Goal: Task Accomplishment & Management: Complete application form

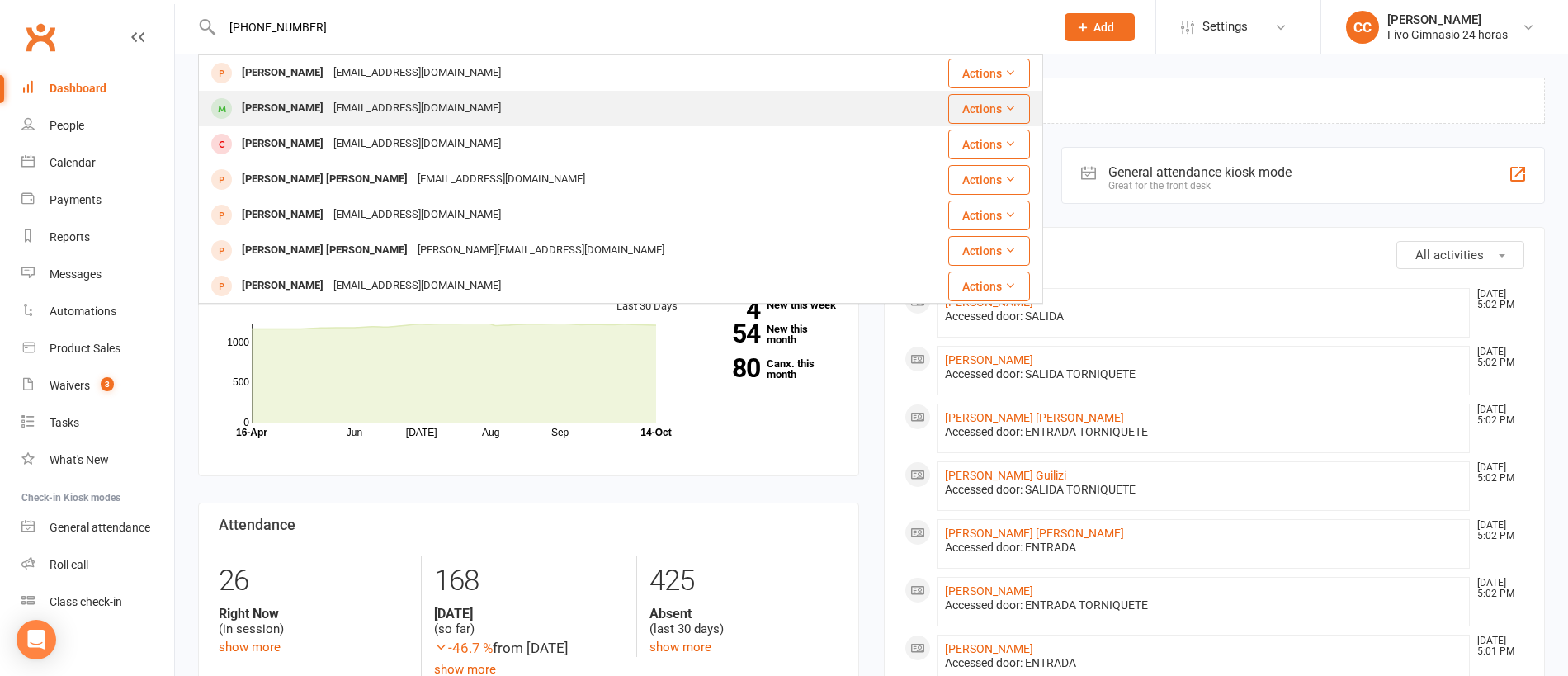
type input "+34684170244"
click at [427, 111] on div "pdrosrz@gmail.com" at bounding box center [417, 108] width 177 height 24
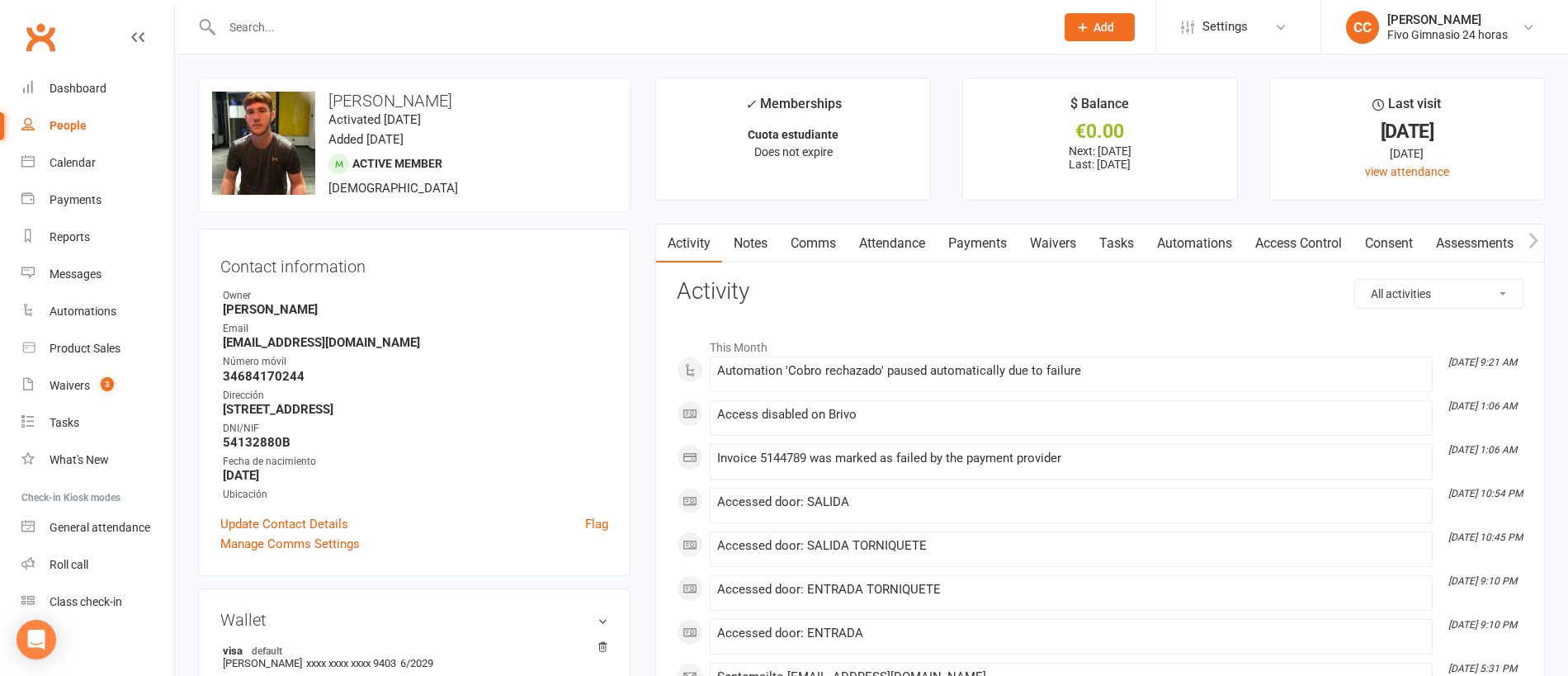
drag, startPoint x: 968, startPoint y: 250, endPoint x: 931, endPoint y: 251, distance: 37.0
click at [968, 251] on link "Payments" at bounding box center [977, 243] width 82 height 38
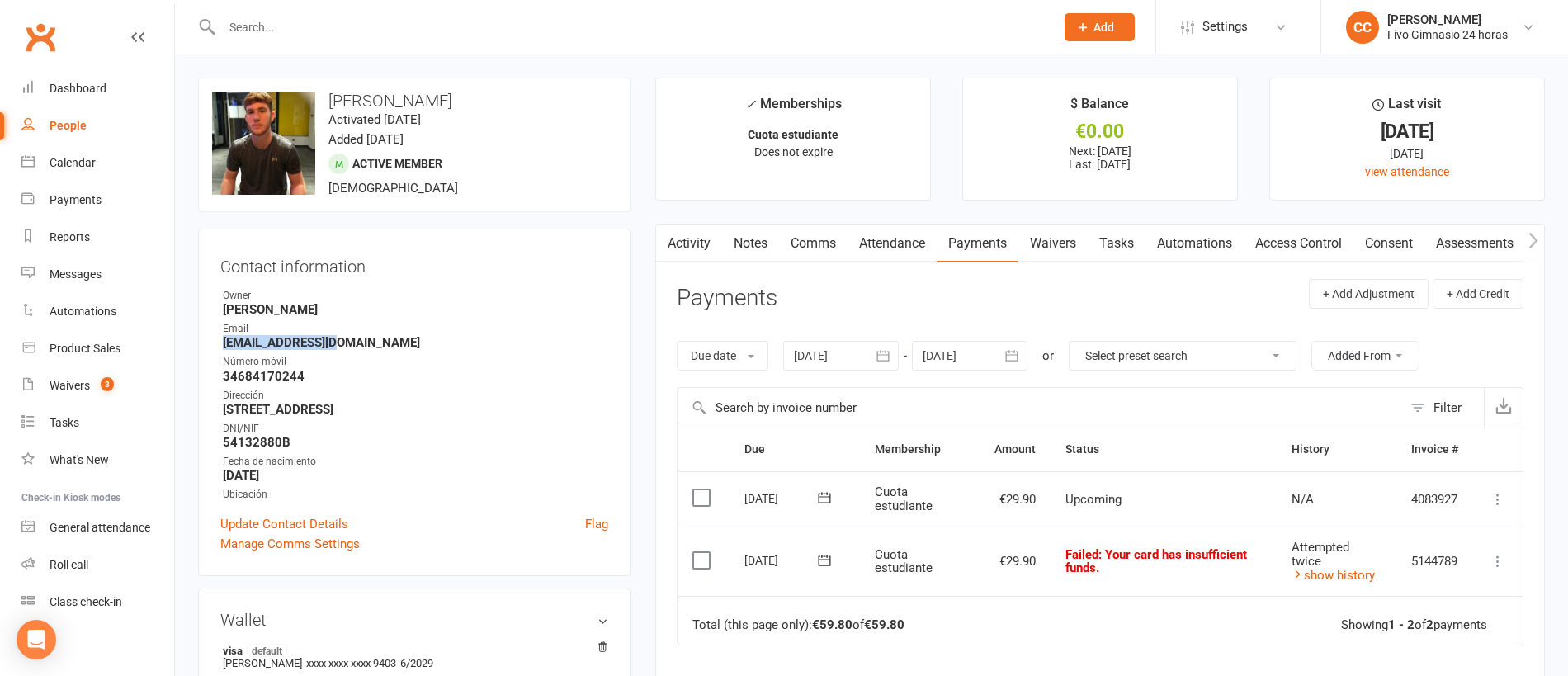
drag, startPoint x: 296, startPoint y: 342, endPoint x: 382, endPoint y: 341, distance: 86.0
click at [382, 341] on div "Contact information Owner Cristina Cabrera Email pdrosrz@gmail.com Número móvil…" at bounding box center [414, 402] width 432 height 348
click at [1495, 563] on icon at bounding box center [1498, 562] width 17 height 17
click at [1460, 658] on link "Mark as Paid (Other)" at bounding box center [1425, 659] width 163 height 33
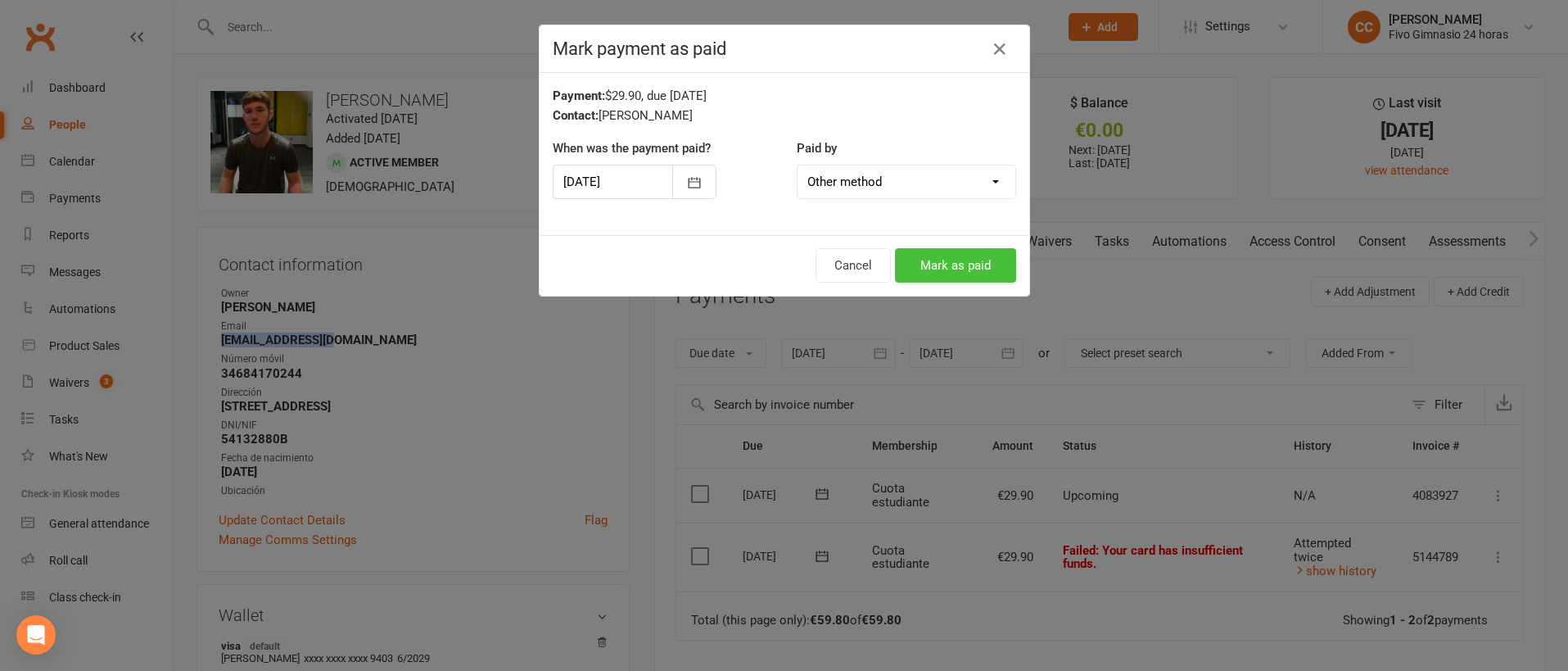
drag, startPoint x: 913, startPoint y: 261, endPoint x: 421, endPoint y: 74, distance: 526.3
click at [913, 261] on button "Mark as paid" at bounding box center [955, 266] width 122 height 35
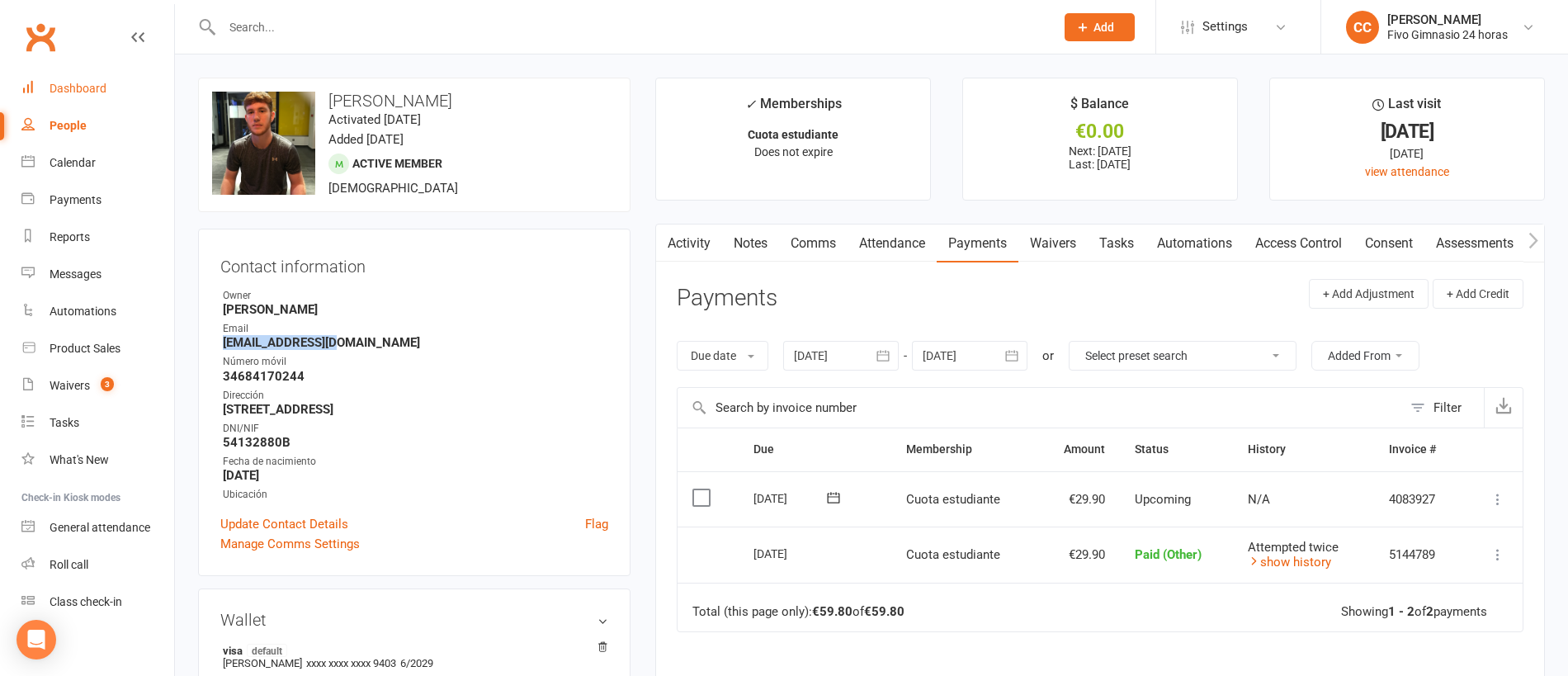
click at [94, 77] on link "Dashboard" at bounding box center [97, 88] width 152 height 38
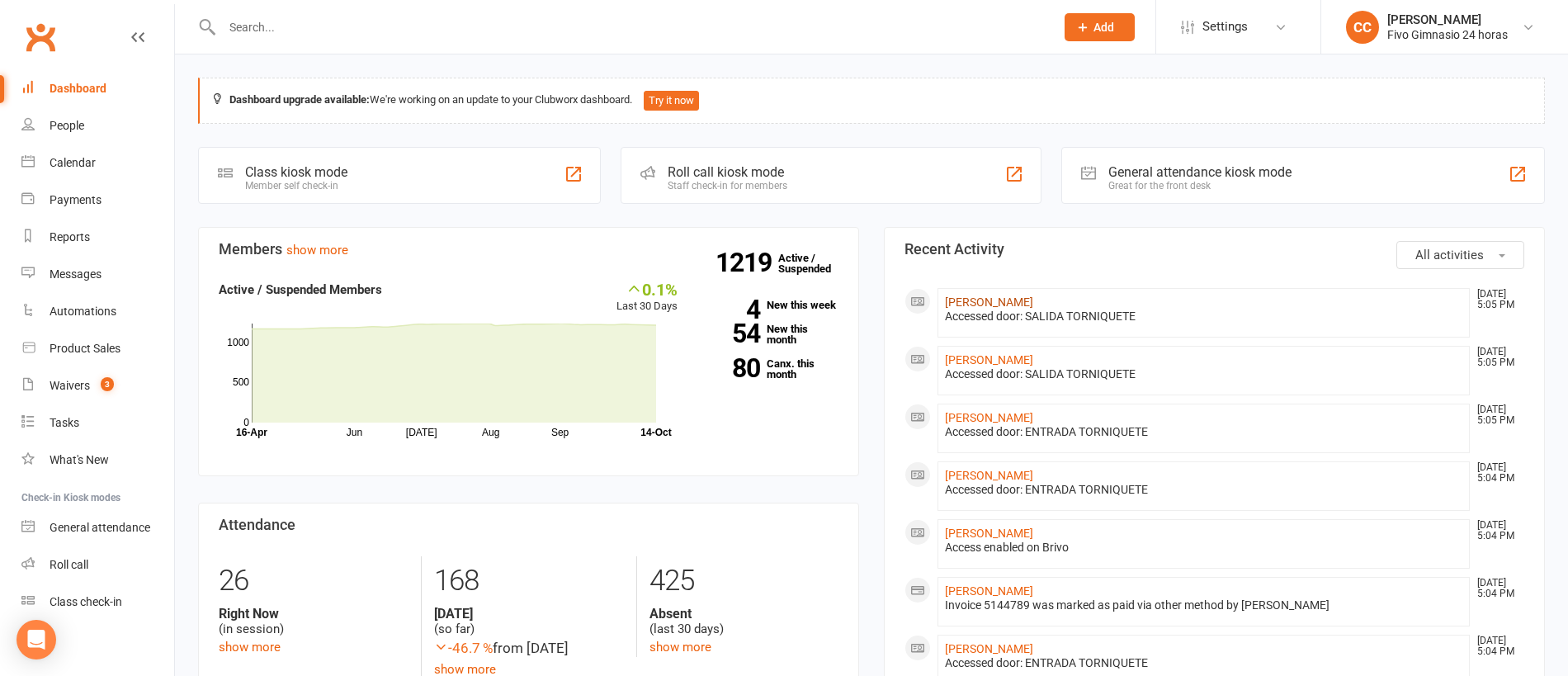
click at [991, 297] on link "Cristian Artiles Rodriguez" at bounding box center [989, 303] width 88 height 13
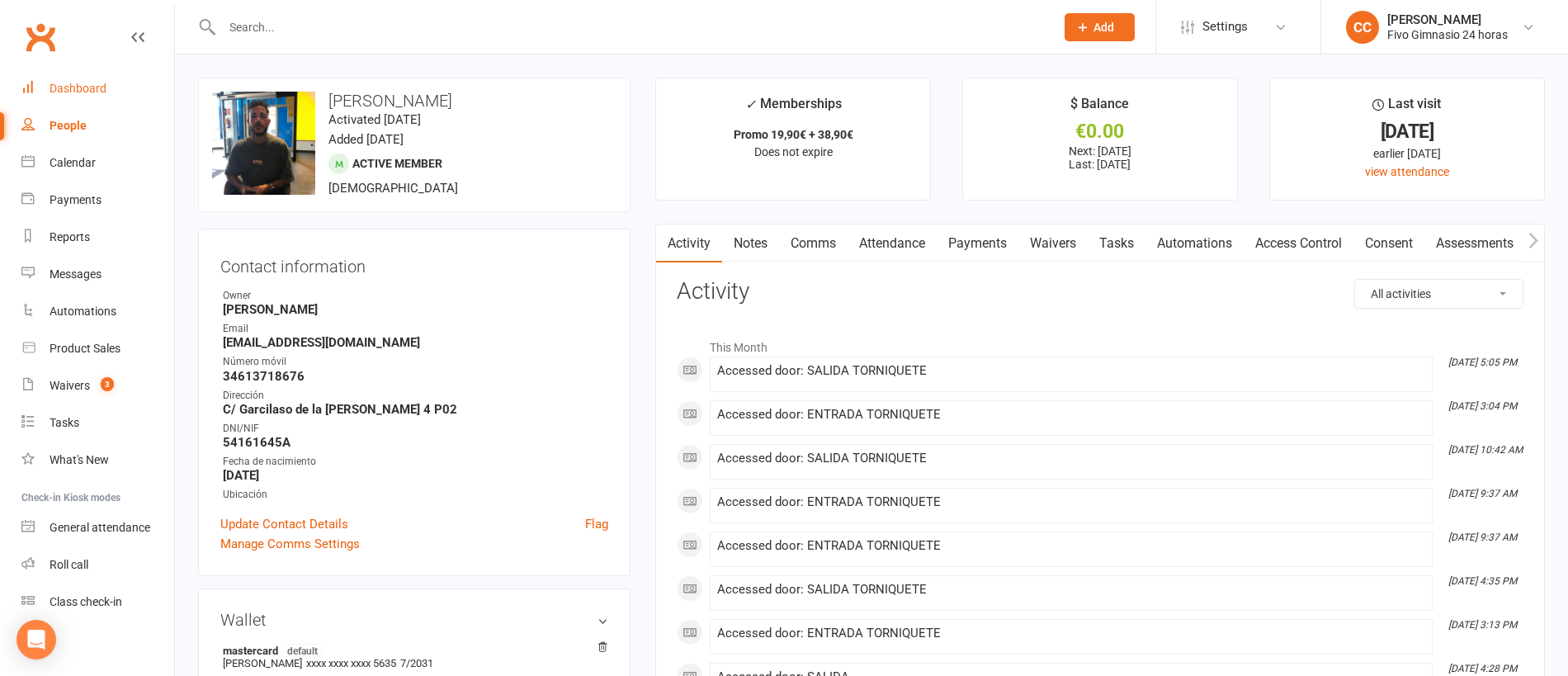
click at [62, 80] on link "Dashboard" at bounding box center [97, 88] width 152 height 38
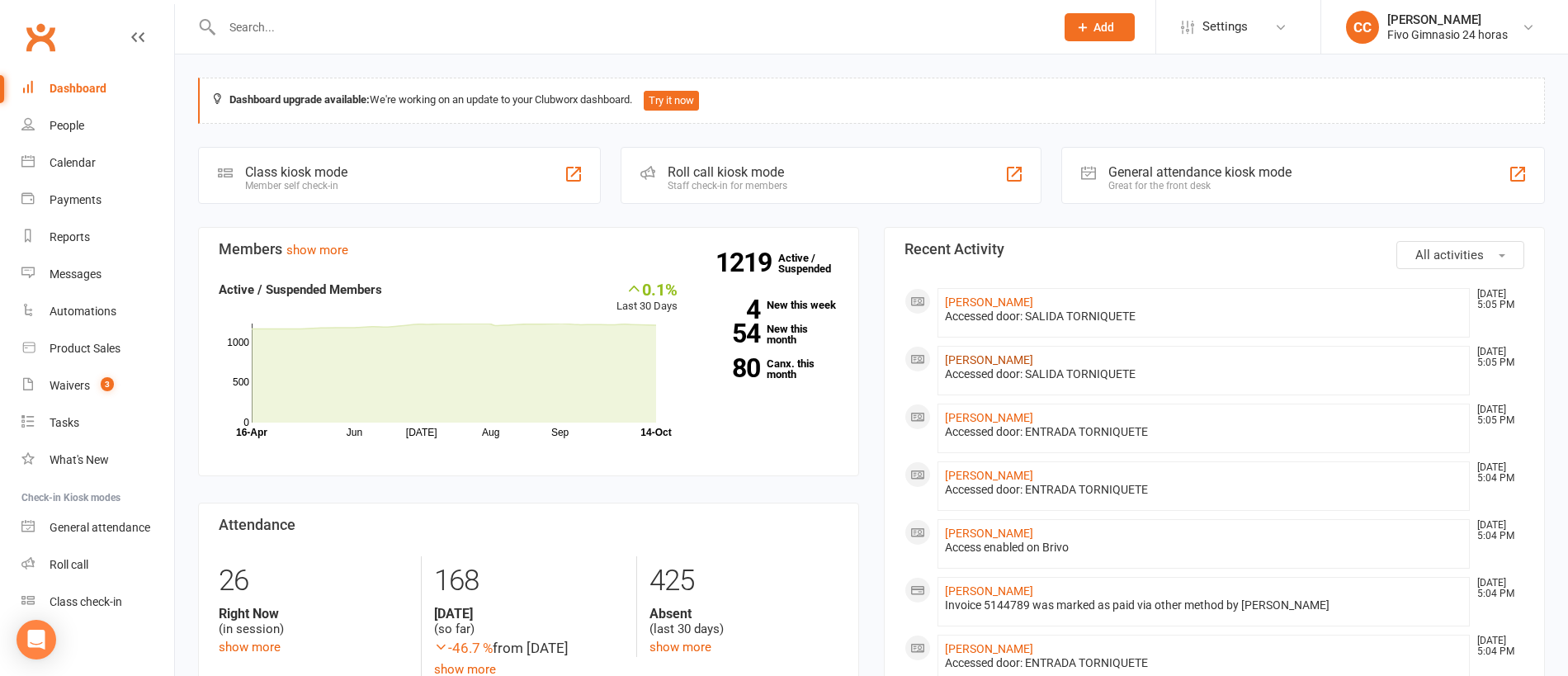
click at [1026, 363] on link "Brian Daniel Melian Sanchez" at bounding box center [989, 360] width 88 height 13
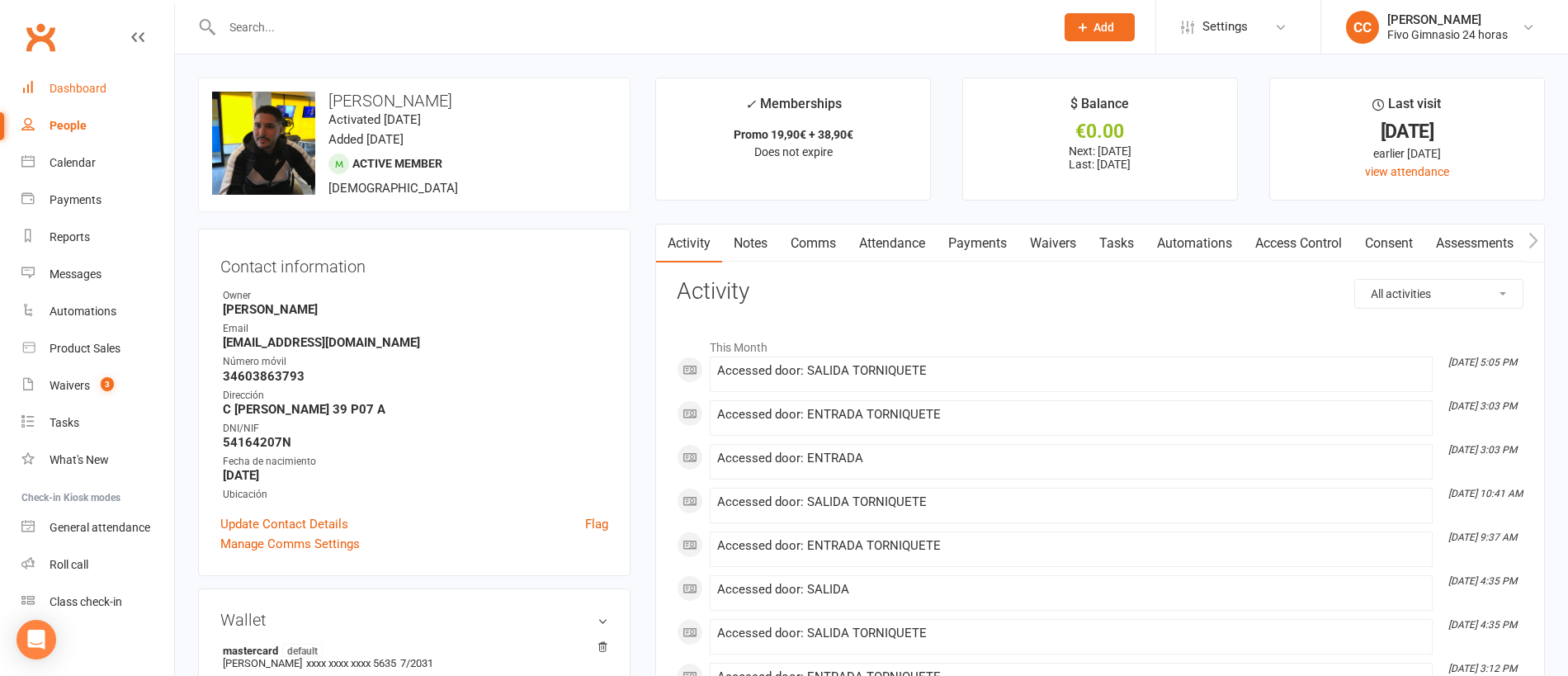
click at [85, 83] on div "Dashboard" at bounding box center [77, 88] width 57 height 13
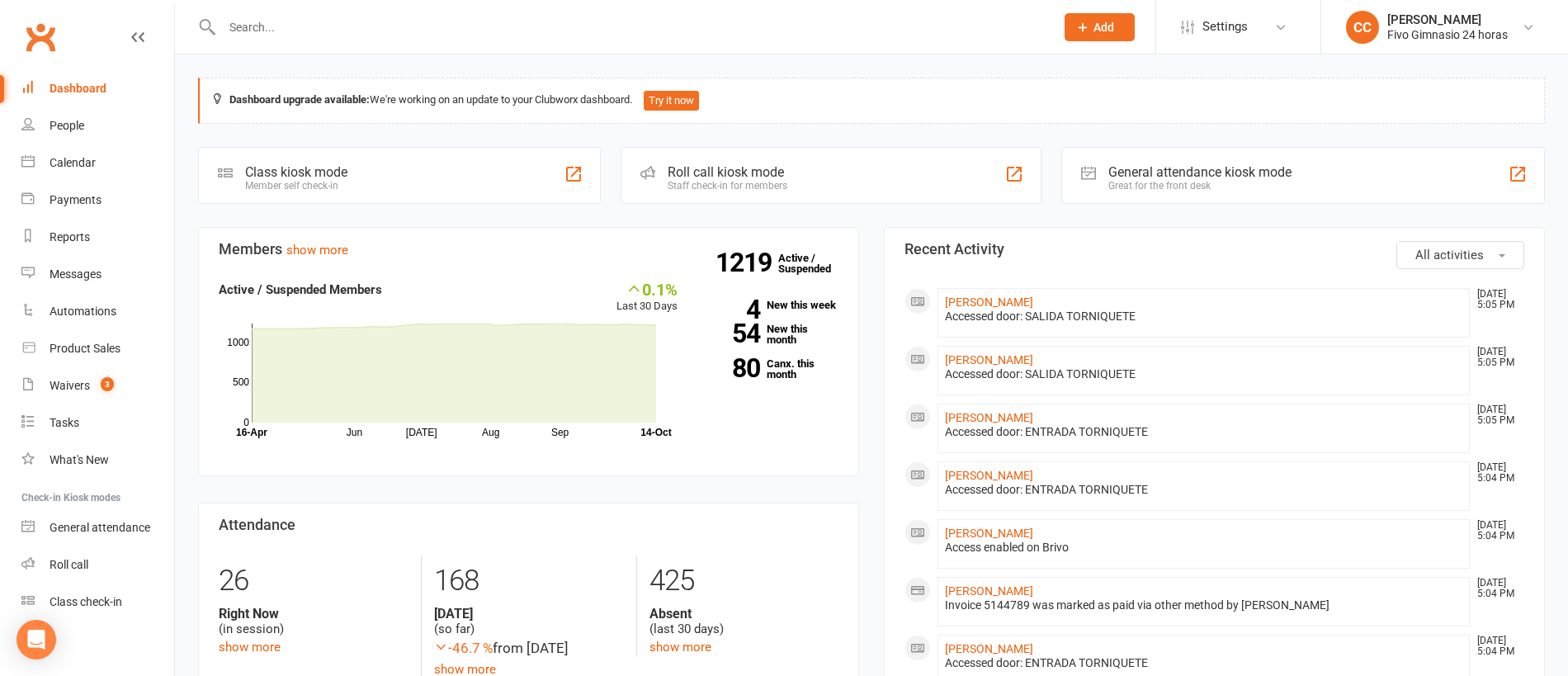
click at [305, 23] on input "text" at bounding box center [629, 28] width 826 height 23
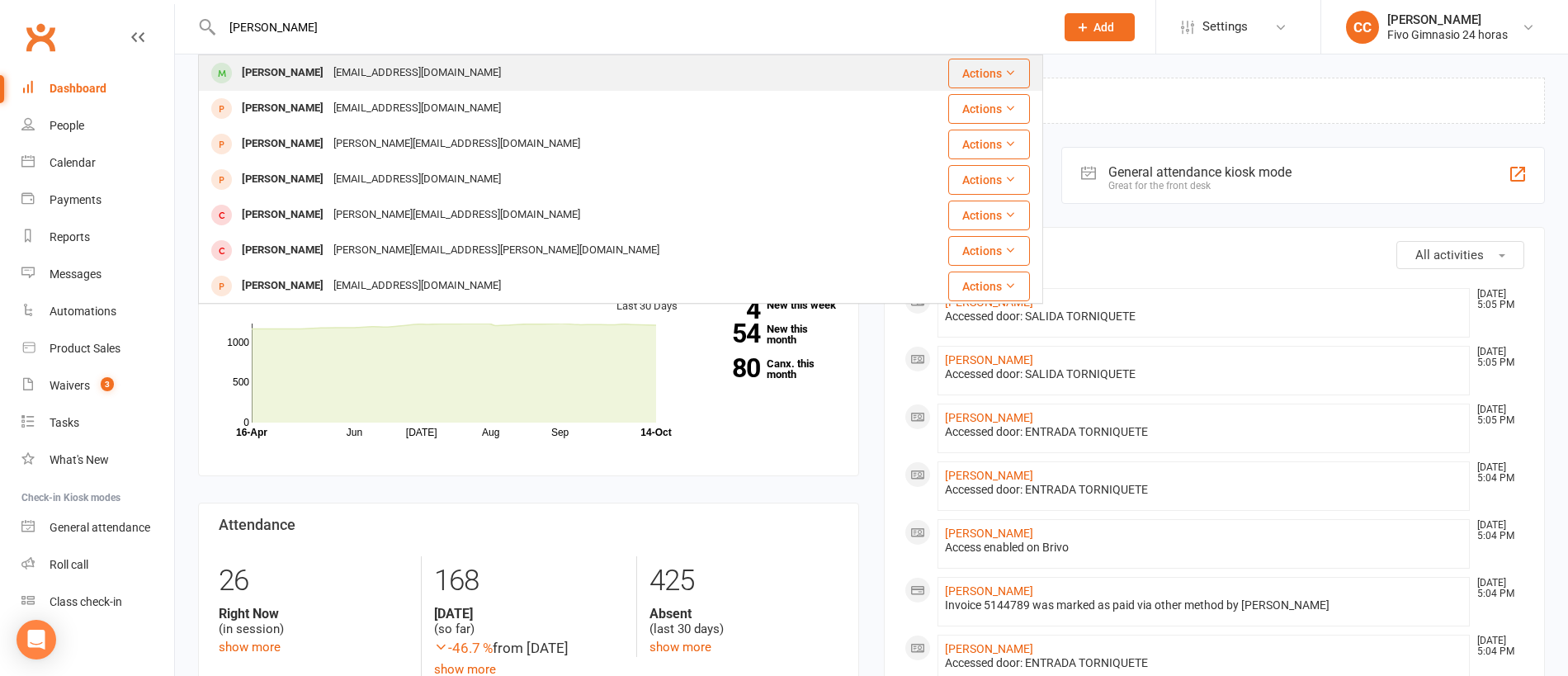
type input "soto sanchez"
click at [353, 71] on div "[EMAIL_ADDRESS][DOMAIN_NAME]" at bounding box center [417, 73] width 177 height 24
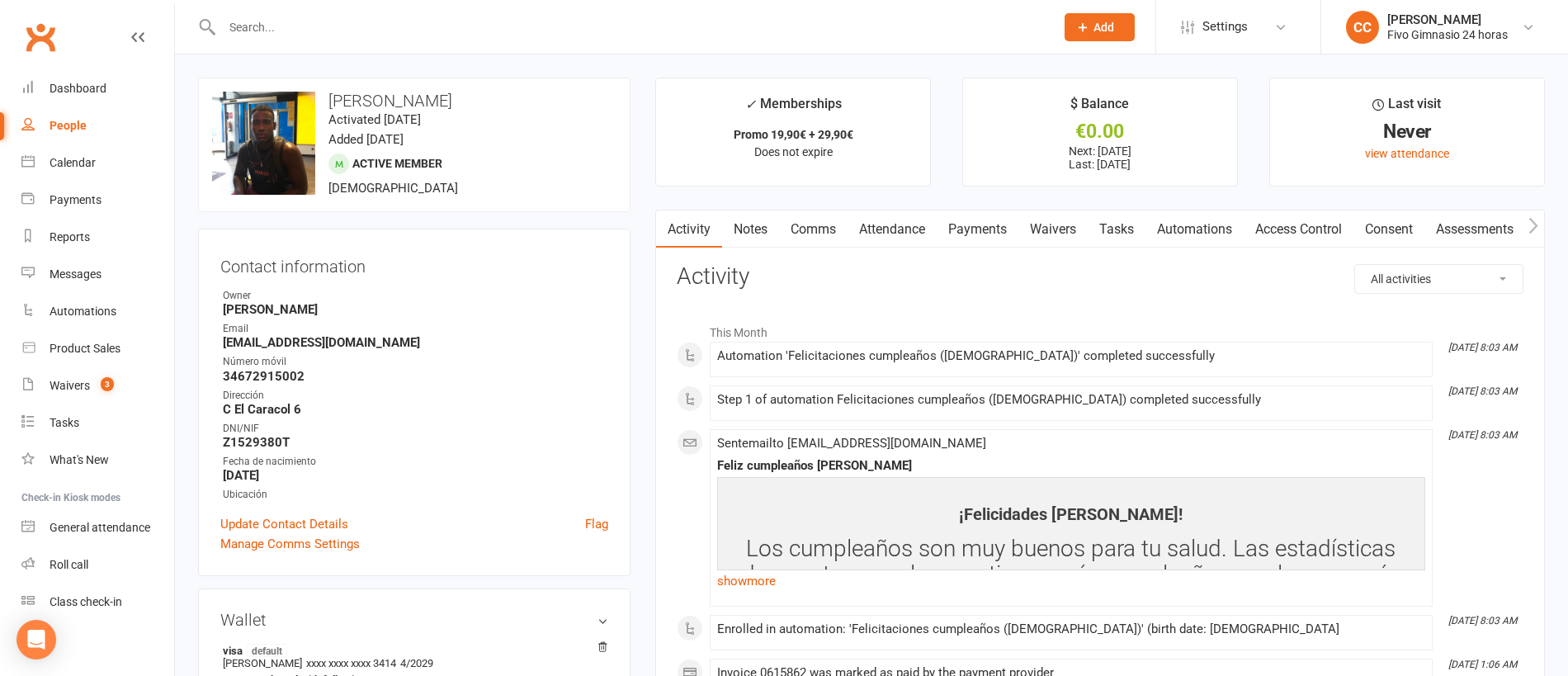
click at [993, 229] on link "Payments" at bounding box center [977, 230] width 82 height 38
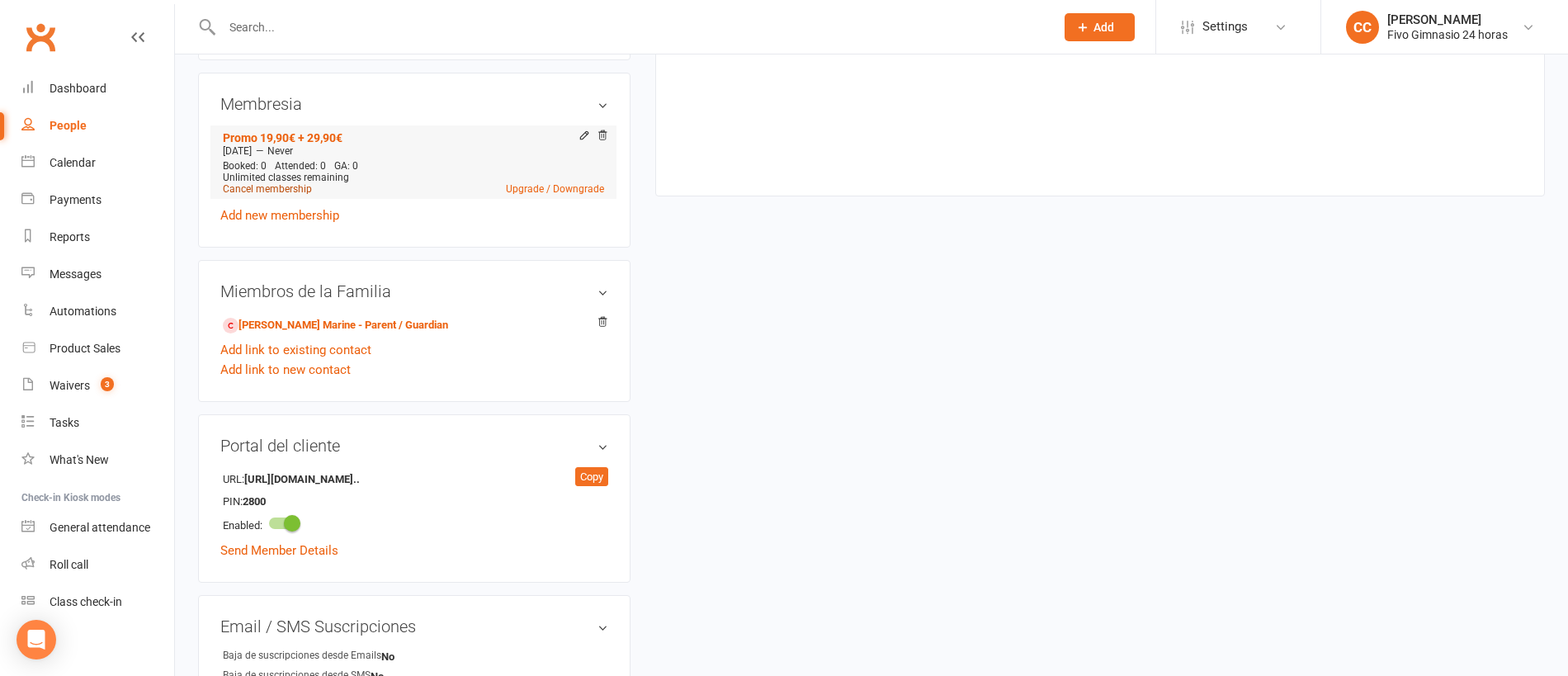
scroll to position [697, 0]
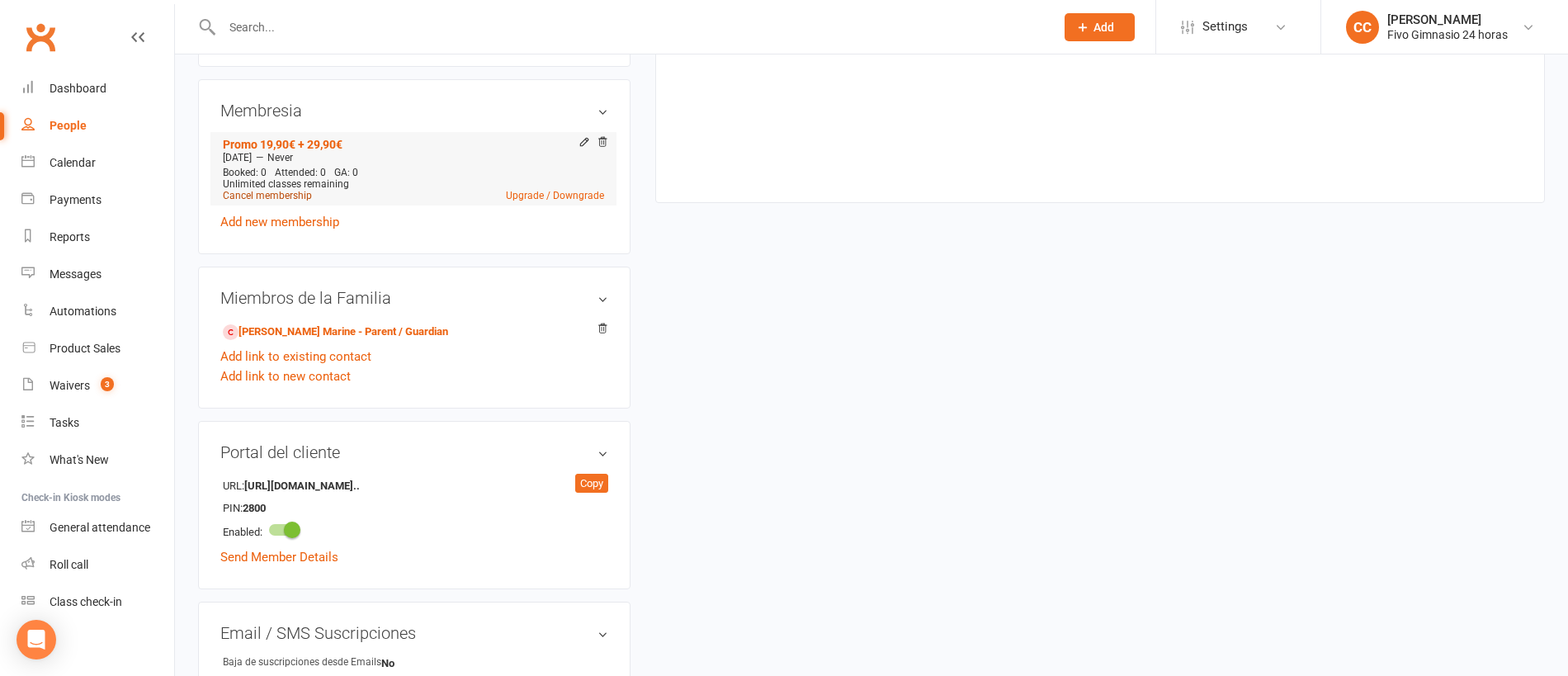
click at [268, 199] on link "Cancel membership" at bounding box center [267, 196] width 89 height 12
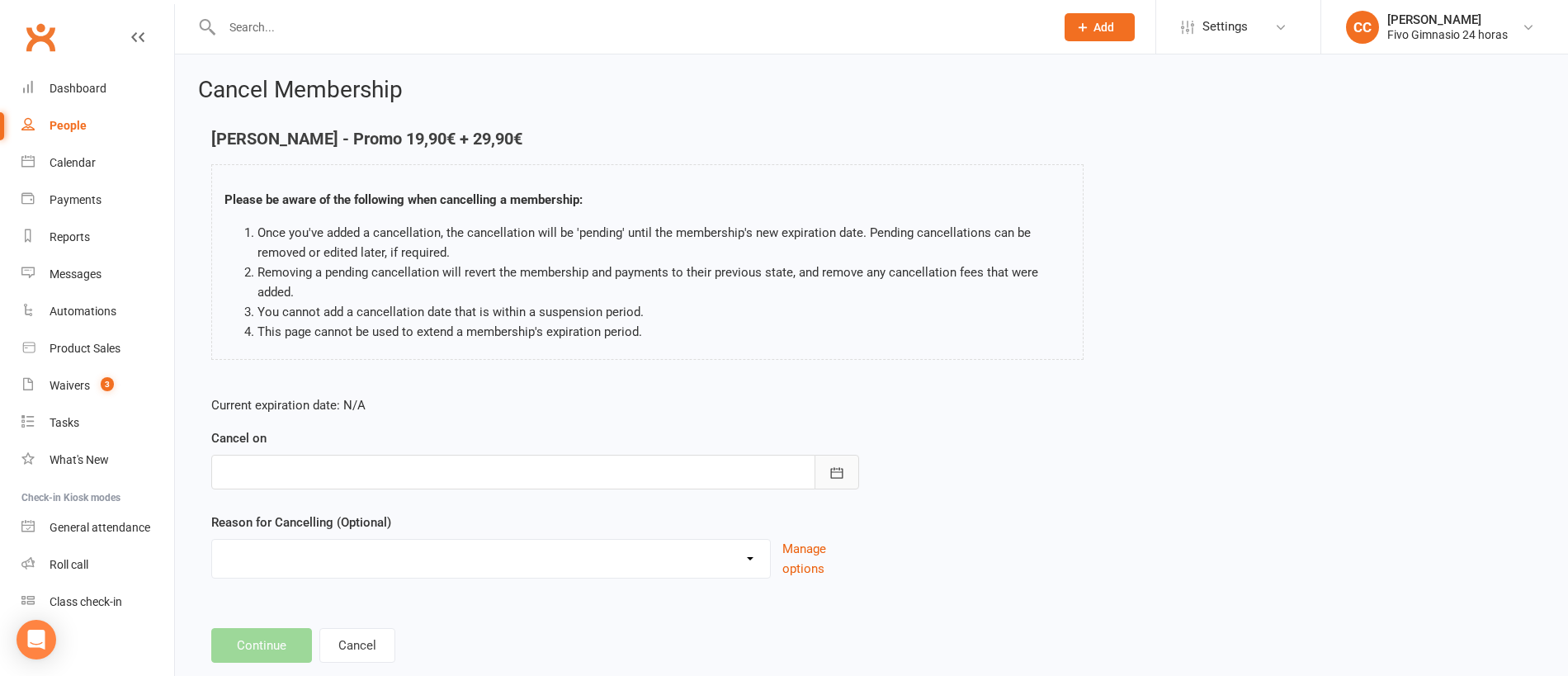
click at [847, 487] on button "button" at bounding box center [836, 473] width 44 height 35
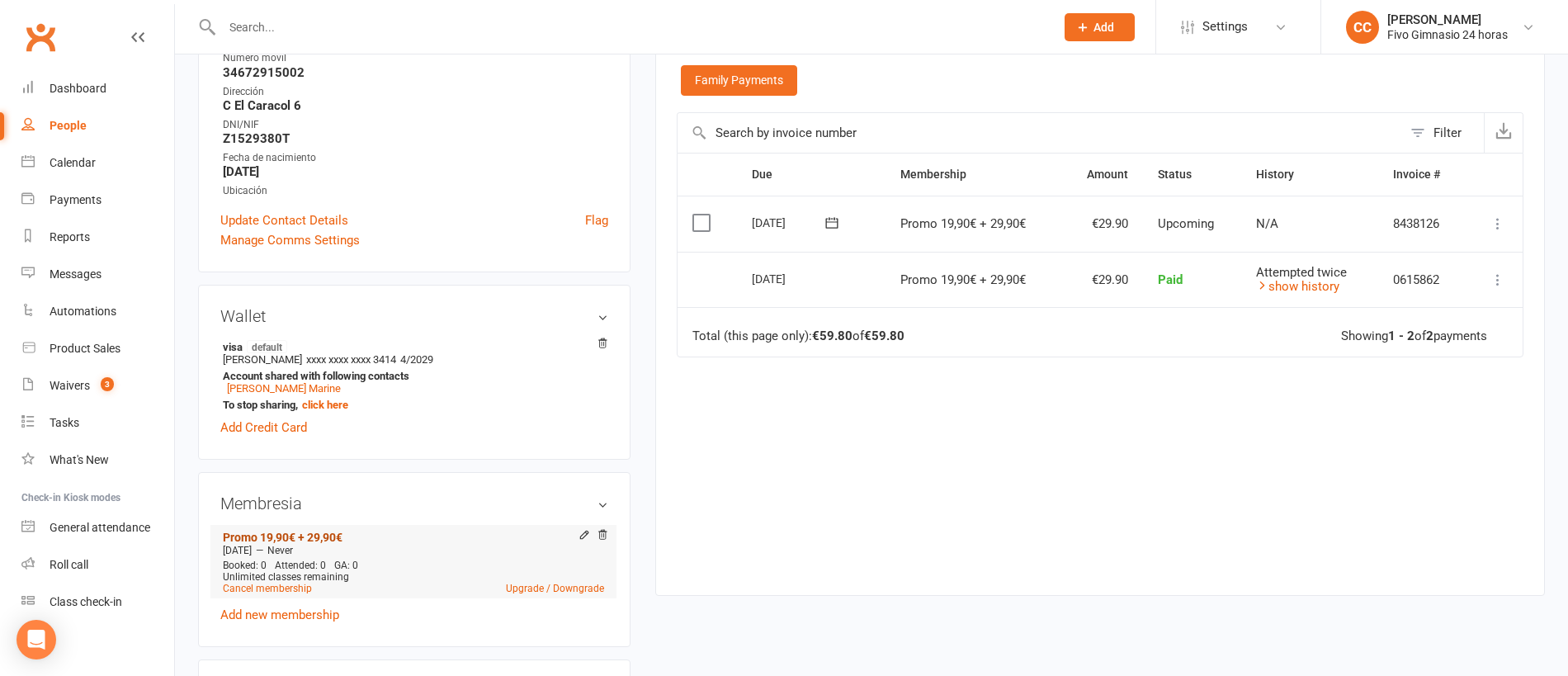
scroll to position [317, 0]
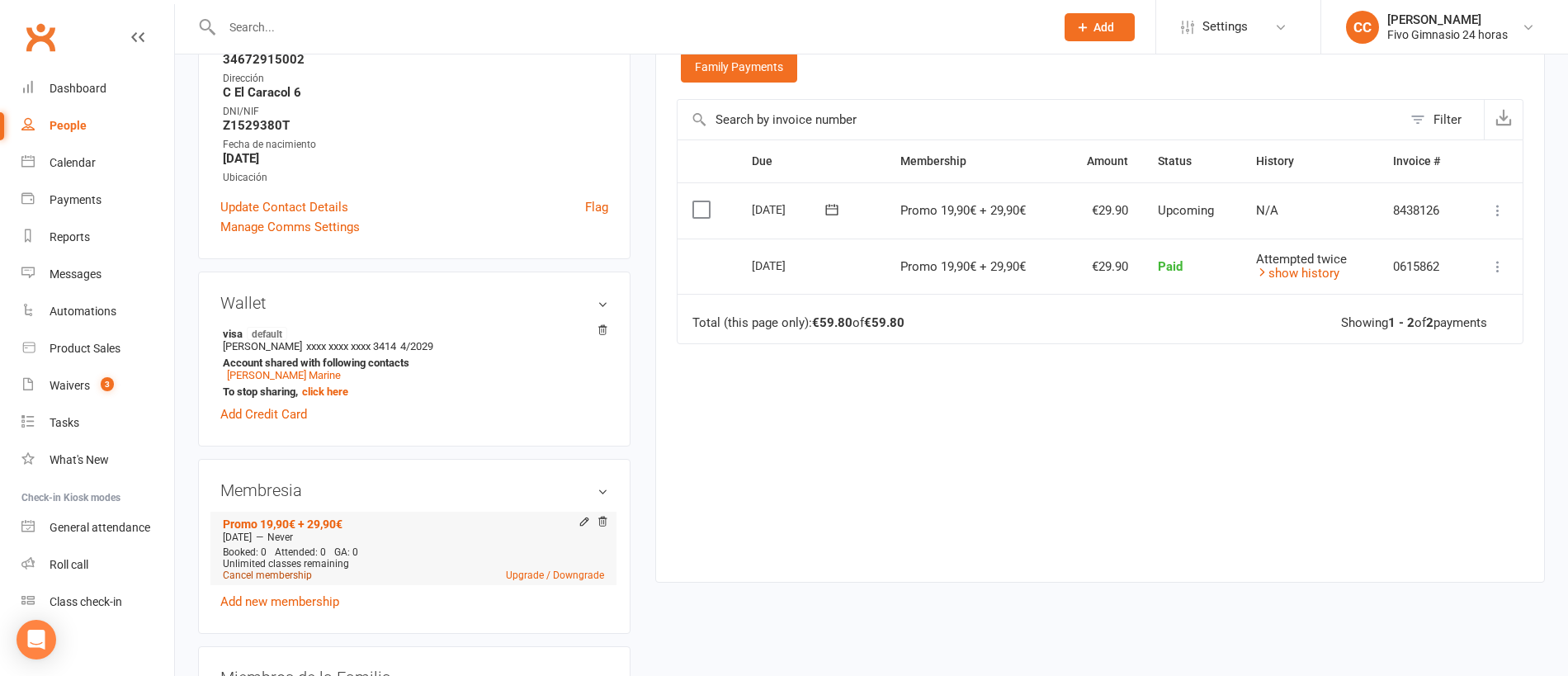
click at [272, 571] on link "Cancel membership" at bounding box center [267, 575] width 89 height 12
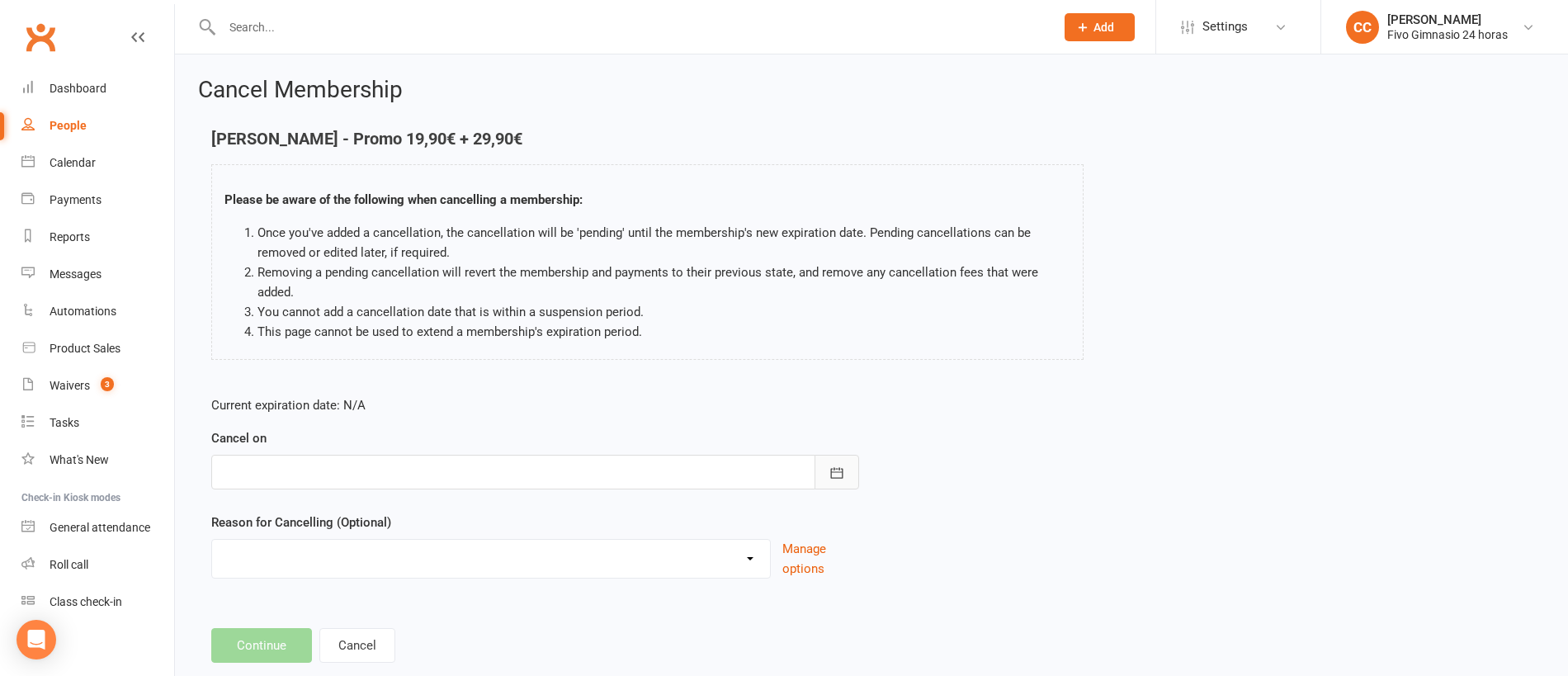
click at [828, 462] on button "button" at bounding box center [836, 473] width 44 height 35
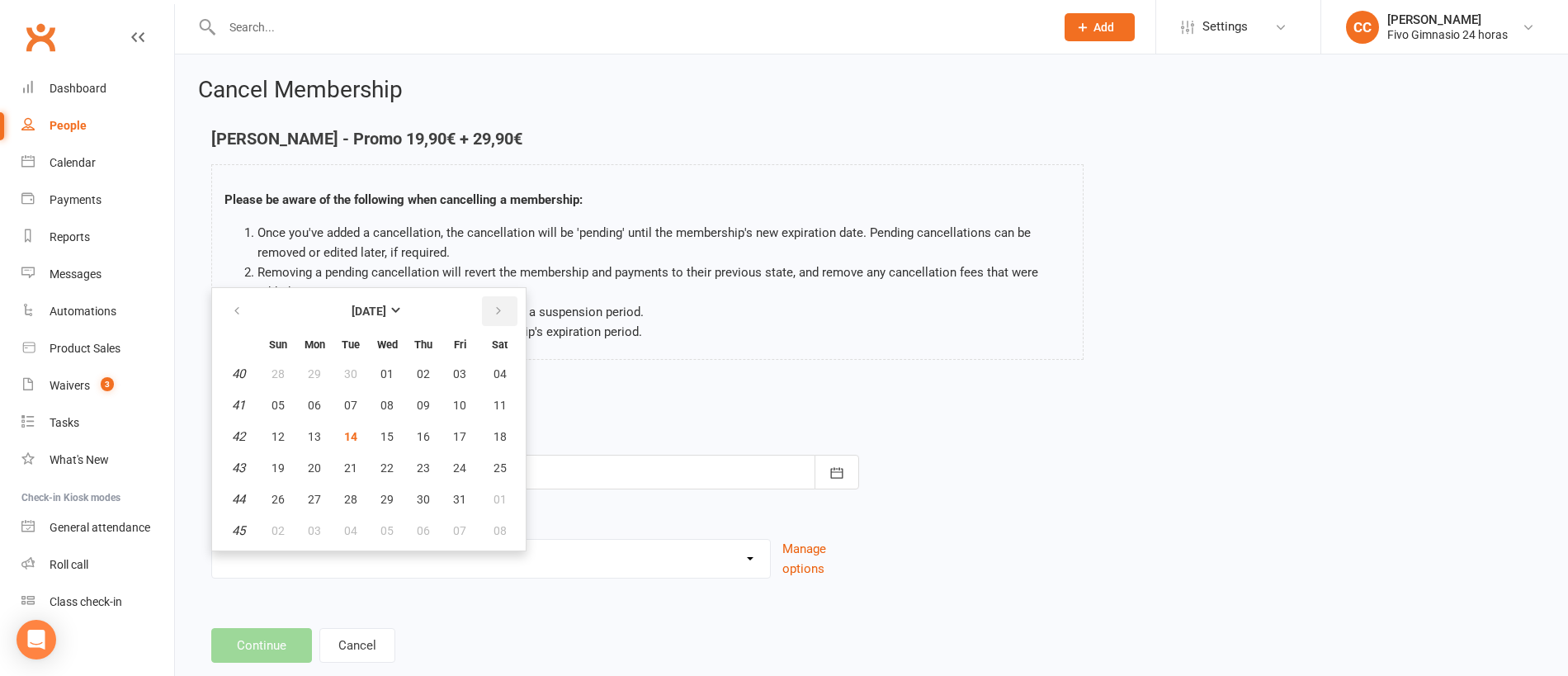
click at [499, 319] on button "button" at bounding box center [499, 312] width 36 height 30
click at [496, 374] on span "01" at bounding box center [500, 374] width 13 height 13
type input "01 Nov 2025"
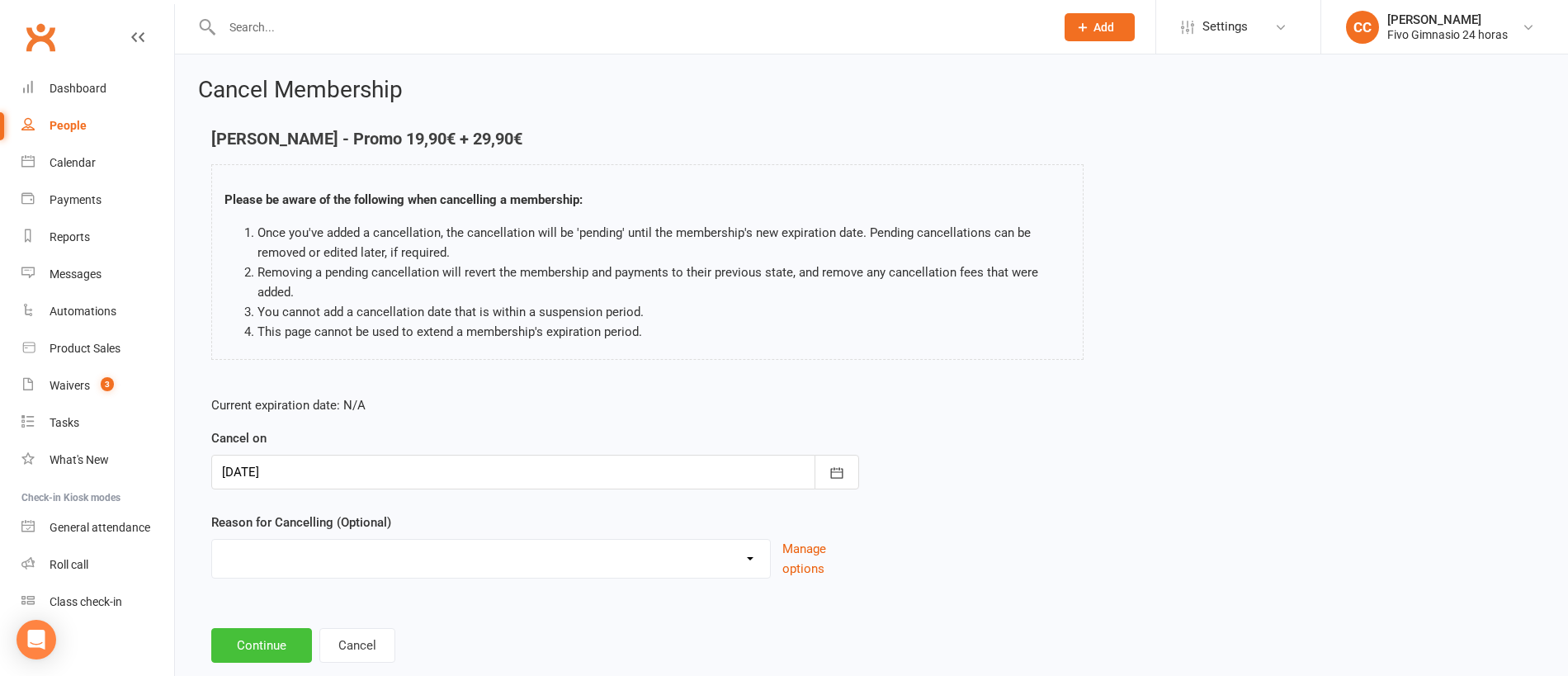
click at [250, 632] on button "Continue" at bounding box center [262, 646] width 101 height 35
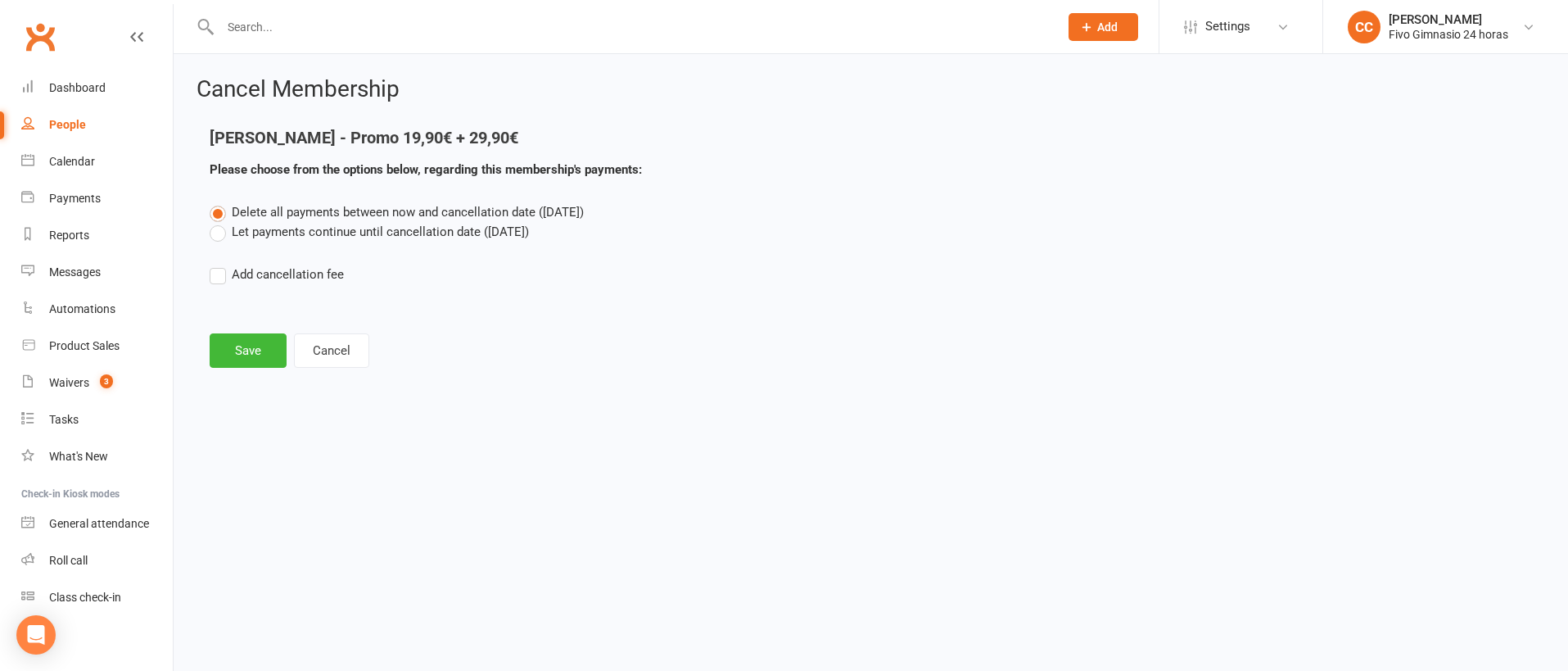
click at [216, 276] on label "Add cancellation fee" at bounding box center [277, 275] width 134 height 20
click at [216, 265] on input "Add cancellation fee" at bounding box center [215, 265] width 11 height 0
click at [296, 312] on input "number" at bounding box center [357, 324] width 136 height 35
type input "38.90"
click at [601, 318] on button "button" at bounding box center [594, 324] width 44 height 35
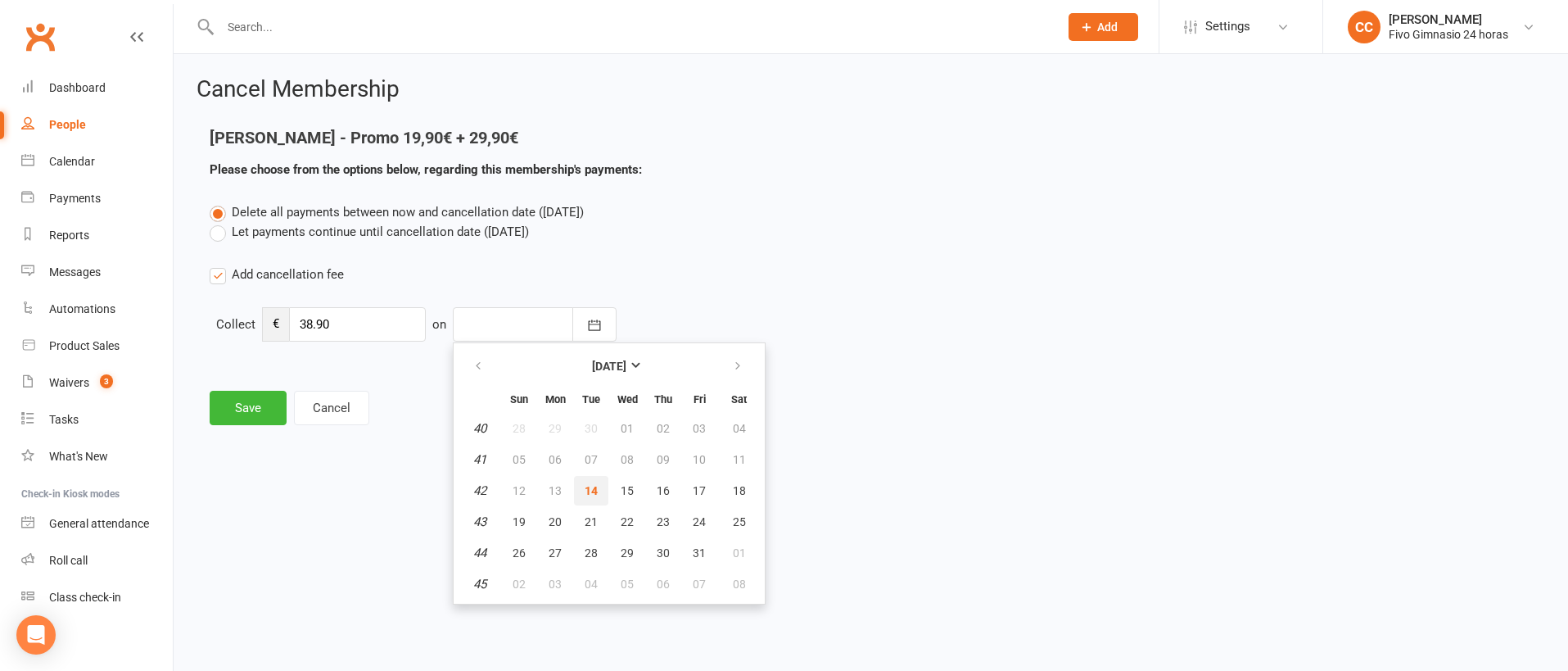
click at [588, 492] on span "14" at bounding box center [591, 491] width 13 height 13
type input "[DATE]"
click at [255, 399] on button "Save" at bounding box center [248, 408] width 77 height 35
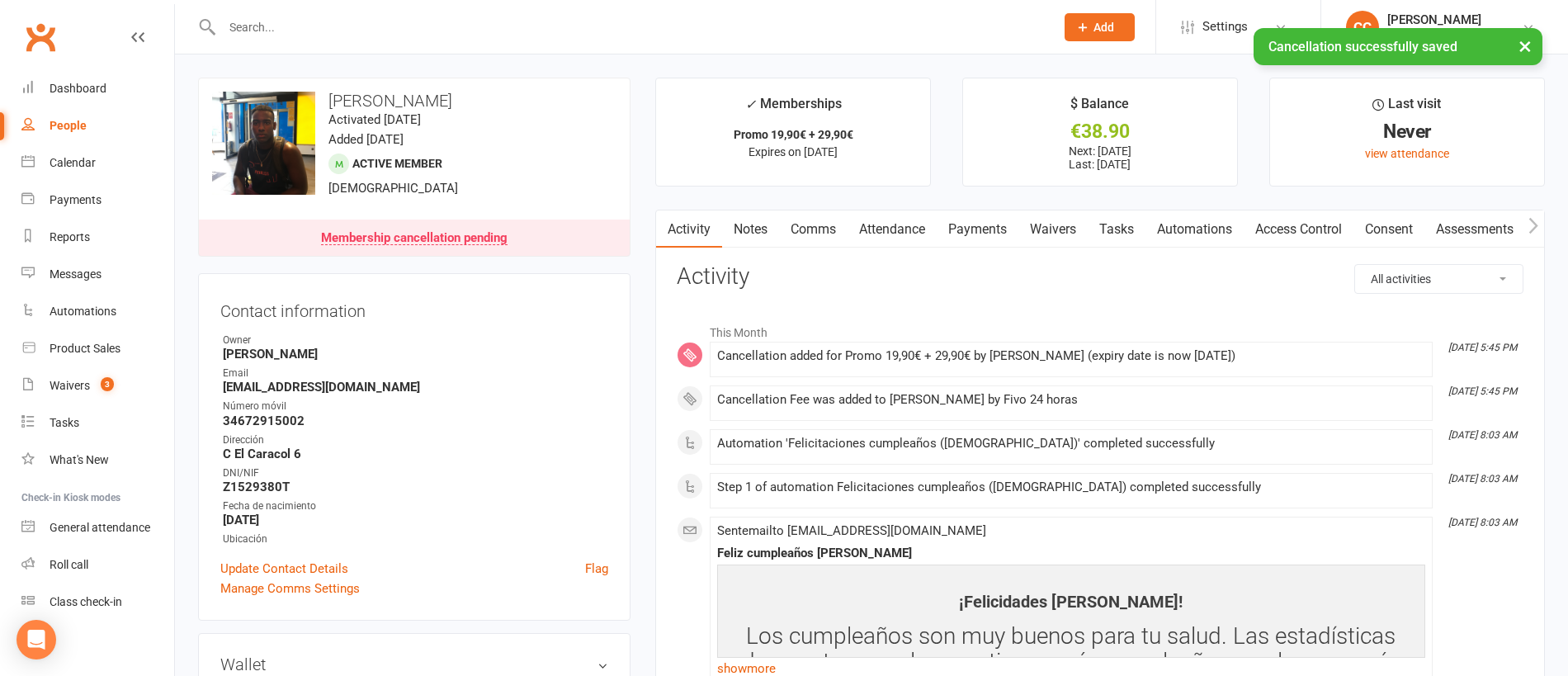
click at [961, 231] on link "Payments" at bounding box center [977, 230] width 82 height 38
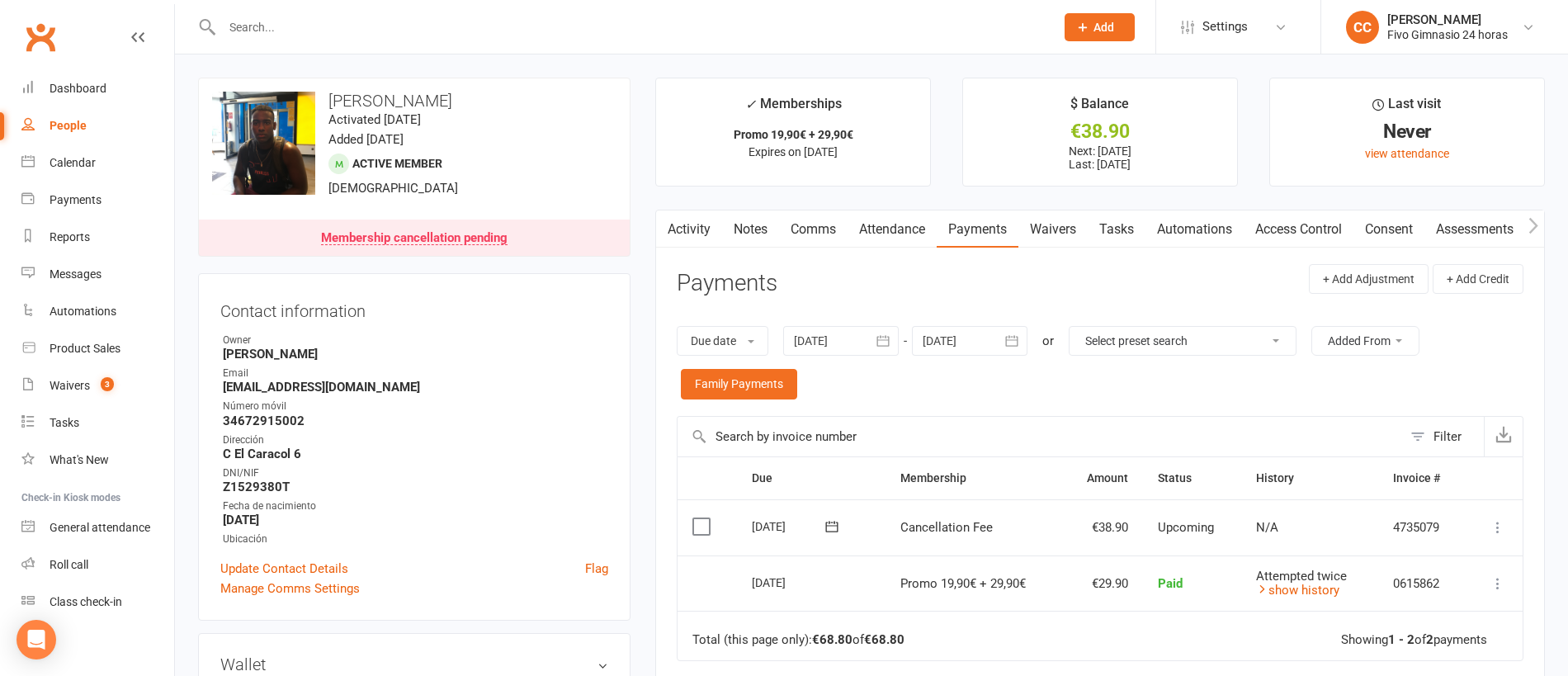
click at [1498, 529] on icon at bounding box center [1498, 528] width 17 height 17
click at [1432, 569] on link "Mark as Paid (Cash)" at bounding box center [1425, 560] width 163 height 33
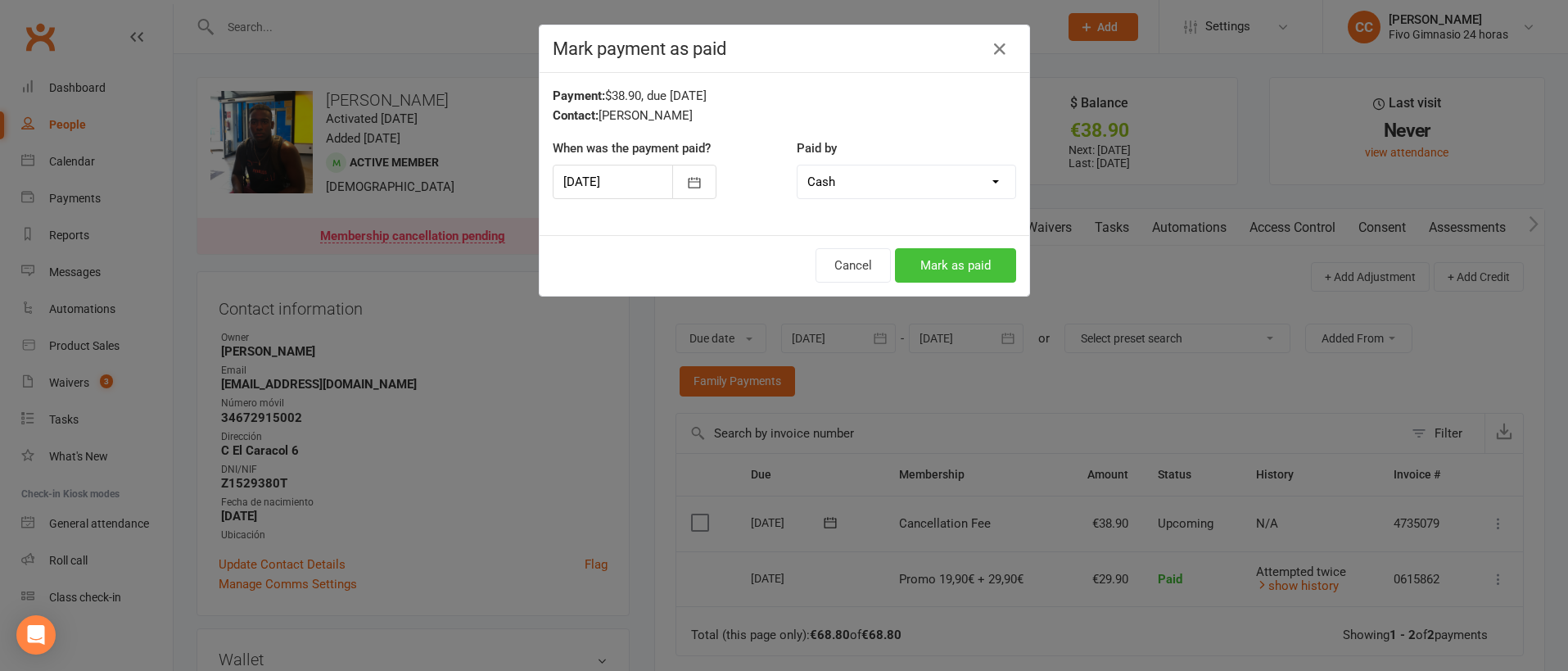
click at [957, 261] on button "Mark as paid" at bounding box center [955, 266] width 122 height 35
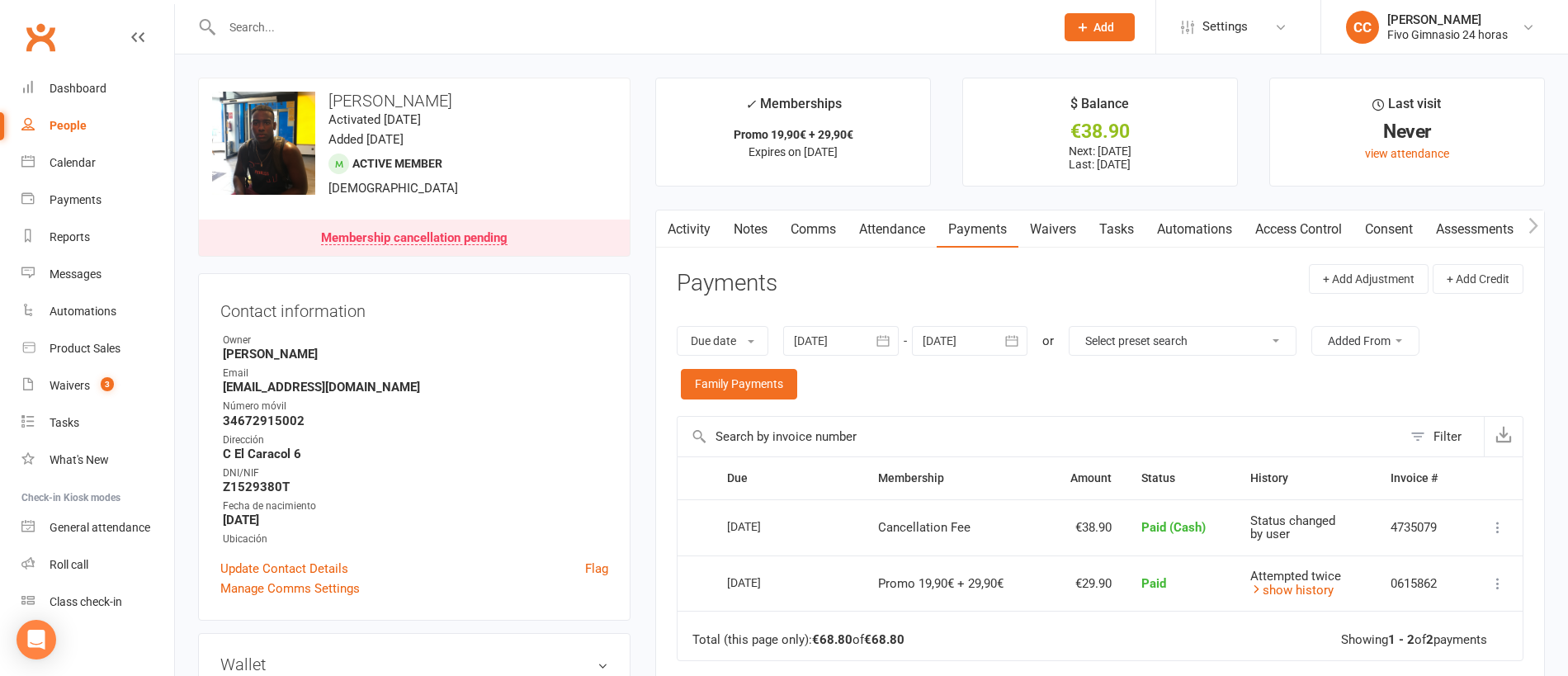
click at [811, 233] on link "Comms" at bounding box center [813, 230] width 68 height 38
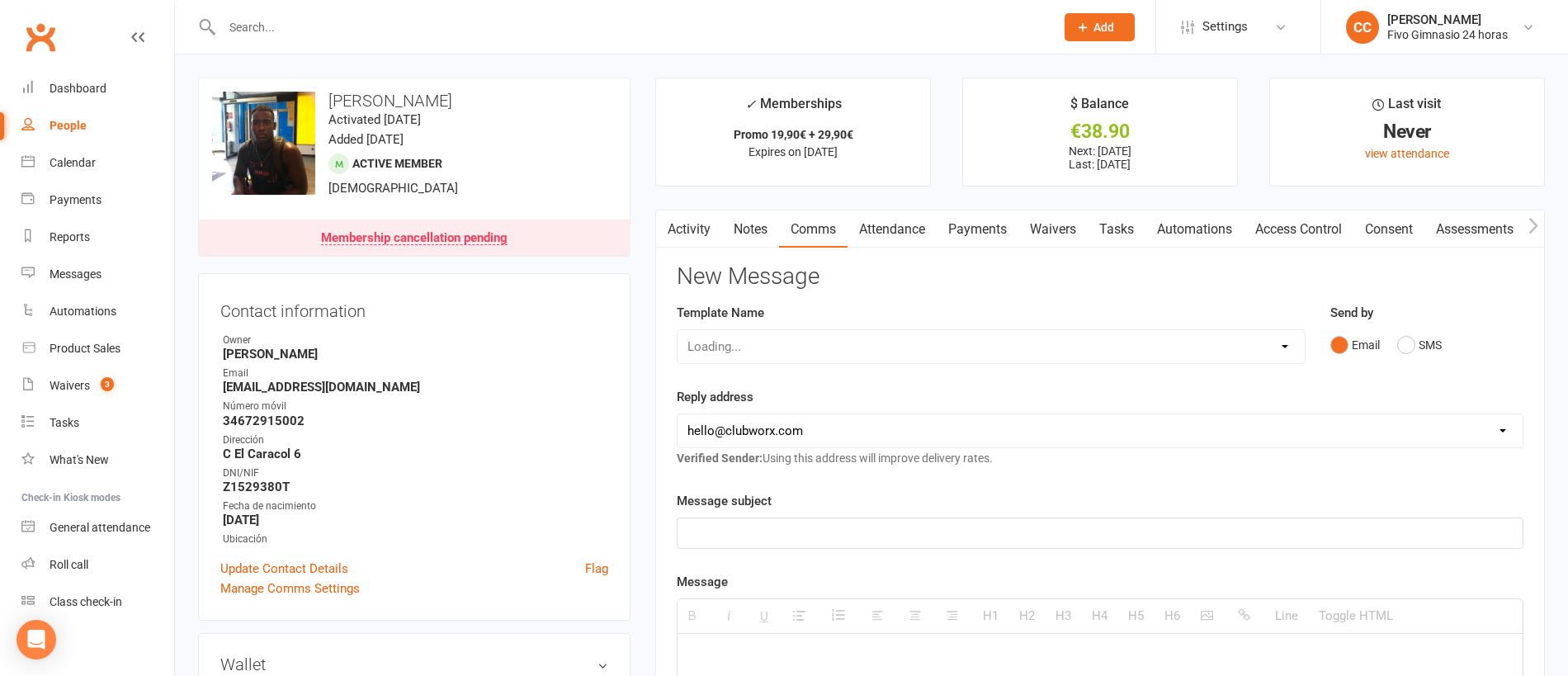
click at [758, 343] on div "Loading..." at bounding box center [991, 347] width 629 height 35
click at [753, 342] on select "Select Template [Email] Información fase 3 [Email] Aviso primero de incumplimie…" at bounding box center [991, 347] width 627 height 33
select select "18"
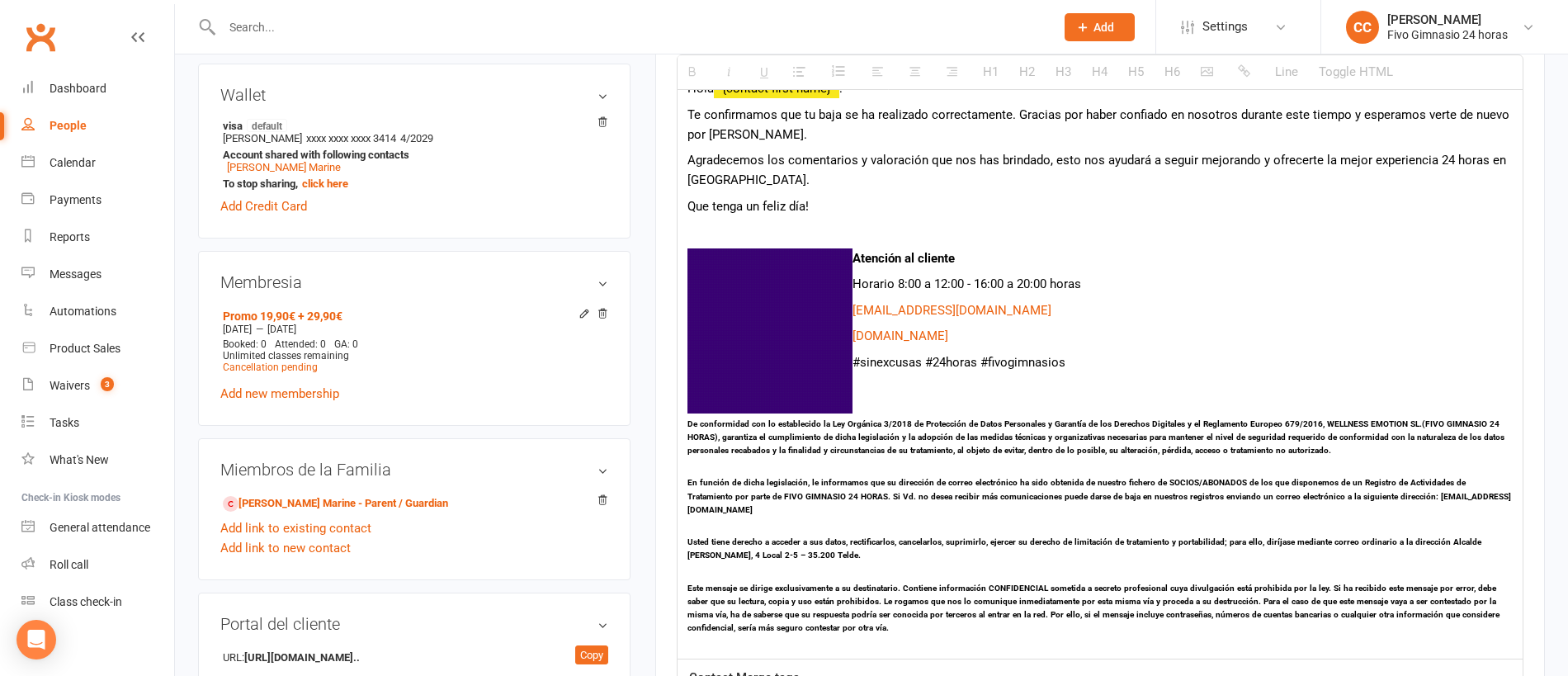
scroll to position [459, 0]
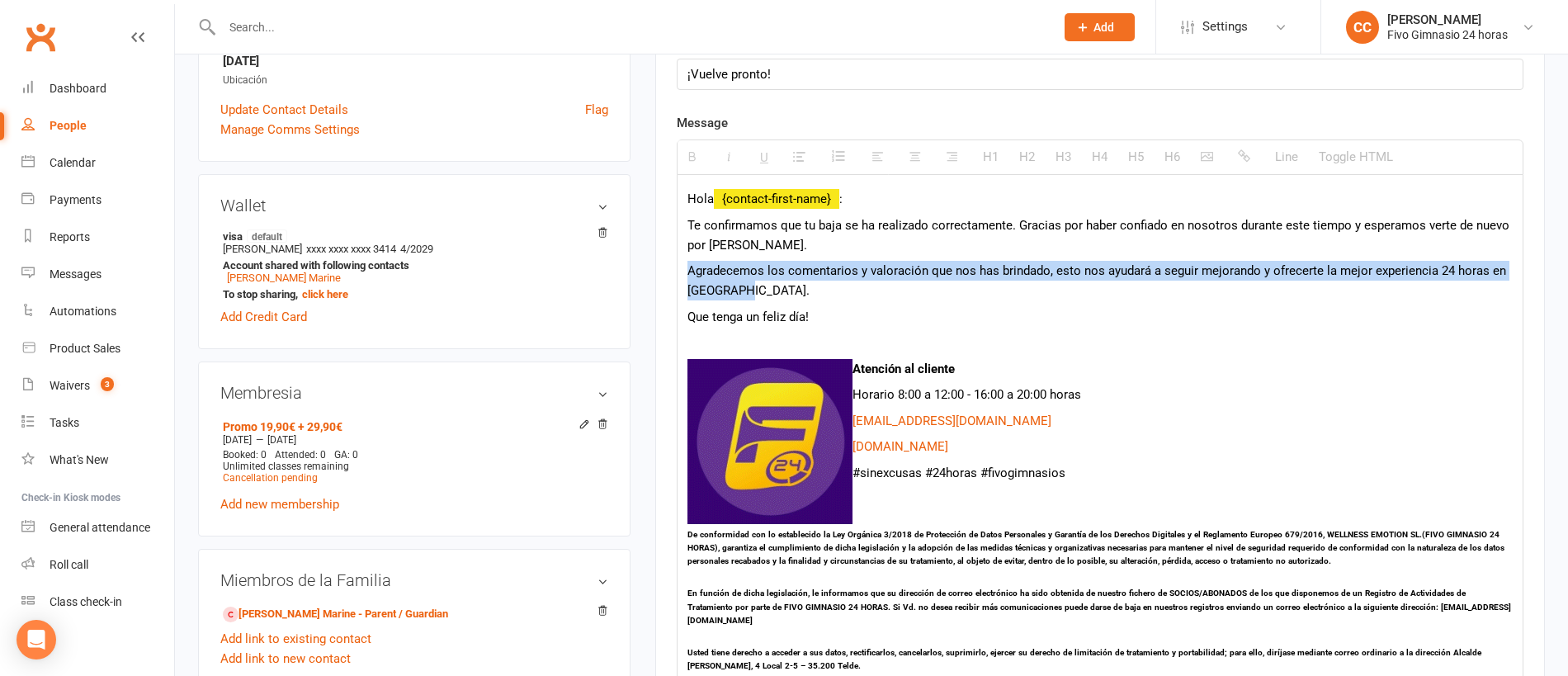
drag, startPoint x: 689, startPoint y: 267, endPoint x: 747, endPoint y: 291, distance: 62.8
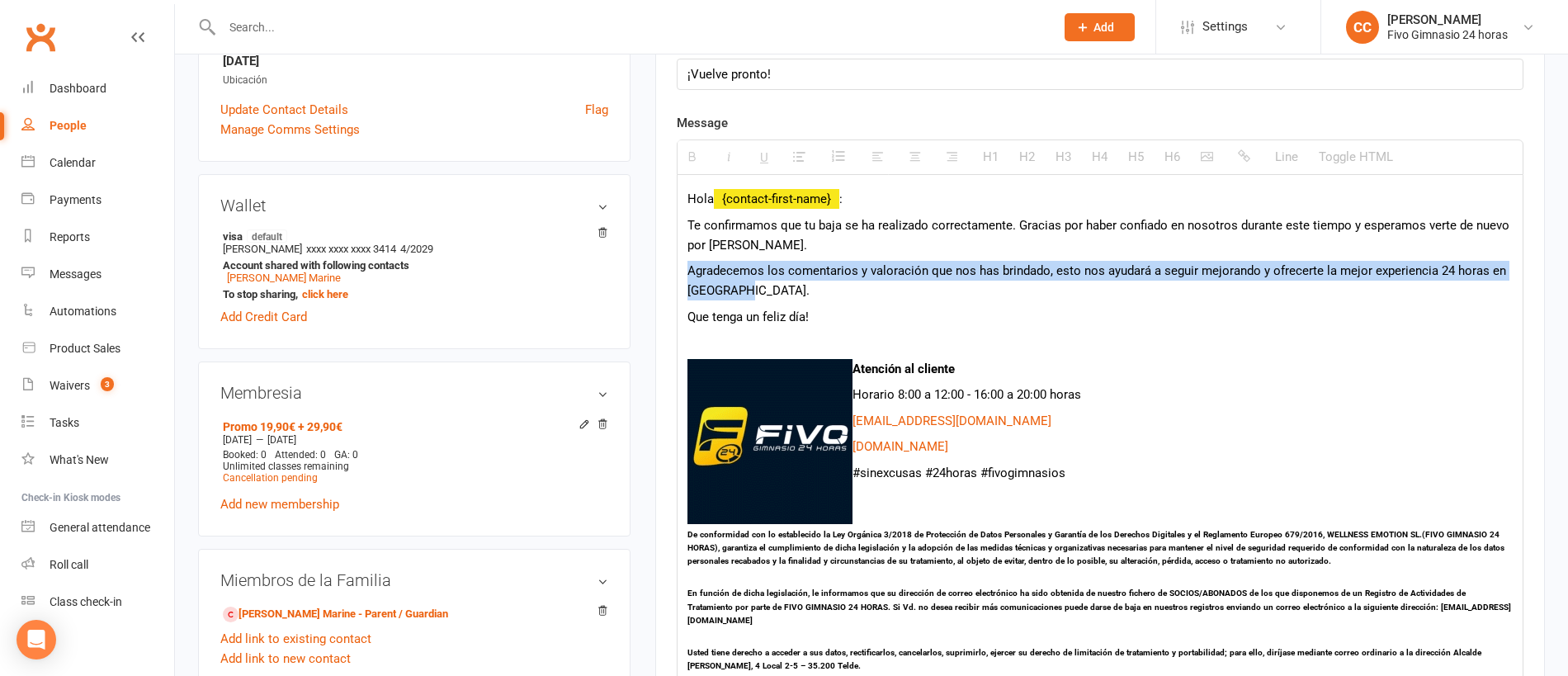
click at [747, 291] on p "Agradecemos los comentarios y valoración que nos has brindado, esto nos ayudará…" at bounding box center [1100, 281] width 825 height 40
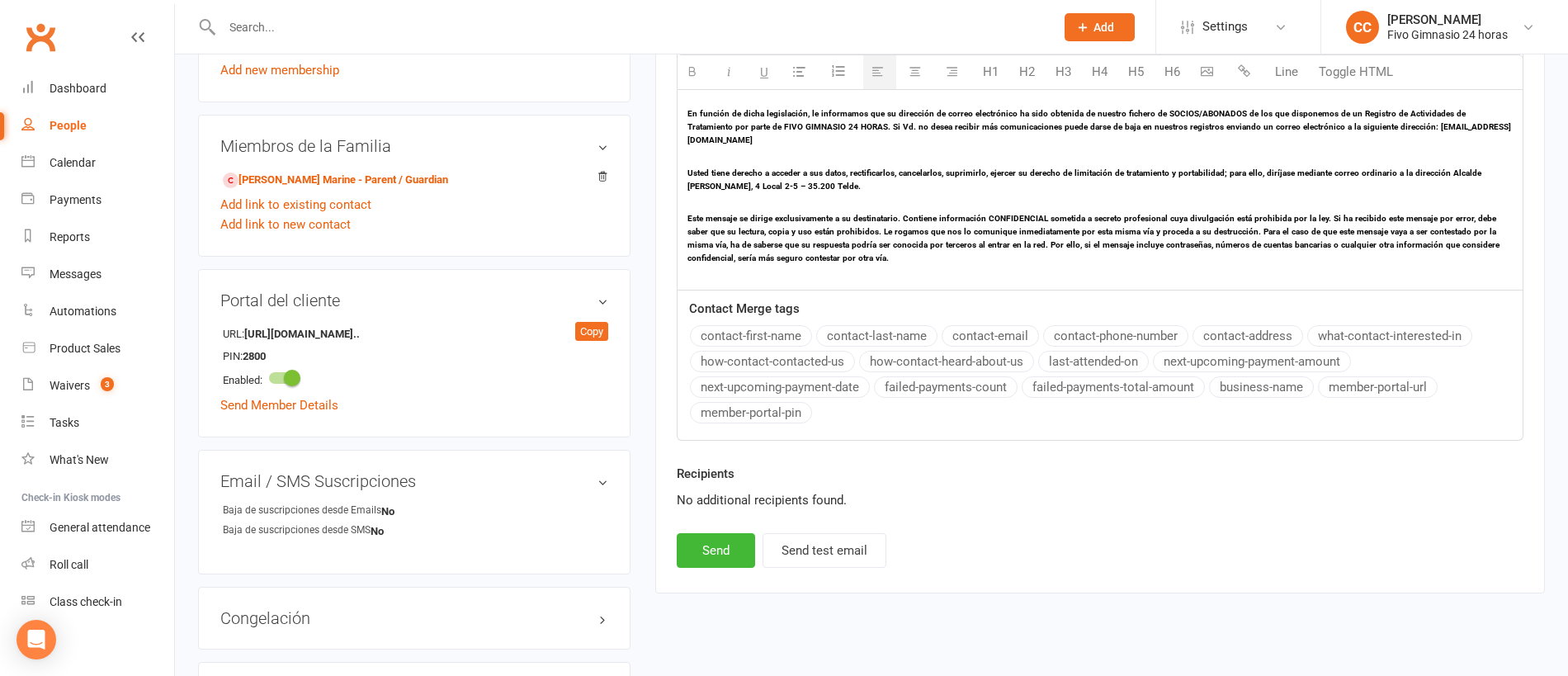
scroll to position [911, 0]
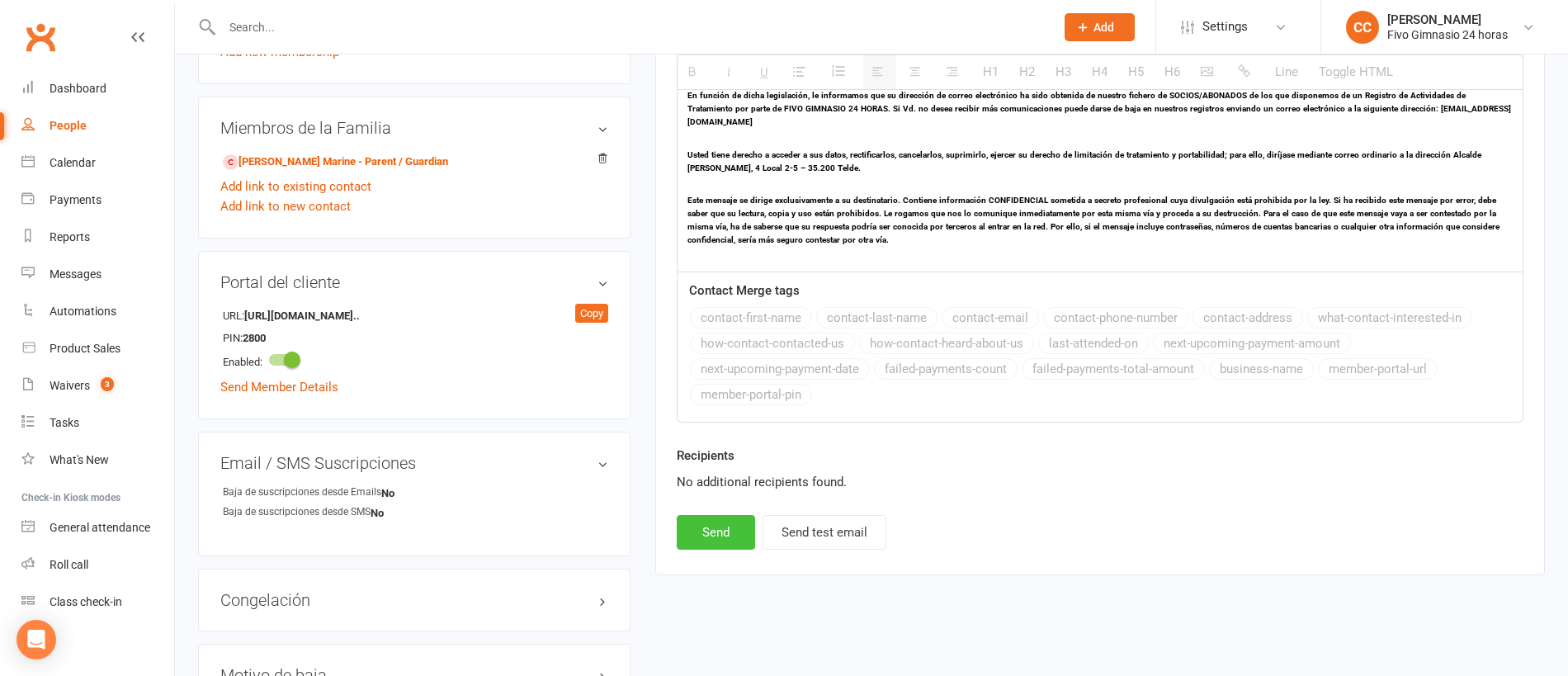
click at [712, 524] on button "Send" at bounding box center [716, 533] width 78 height 35
select select
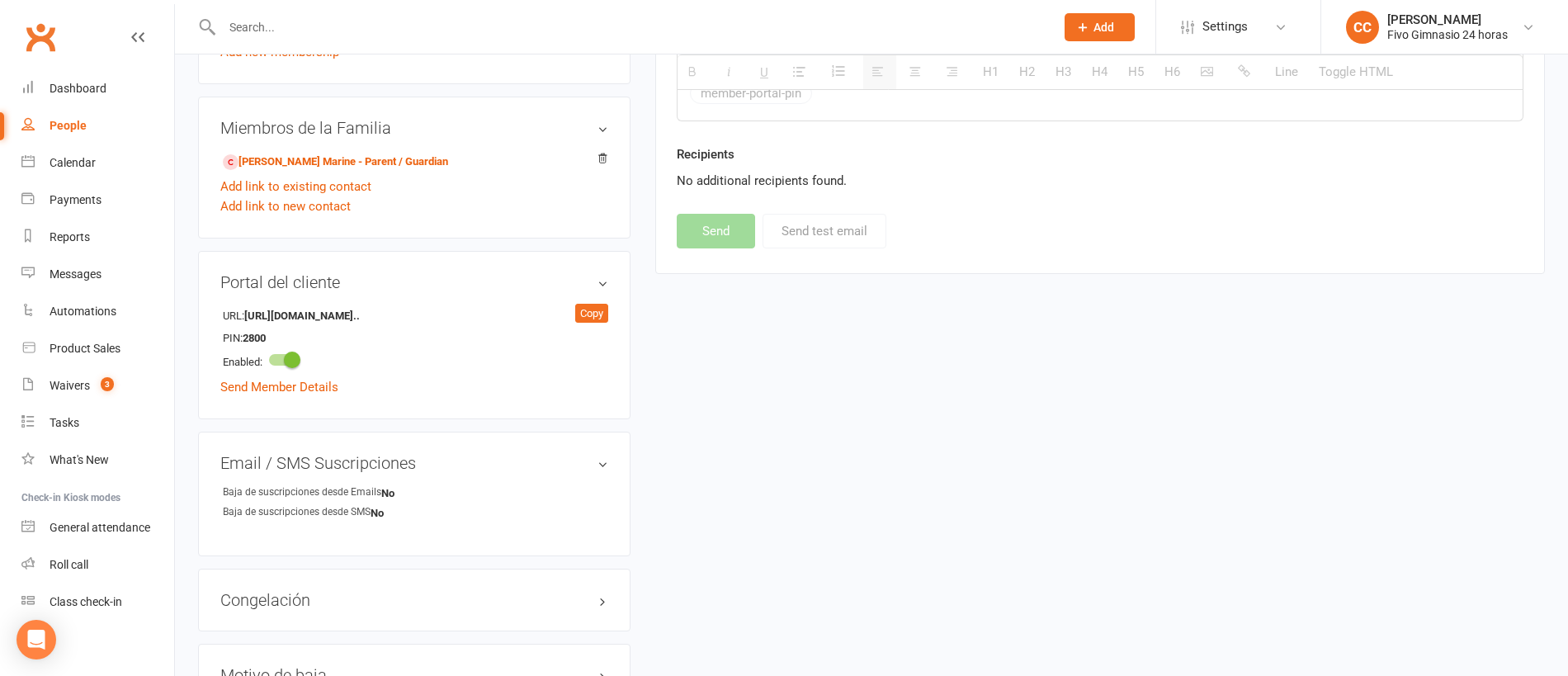
click at [322, 8] on div at bounding box center [621, 27] width 845 height 53
click at [329, 28] on input "text" at bounding box center [629, 28] width 826 height 23
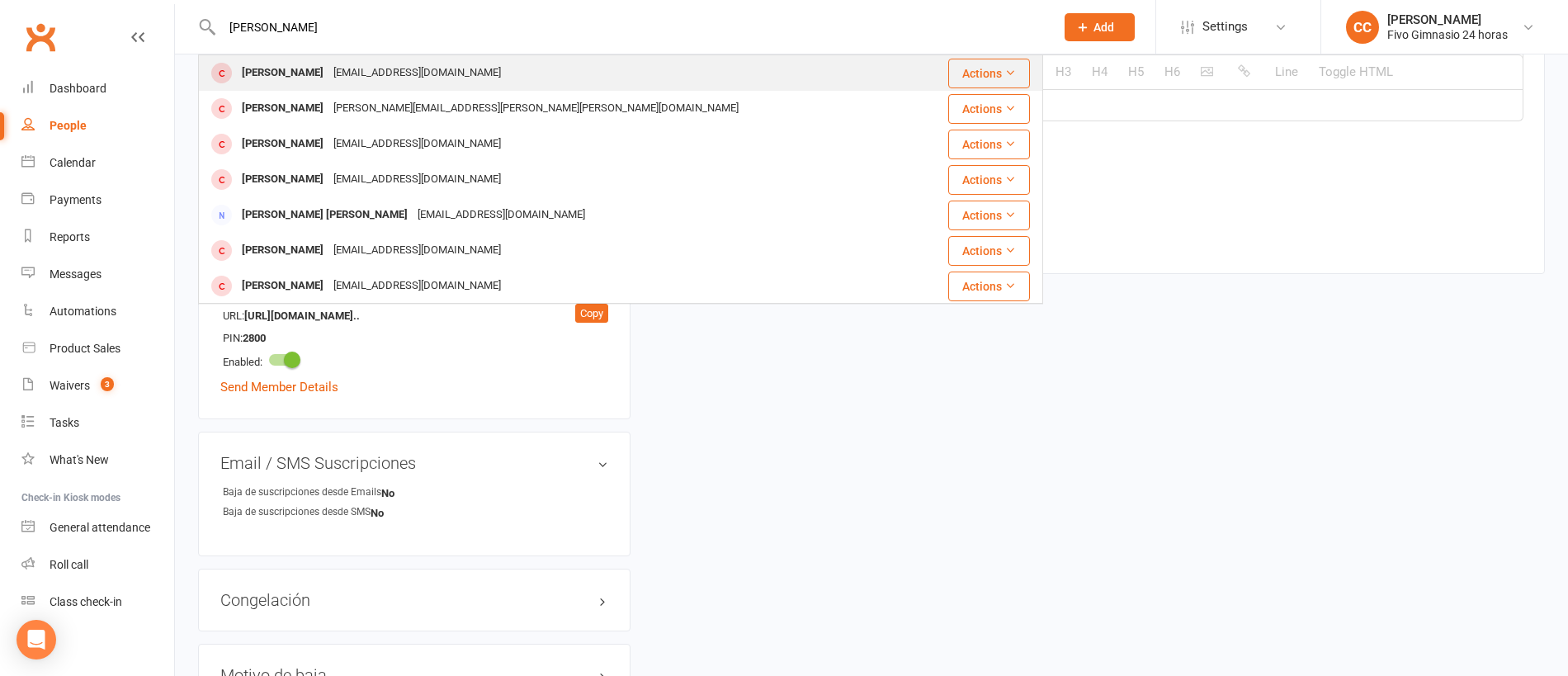
type input "valentin viera"
click at [354, 73] on div "roque10valentin@gmail.com" at bounding box center [417, 73] width 177 height 24
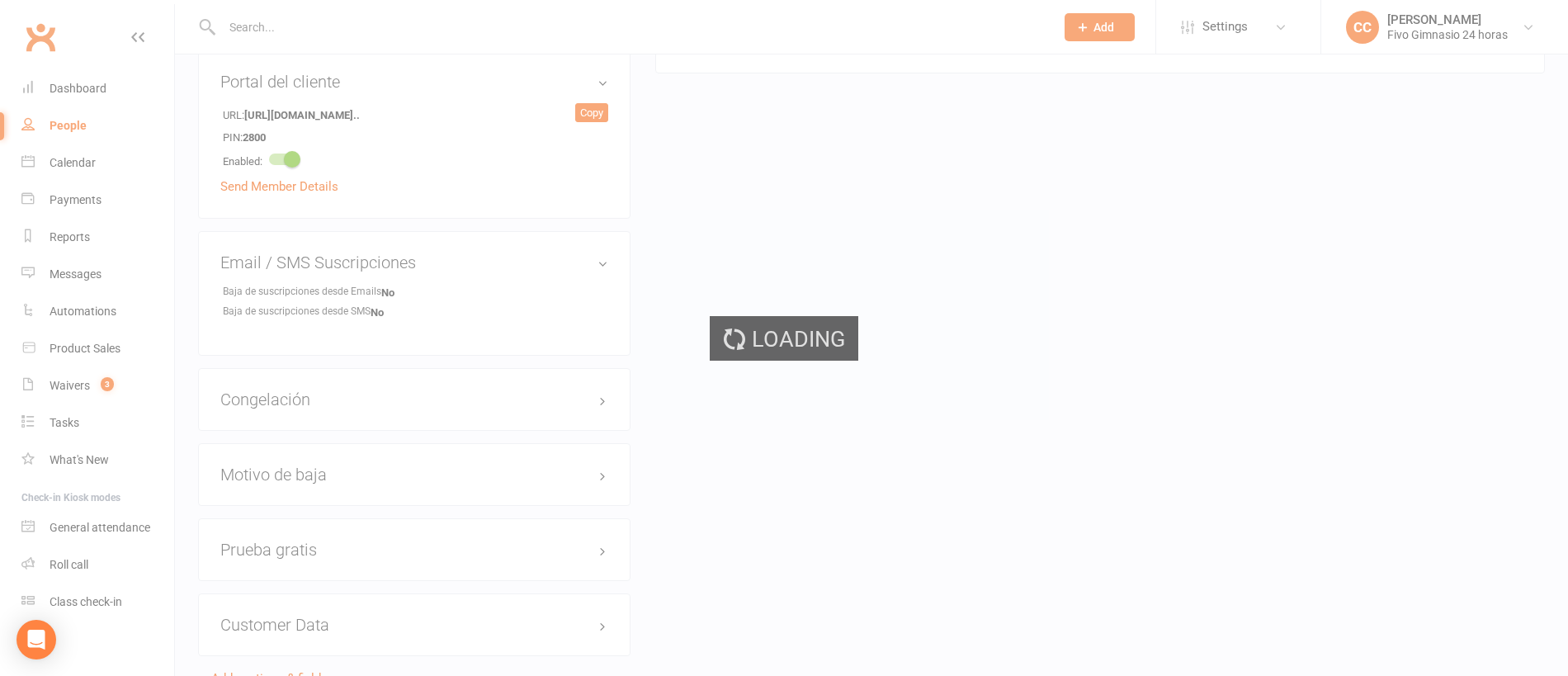
scroll to position [1209, 0]
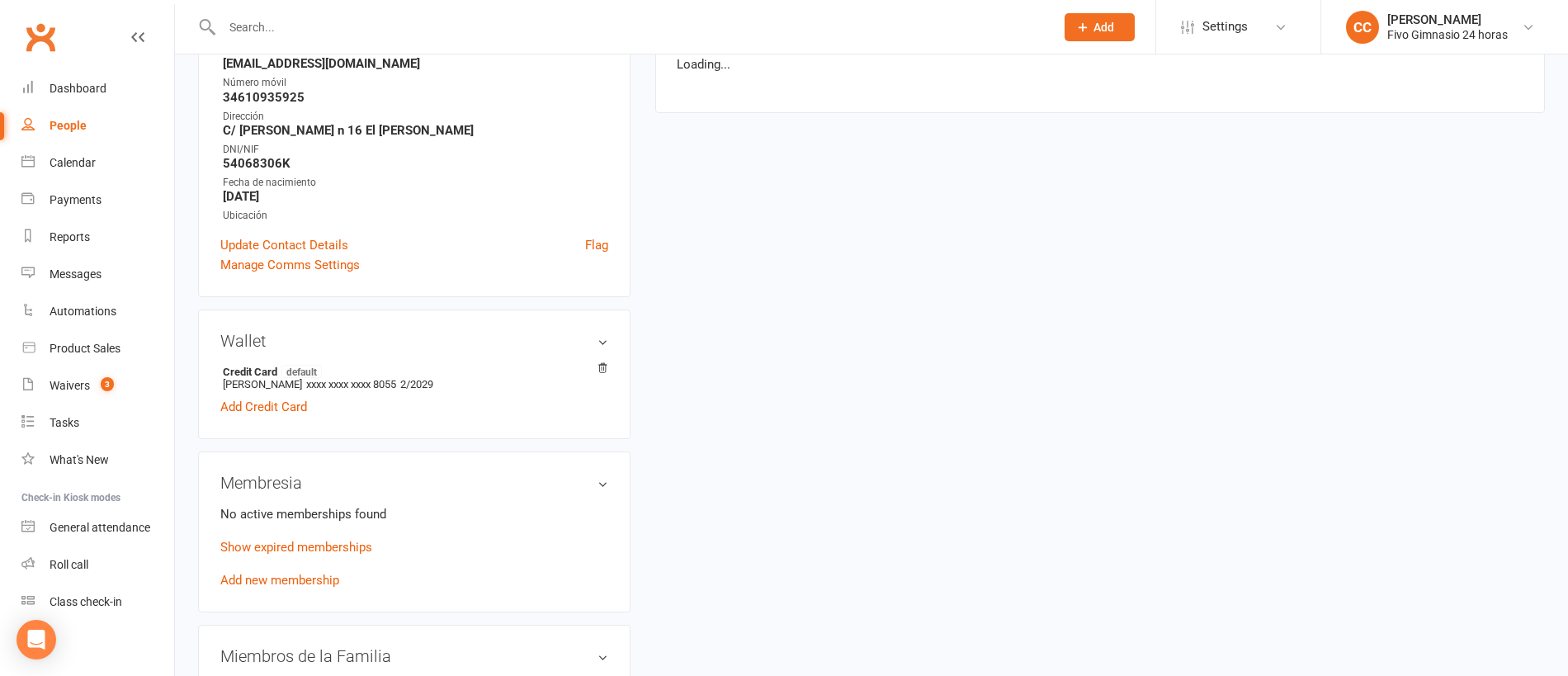
scroll to position [360, 0]
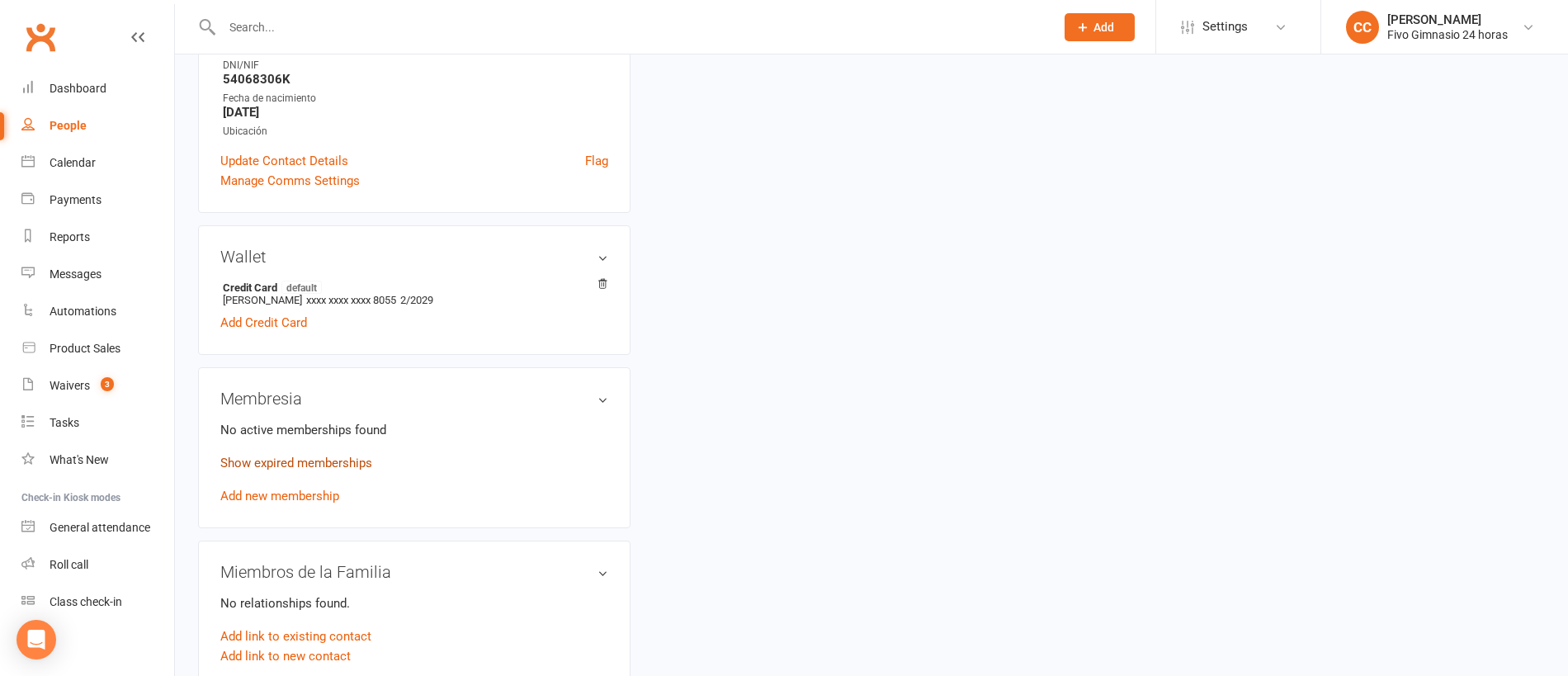
click at [300, 459] on link "Show expired memberships" at bounding box center [296, 463] width 152 height 15
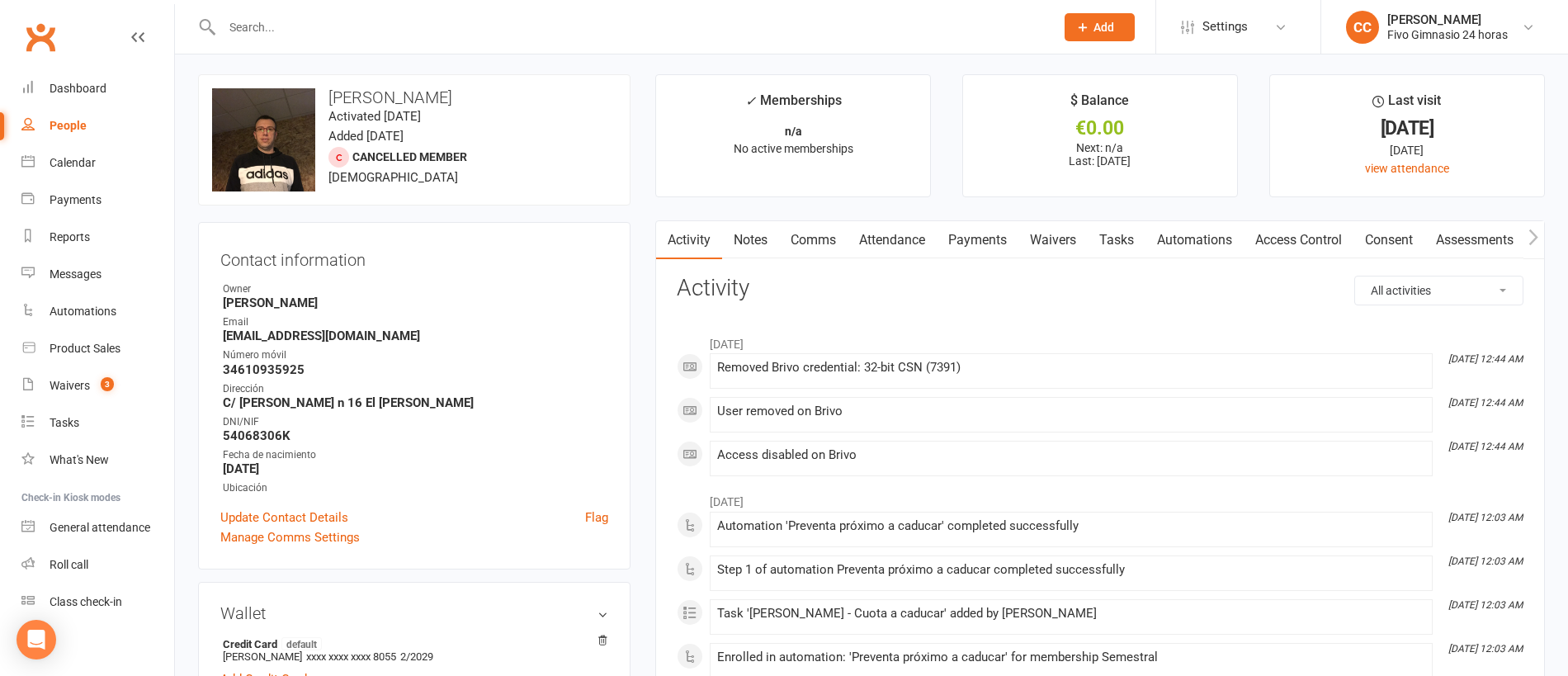
scroll to position [0, 0]
click at [961, 244] on link "Payments" at bounding box center [977, 243] width 82 height 38
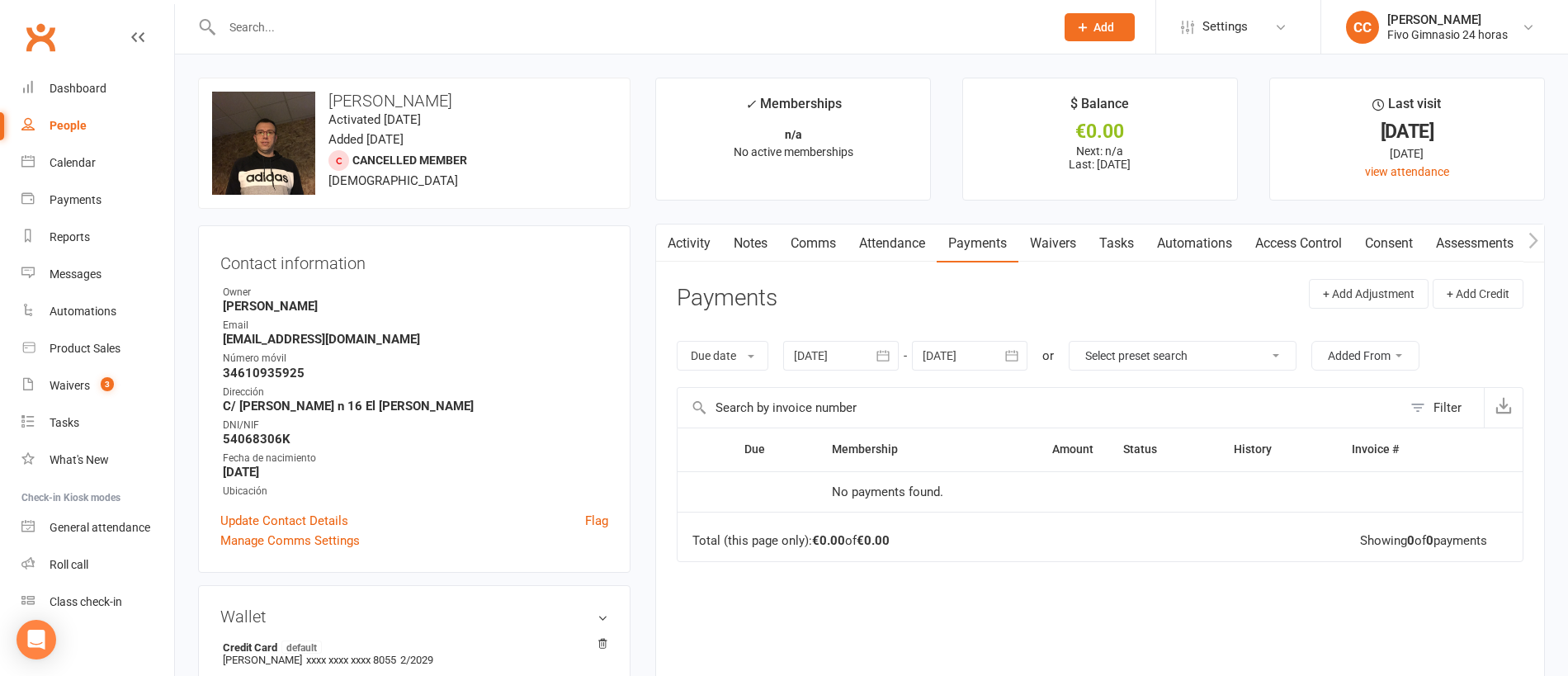
click at [808, 248] on link "Comms" at bounding box center [813, 243] width 68 height 38
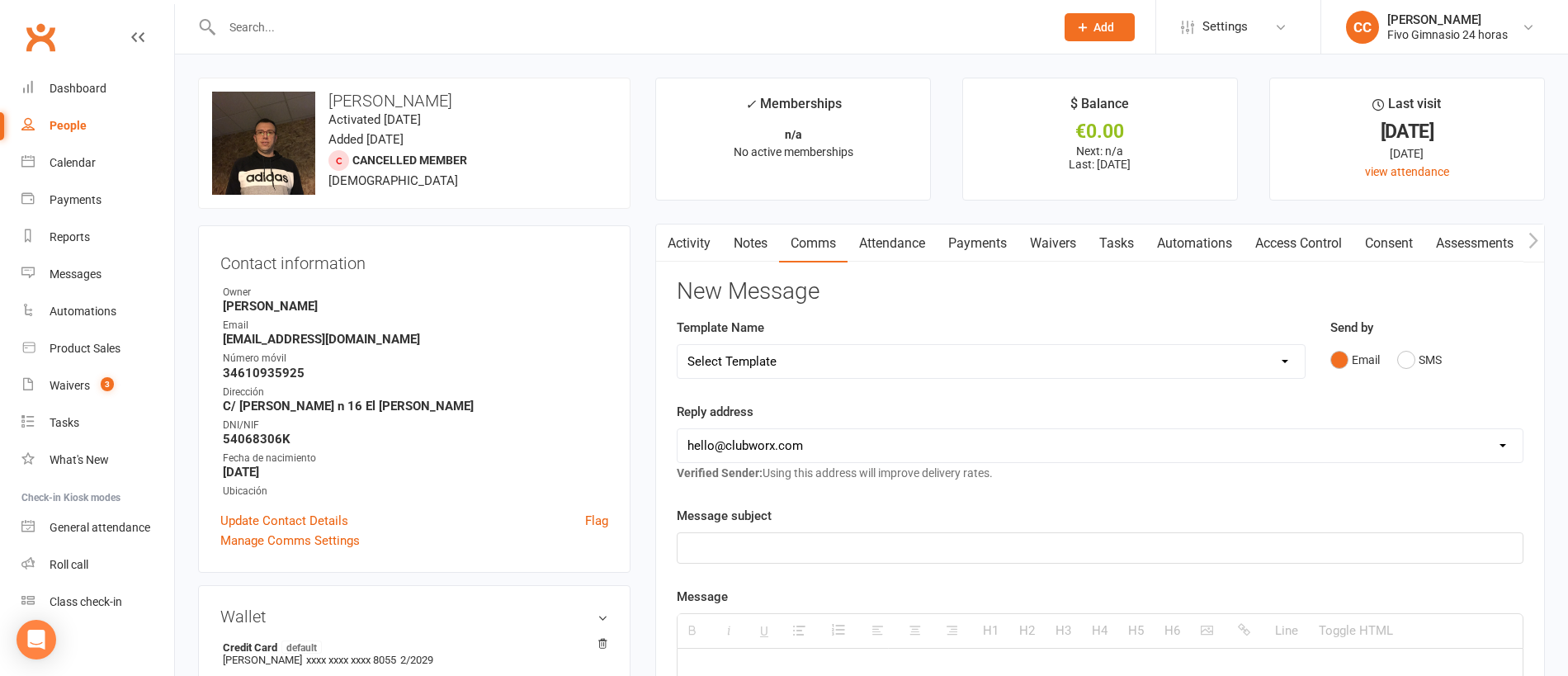
click at [985, 238] on link "Payments" at bounding box center [977, 243] width 82 height 38
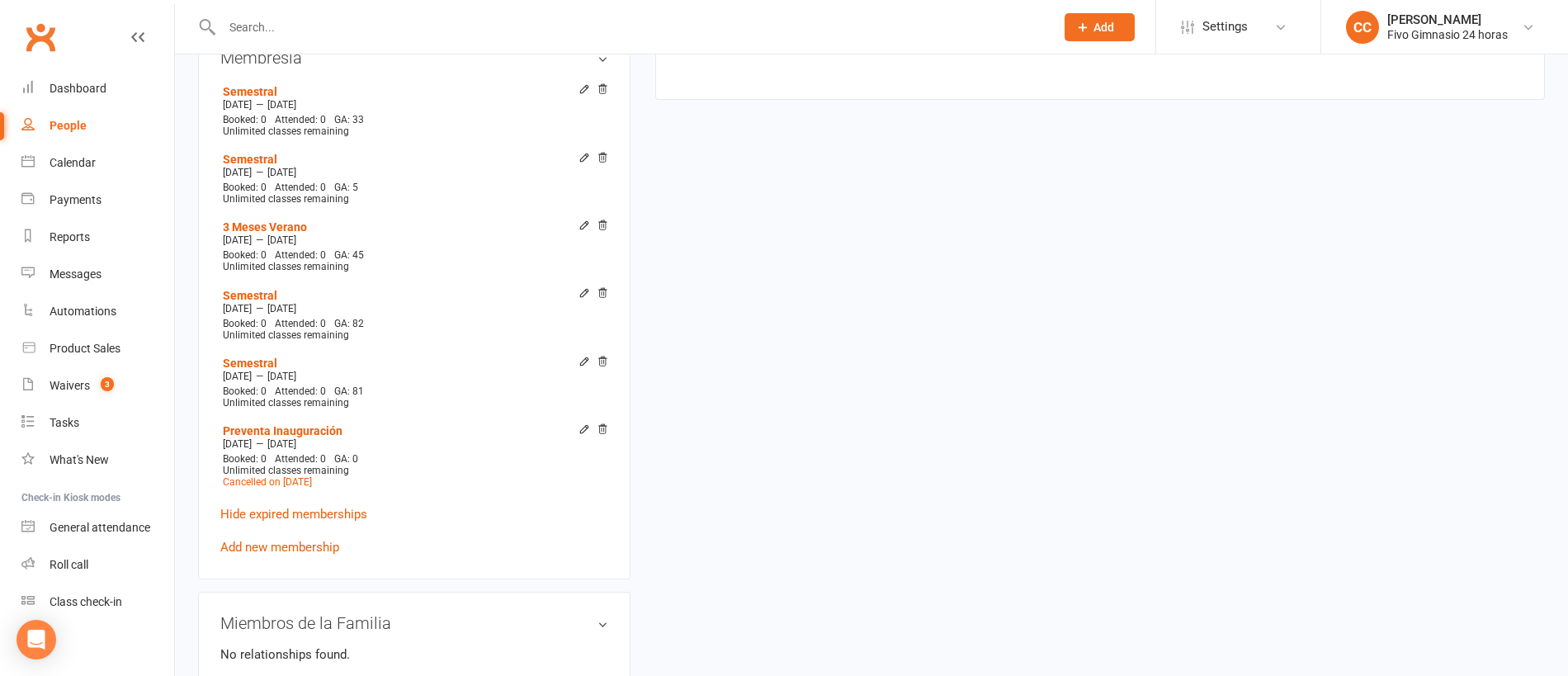
scroll to position [709, 0]
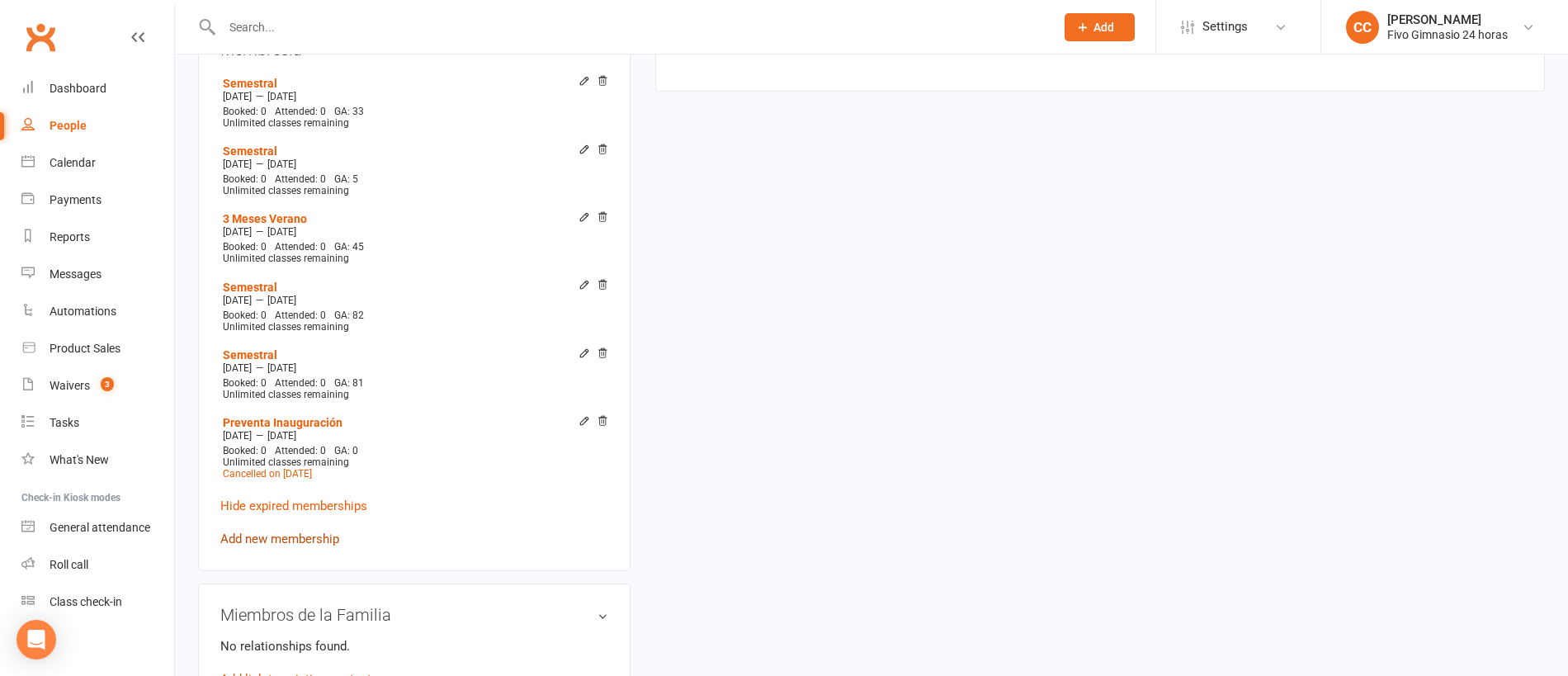
click at [273, 538] on link "Add new membership" at bounding box center [279, 539] width 119 height 15
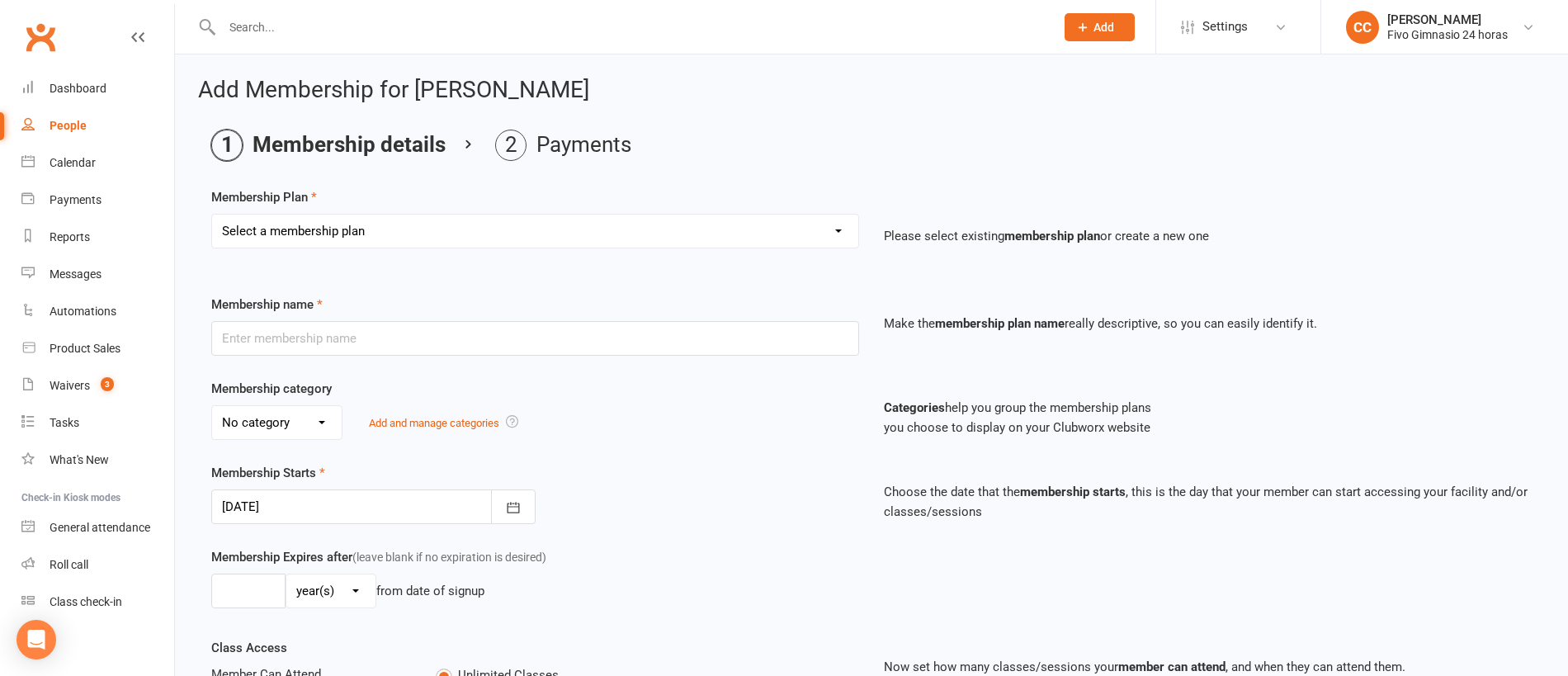
click at [508, 220] on select "Select a membership plan Cuota familiar Cuota estudiante 10 pases full Anual Se…" at bounding box center [535, 231] width 646 height 33
select select "4"
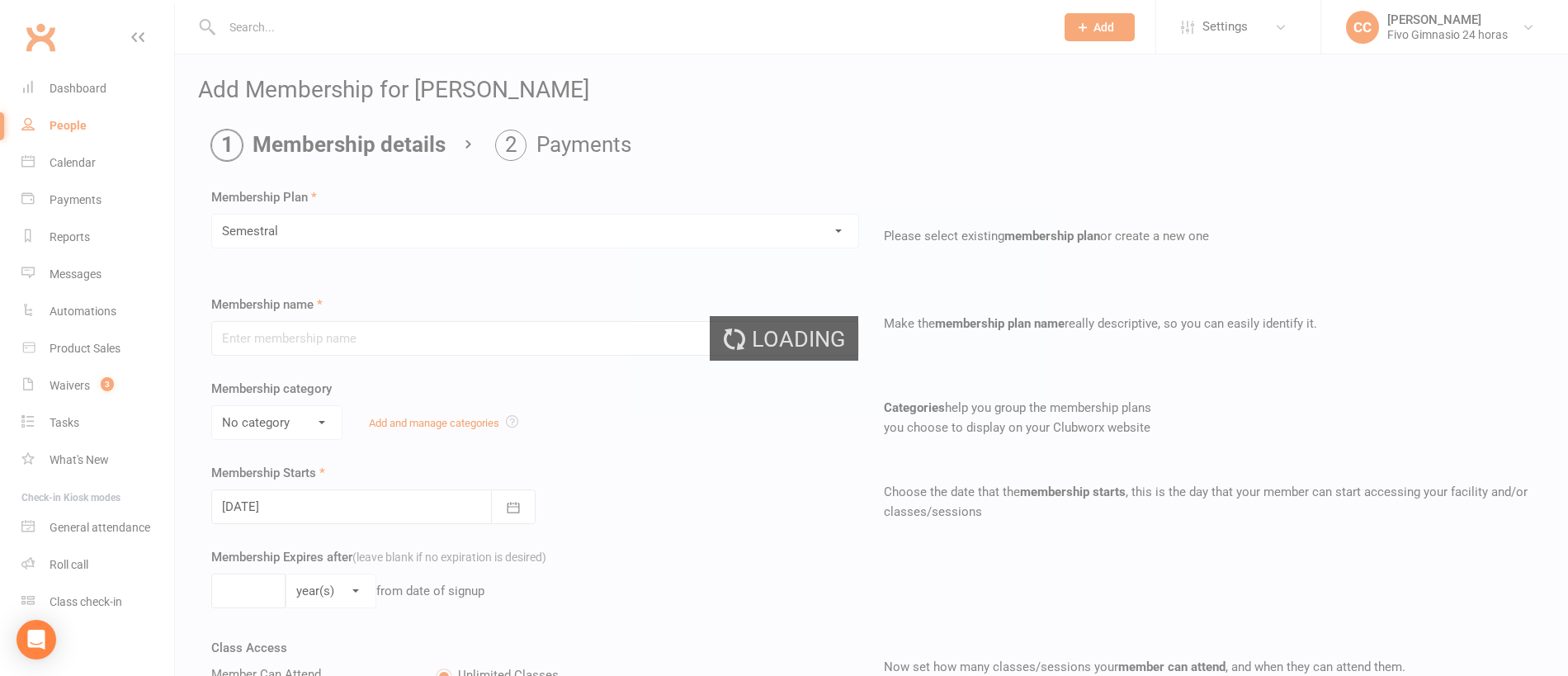
scroll to position [373, 0]
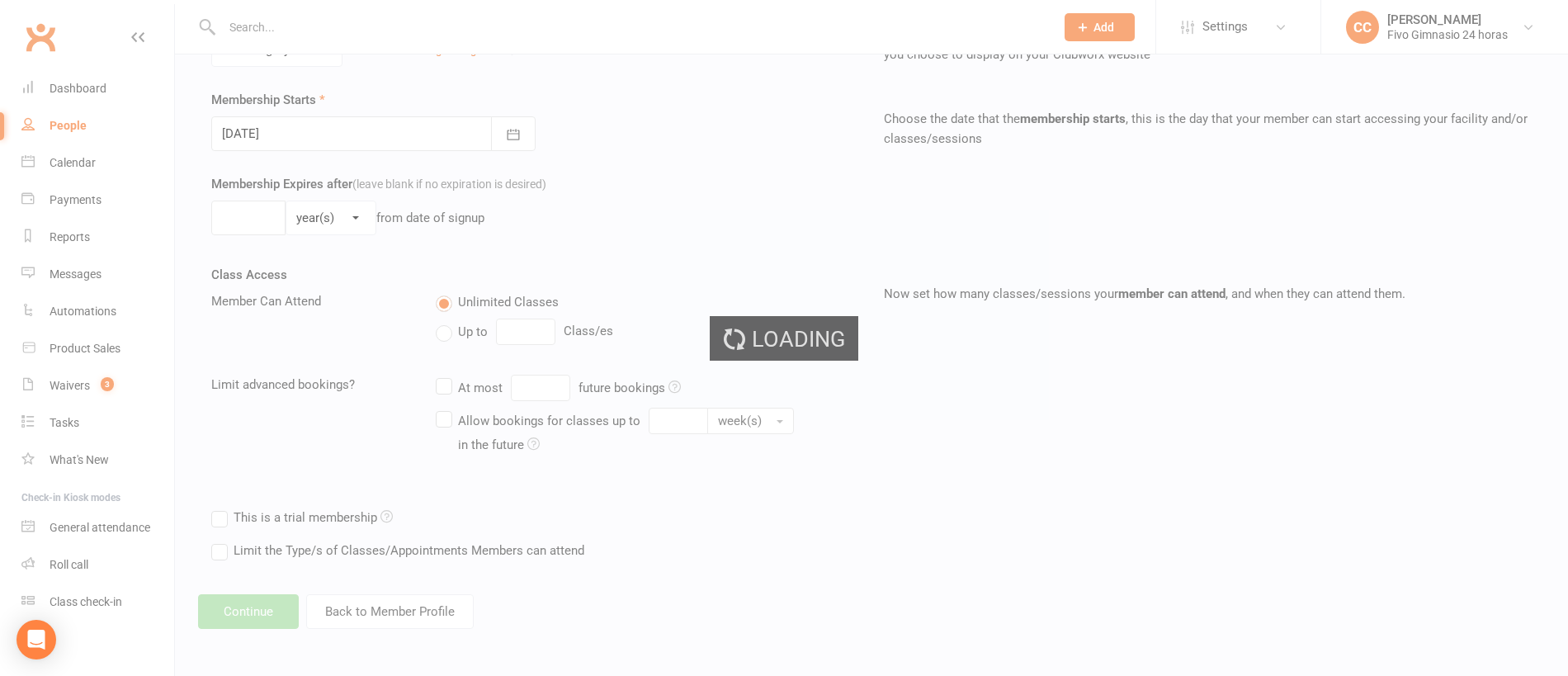
type input "Semestral"
select select "1"
select select "2"
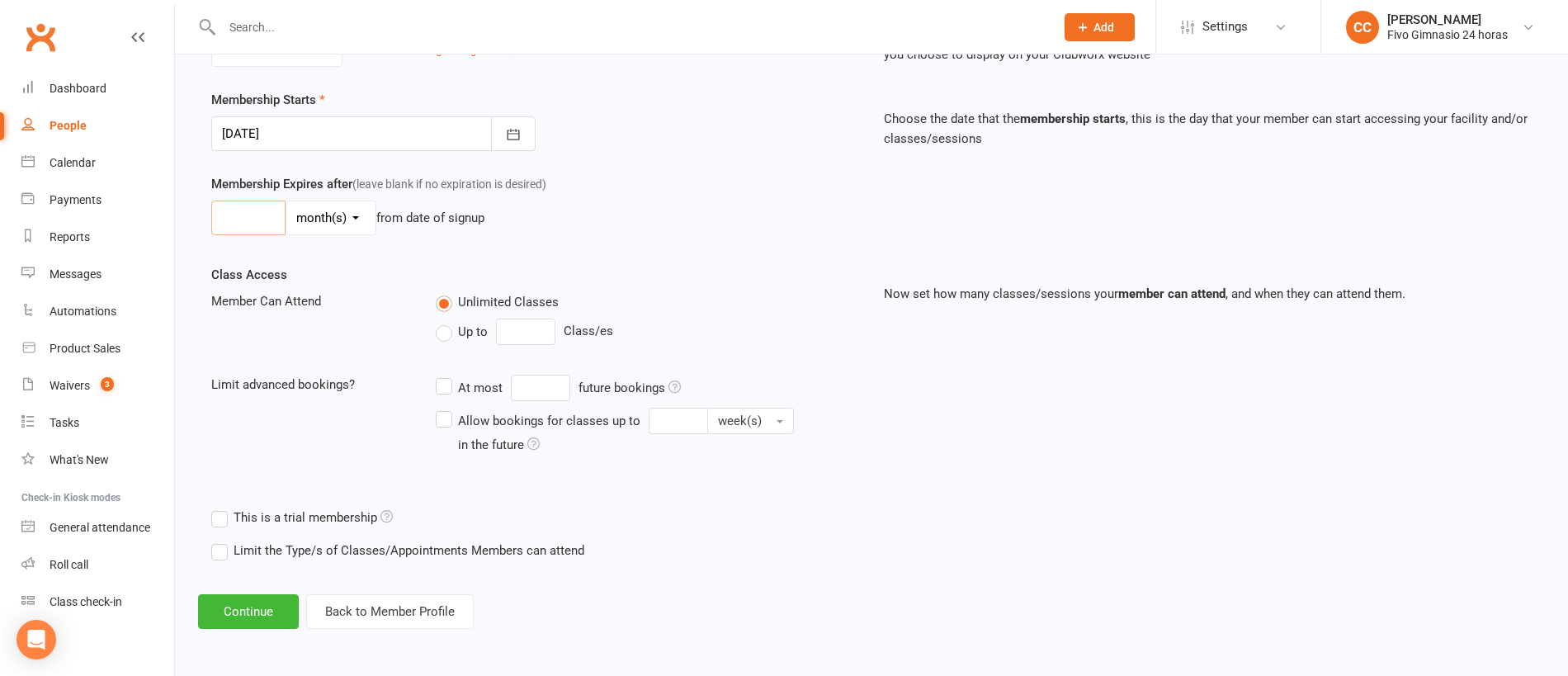
click at [226, 214] on input "number" at bounding box center [248, 218] width 74 height 35
type input "6"
click at [229, 608] on button "Continue" at bounding box center [248, 612] width 101 height 35
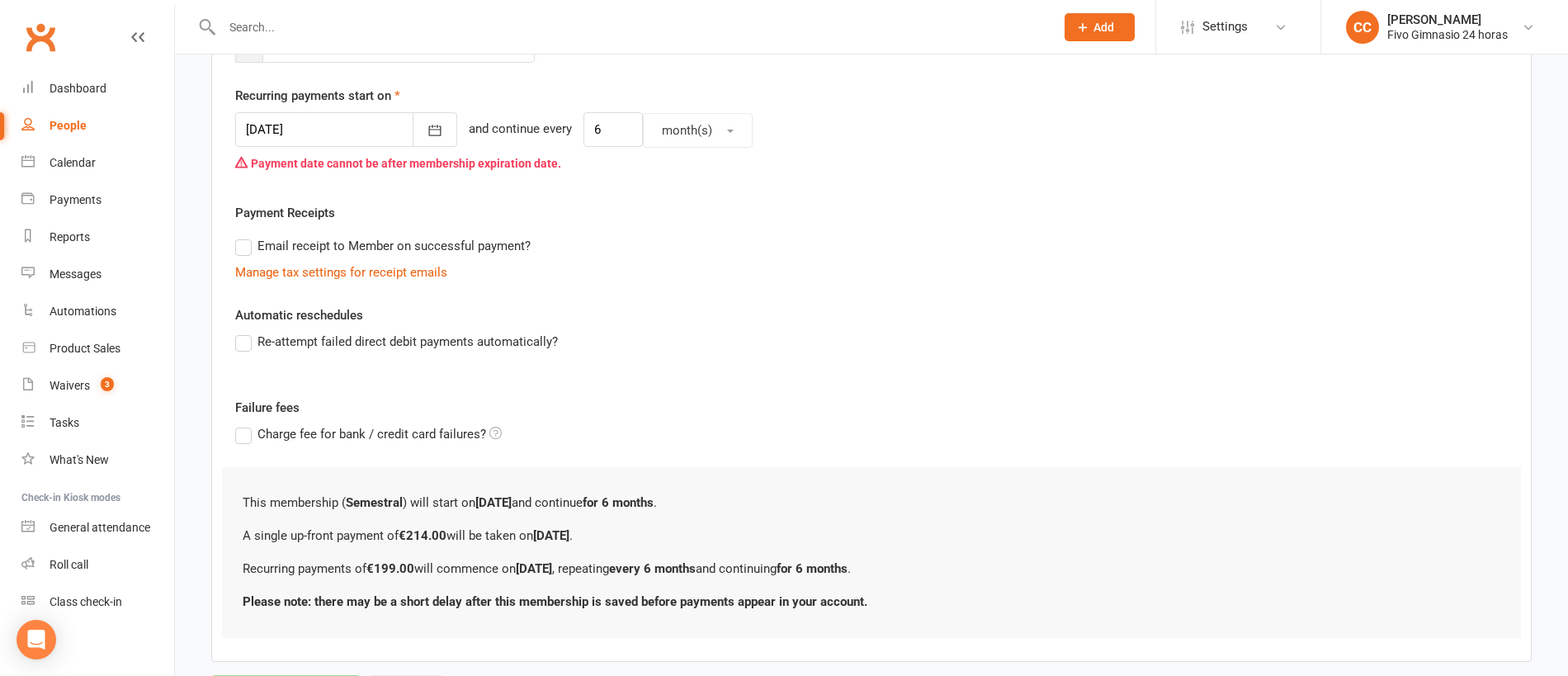
scroll to position [0, 0]
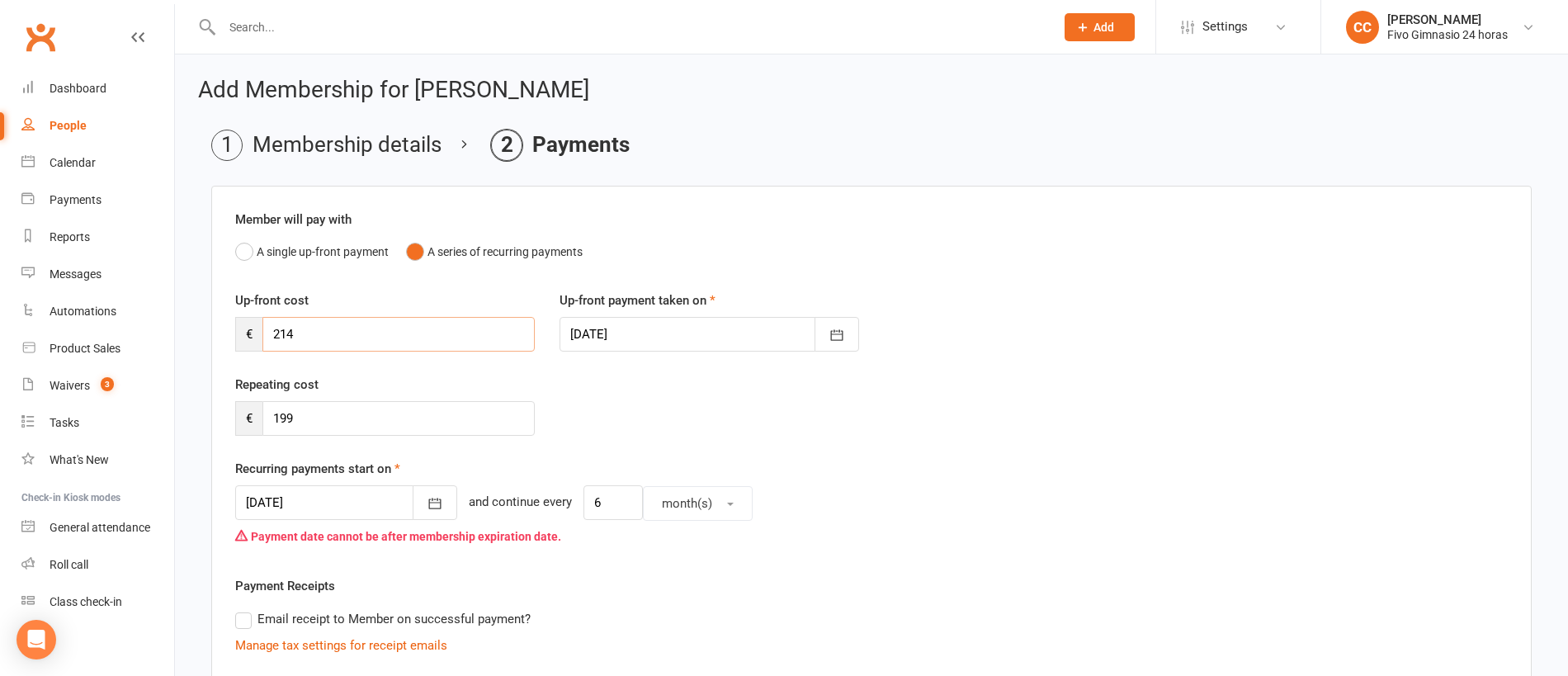
drag, startPoint x: 316, startPoint y: 337, endPoint x: 282, endPoint y: 363, distance: 42.8
click at [202, 318] on main "Membership details Payments Member will pay with A single up-front payment A se…" at bounding box center [871, 606] width 1346 height 954
type input "100"
drag, startPoint x: 327, startPoint y: 415, endPoint x: 192, endPoint y: 395, distance: 136.5
click at [192, 395] on div "Add Membership for Roque Valentín Viera Membership details Payments Member will…" at bounding box center [871, 582] width 1393 height 1055
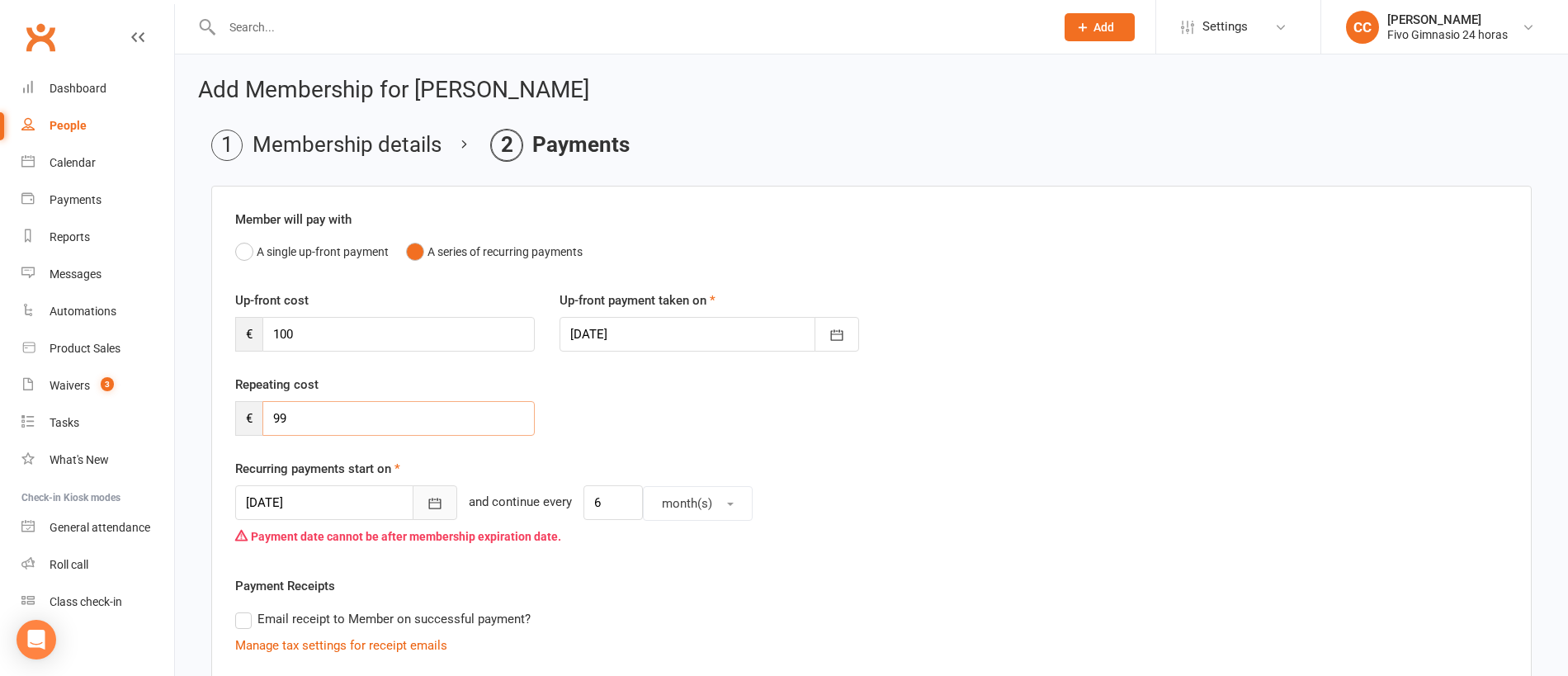
type input "99"
click at [427, 502] on icon "button" at bounding box center [435, 503] width 17 height 17
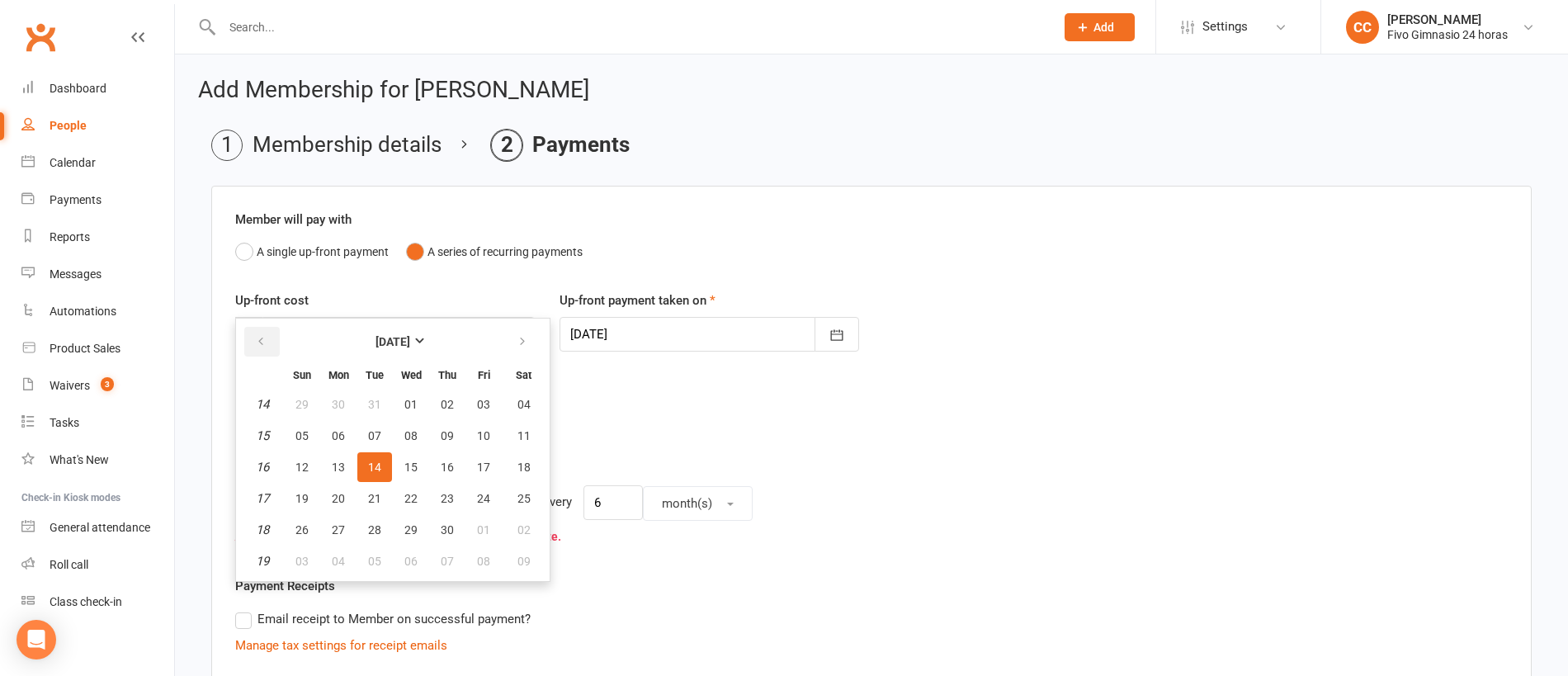
click at [258, 337] on icon "button" at bounding box center [261, 342] width 12 height 13
click at [518, 343] on icon "button" at bounding box center [522, 342] width 12 height 13
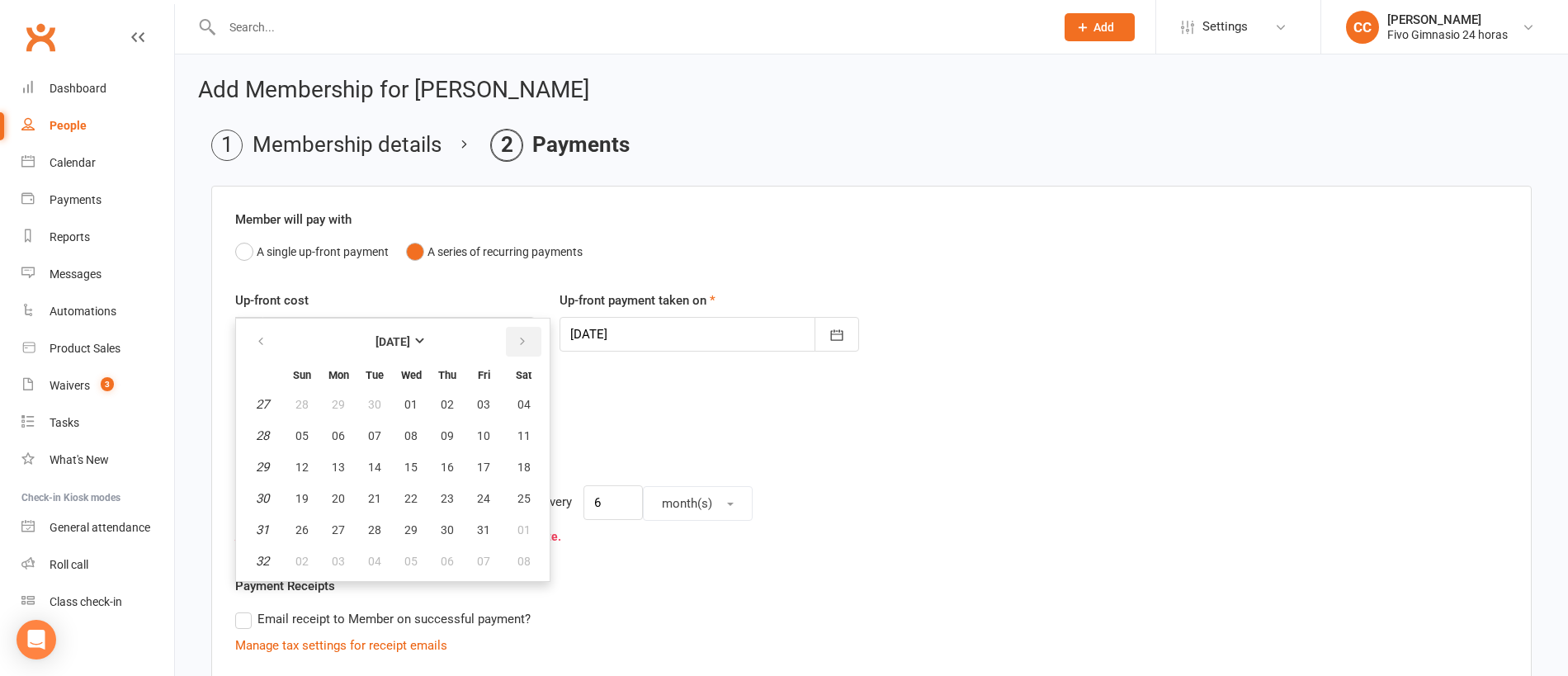
click at [518, 343] on icon "button" at bounding box center [522, 342] width 12 height 13
click at [517, 328] on button "button" at bounding box center [523, 342] width 36 height 30
click at [517, 333] on button "button" at bounding box center [523, 342] width 36 height 30
click at [434, 276] on div "Member will pay with A single up-front payment A series of recurring payments U…" at bounding box center [871, 610] width 1321 height 849
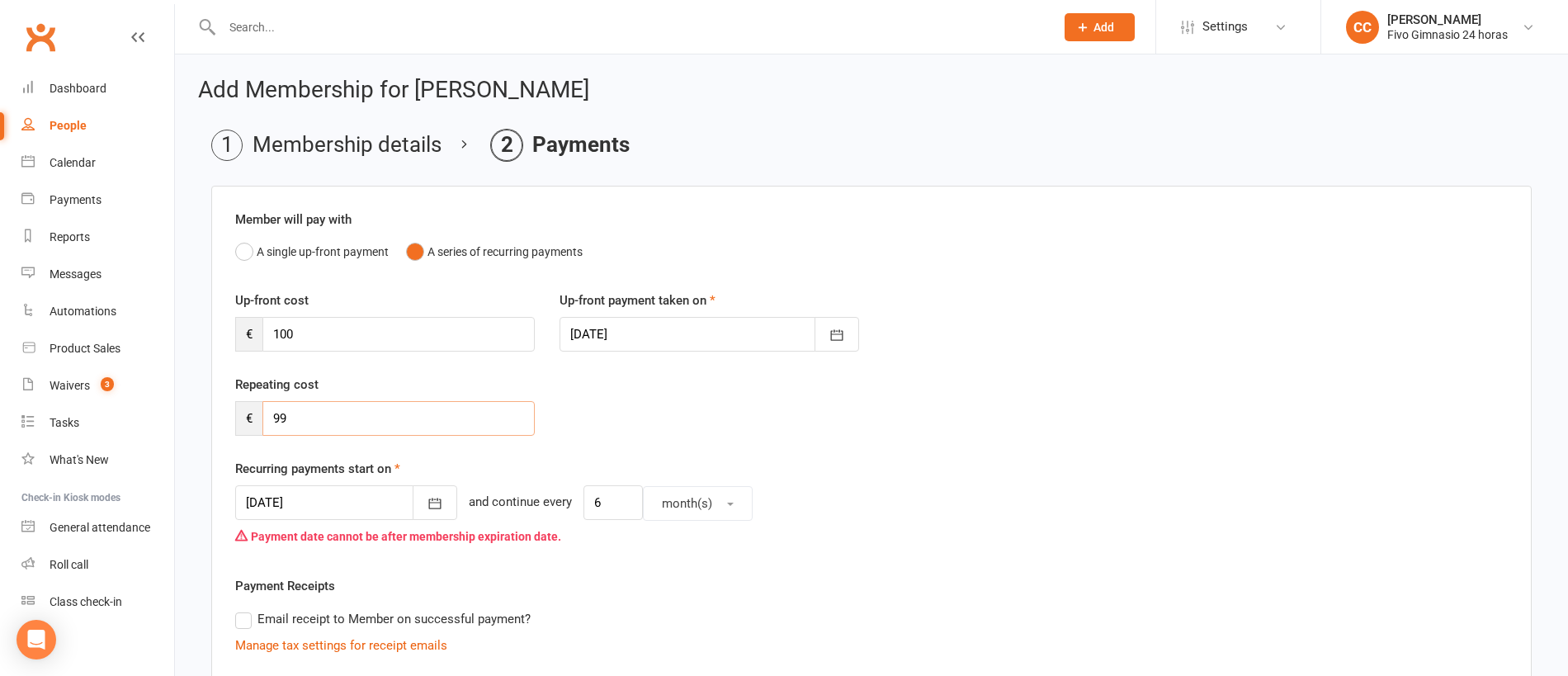
click at [297, 415] on input "99" at bounding box center [398, 418] width 272 height 35
click at [412, 493] on button "button" at bounding box center [434, 503] width 44 height 35
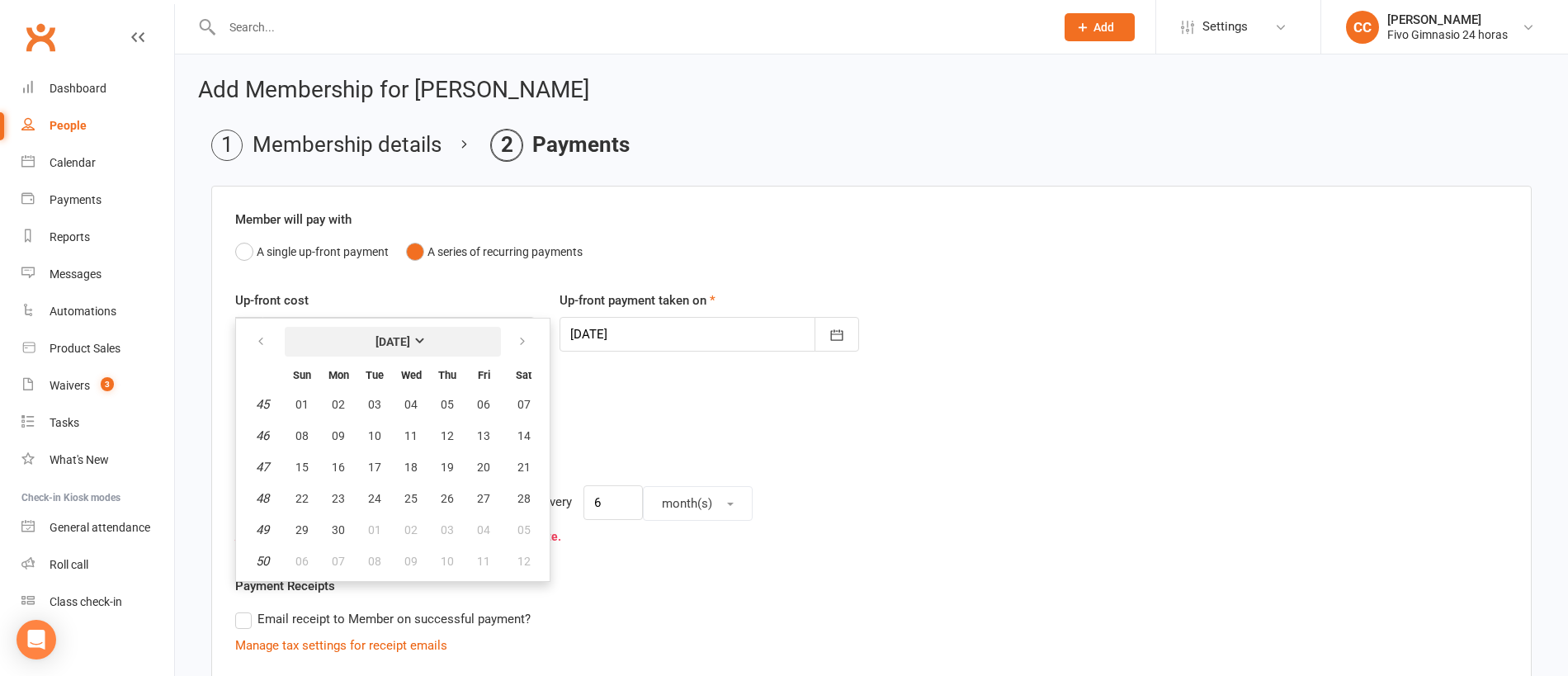
click at [389, 343] on strong "November 2026" at bounding box center [393, 342] width 35 height 13
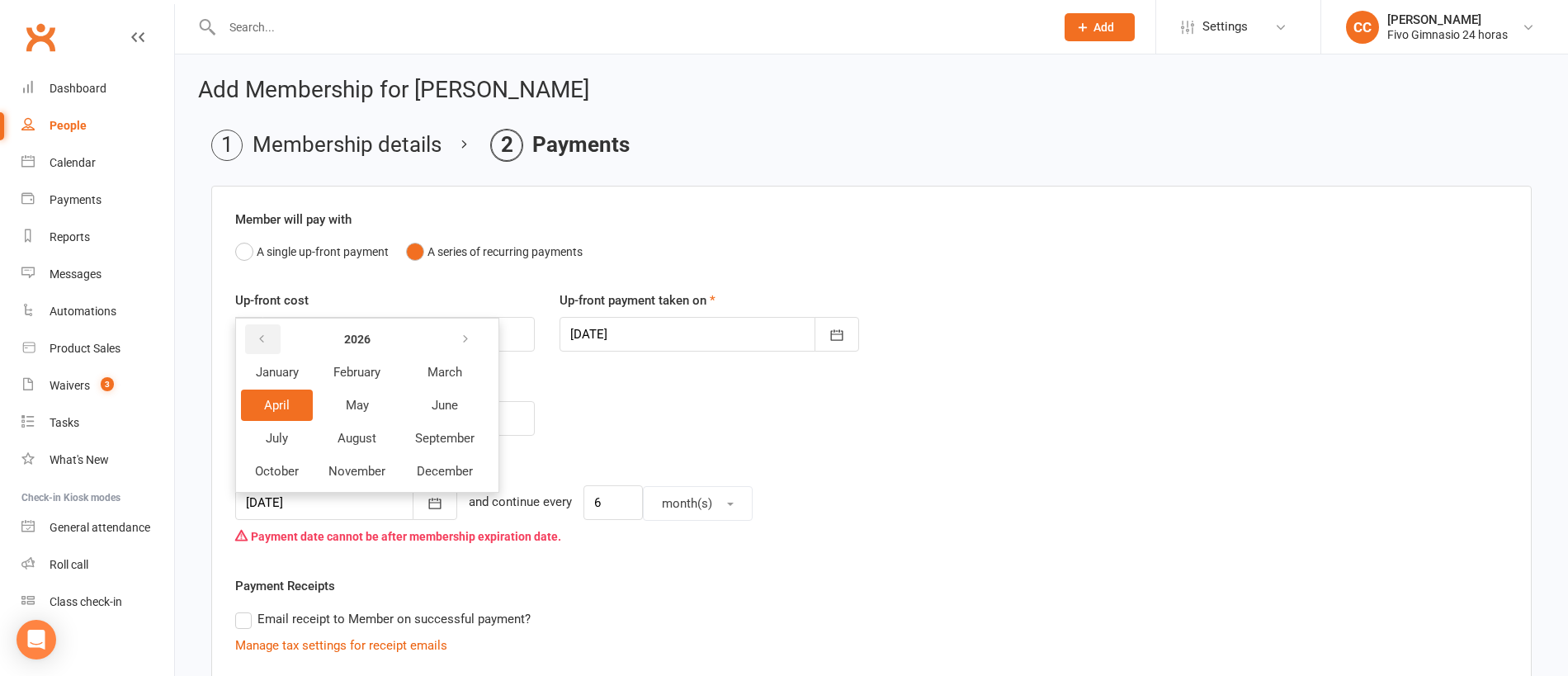
click at [252, 338] on button "button" at bounding box center [262, 339] width 36 height 30
click at [347, 462] on button "November" at bounding box center [357, 472] width 85 height 32
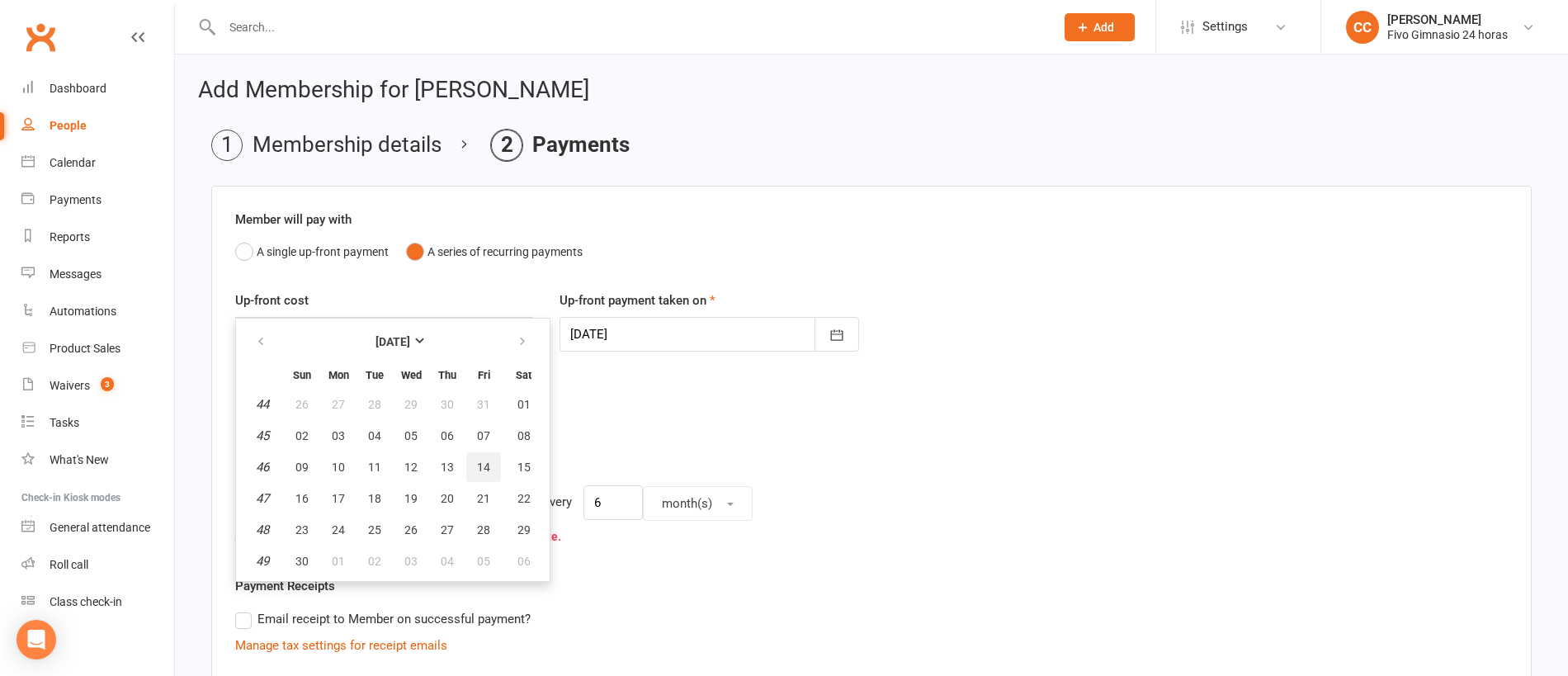
click at [483, 462] on span "14" at bounding box center [483, 468] width 13 height 13
type input "14 Nov 2025"
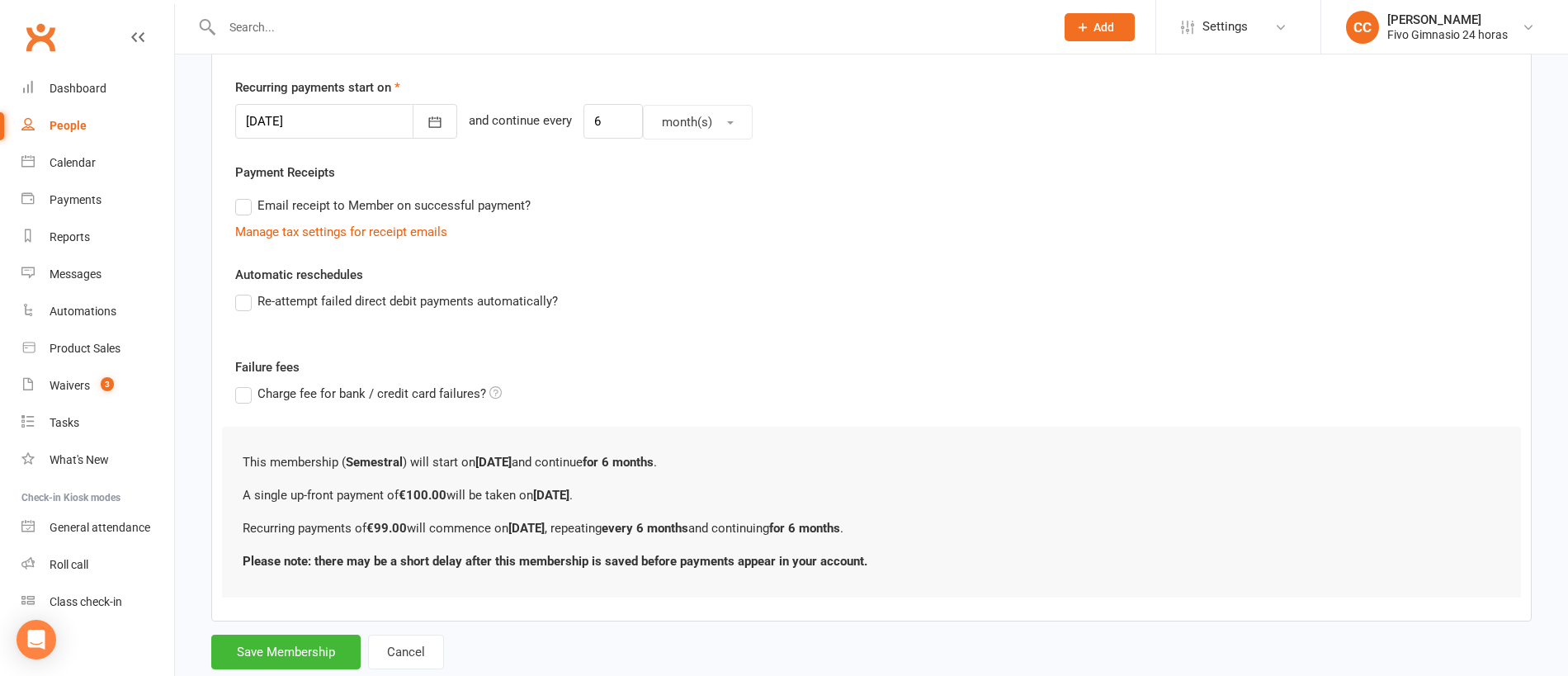
scroll to position [383, 0]
drag, startPoint x: 306, startPoint y: 644, endPoint x: 327, endPoint y: 591, distance: 57.0
click at [306, 645] on button "Save Membership" at bounding box center [286, 651] width 149 height 35
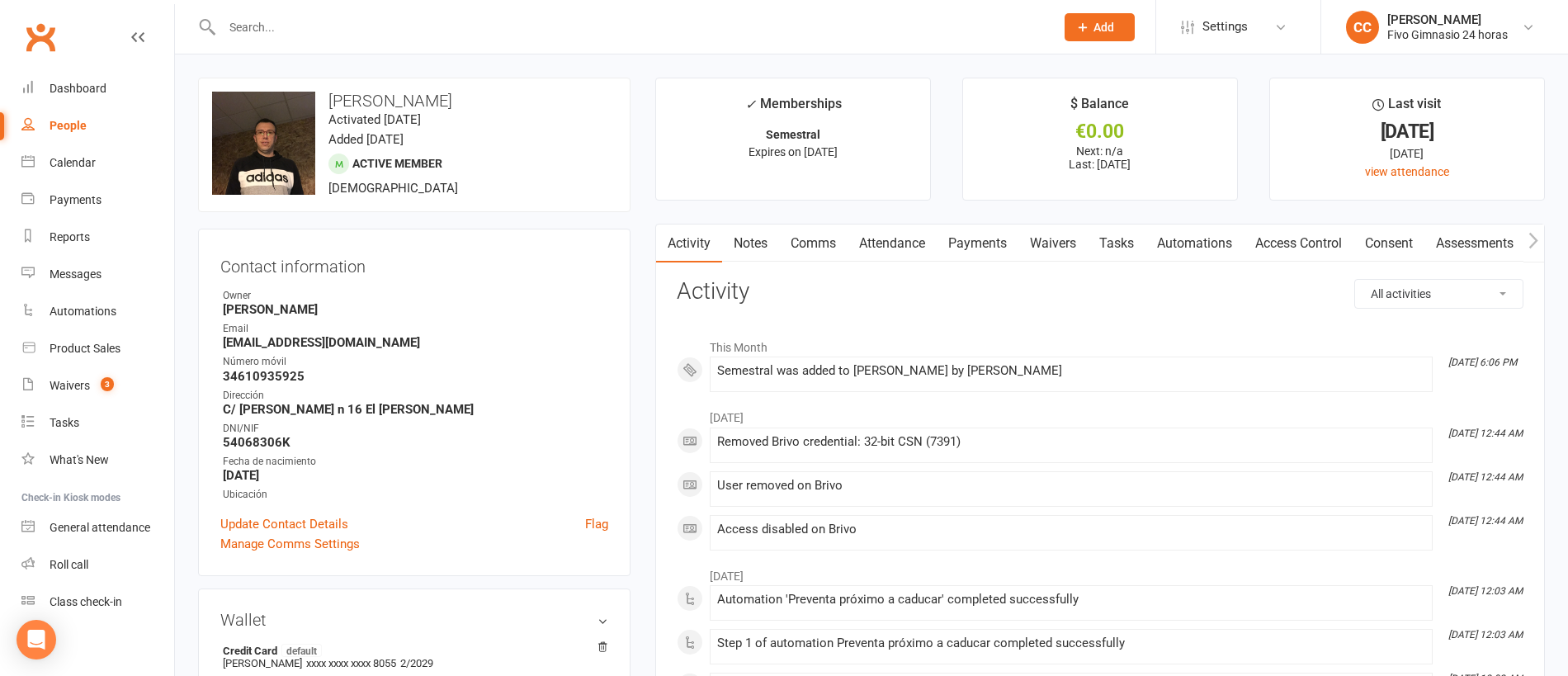
click at [1306, 238] on link "Access Control" at bounding box center [1298, 243] width 110 height 38
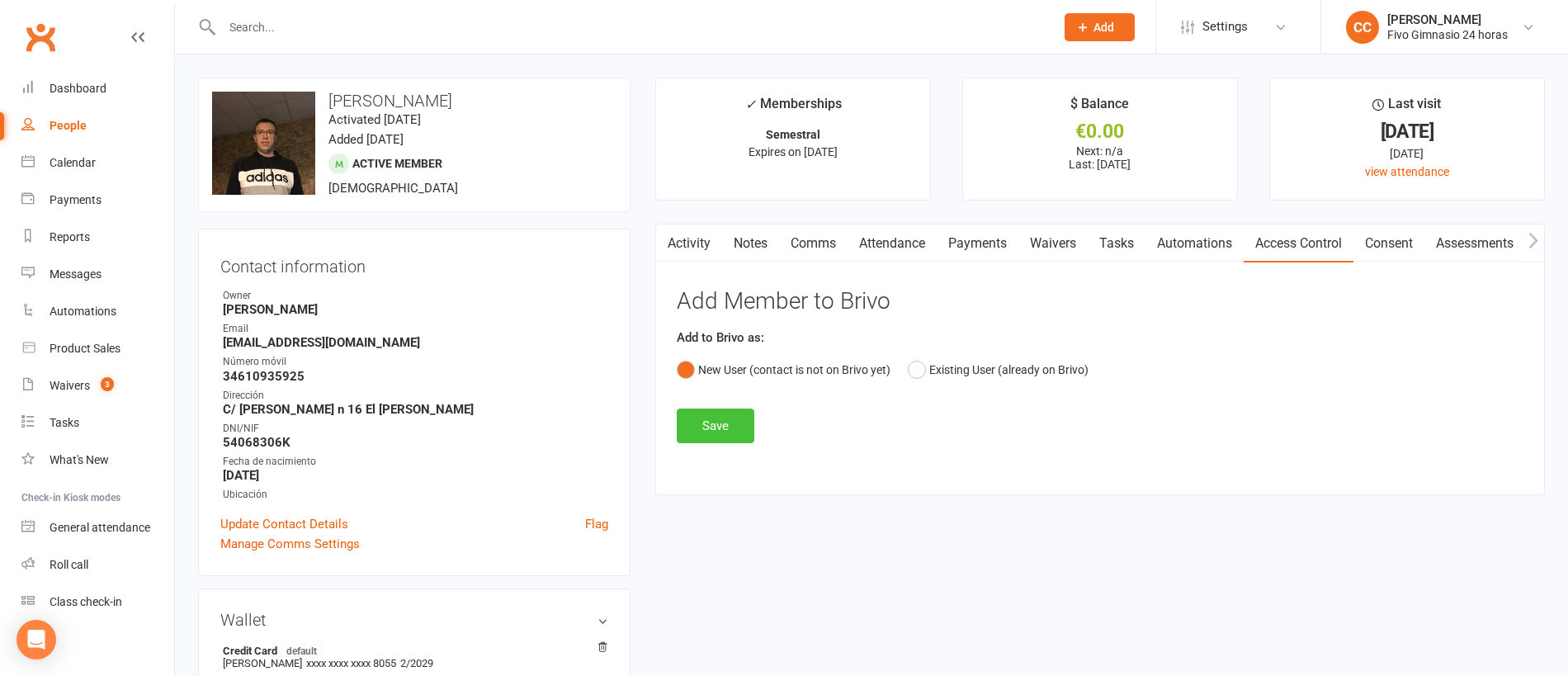
click at [739, 428] on button "Save" at bounding box center [715, 426] width 77 height 35
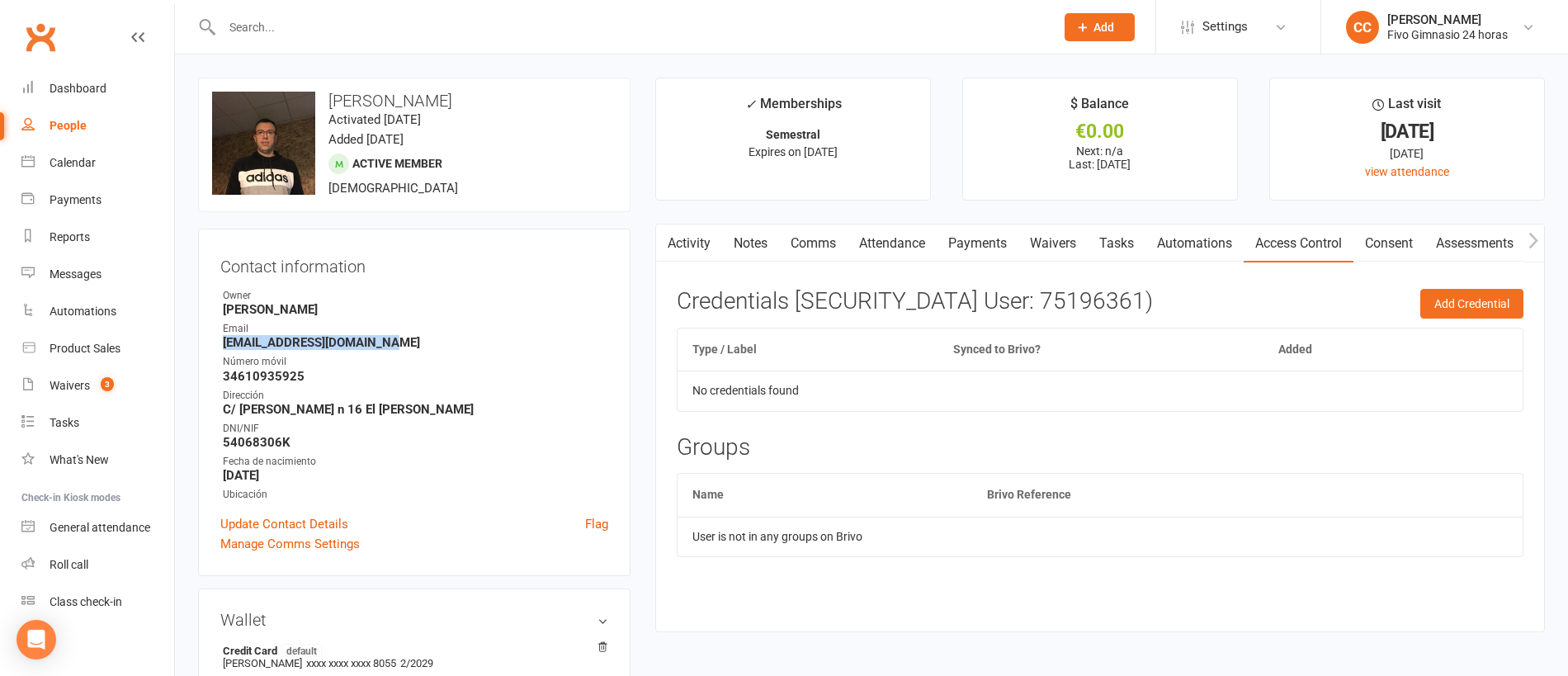
drag, startPoint x: 223, startPoint y: 348, endPoint x: 415, endPoint y: 342, distance: 192.1
click at [415, 342] on strong "roque10valentin@gmail.com" at bounding box center [415, 343] width 385 height 15
copy strong "roque10valentin@gmail.com"
click at [1471, 298] on button "Add Credential" at bounding box center [1471, 304] width 103 height 30
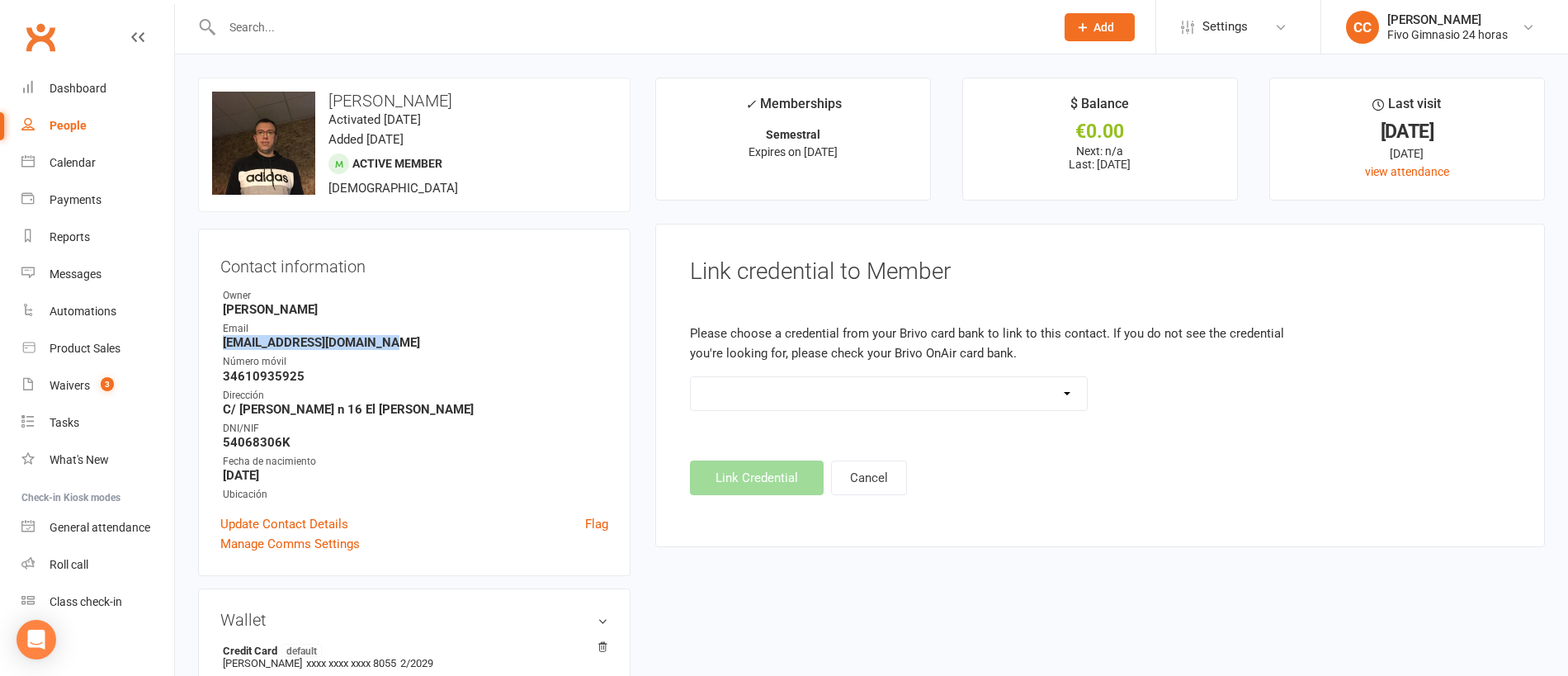
click at [808, 393] on select "Standard 26 Bit (54268) Standard 26 Bit (54269) Standard 26 Bit (54270) Standar…" at bounding box center [888, 394] width 396 height 33
select select "8862"
click at [770, 485] on button "Link Credential" at bounding box center [757, 478] width 133 height 35
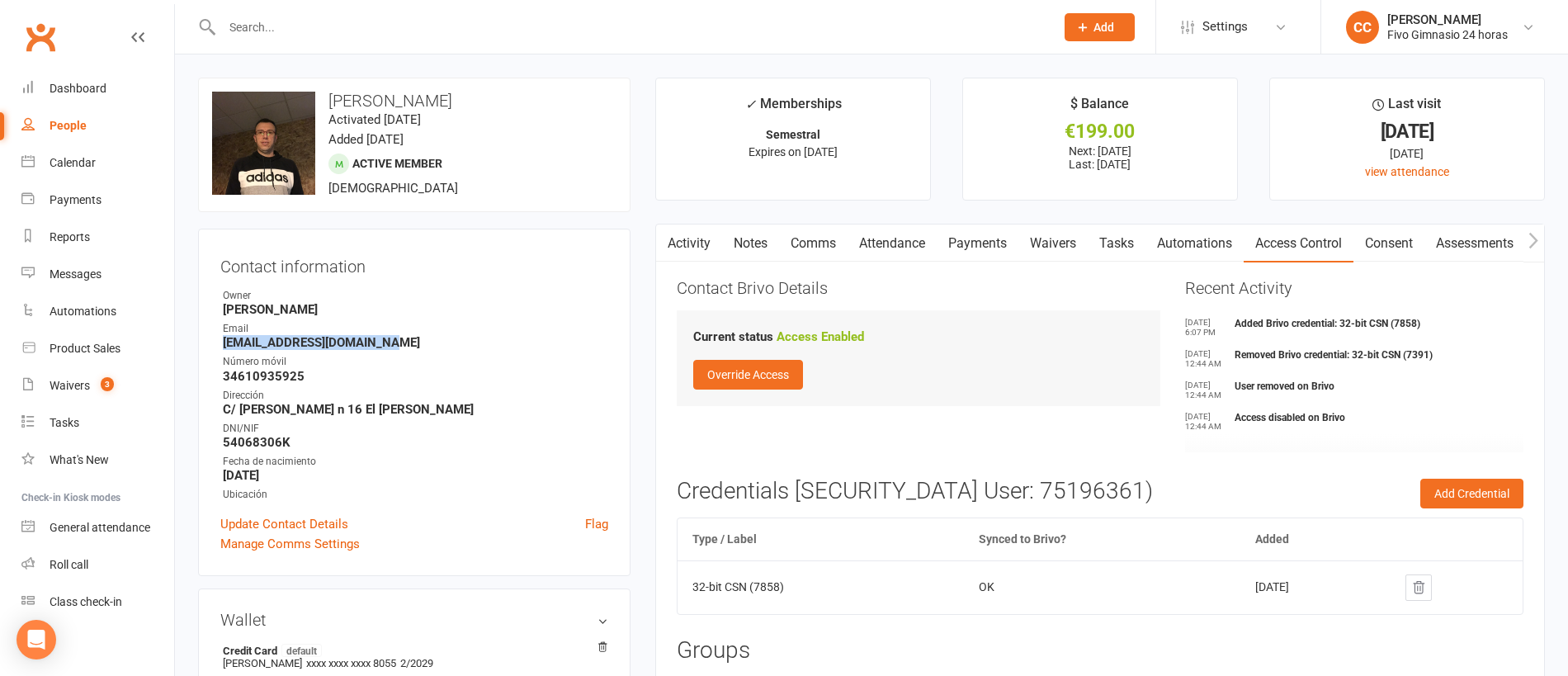
copy strong "roque10valentin@gmail.com"
click at [981, 246] on link "Payments" at bounding box center [977, 243] width 82 height 38
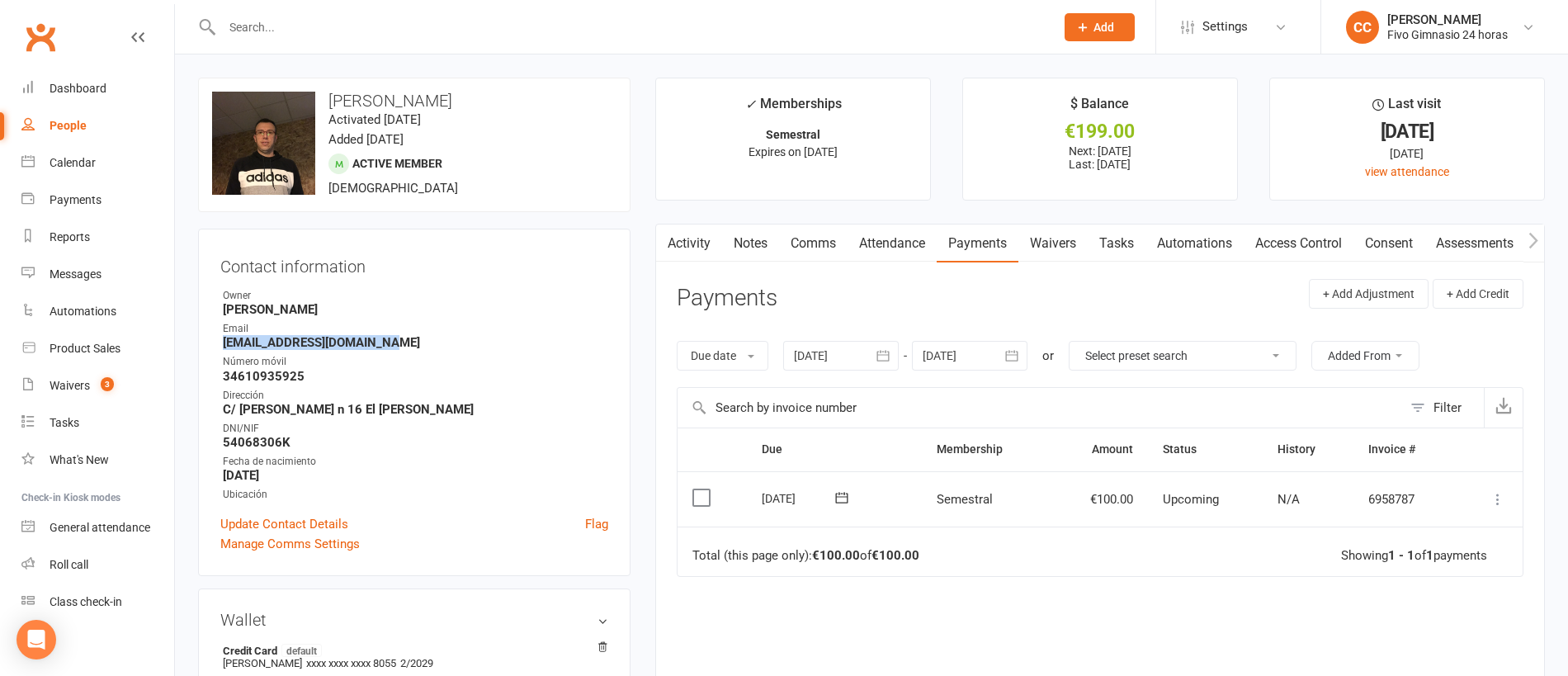
click at [1498, 498] on icon at bounding box center [1498, 499] width 17 height 17
click at [1464, 601] on link "Mark as Paid (Other)" at bounding box center [1425, 598] width 163 height 33
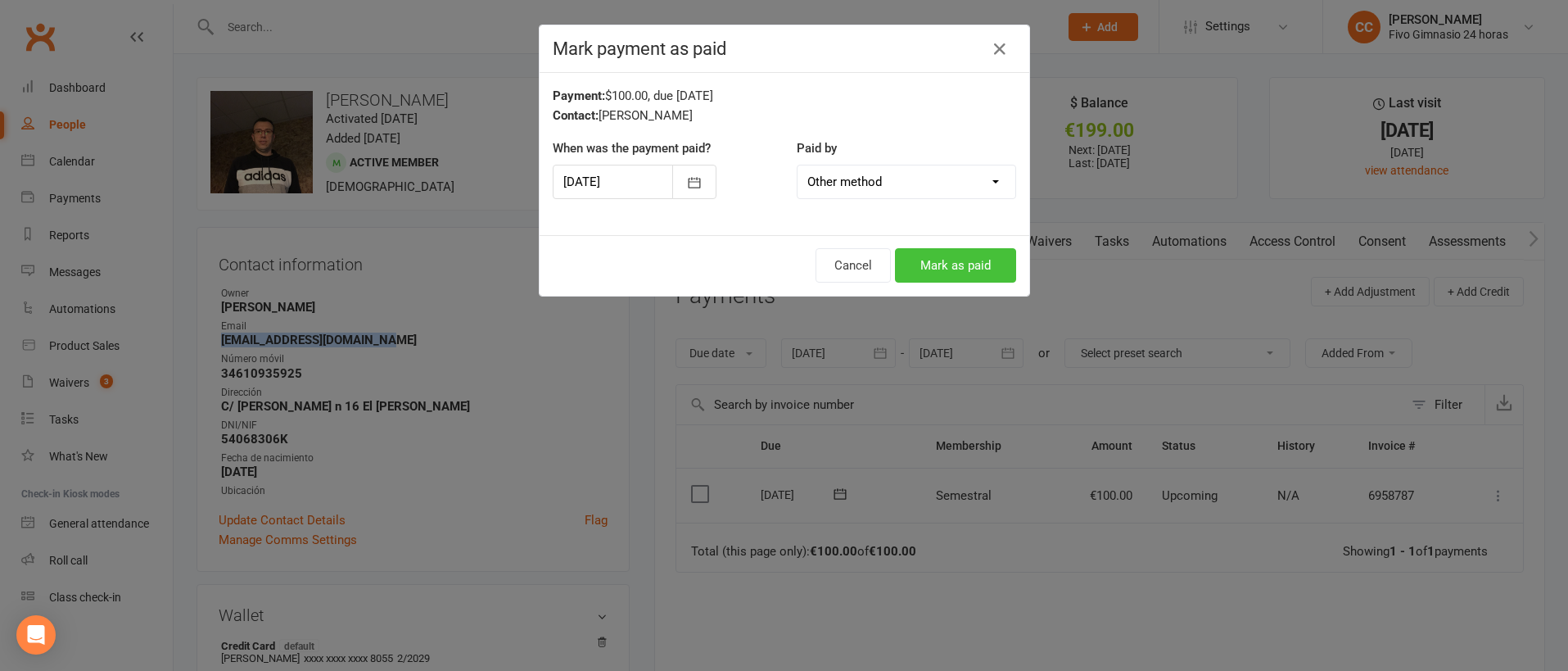
click at [954, 261] on button "Mark as paid" at bounding box center [955, 266] width 122 height 35
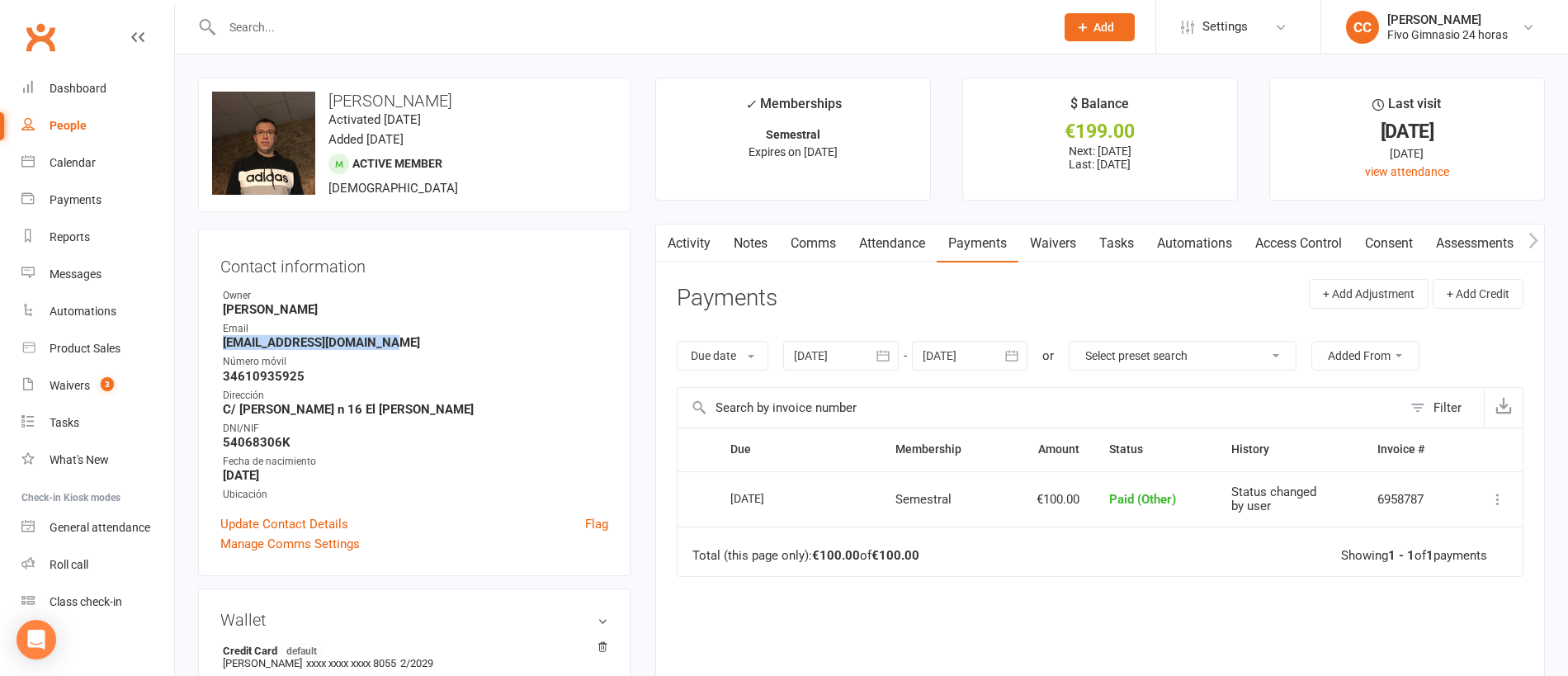
click at [1326, 245] on link "Access Control" at bounding box center [1298, 243] width 110 height 38
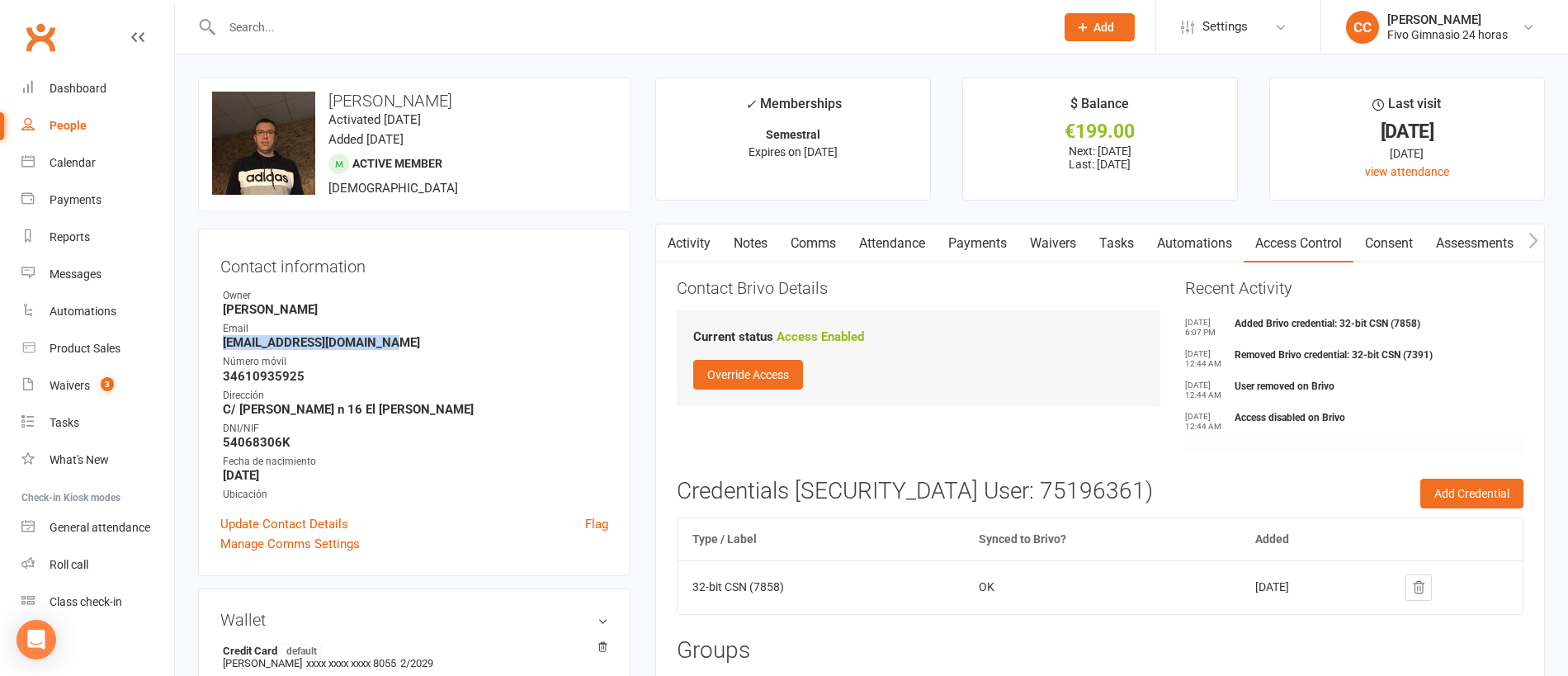
click at [1004, 238] on link "Payments" at bounding box center [977, 243] width 82 height 38
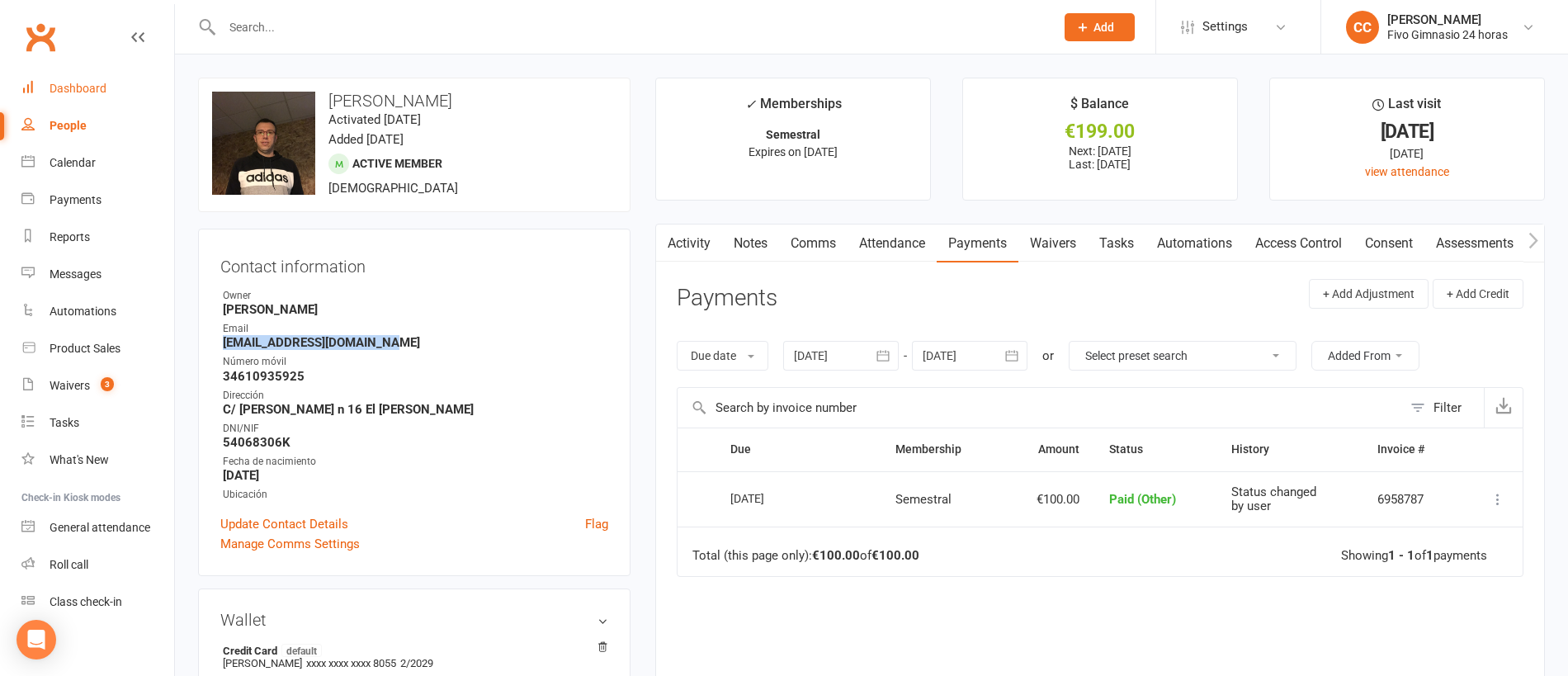
click at [102, 89] on div "Dashboard" at bounding box center [77, 88] width 57 height 13
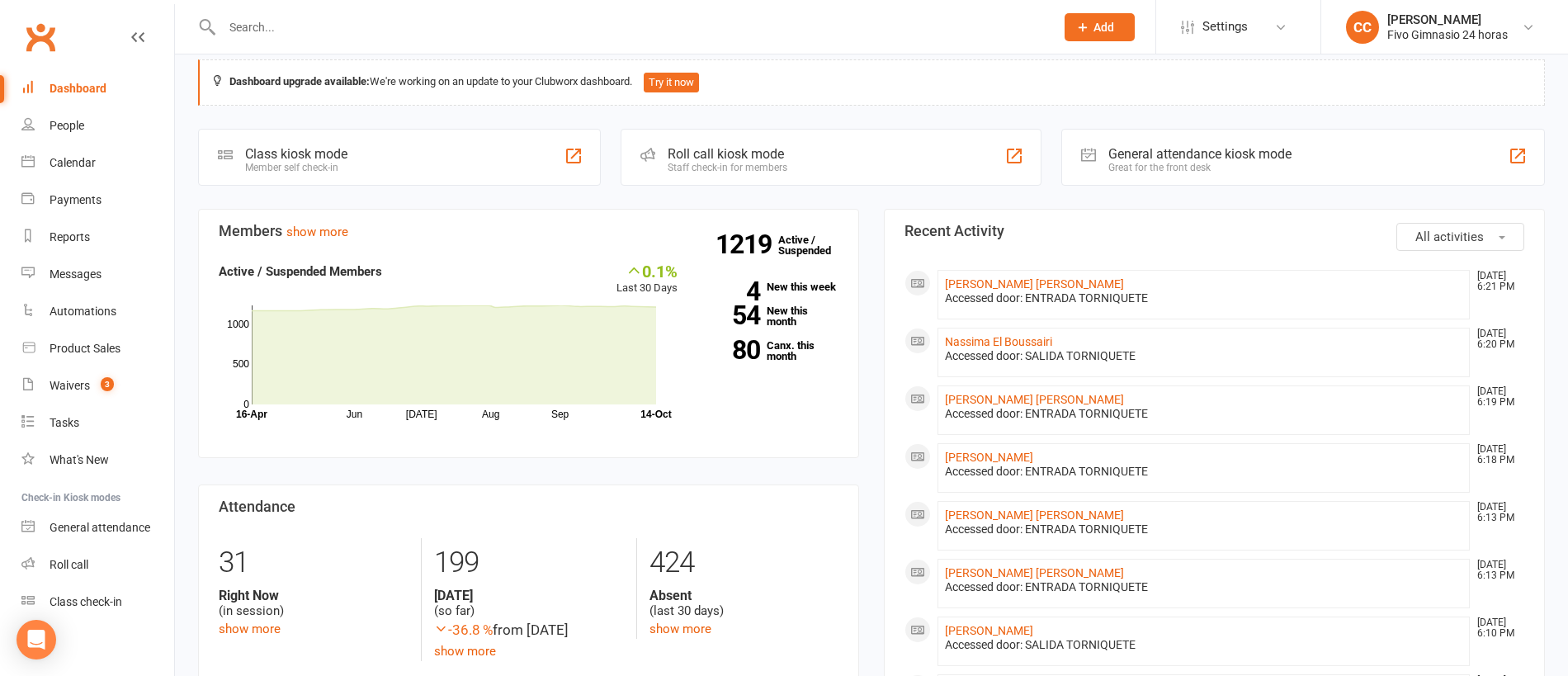
scroll to position [22, 0]
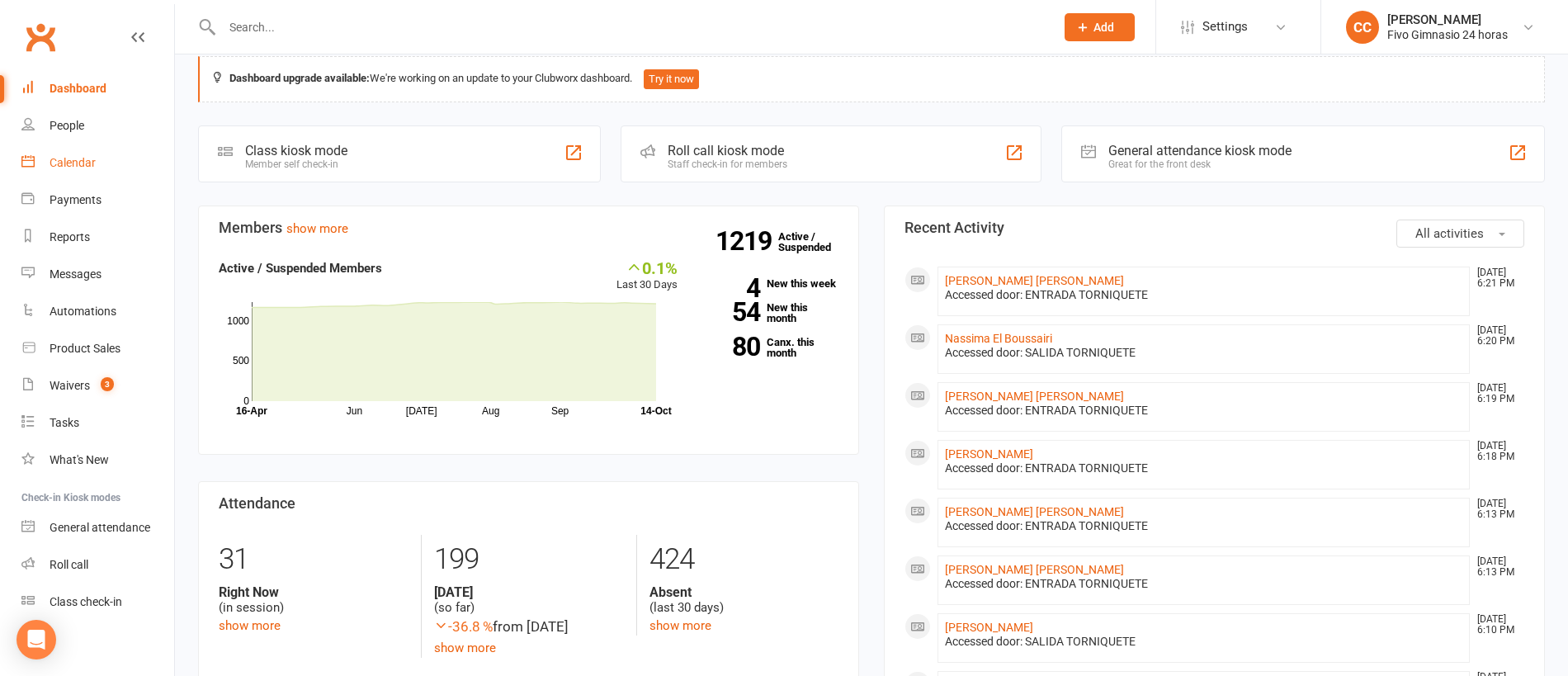
click at [65, 149] on link "Calendar" at bounding box center [97, 163] width 152 height 38
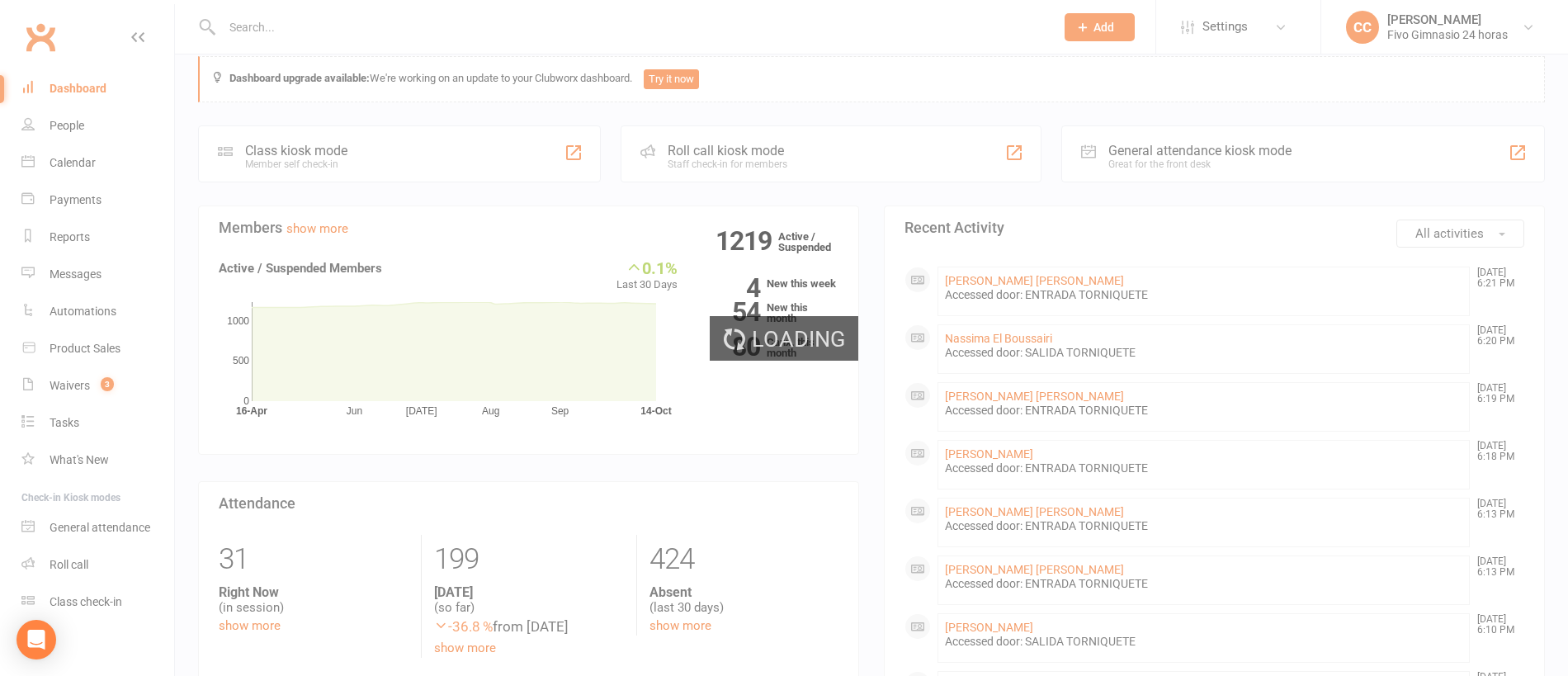
click at [64, 141] on div "Loading" at bounding box center [784, 338] width 1568 height 676
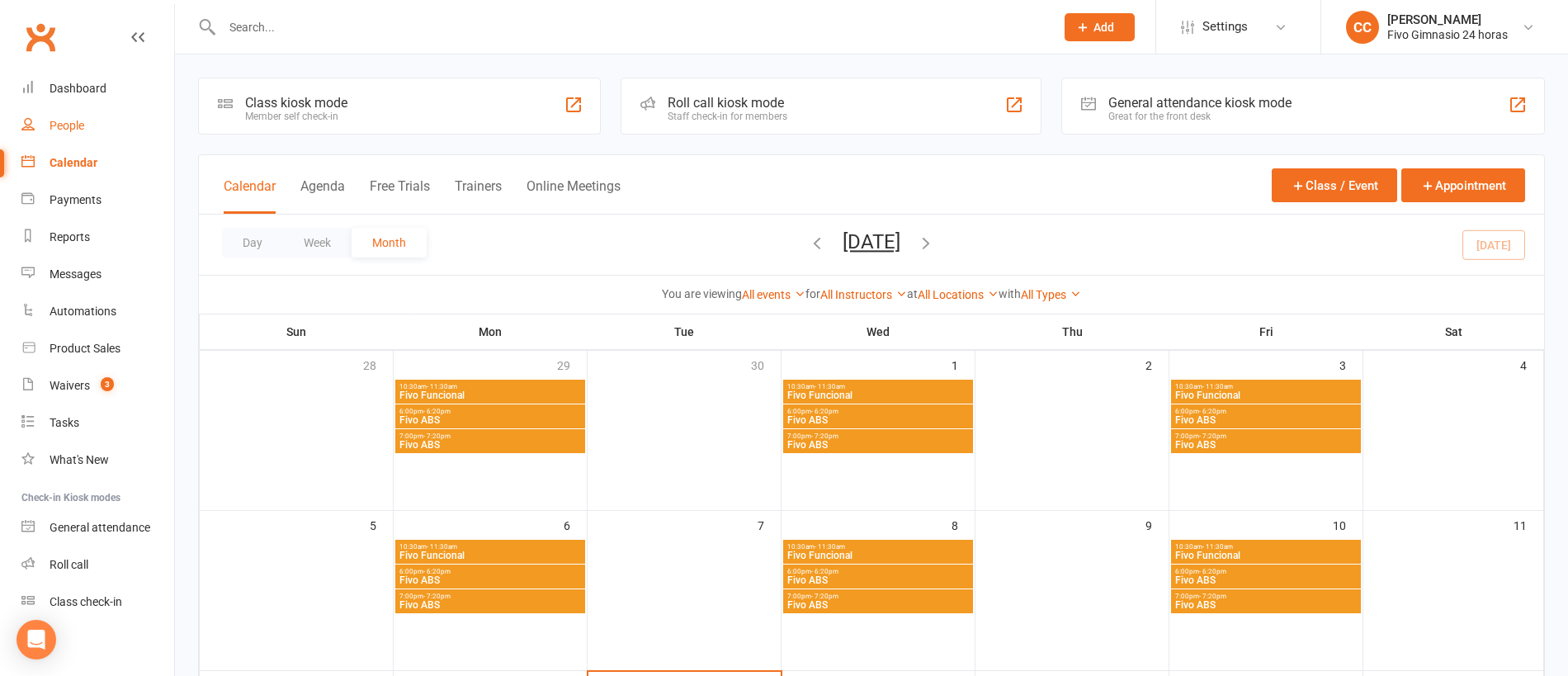
click at [64, 122] on div "People" at bounding box center [67, 126] width 35 height 13
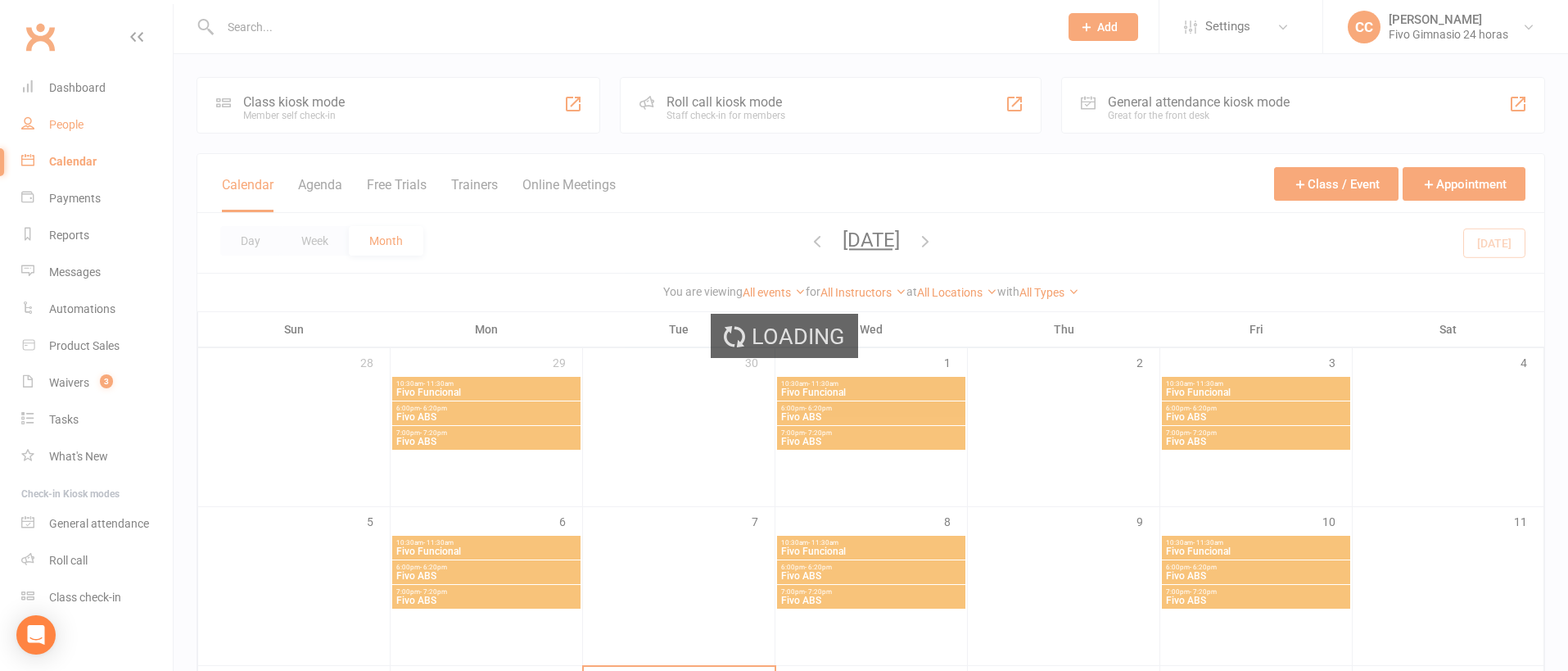
select select "100"
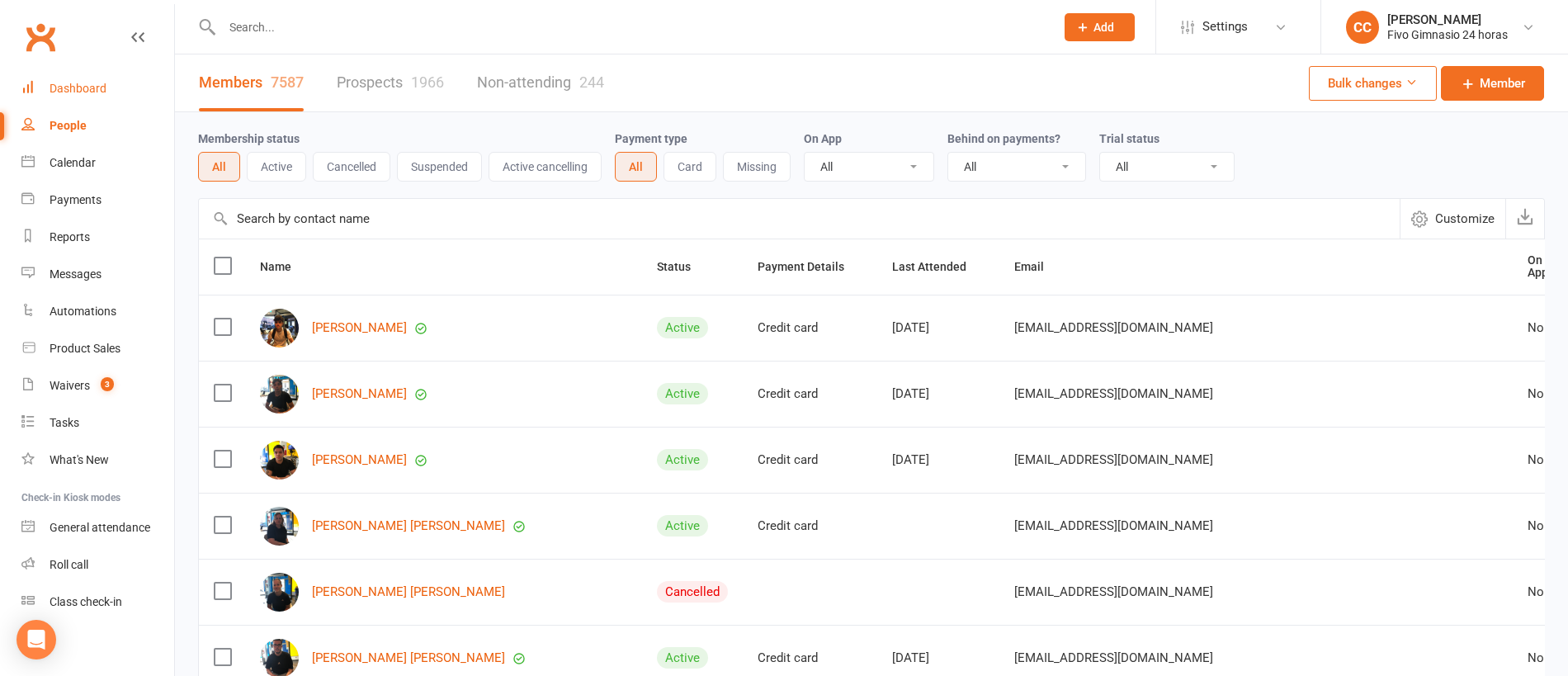
click at [89, 85] on div "Dashboard" at bounding box center [77, 88] width 57 height 13
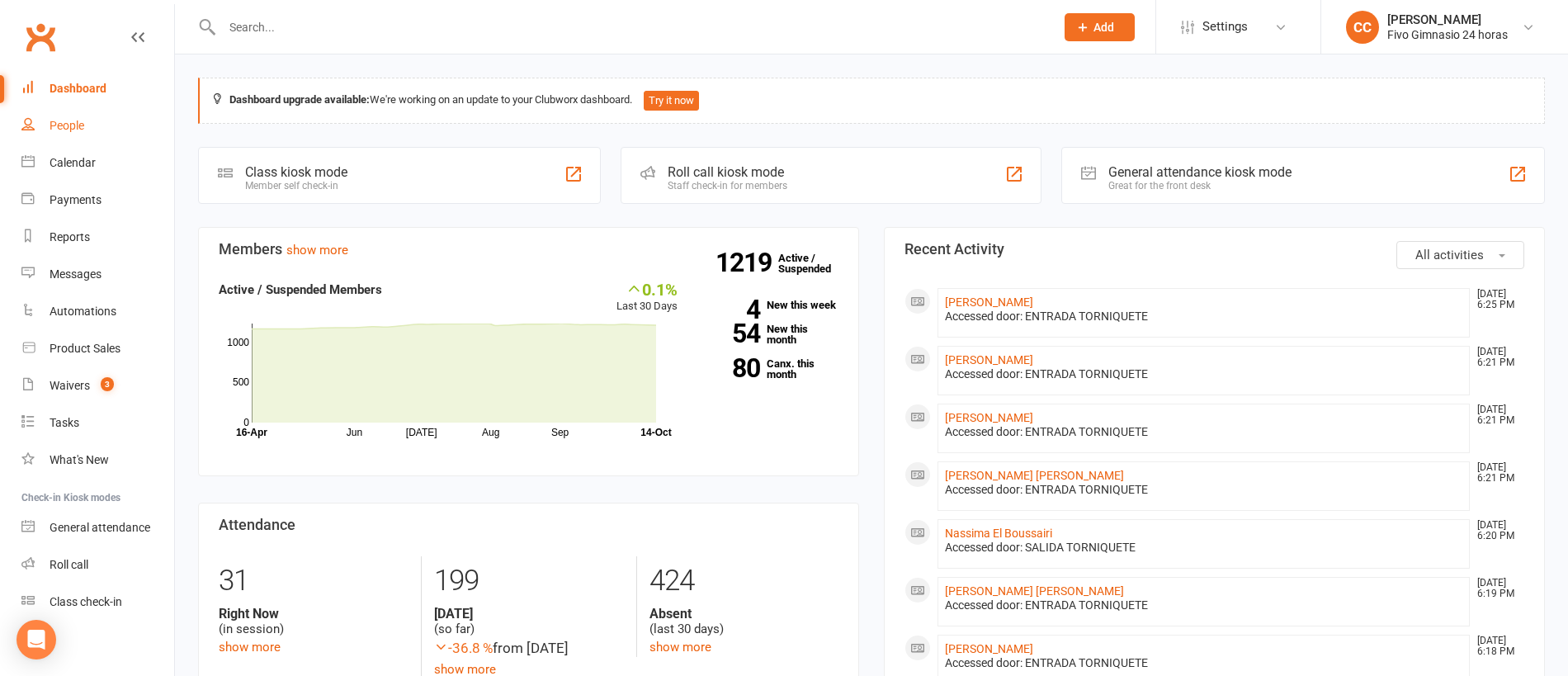
click at [87, 111] on link "People" at bounding box center [97, 126] width 152 height 38
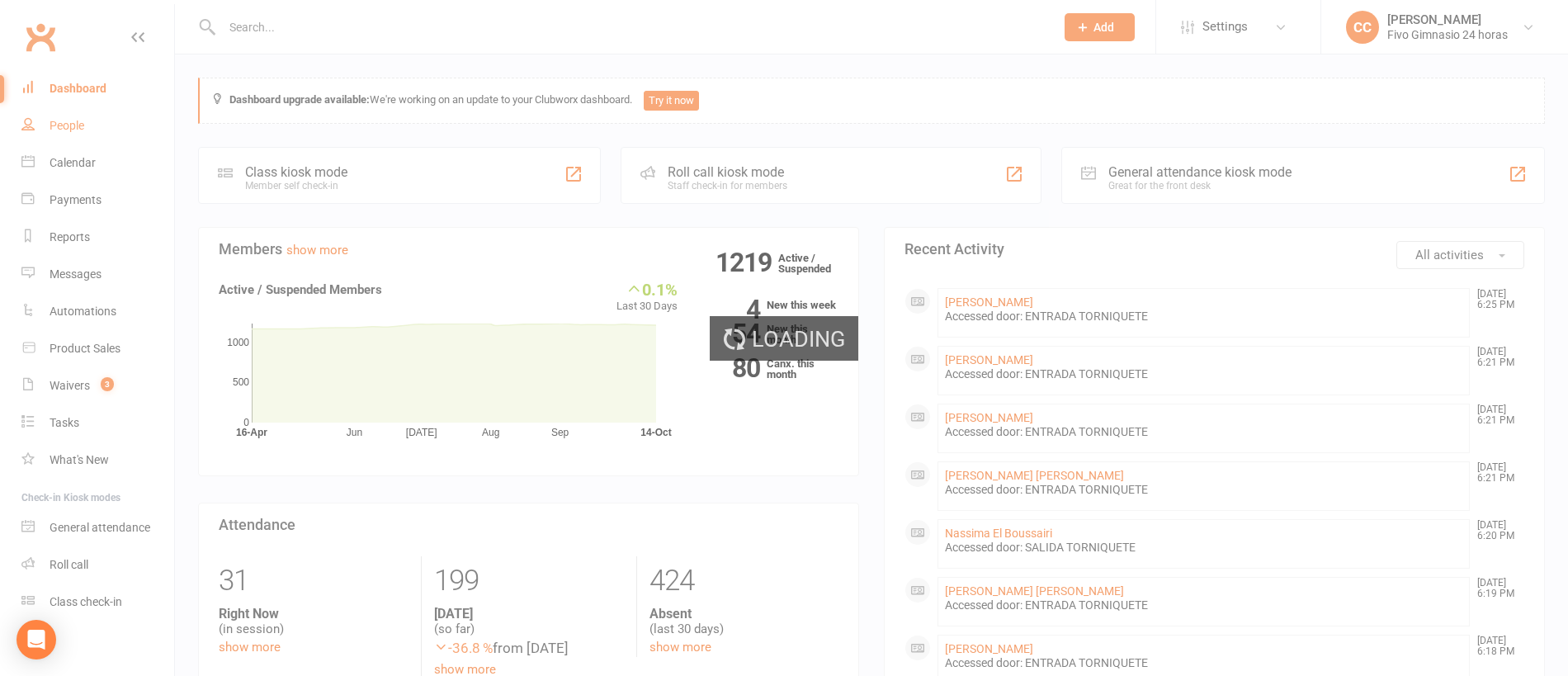
select select "100"
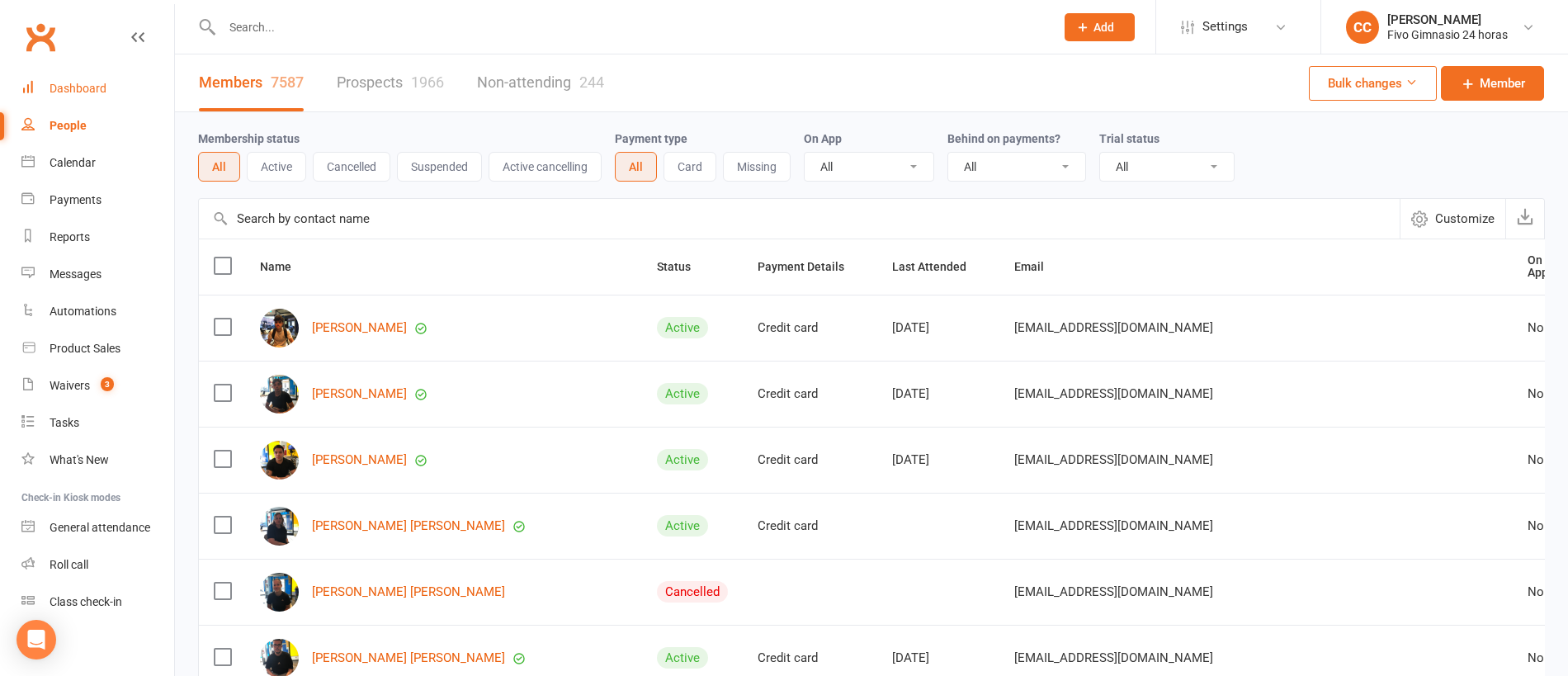
click at [101, 88] on div "Dashboard" at bounding box center [77, 88] width 57 height 13
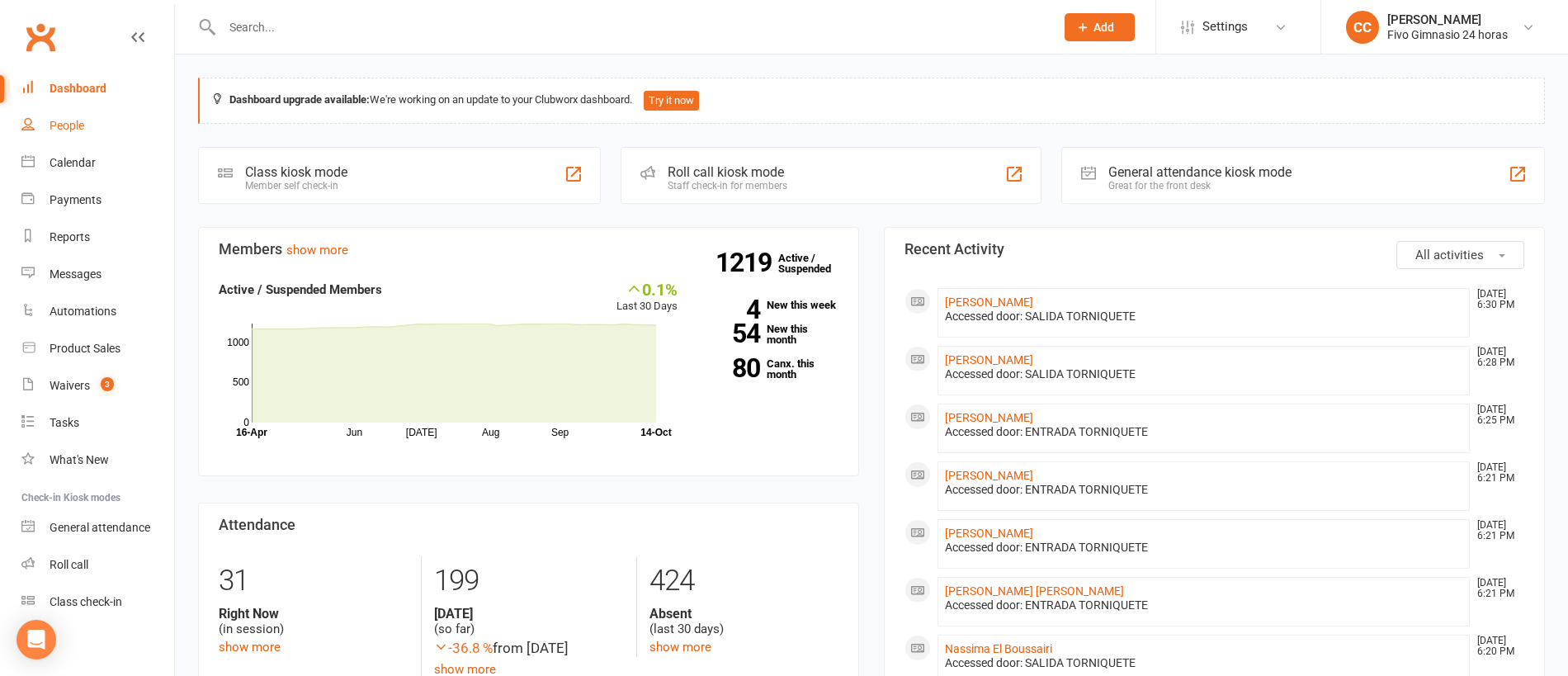
click at [58, 136] on link "People" at bounding box center [97, 126] width 152 height 38
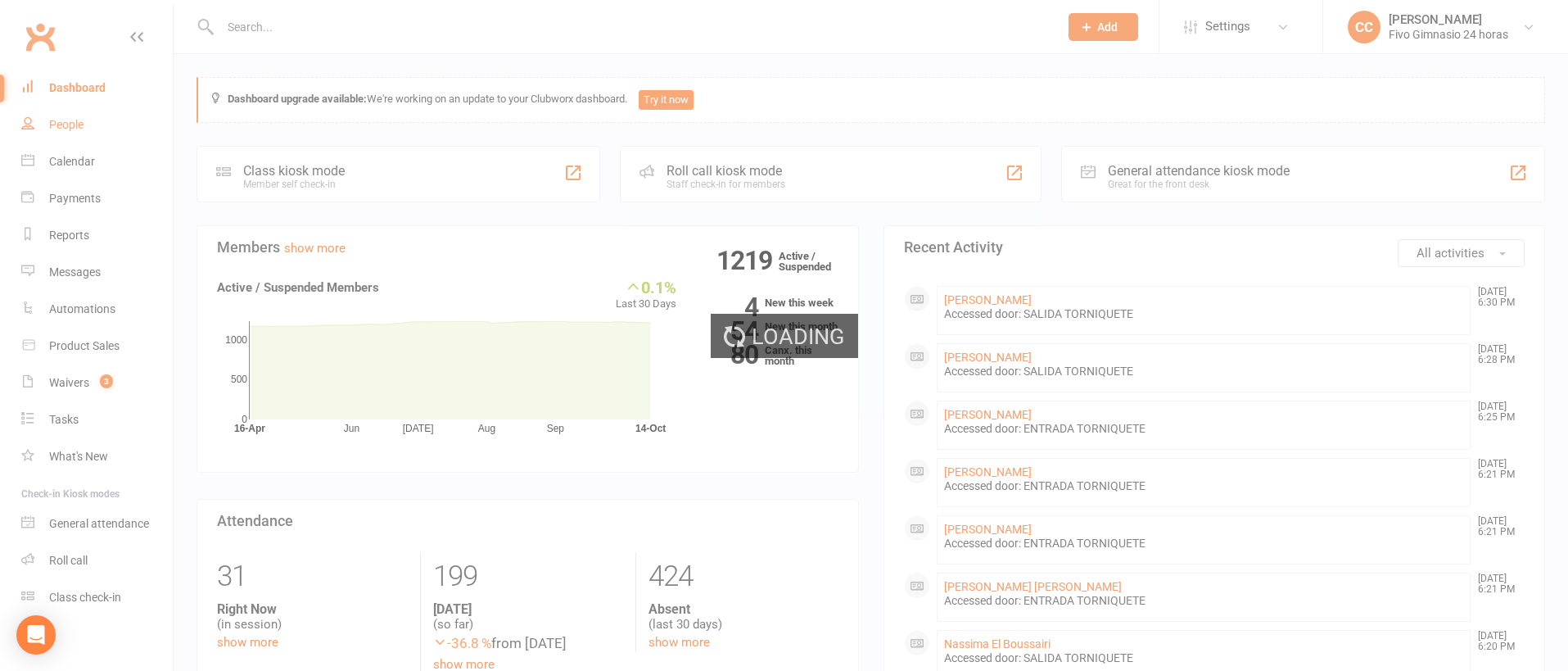
select select "100"
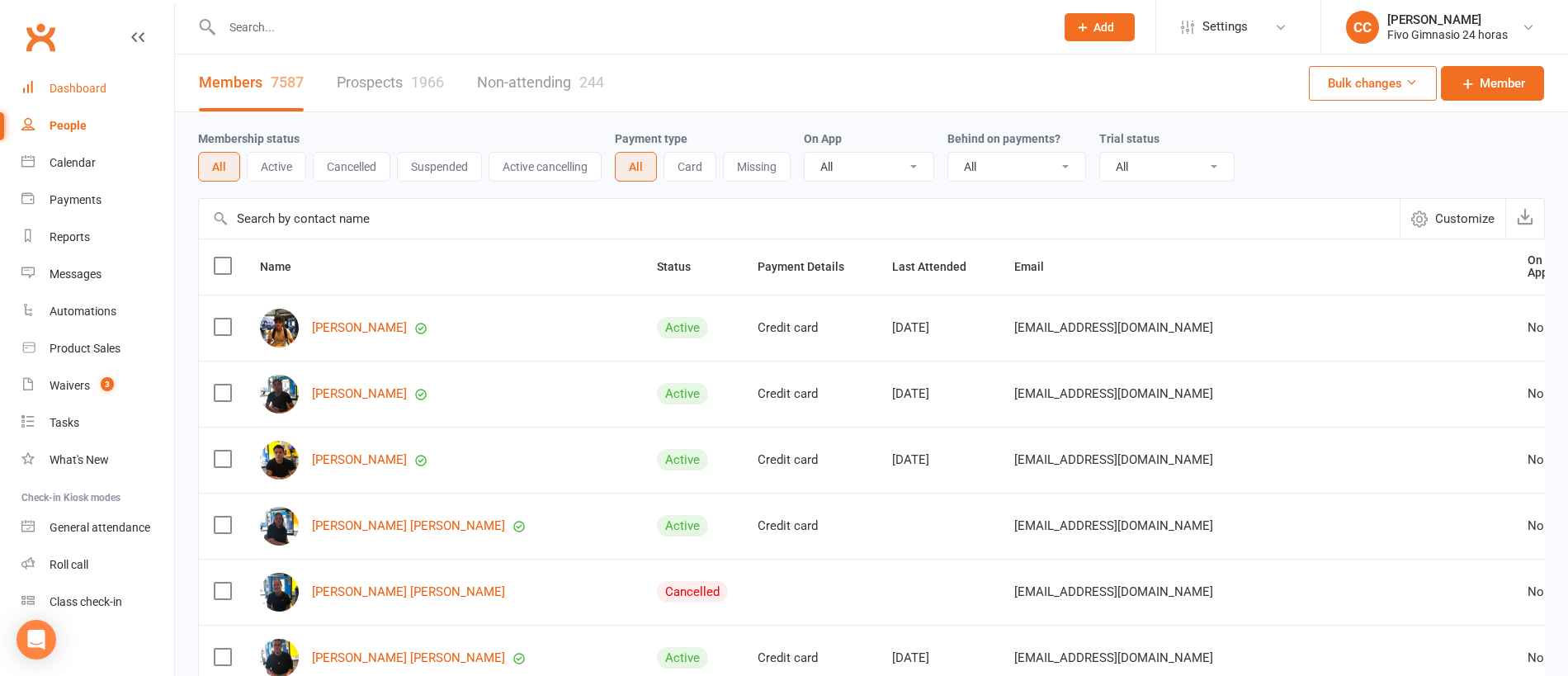
drag, startPoint x: 42, startPoint y: 85, endPoint x: 83, endPoint y: 29, distance: 69.4
click at [43, 84] on link "Dashboard" at bounding box center [97, 88] width 152 height 38
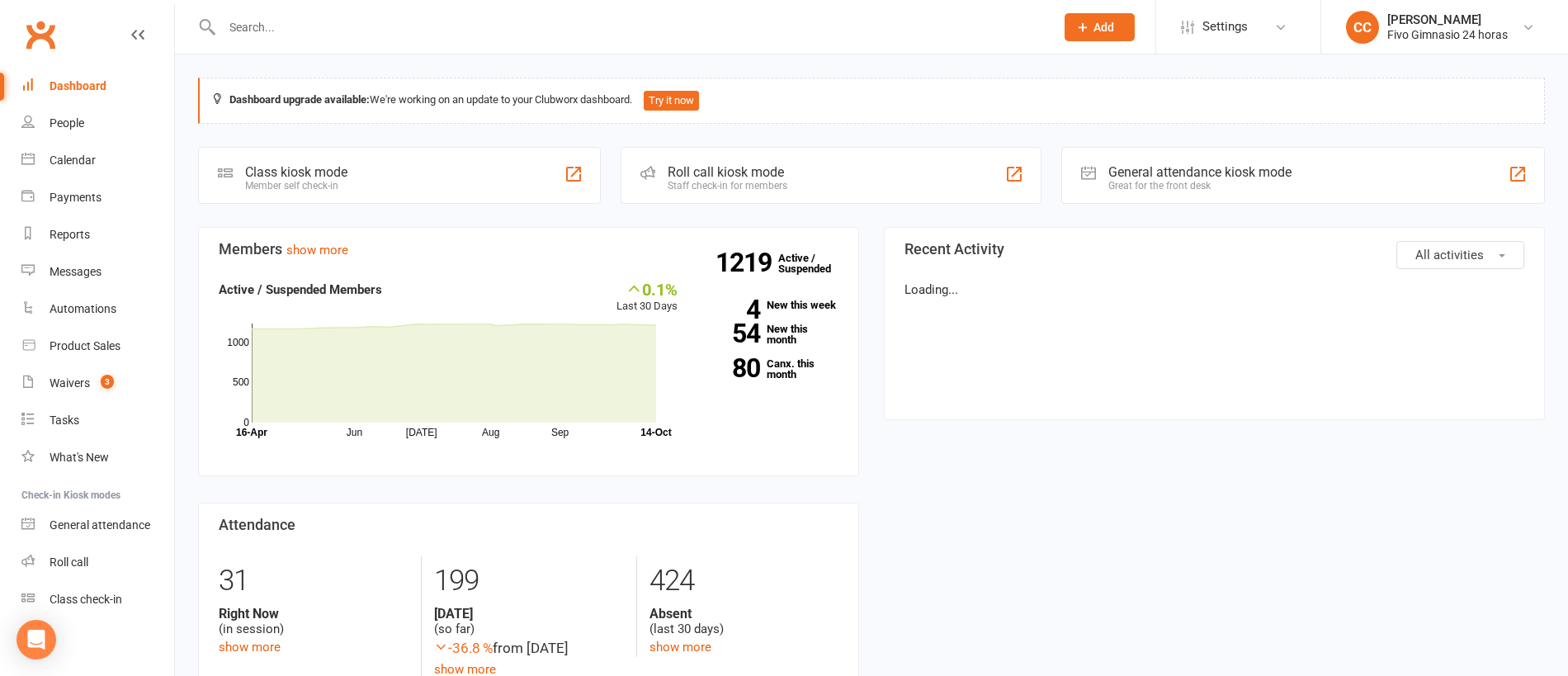
scroll to position [3, 0]
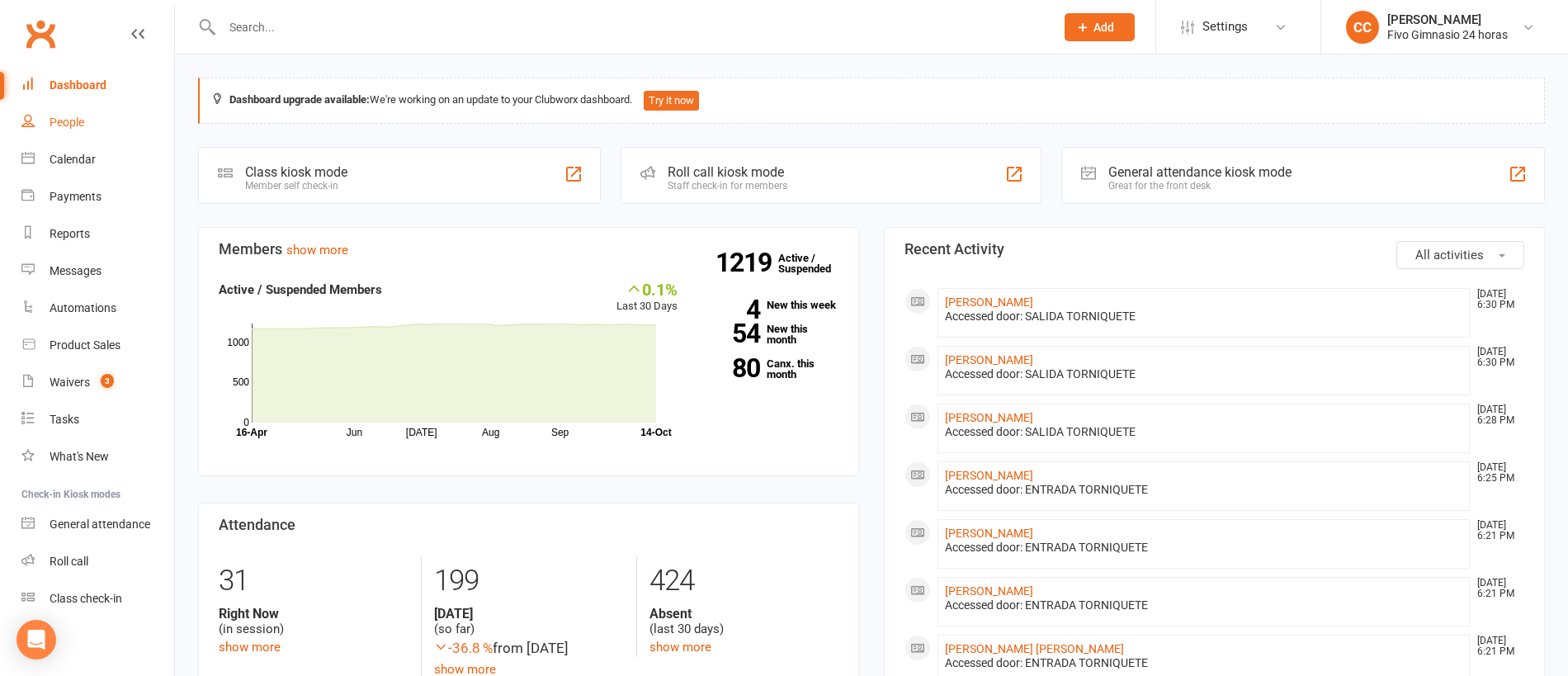
click at [122, 118] on link "People" at bounding box center [97, 123] width 152 height 38
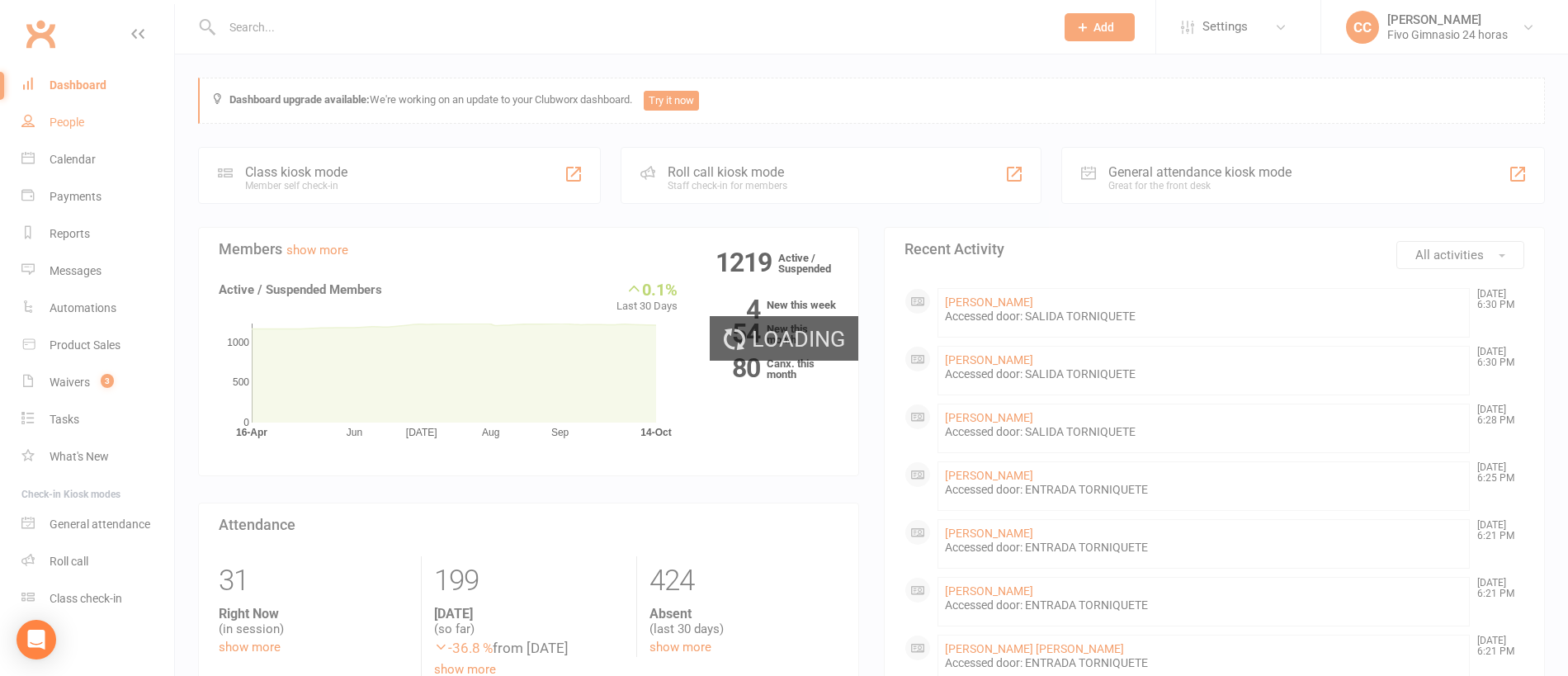
select select "100"
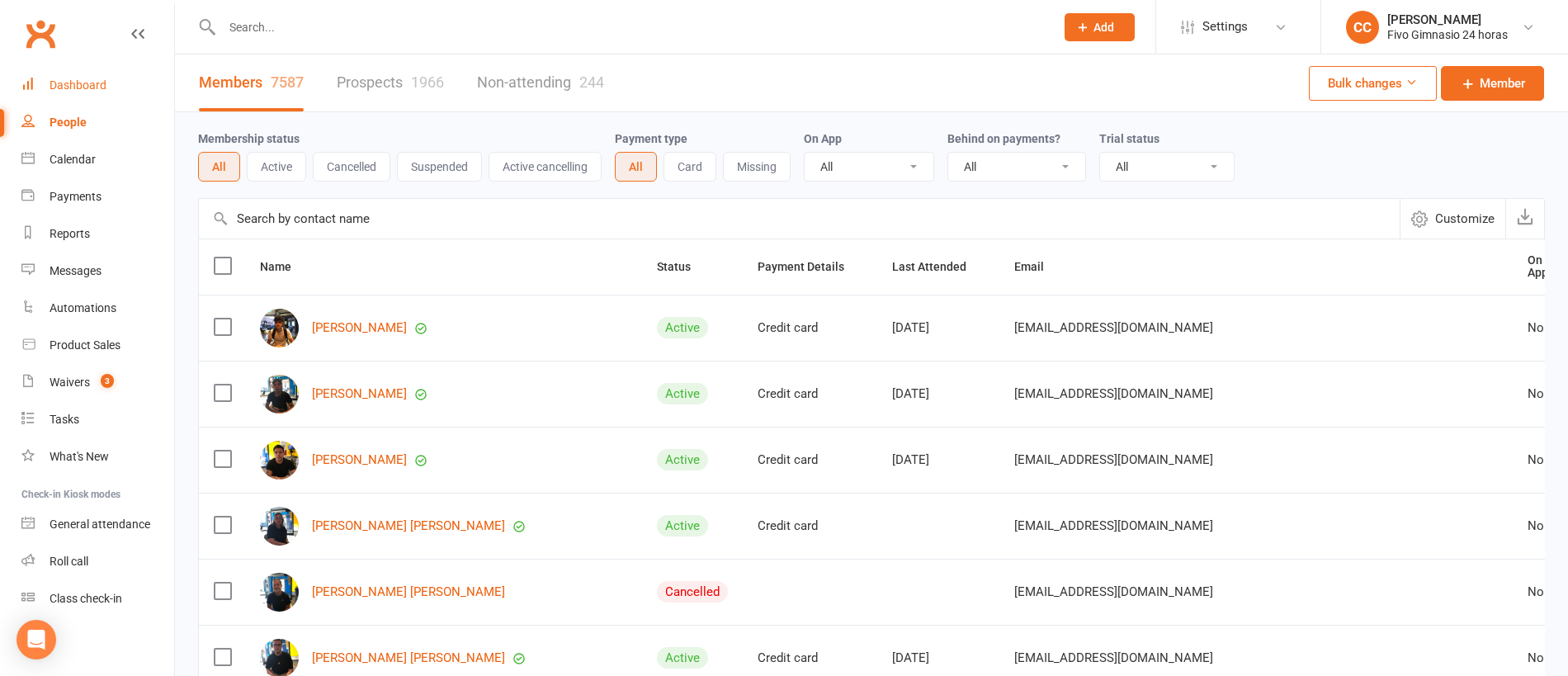
click at [76, 93] on link "Dashboard" at bounding box center [97, 85] width 152 height 38
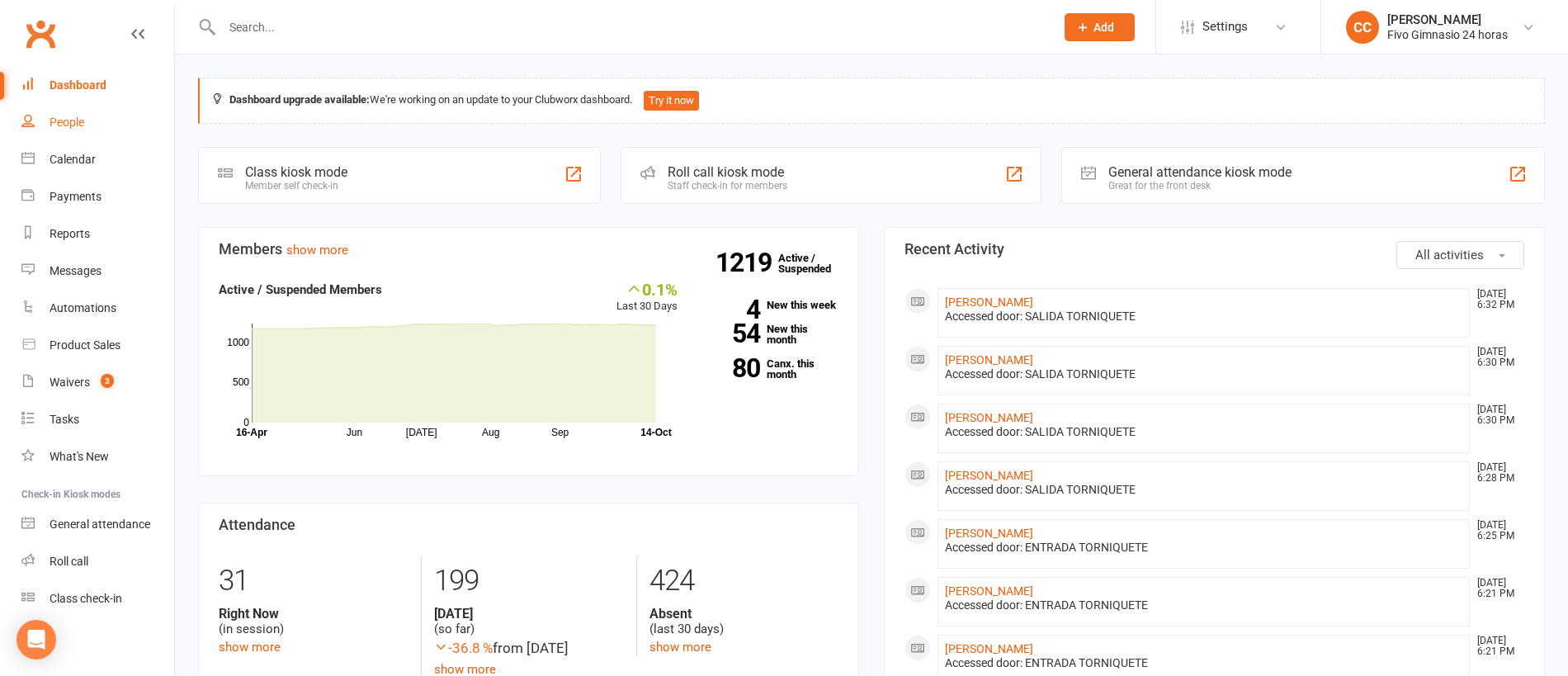
click at [37, 119] on link "People" at bounding box center [97, 123] width 152 height 38
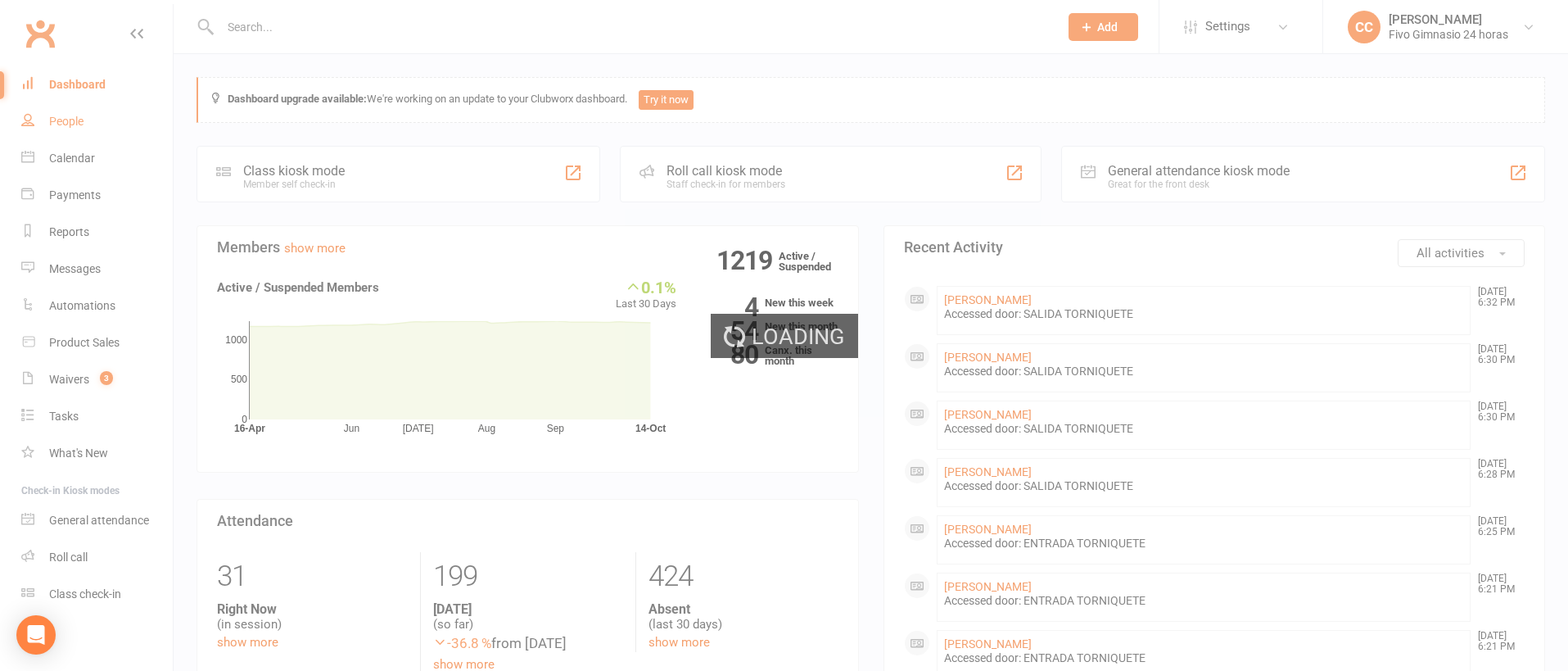
select select "100"
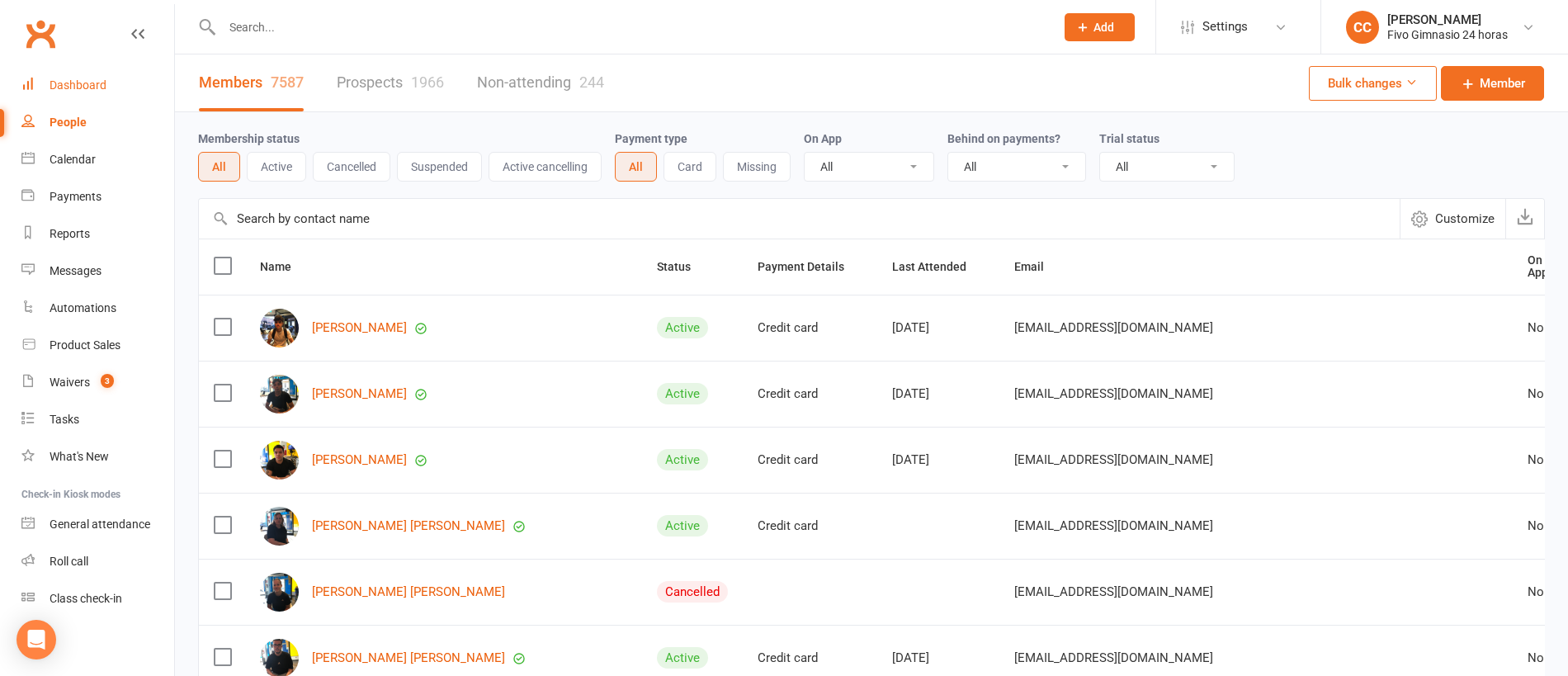
click at [79, 89] on div "Dashboard" at bounding box center [77, 85] width 57 height 13
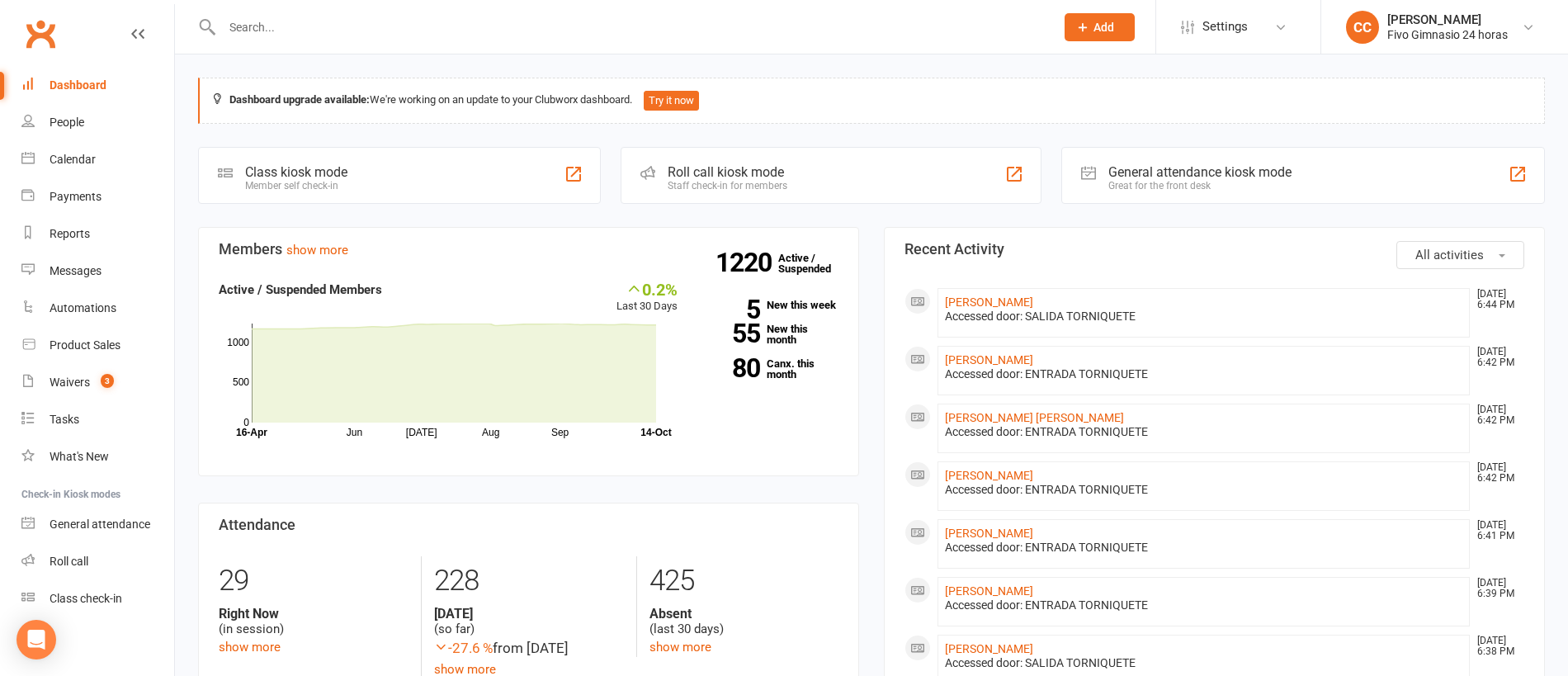
click at [1078, 29] on icon at bounding box center [1082, 28] width 15 height 15
click at [1034, 108] on link "Member" at bounding box center [1081, 113] width 147 height 38
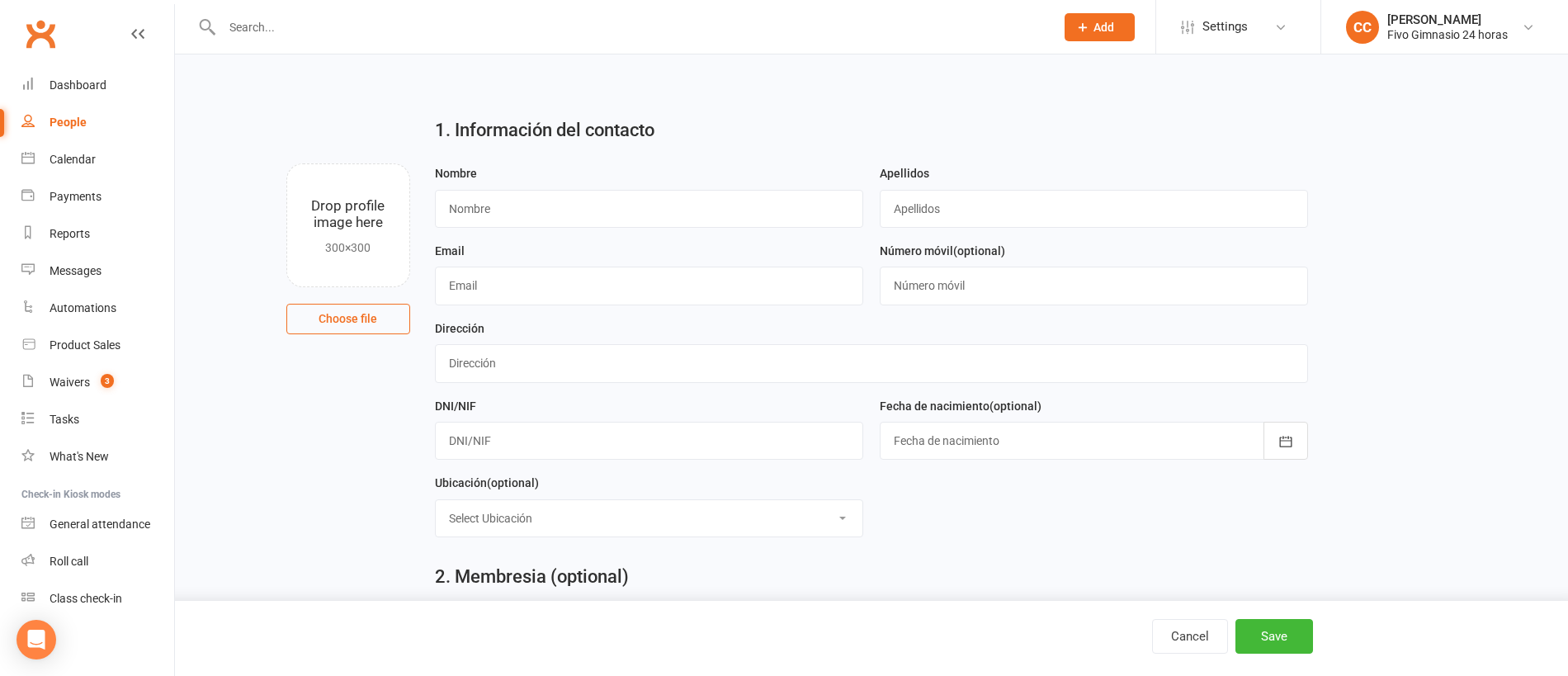
click at [920, 443] on div at bounding box center [1094, 441] width 428 height 38
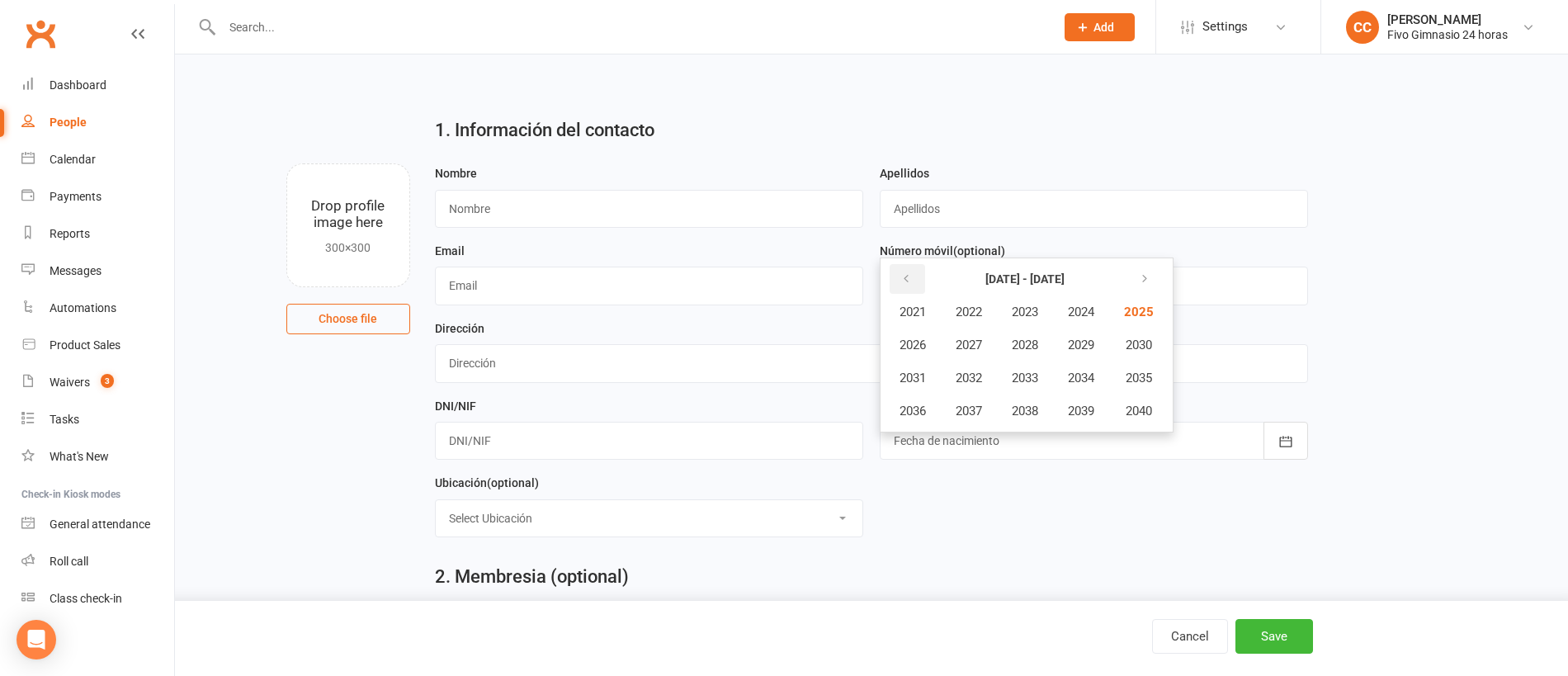
click at [906, 282] on icon "button" at bounding box center [906, 279] width 12 height 13
click at [1080, 418] on span "1999" at bounding box center [1081, 411] width 27 height 15
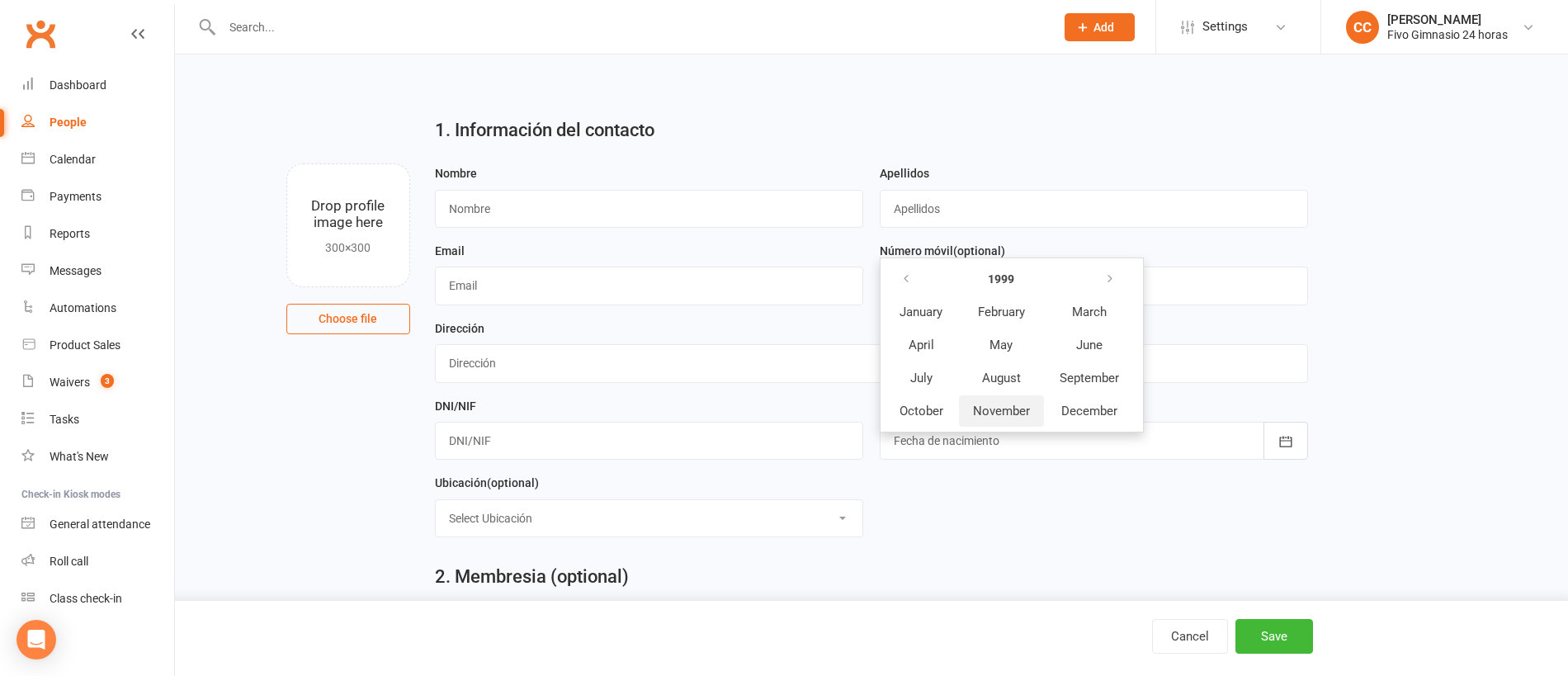
click at [991, 407] on span "November" at bounding box center [1001, 411] width 57 height 15
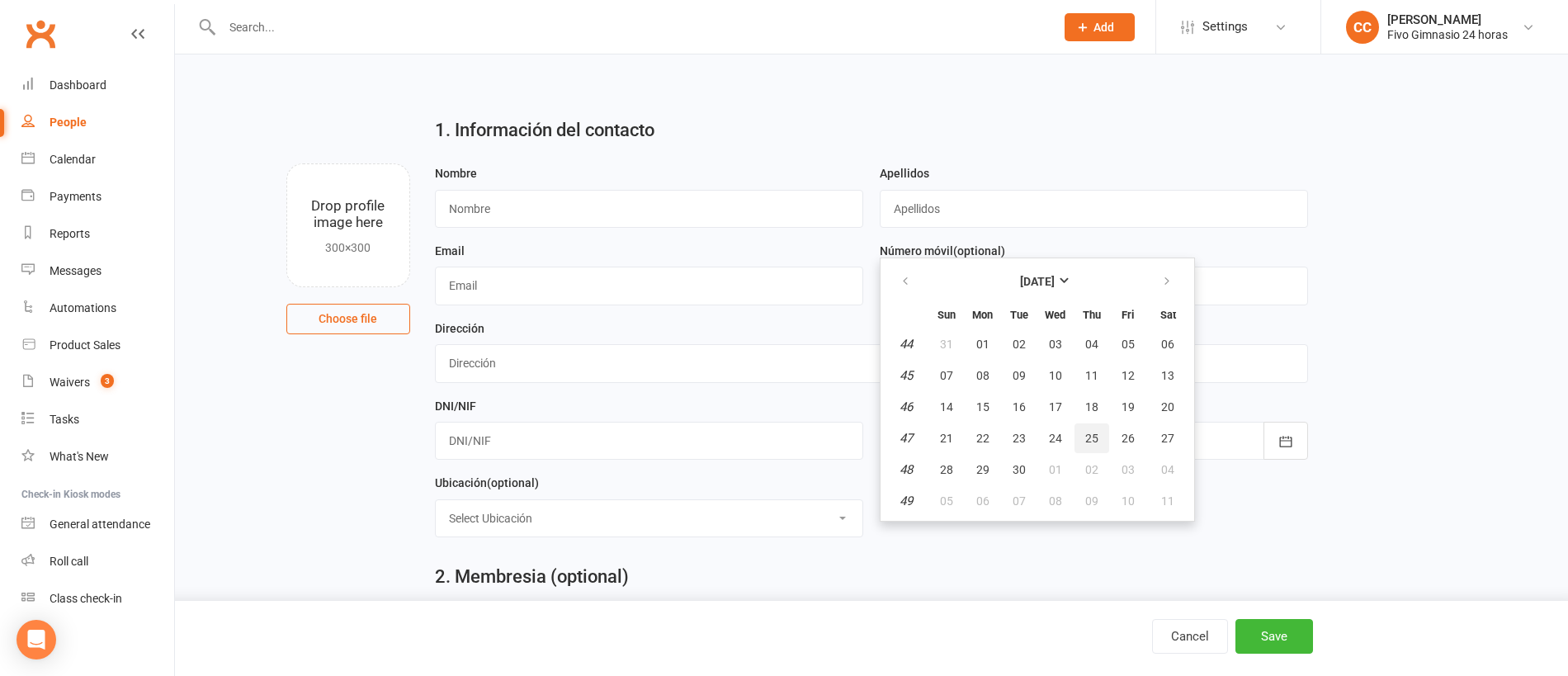
click at [1101, 436] on button "25" at bounding box center [1091, 438] width 35 height 30
type input "25 Nov 1999"
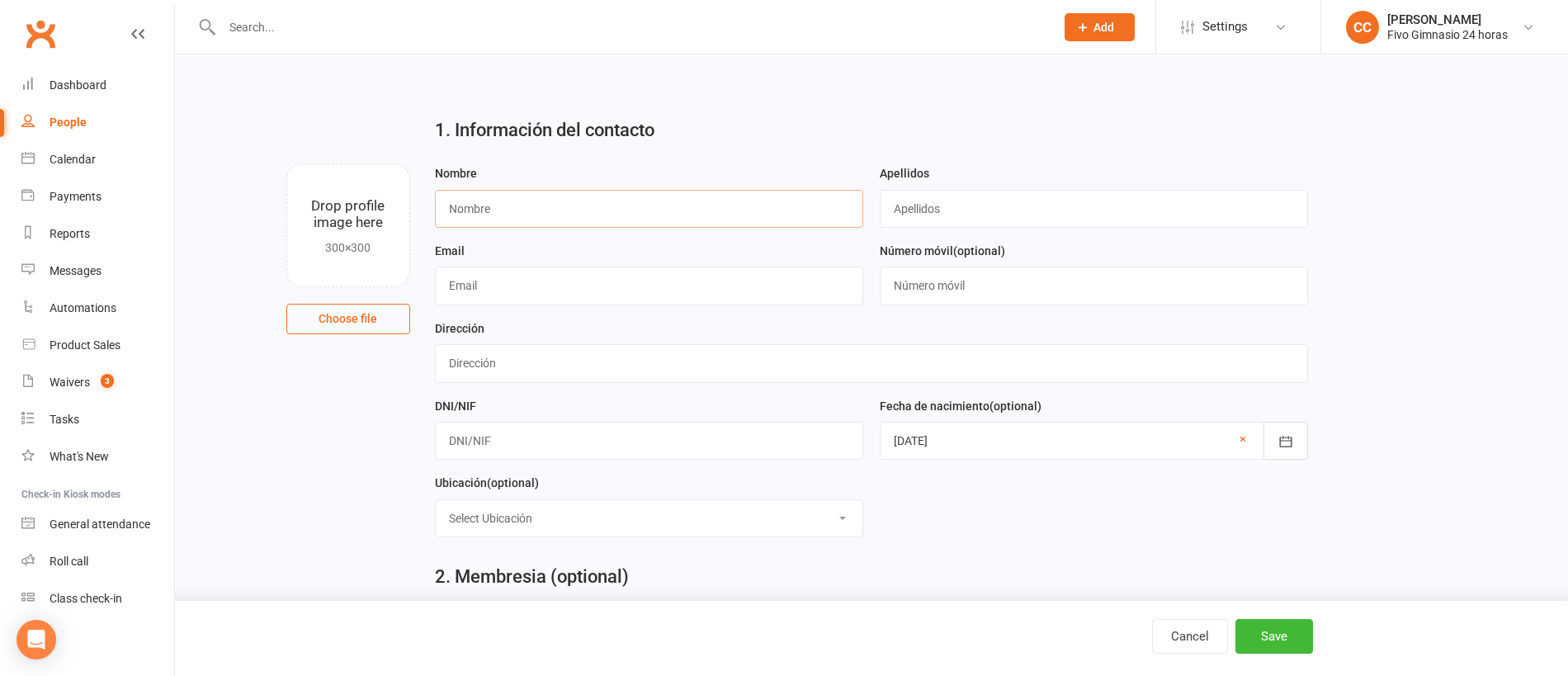
click at [523, 214] on input "text" at bounding box center [649, 209] width 428 height 38
type input "Valentina"
type input "Herrera Correa"
click at [585, 368] on input "text" at bounding box center [871, 363] width 873 height 38
type input "C/ Bentaiga 4 P02 G"
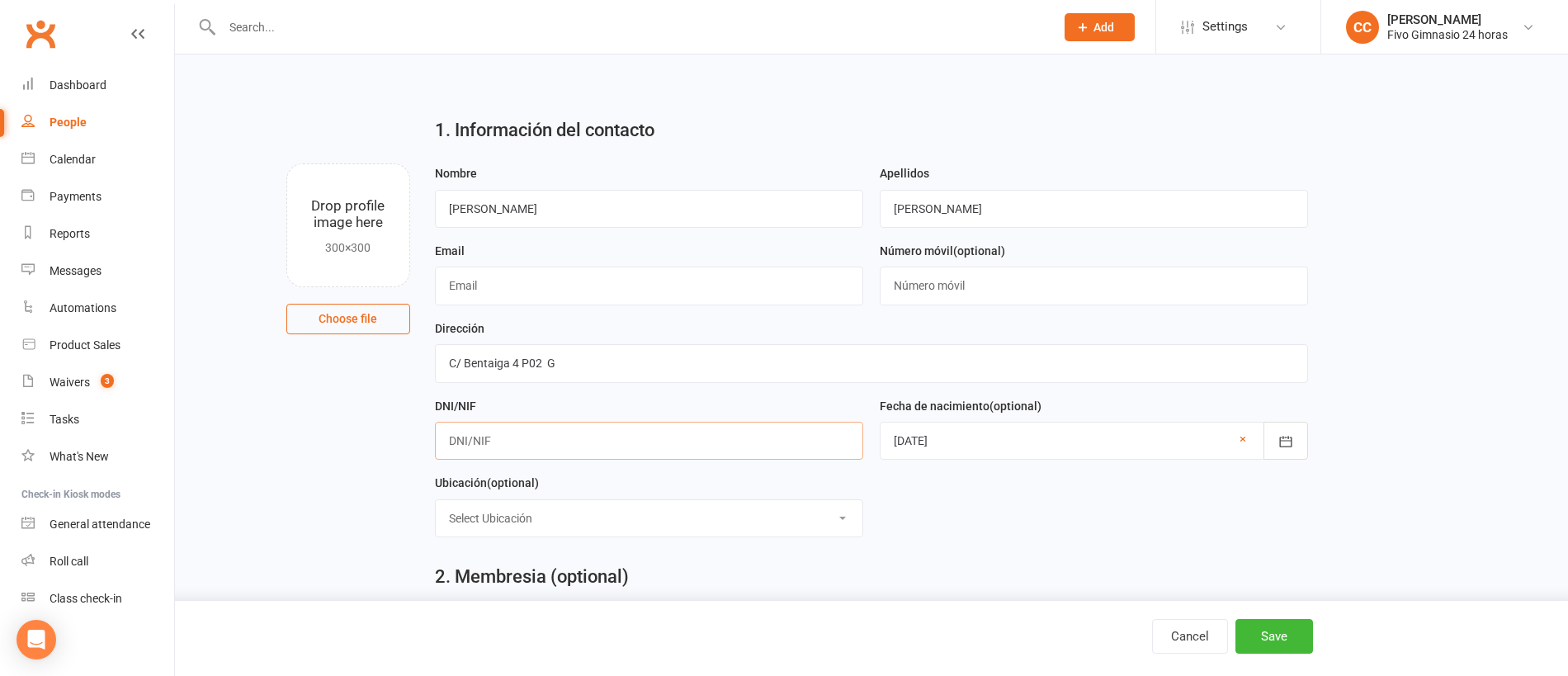
click at [623, 441] on input "text" at bounding box center [649, 441] width 428 height 38
type input "Z1116845Q"
click at [959, 283] on input "text" at bounding box center [1094, 286] width 428 height 38
type input "34666961514"
click at [612, 292] on input "text" at bounding box center [649, 286] width 428 height 38
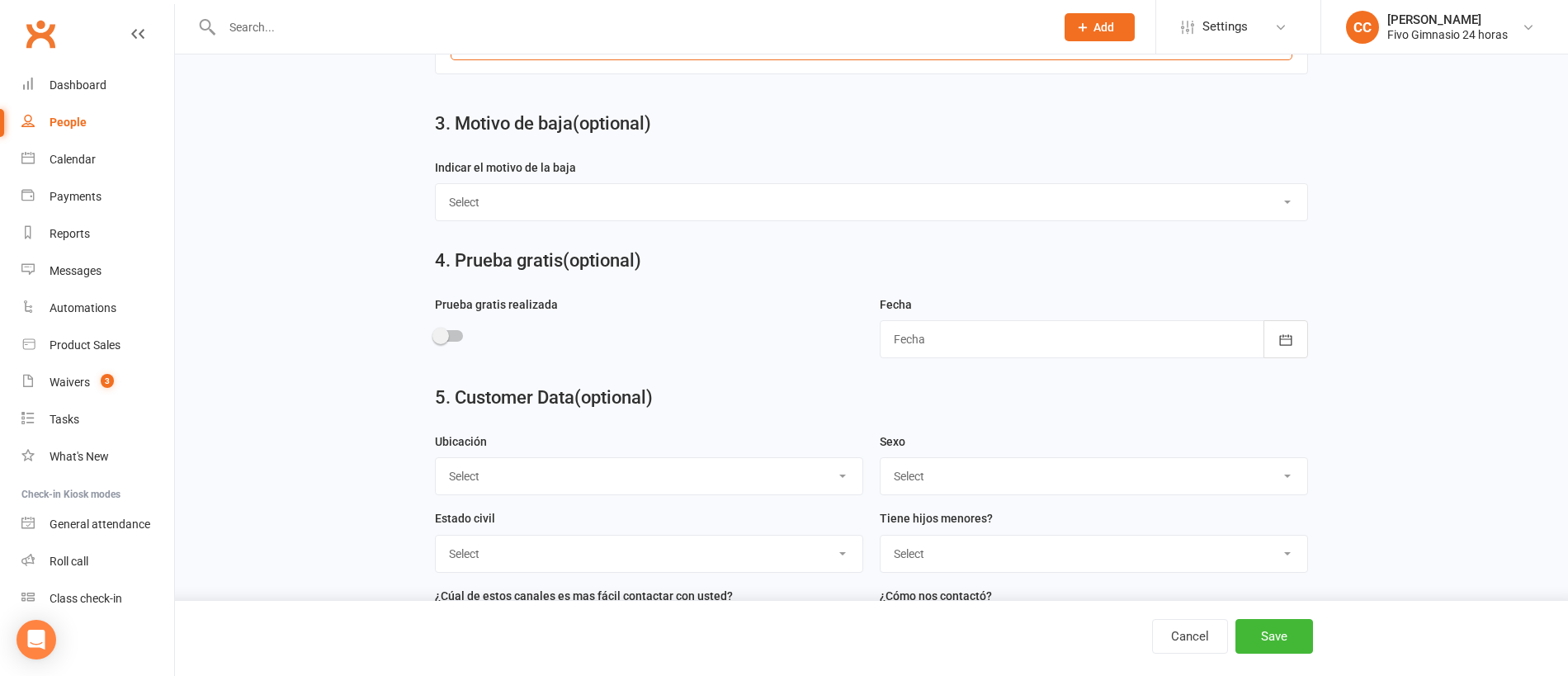
scroll to position [869, 0]
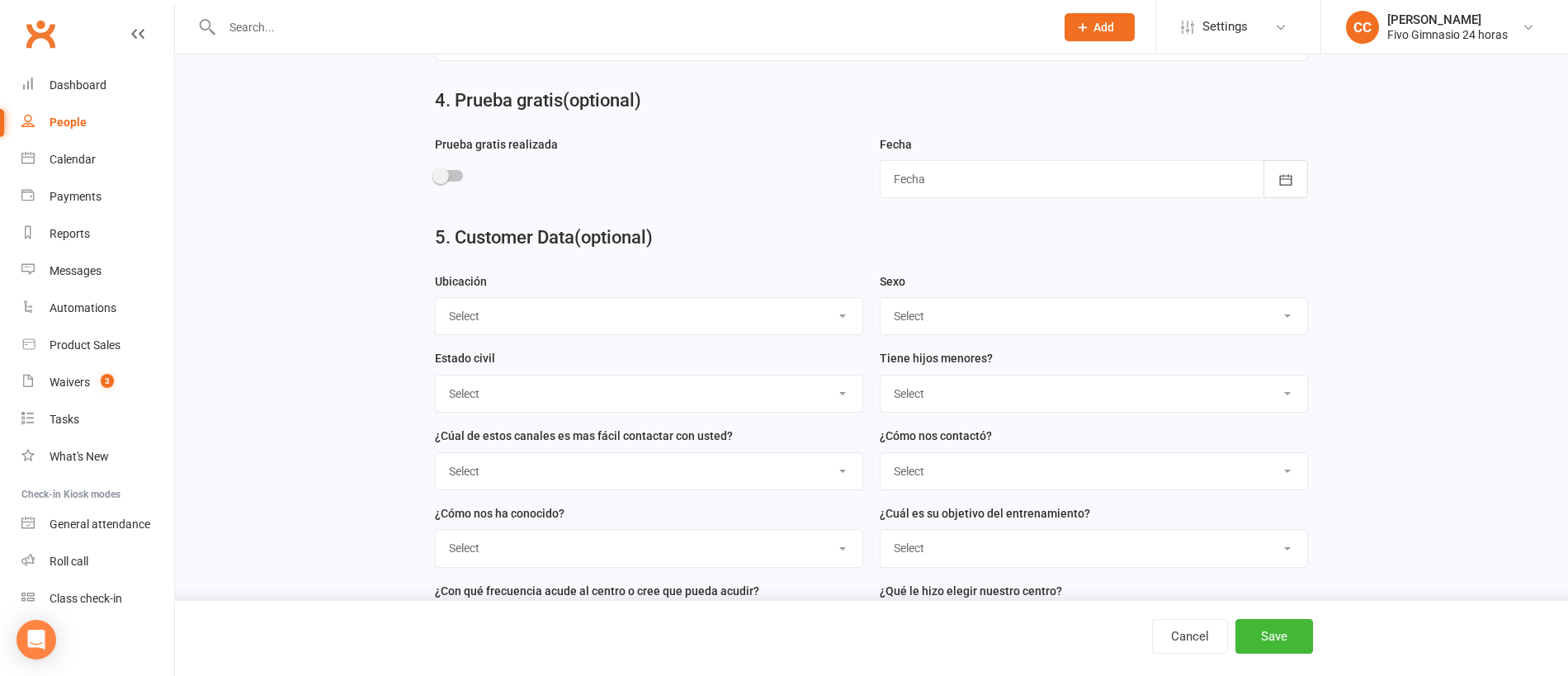
type input "[EMAIL_ADDRESS][DOMAIN_NAME]"
click at [936, 315] on select "Select Masculino Femenino" at bounding box center [1094, 317] width 427 height 37
select select "Femenino"
click at [1286, 643] on button "Save" at bounding box center [1274, 637] width 77 height 35
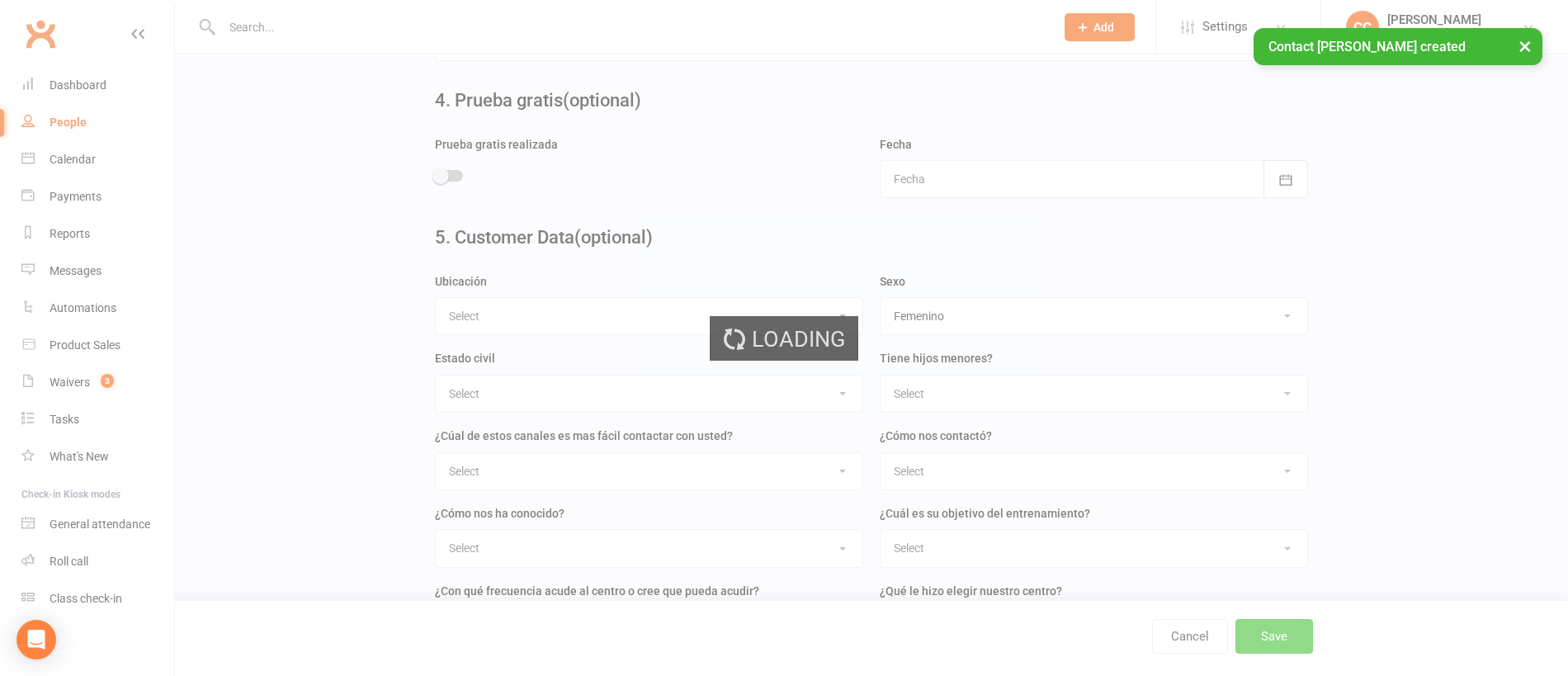
scroll to position [0, 0]
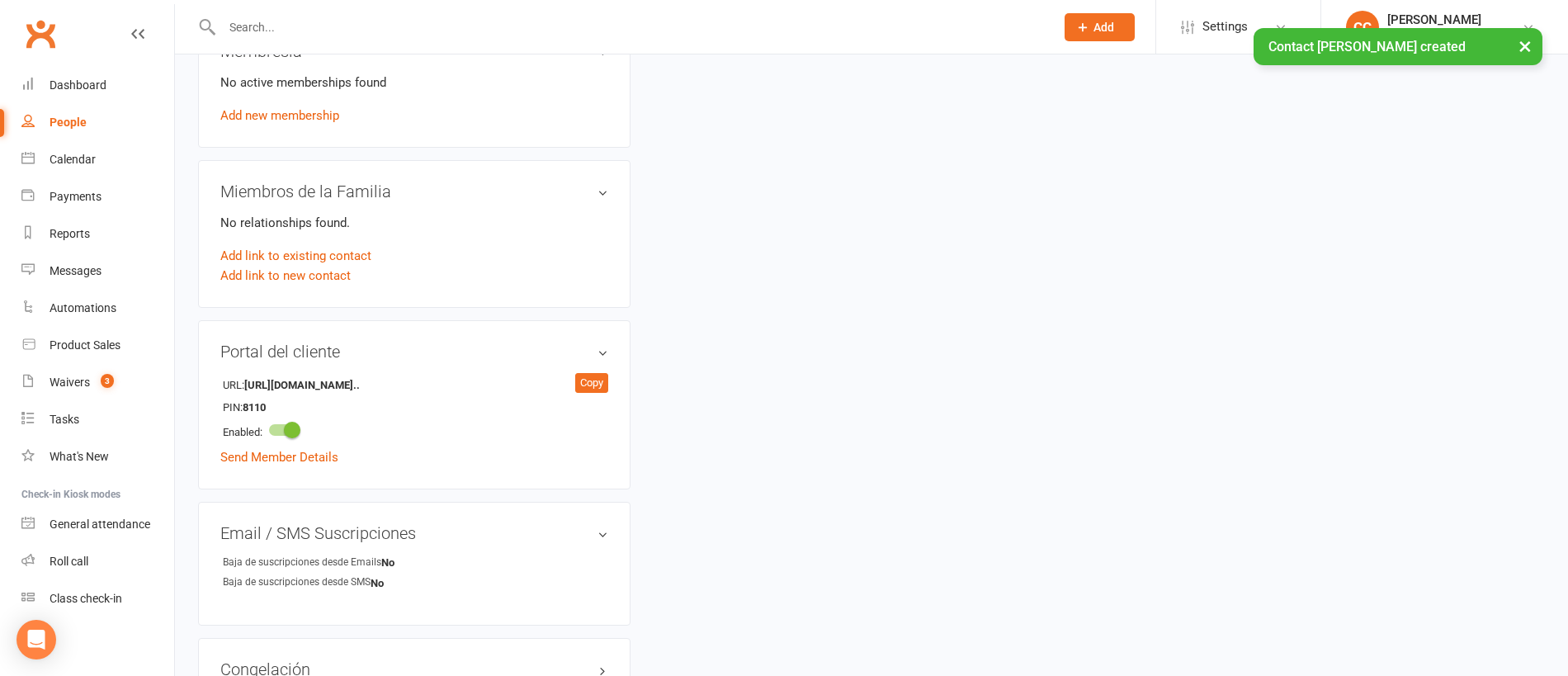
scroll to position [702, 0]
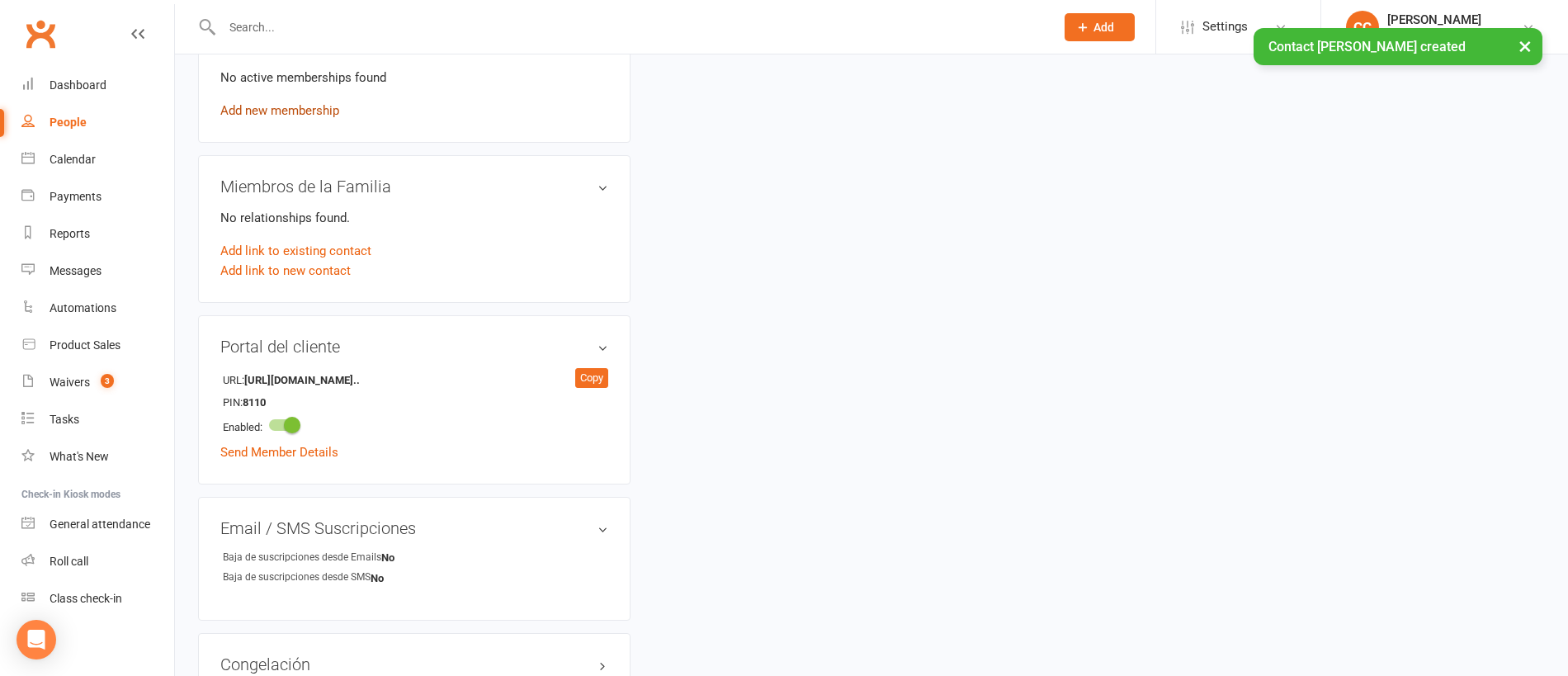
click at [310, 113] on link "Add new membership" at bounding box center [279, 111] width 119 height 15
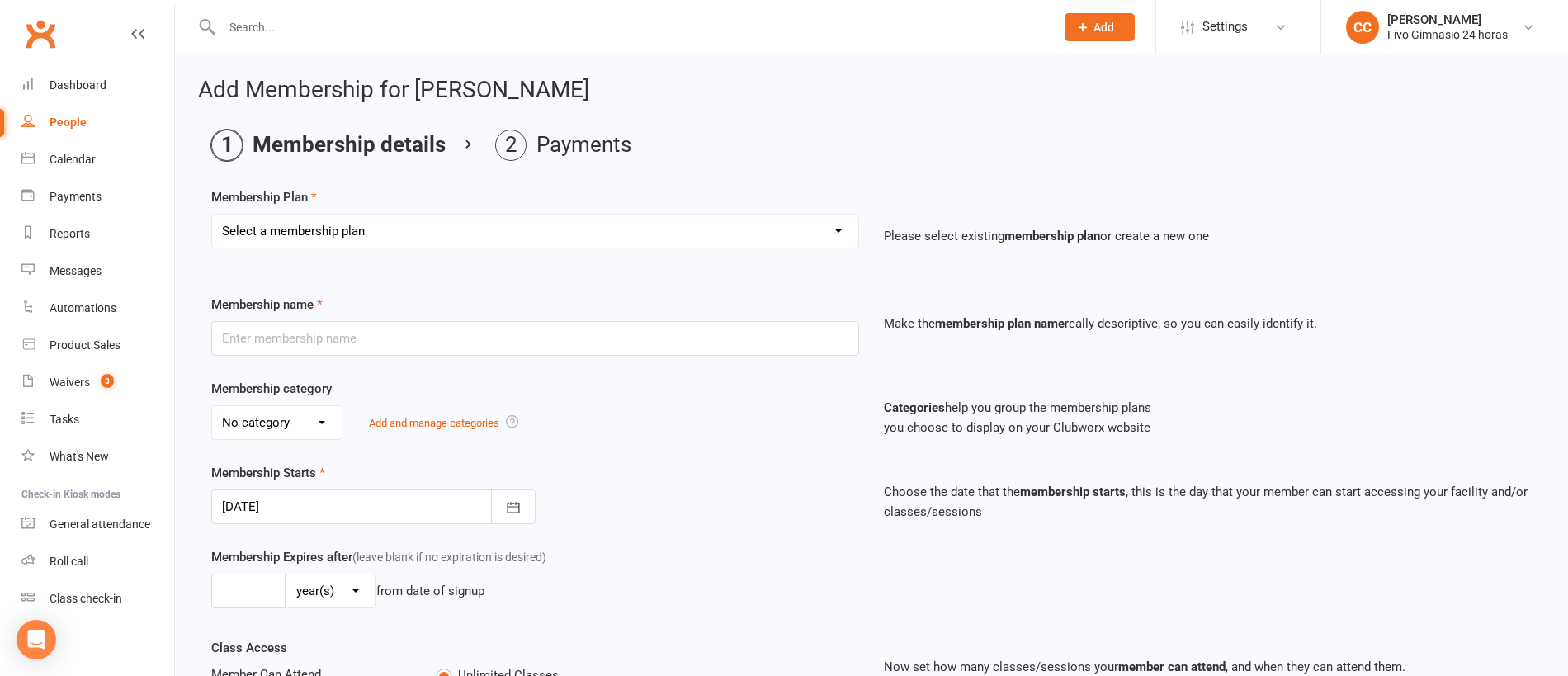
click at [397, 228] on select "Select a membership plan Cuota familiar Cuota estudiante 10 pases full Anual Se…" at bounding box center [535, 231] width 646 height 33
select select "22"
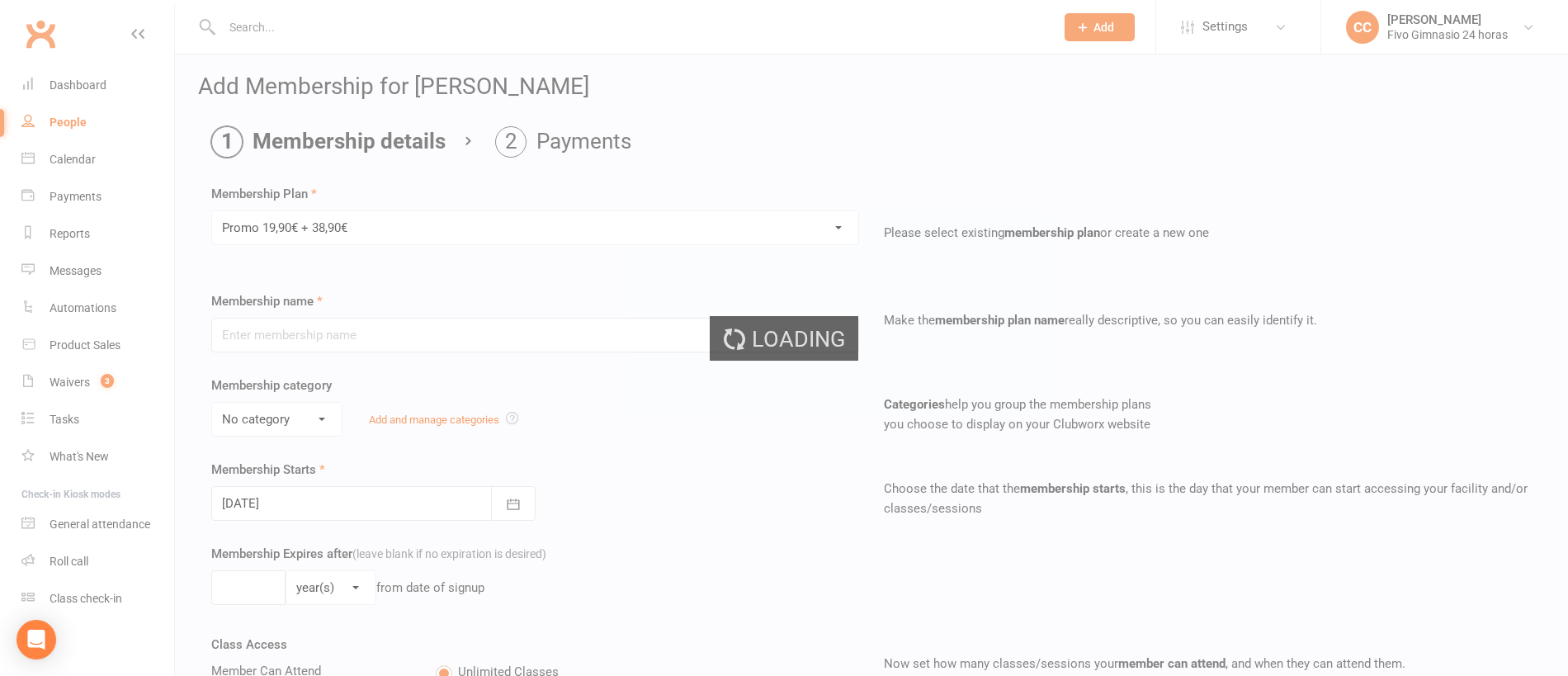
type input "Promo 19,90€ + 38,90€"
select select "4"
type input "0"
select select "2"
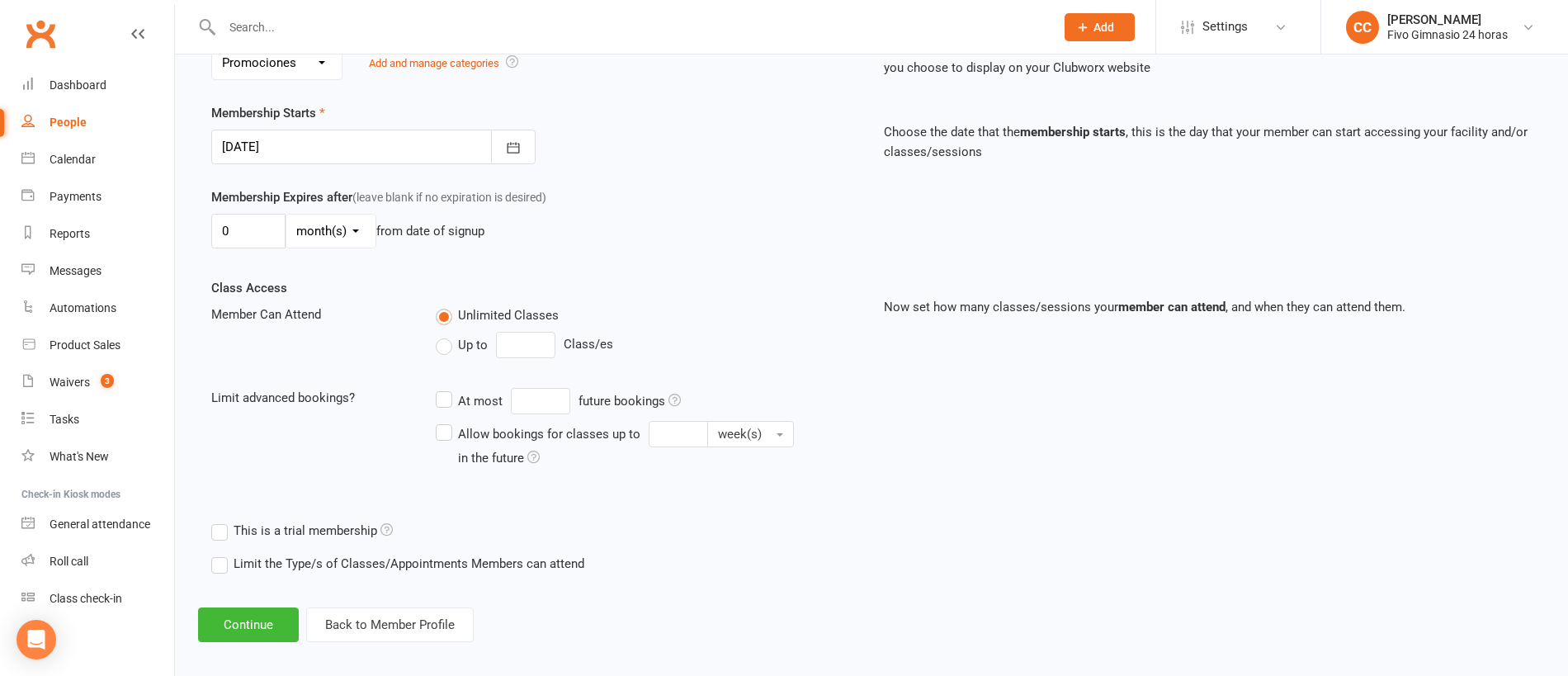
scroll to position [373, 0]
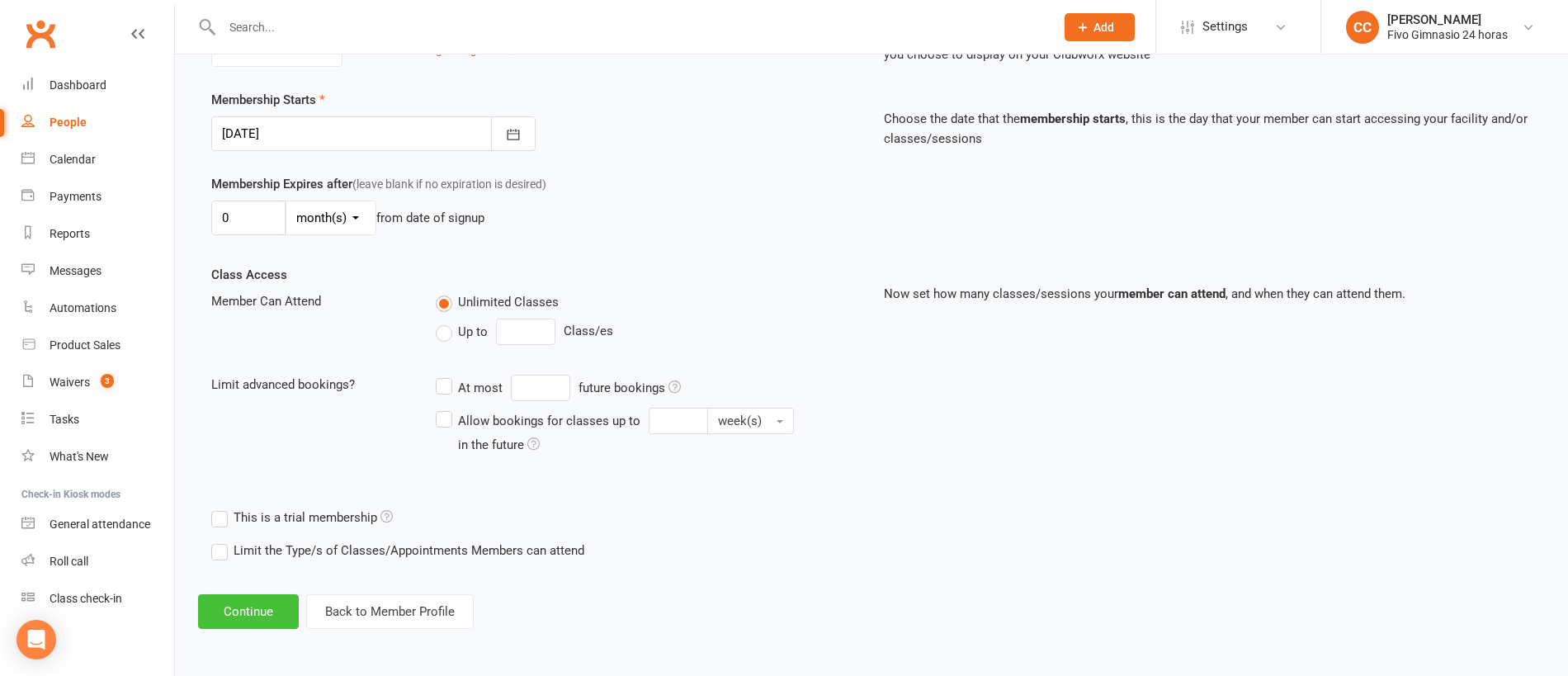
click at [257, 603] on button "Continue" at bounding box center [248, 612] width 101 height 35
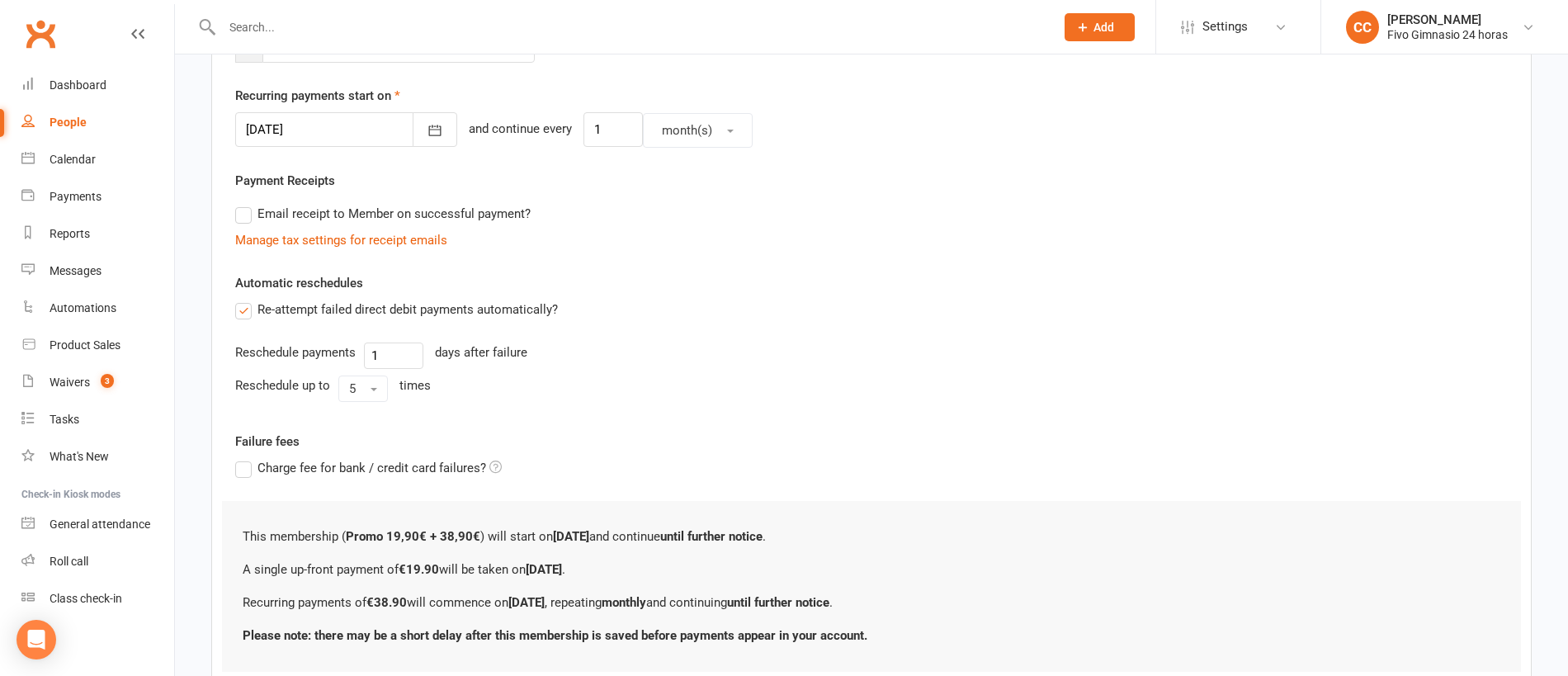
scroll to position [0, 0]
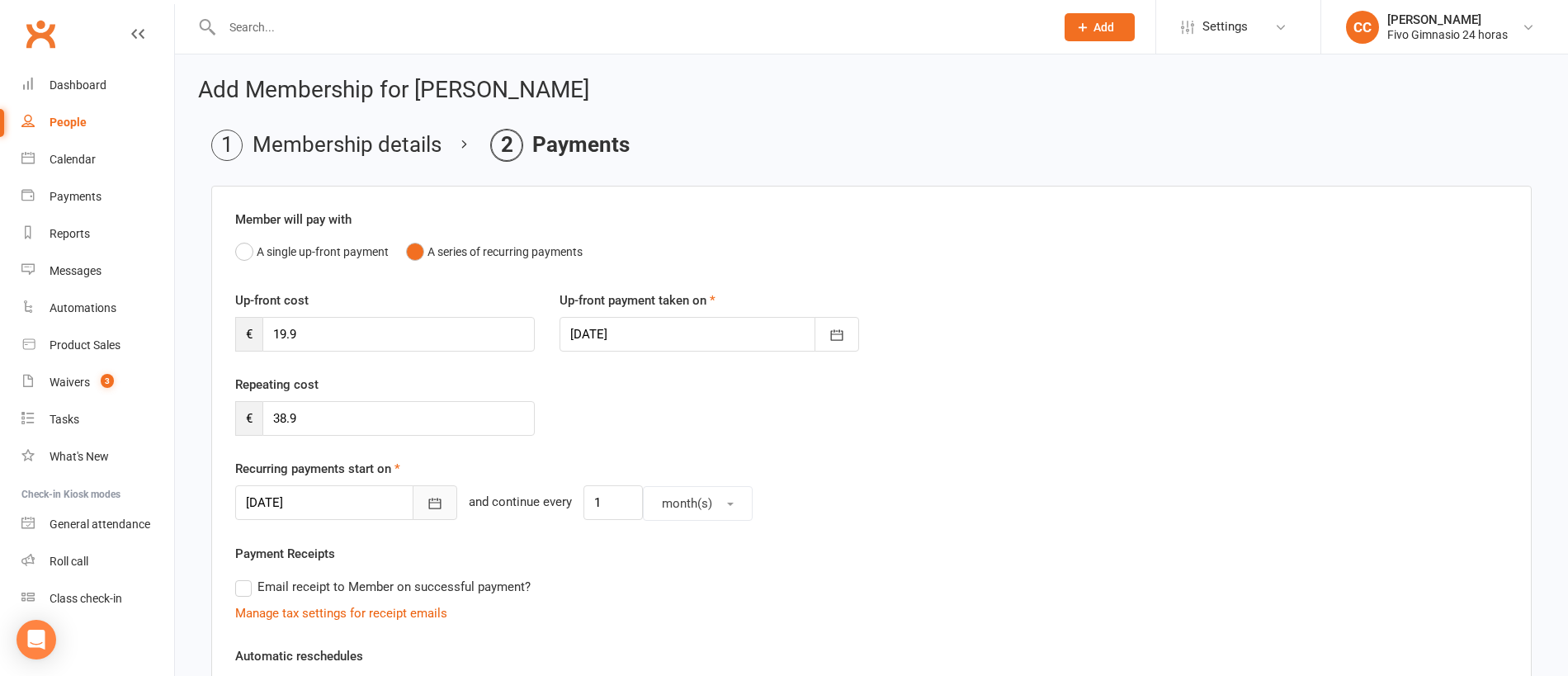
click at [429, 498] on icon "button" at bounding box center [435, 503] width 12 height 11
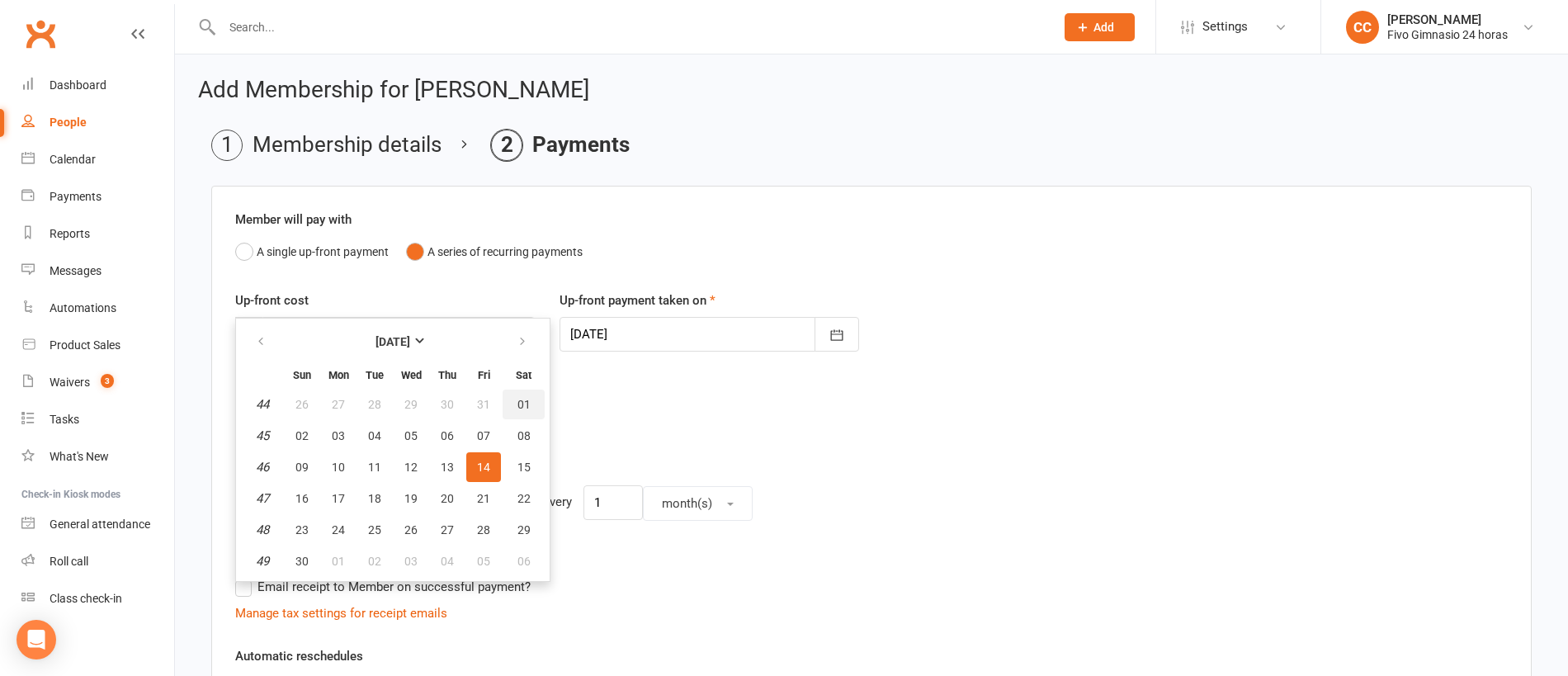
click at [514, 398] on button "01" at bounding box center [523, 404] width 42 height 30
type input "01 Nov 2025"
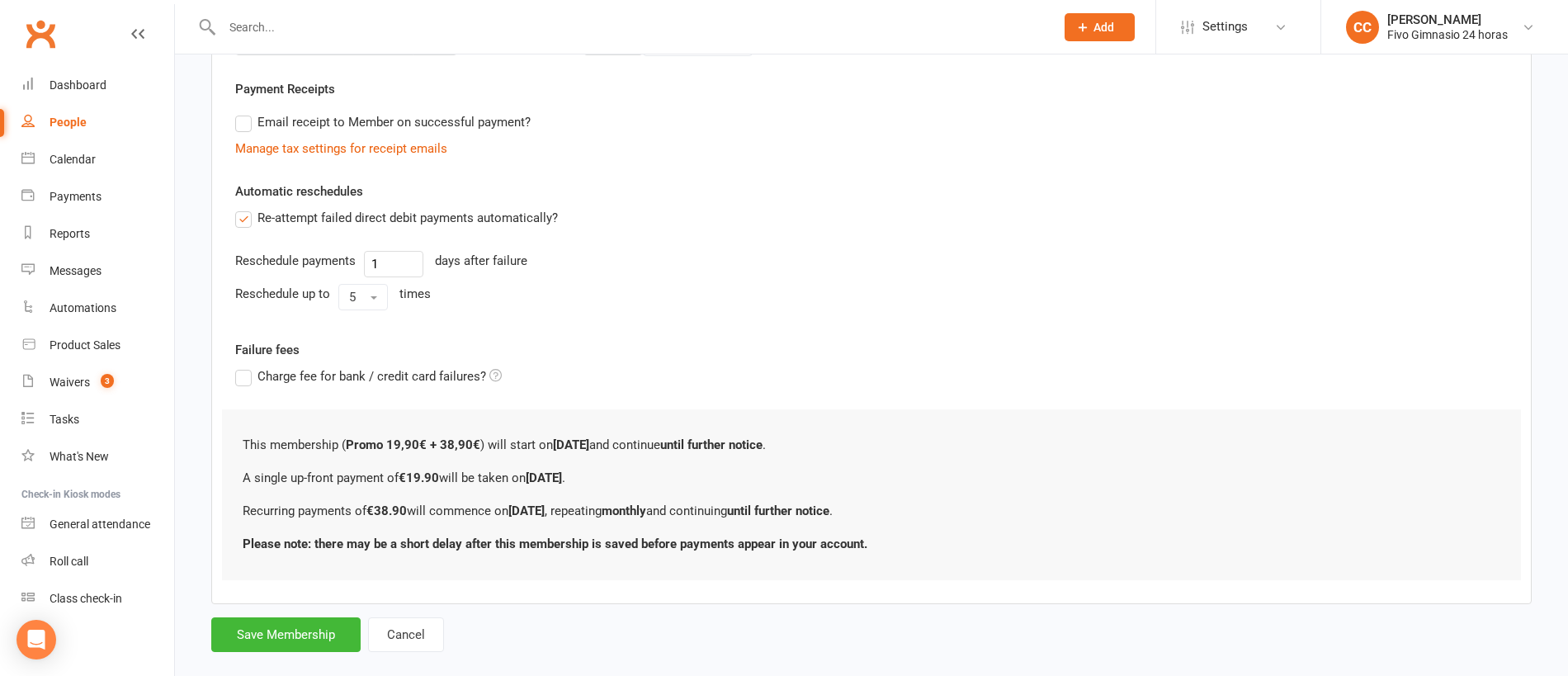
scroll to position [491, 0]
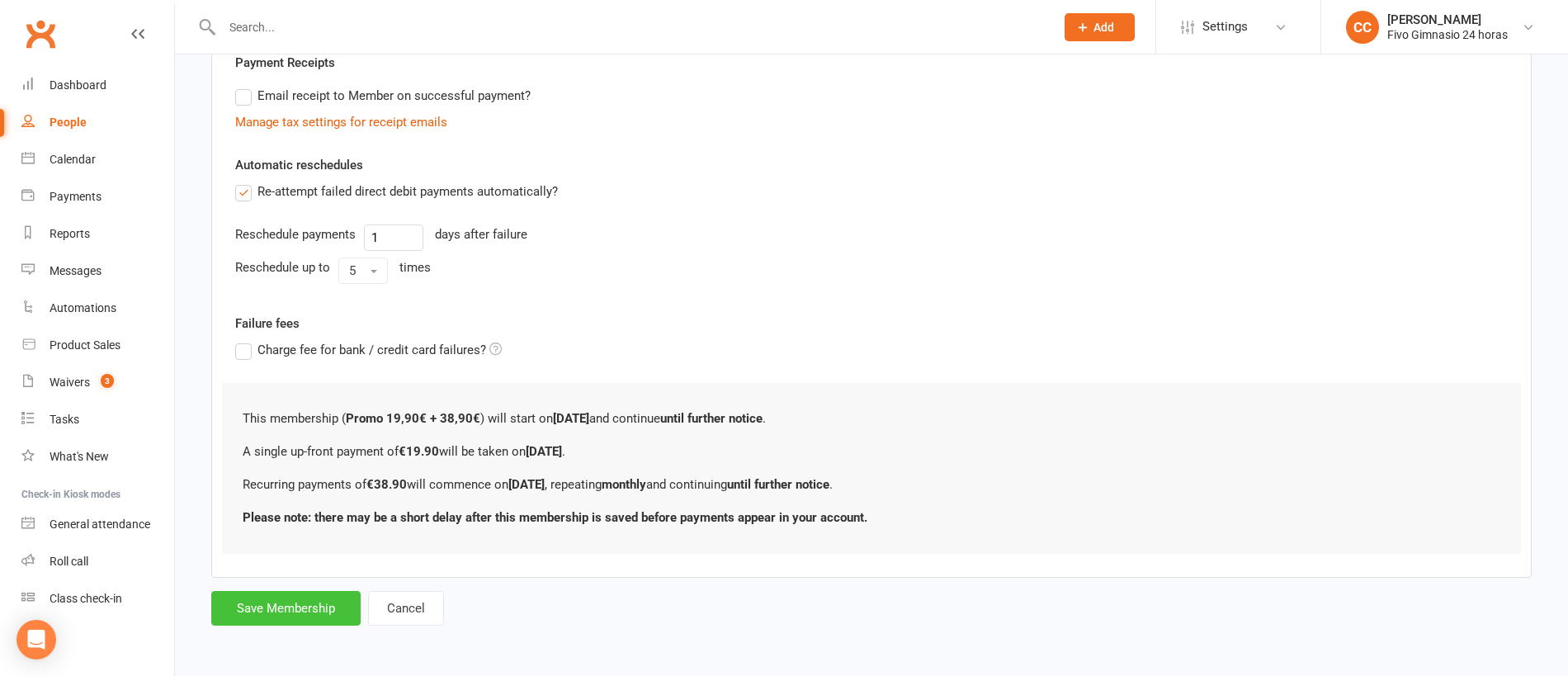
click at [280, 602] on button "Save Membership" at bounding box center [286, 608] width 149 height 35
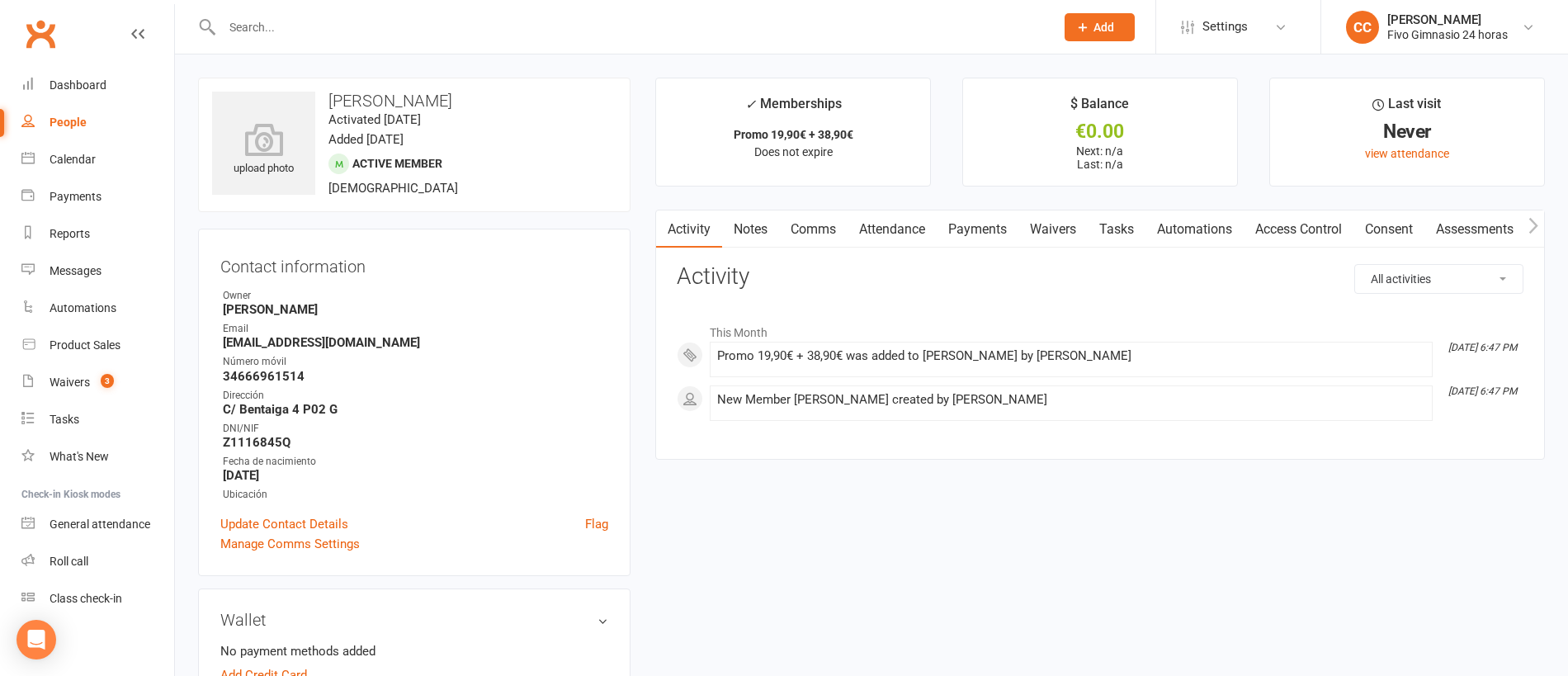
drag, startPoint x: 1270, startPoint y: 222, endPoint x: 1232, endPoint y: 235, distance: 40.2
click at [1270, 221] on link "Access Control" at bounding box center [1298, 230] width 110 height 38
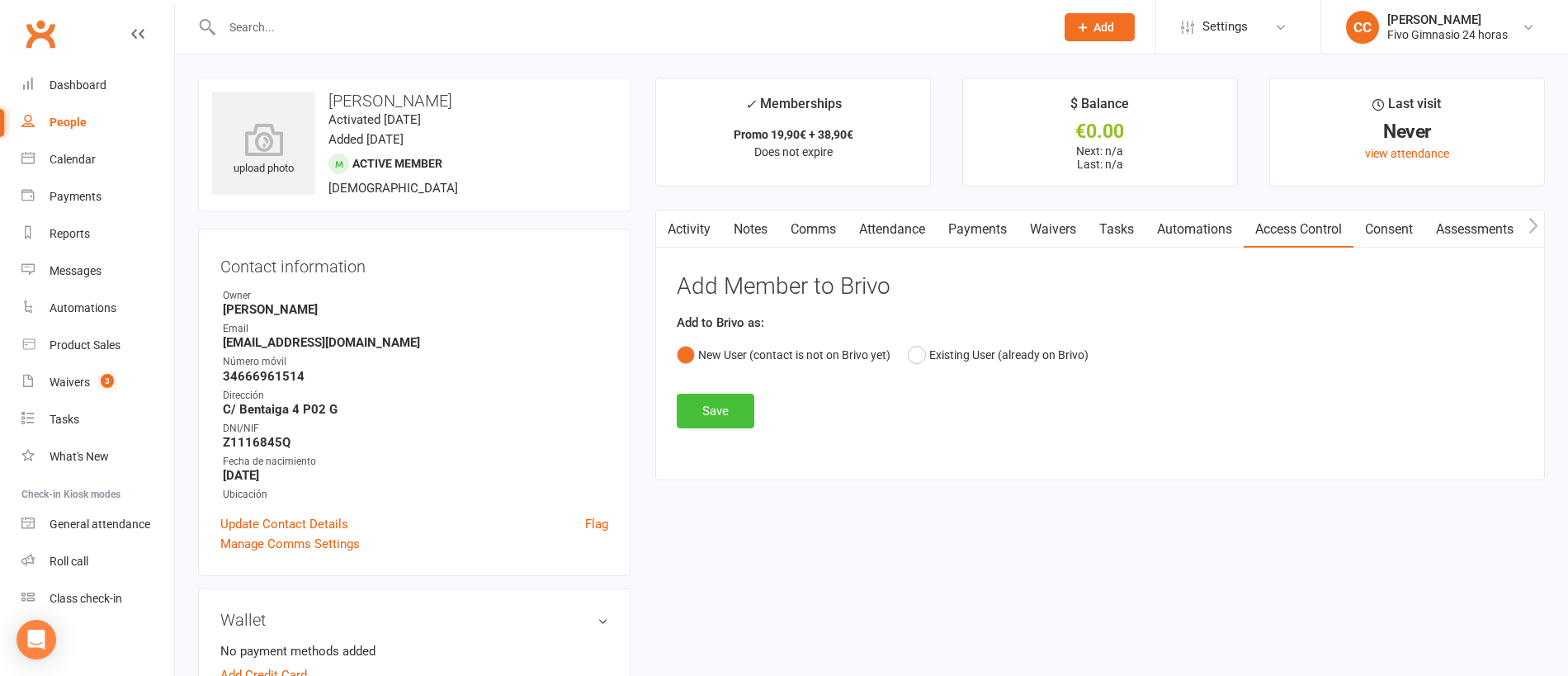
click at [713, 418] on button "Save" at bounding box center [715, 411] width 77 height 35
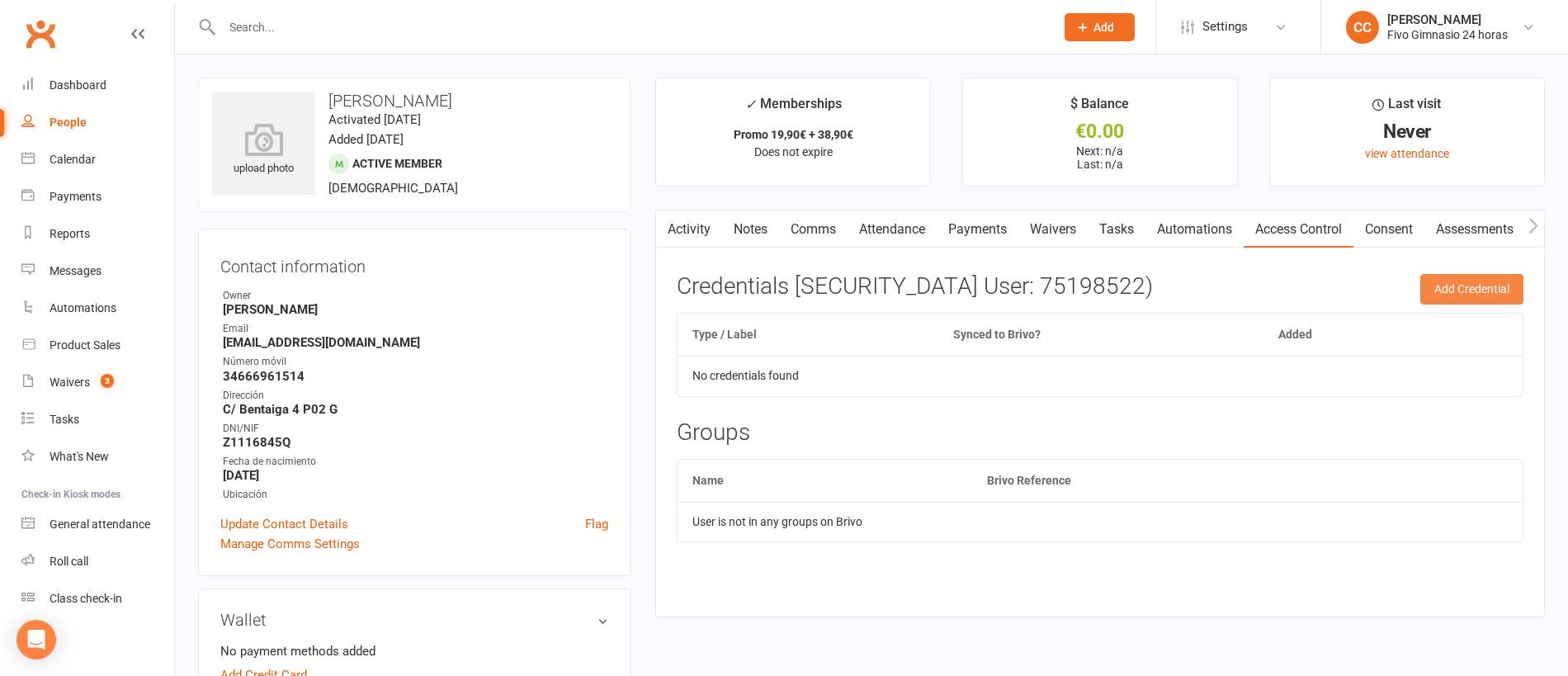
click at [1471, 289] on button "Add Credential" at bounding box center [1471, 289] width 103 height 30
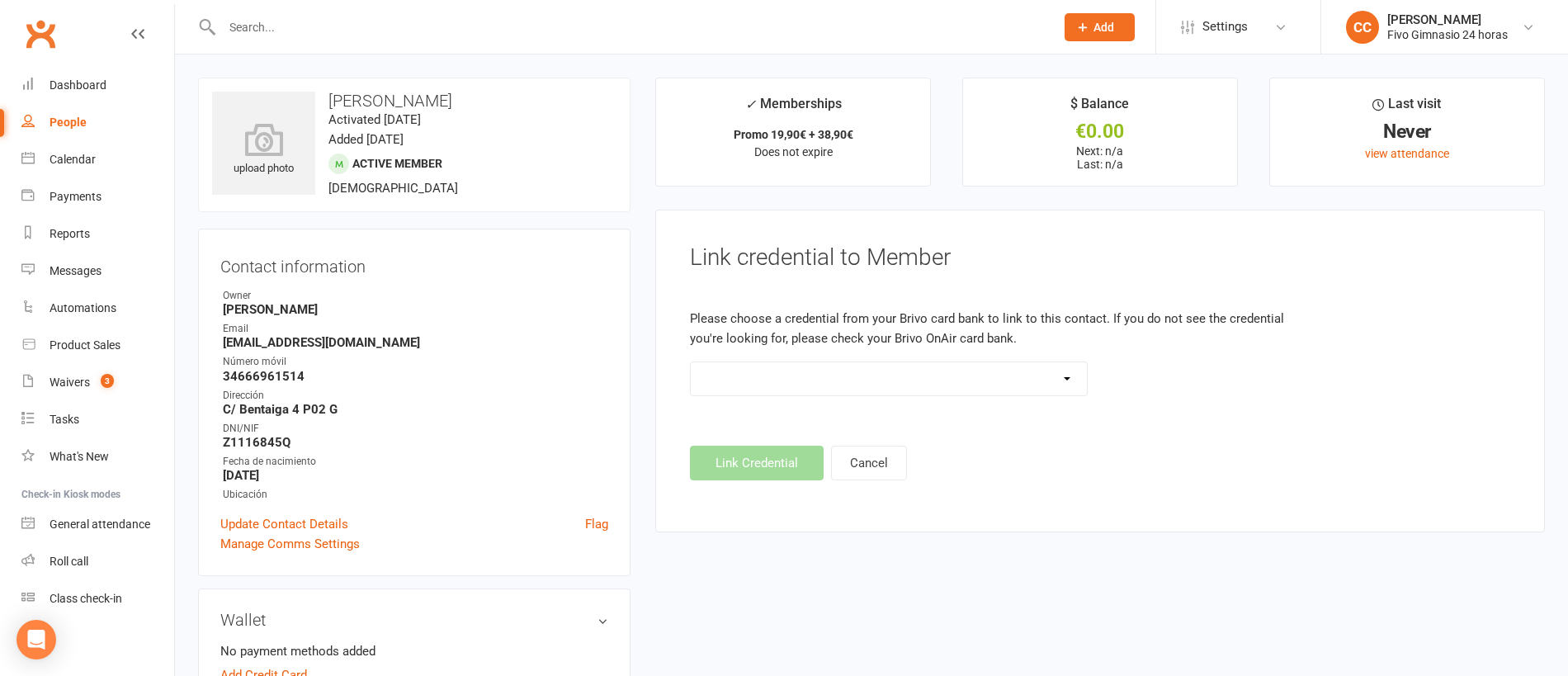
click at [872, 389] on select "Standard 26 Bit (54268) Standard 26 Bit (54269) Standard 26 Bit (54270) Standar…" at bounding box center [888, 379] width 396 height 33
select select "8803"
click at [777, 469] on button "Link Credential" at bounding box center [757, 463] width 133 height 35
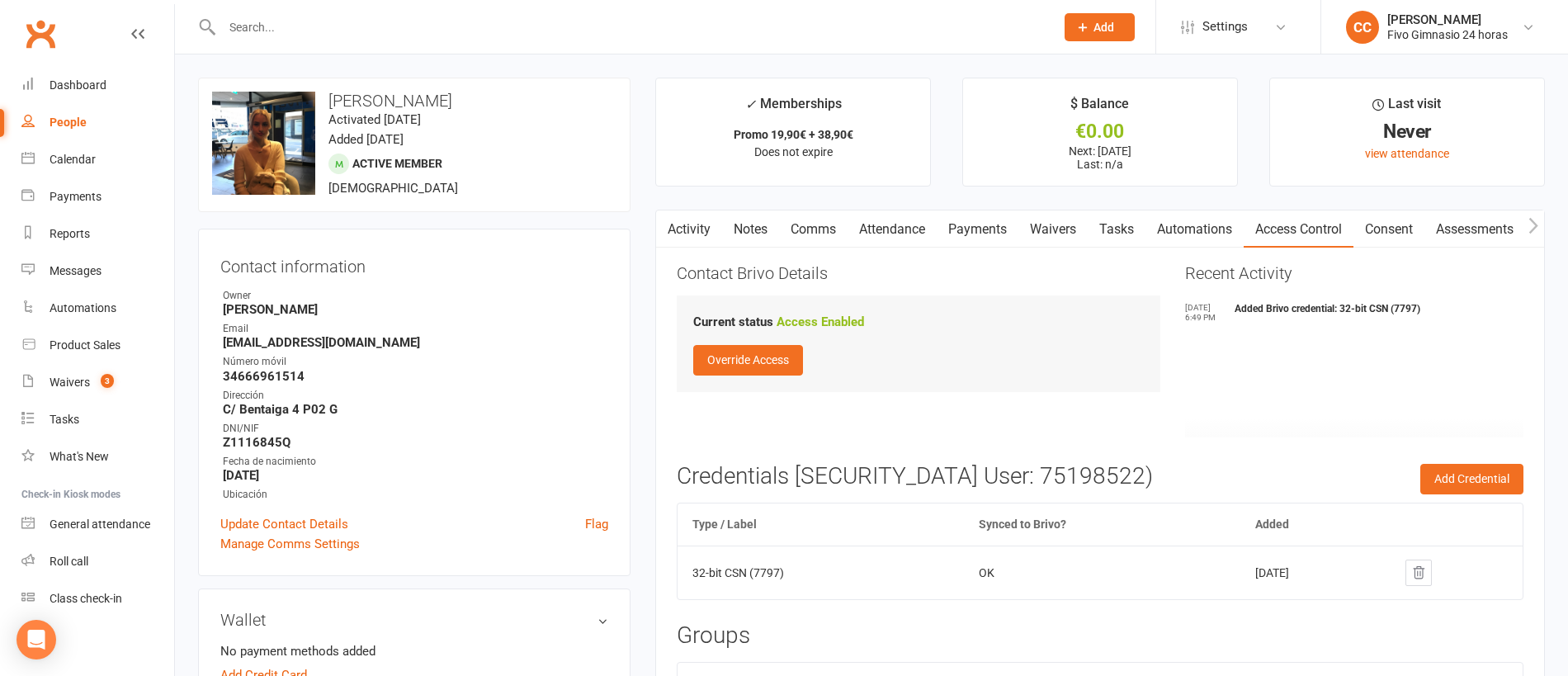
click at [984, 226] on link "Payments" at bounding box center [977, 230] width 82 height 38
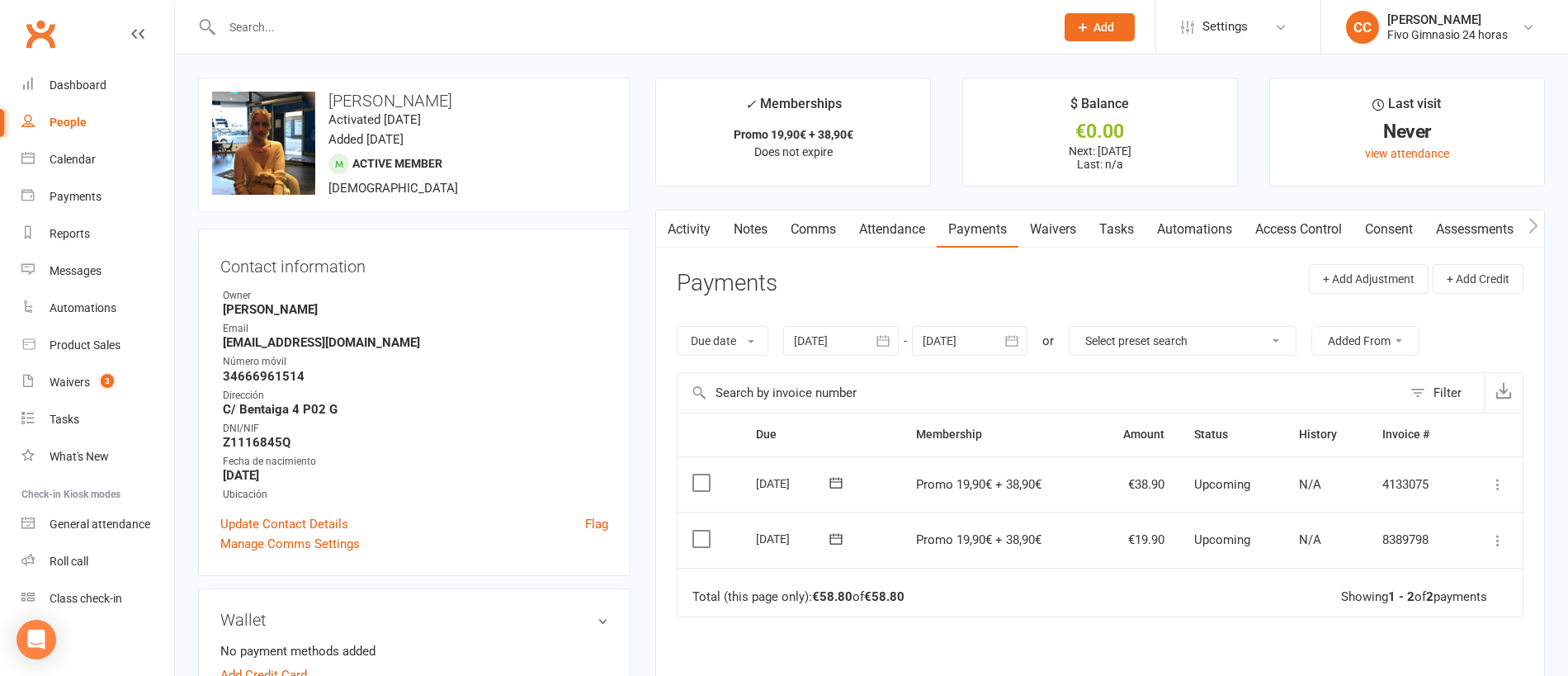
click at [1495, 542] on icon at bounding box center [1498, 541] width 17 height 17
click at [1436, 624] on link "Mark as Paid (Other)" at bounding box center [1425, 639] width 163 height 33
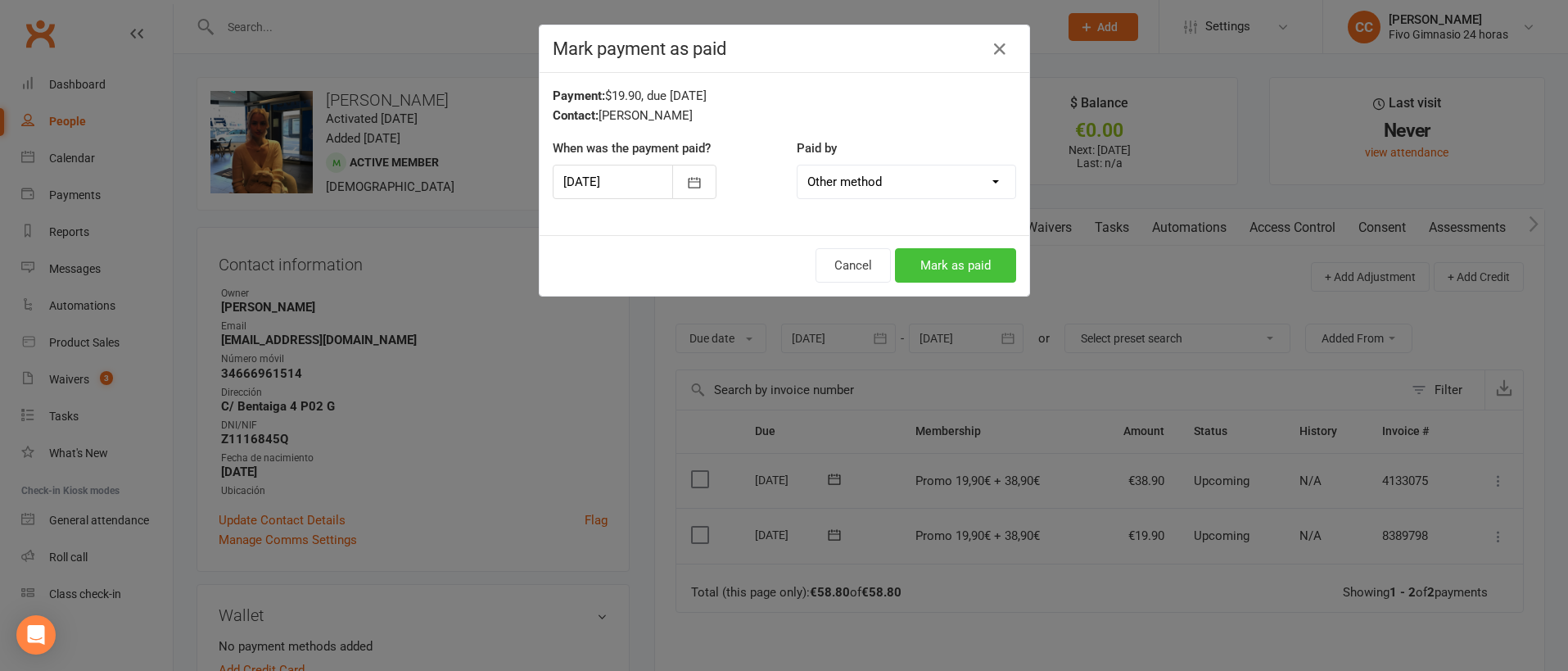
click at [946, 265] on button "Mark as paid" at bounding box center [955, 266] width 122 height 35
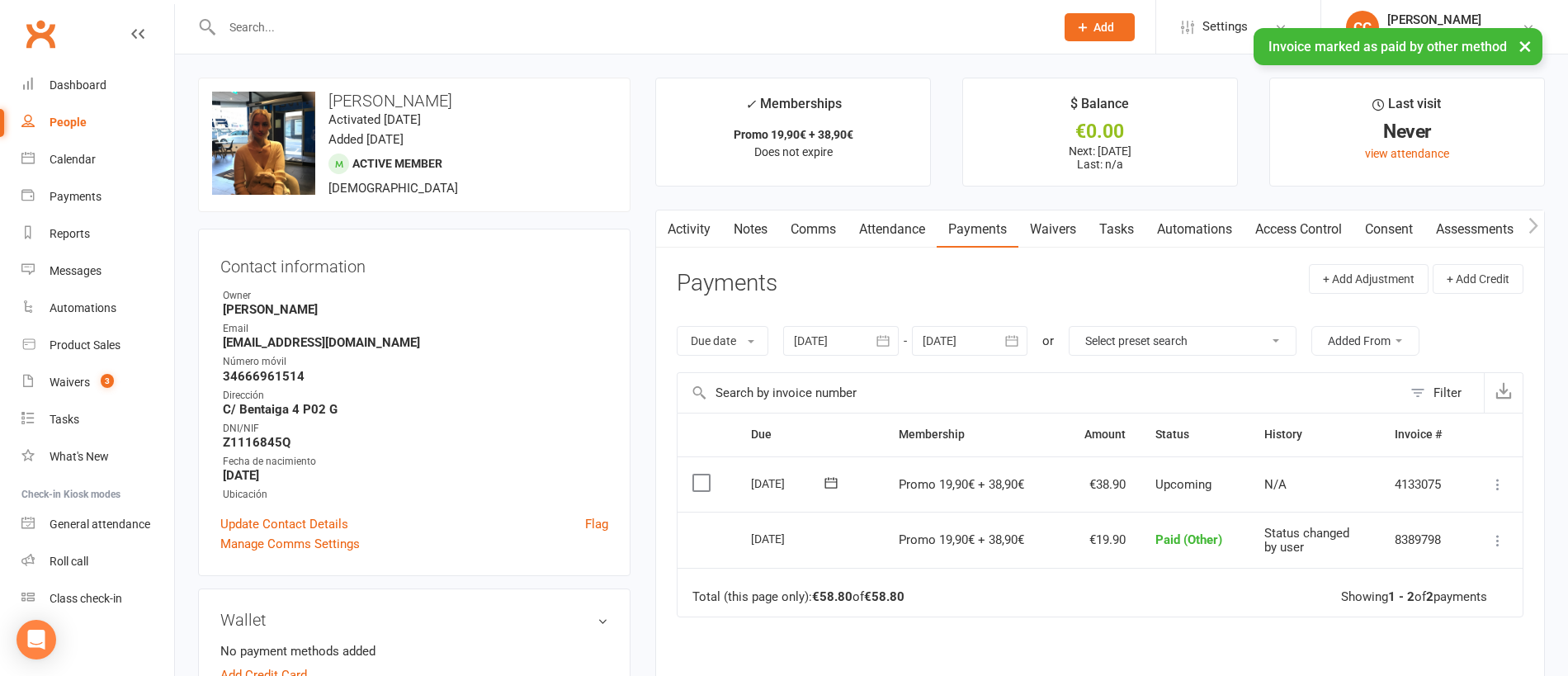
click at [1301, 228] on link "Access Control" at bounding box center [1298, 230] width 110 height 38
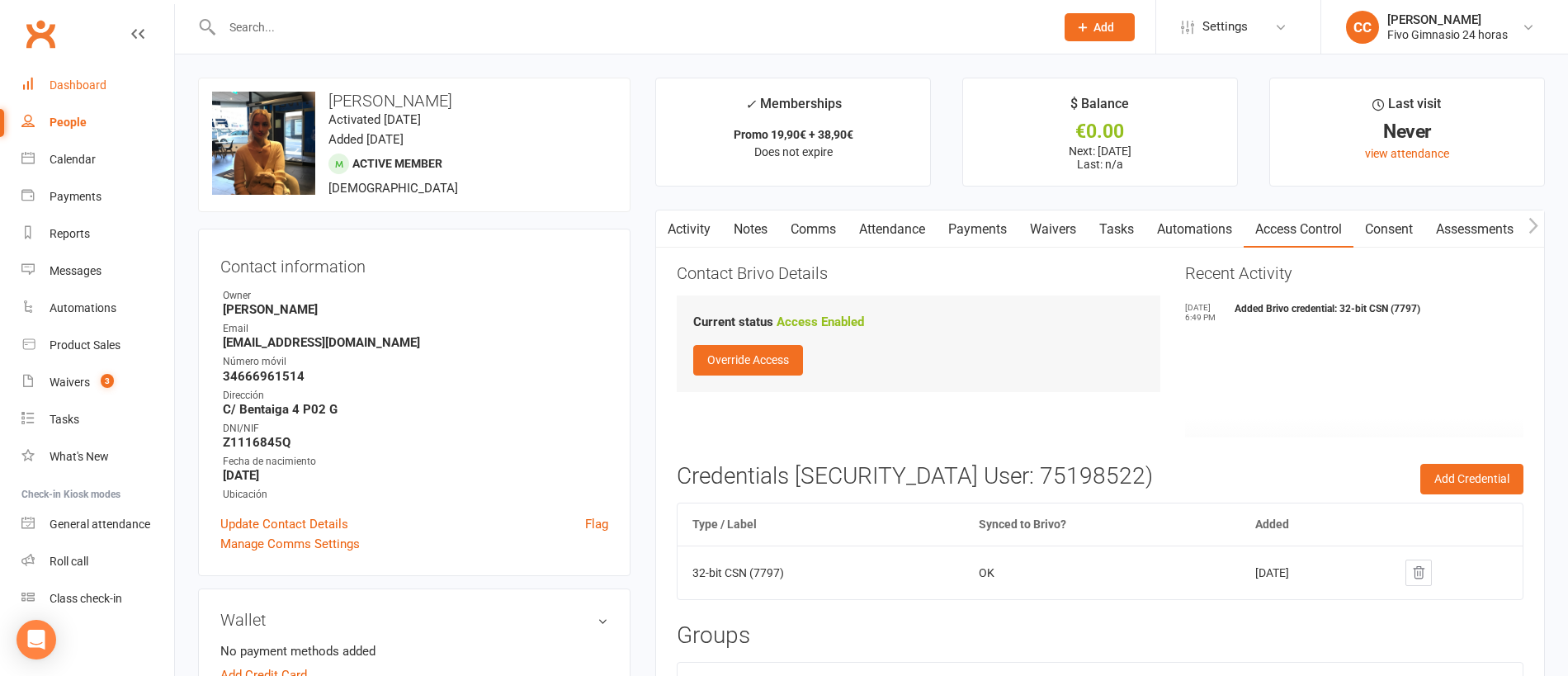
click at [98, 79] on div "Dashboard" at bounding box center [77, 85] width 57 height 13
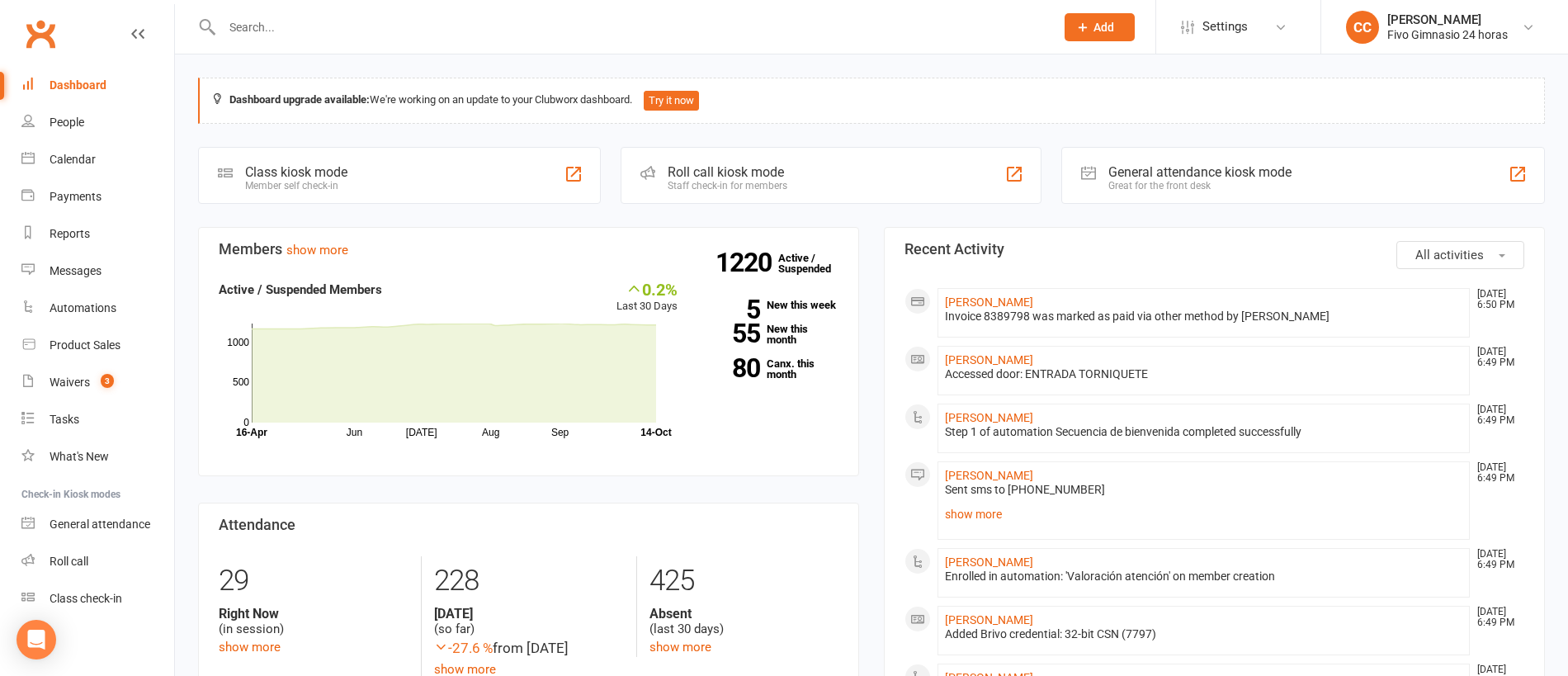
scroll to position [3, 0]
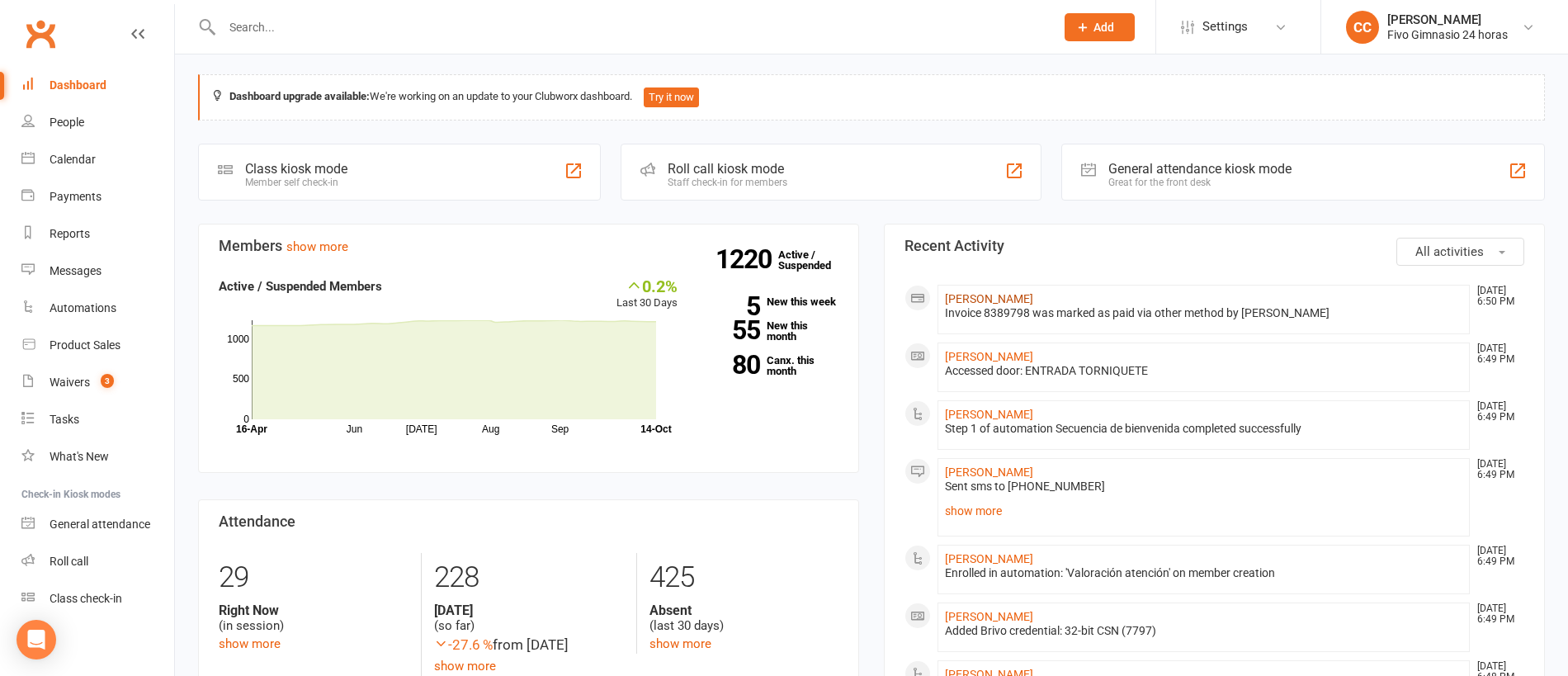
click at [1001, 293] on link "[PERSON_NAME]" at bounding box center [989, 299] width 88 height 13
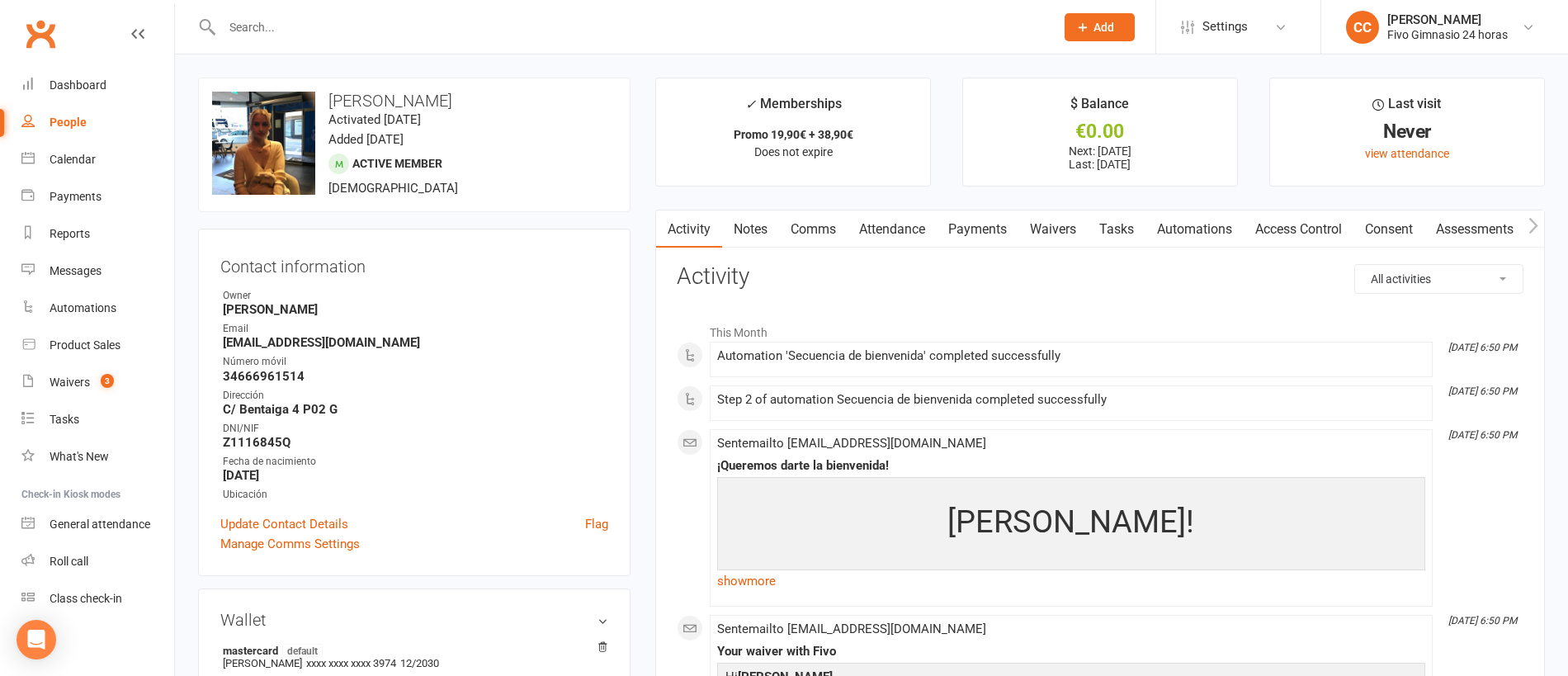
click at [974, 227] on link "Payments" at bounding box center [977, 230] width 82 height 38
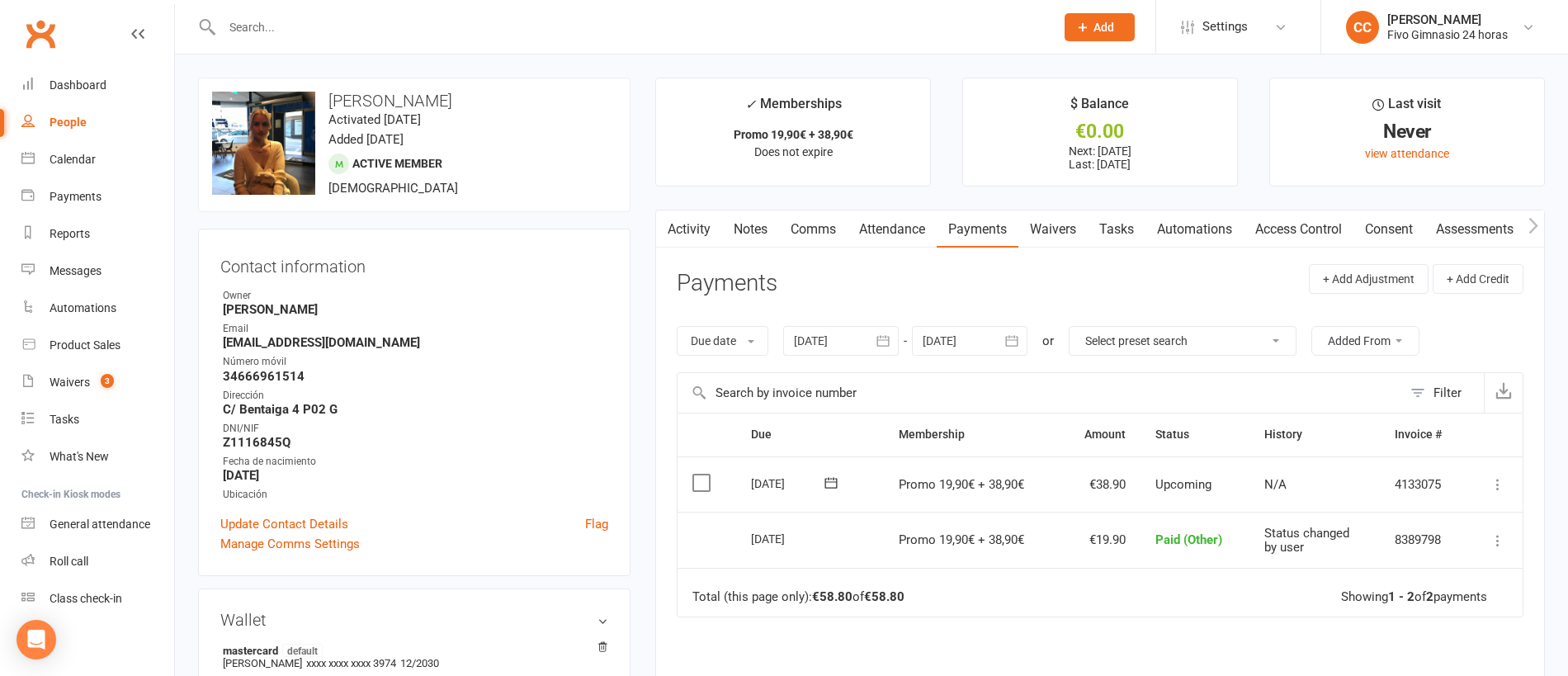
click at [1277, 231] on link "Access Control" at bounding box center [1298, 230] width 110 height 38
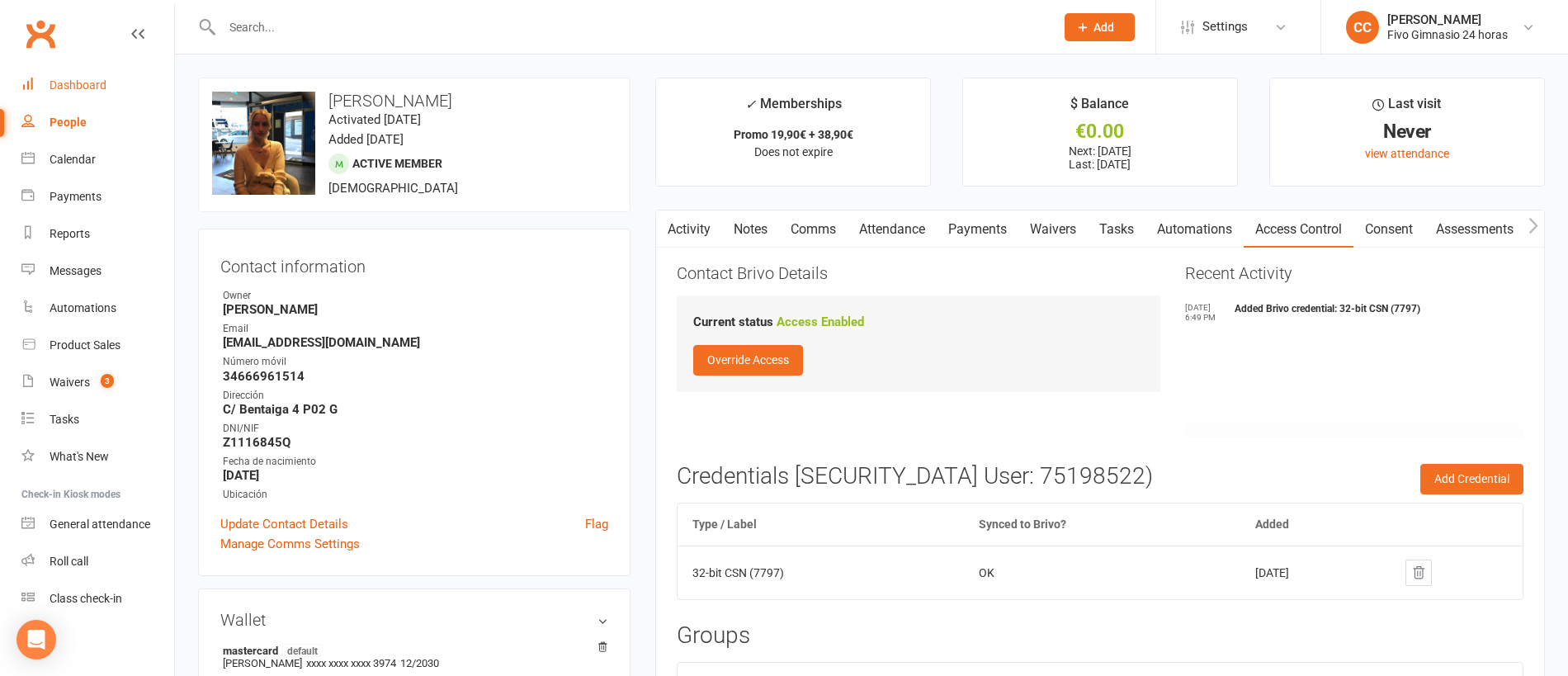
click at [64, 70] on link "Dashboard" at bounding box center [97, 85] width 152 height 38
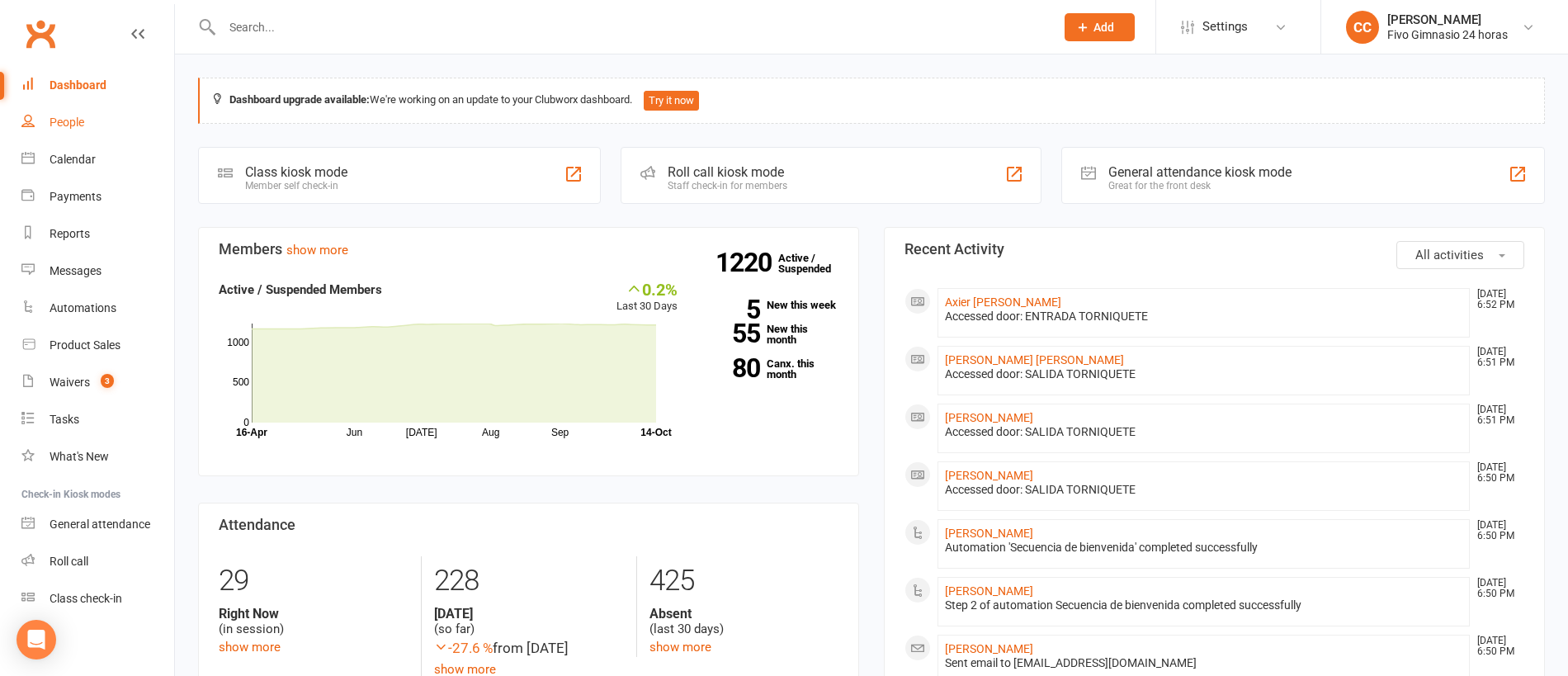
click at [46, 120] on link "People" at bounding box center [97, 123] width 152 height 38
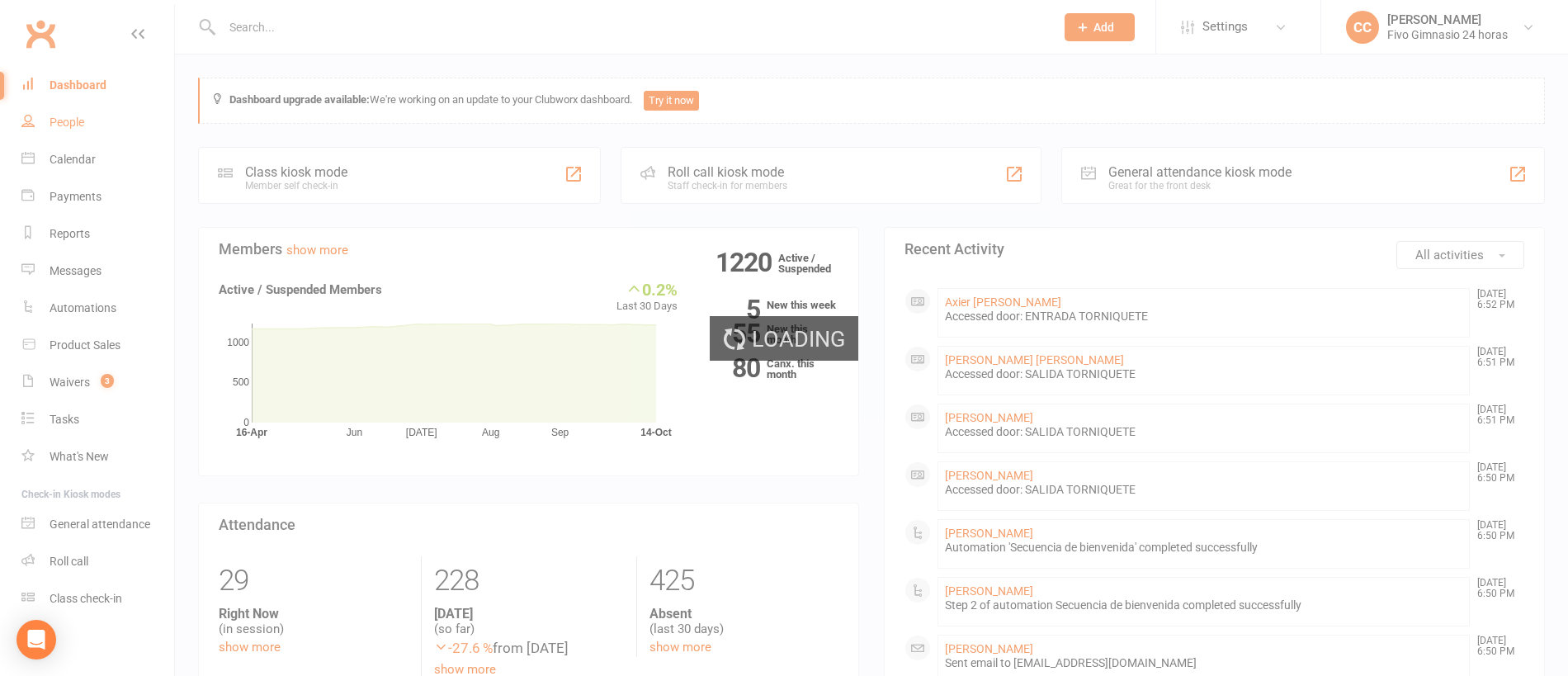
select select "100"
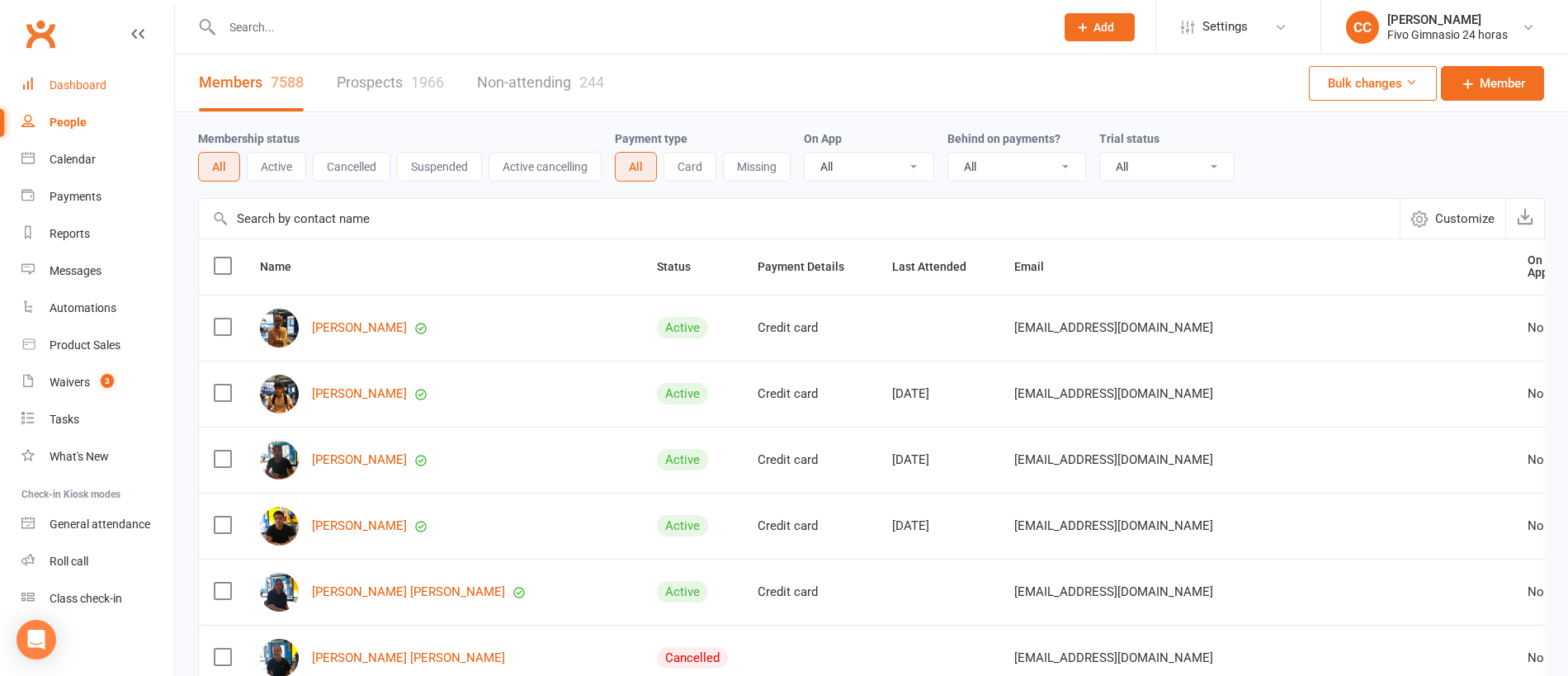
click at [88, 83] on div "Dashboard" at bounding box center [77, 85] width 57 height 13
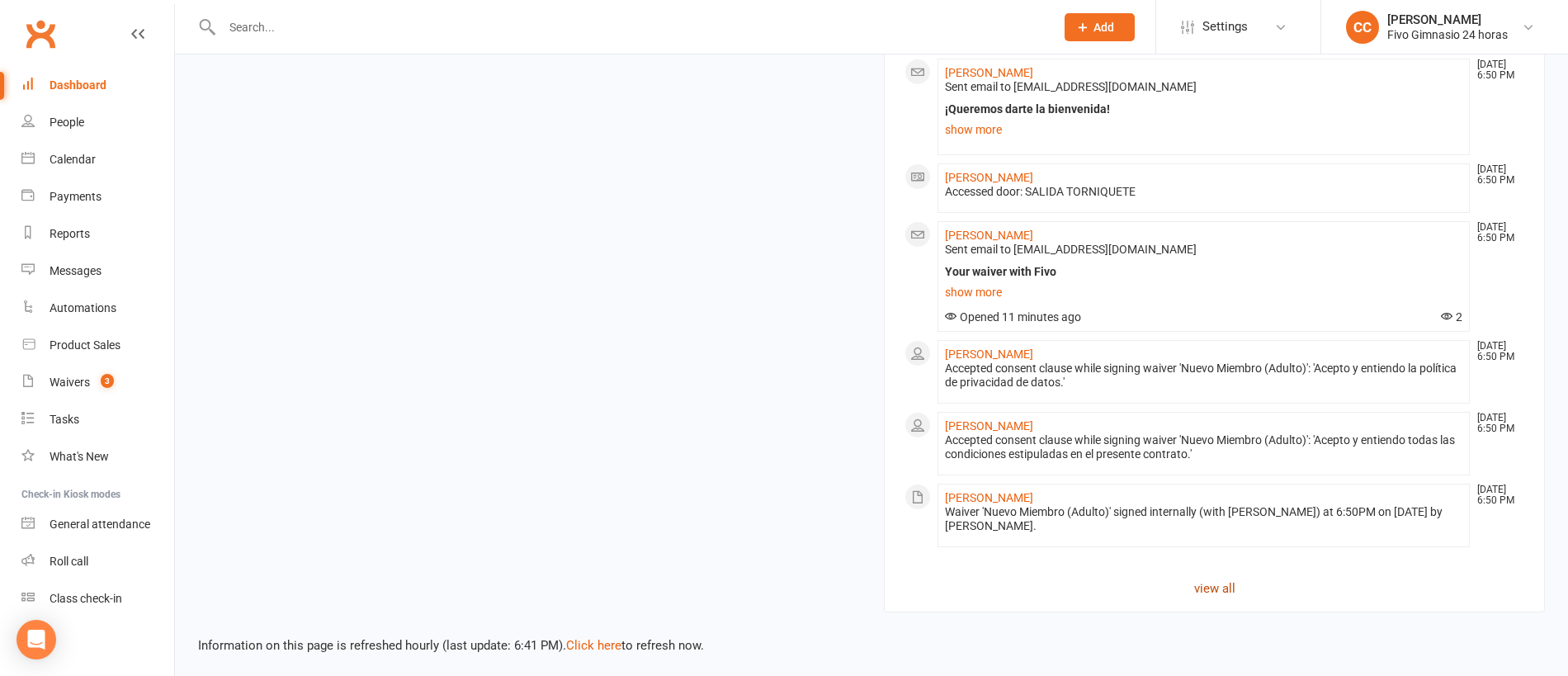
scroll to position [1042, 0]
click at [1201, 578] on link "view all" at bounding box center [1214, 585] width 620 height 20
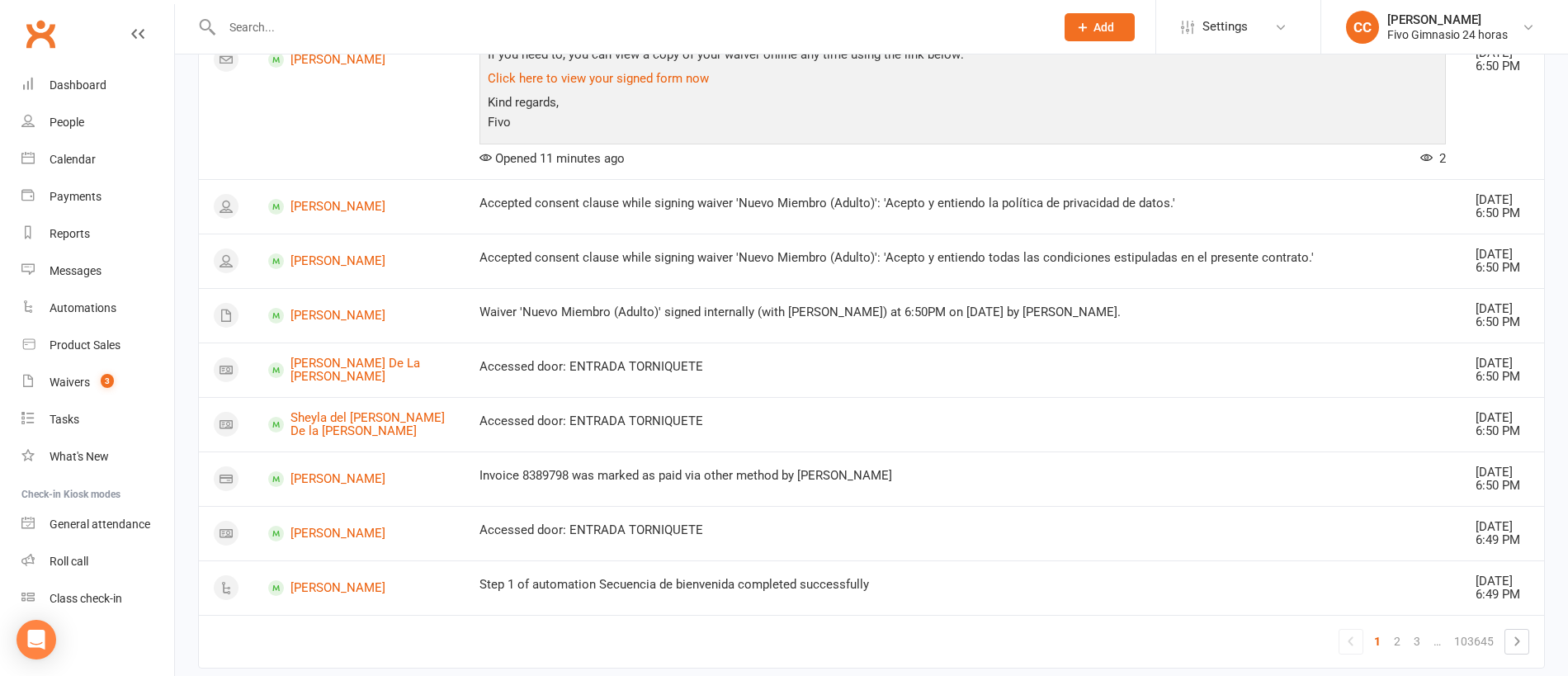
scroll to position [1440, 0]
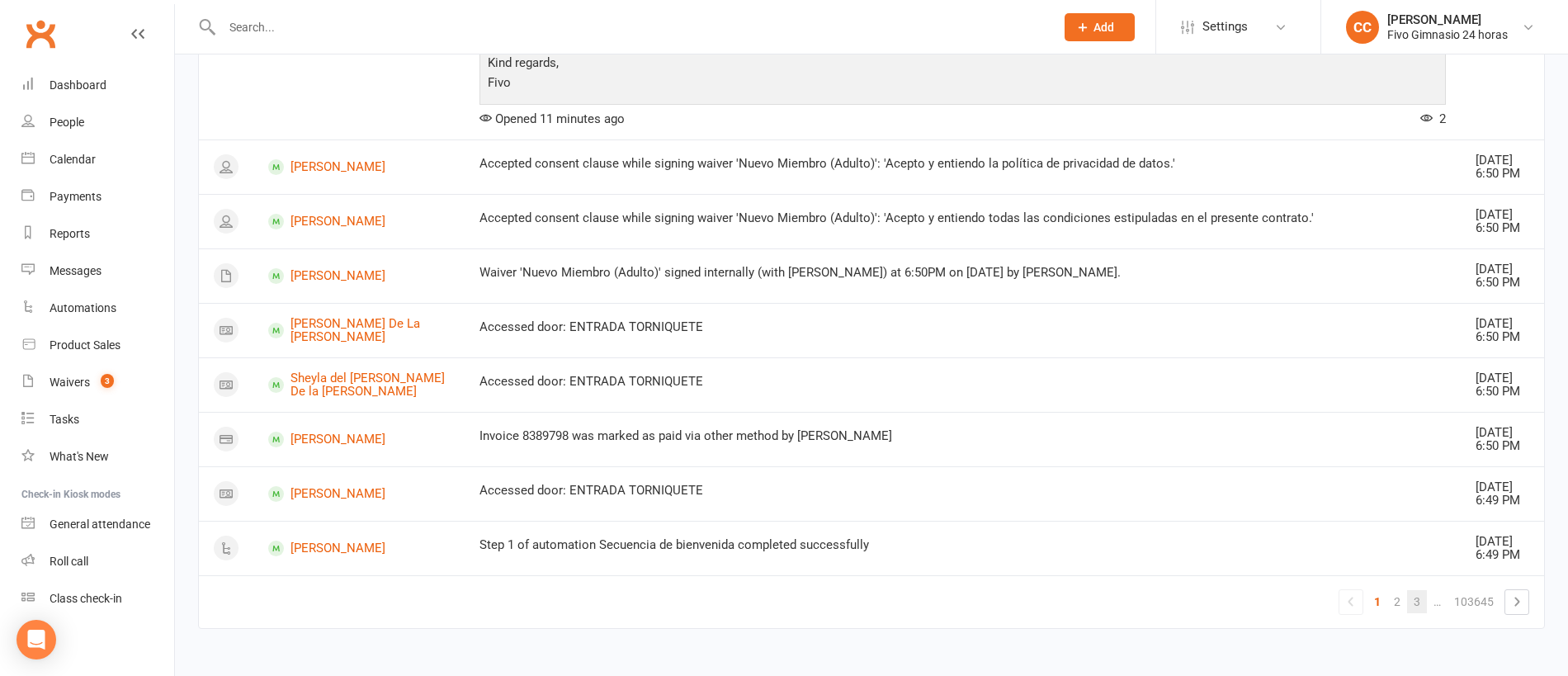
click at [1415, 594] on link "3" at bounding box center [1417, 602] width 20 height 23
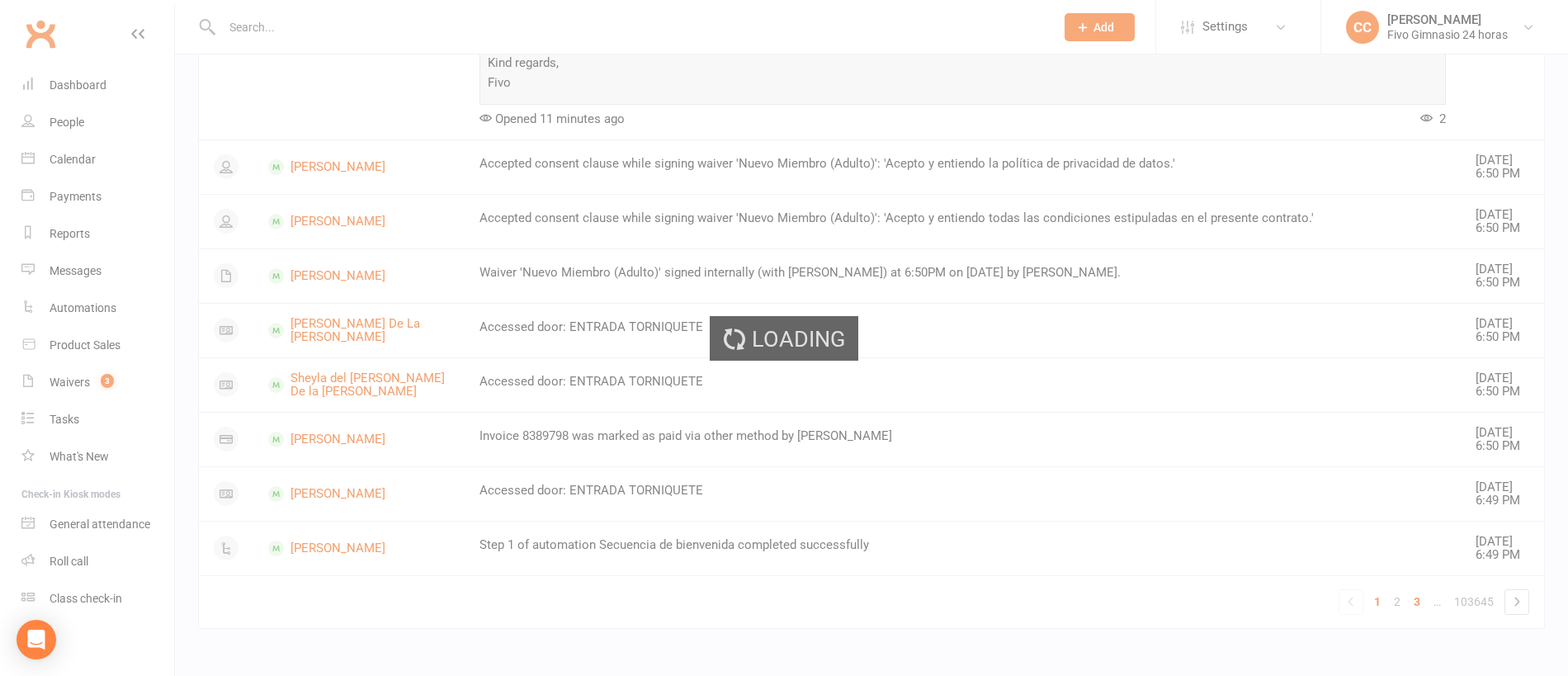
scroll to position [1099, 0]
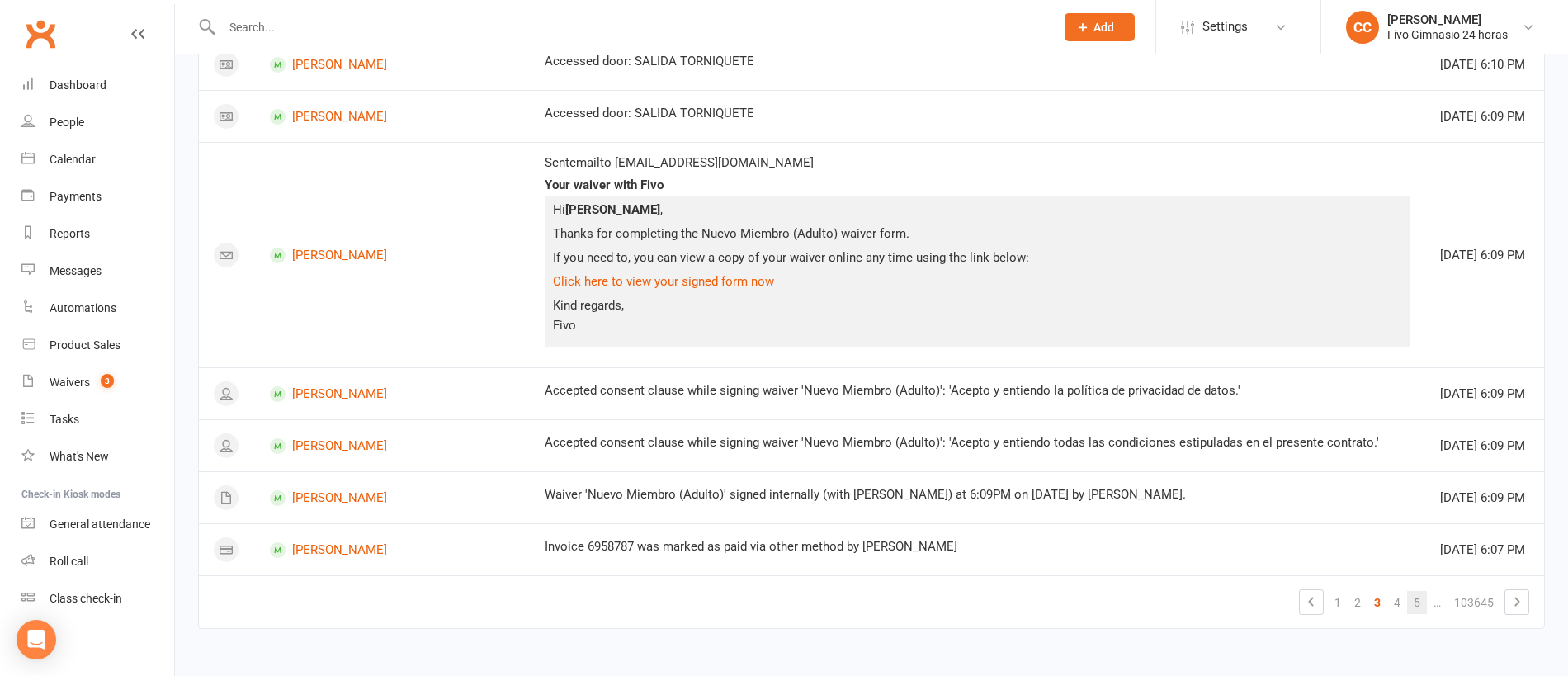
click at [1426, 604] on link "5" at bounding box center [1417, 603] width 20 height 23
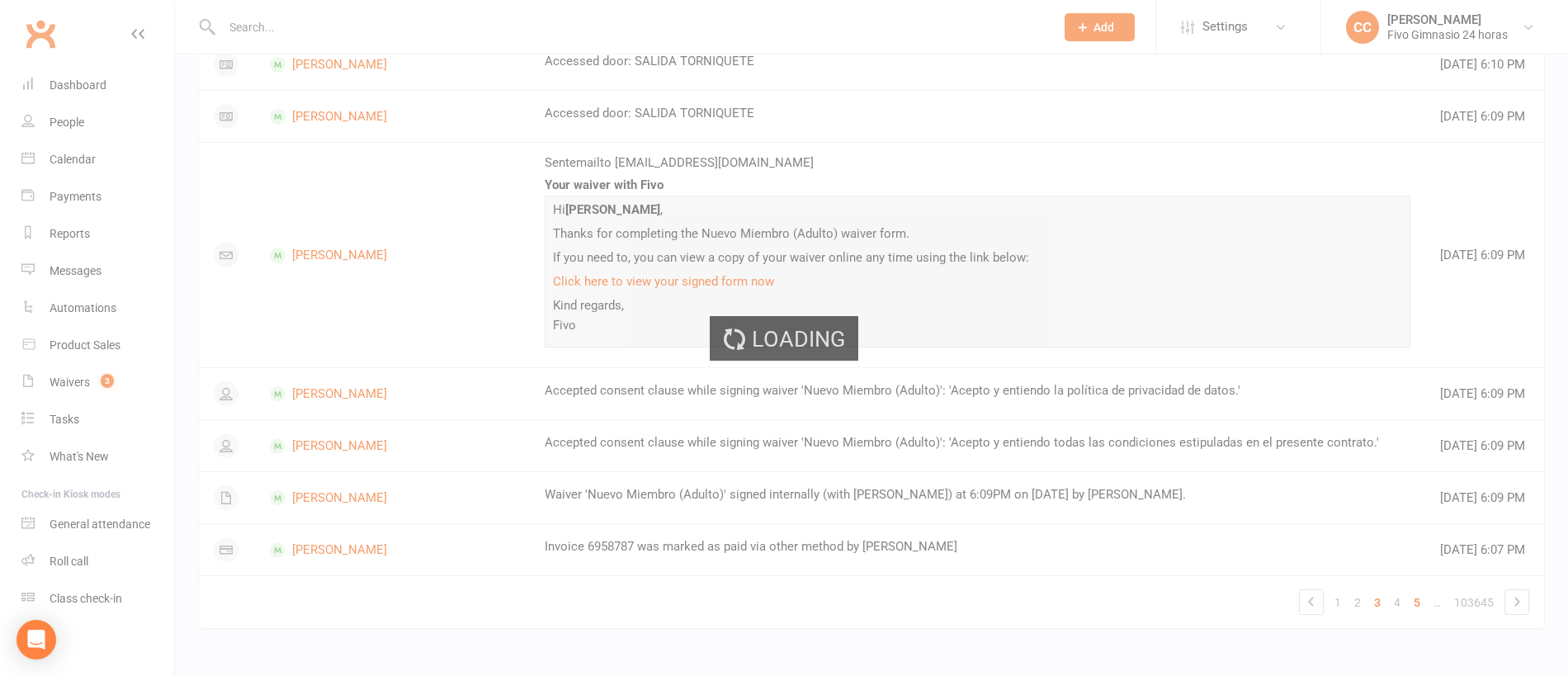
scroll to position [1268, 0]
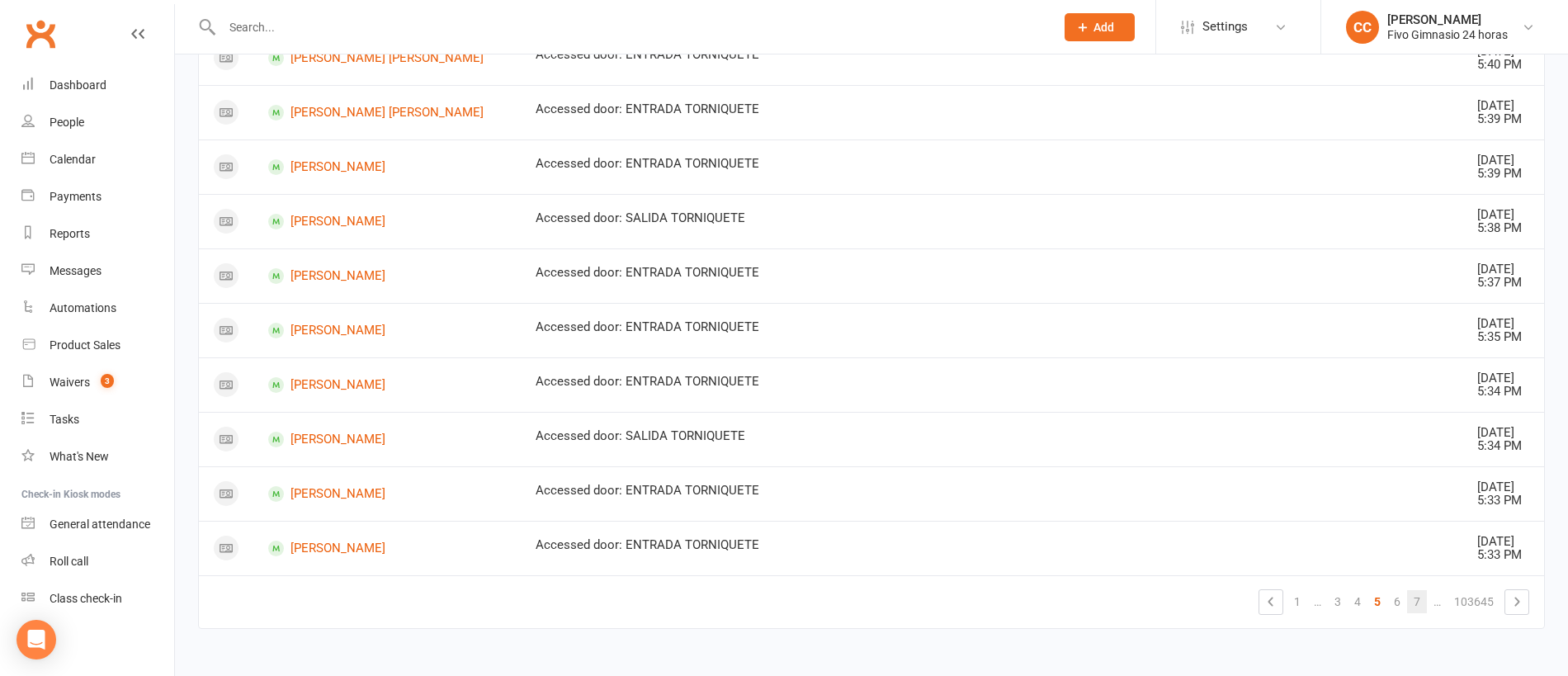
click at [1426, 604] on link "7" at bounding box center [1417, 602] width 20 height 23
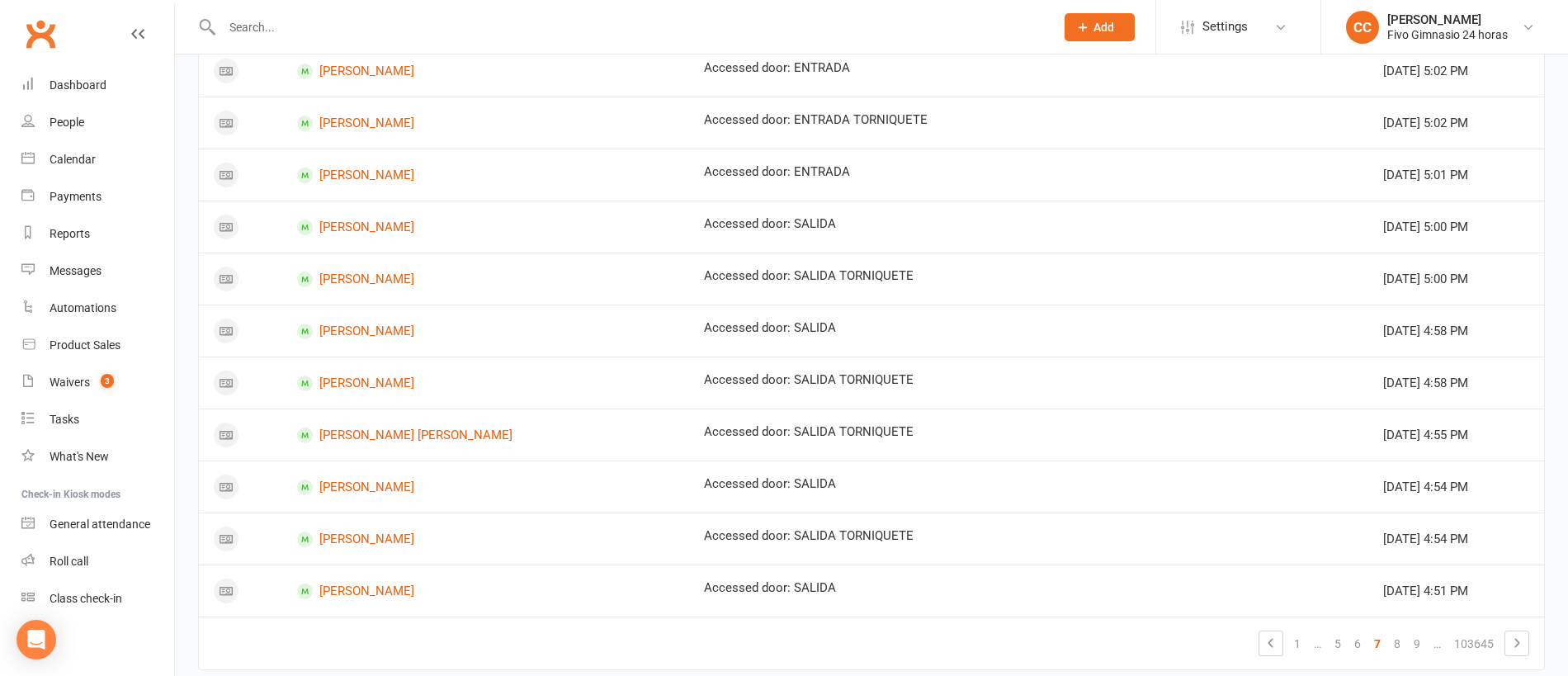
scroll to position [922, 0]
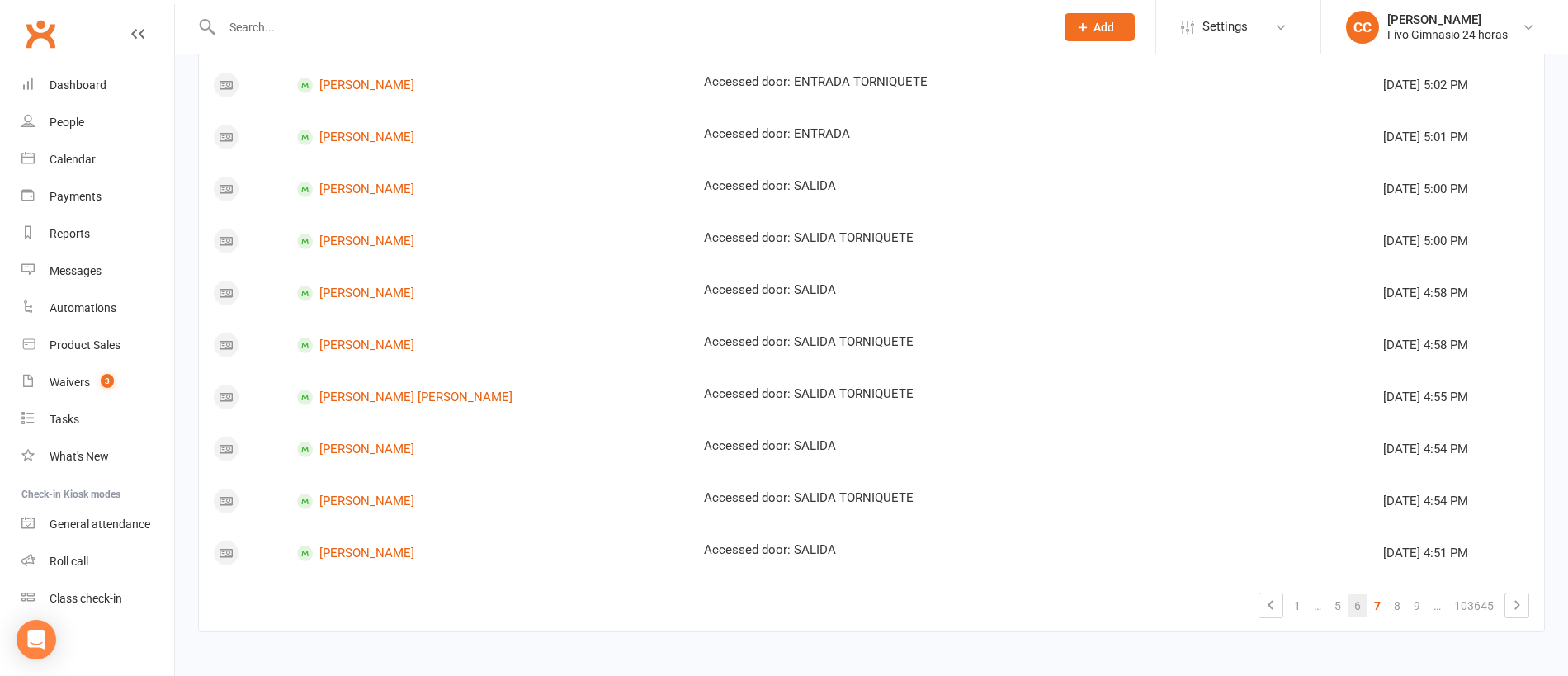
click at [1357, 609] on link "6" at bounding box center [1357, 606] width 20 height 23
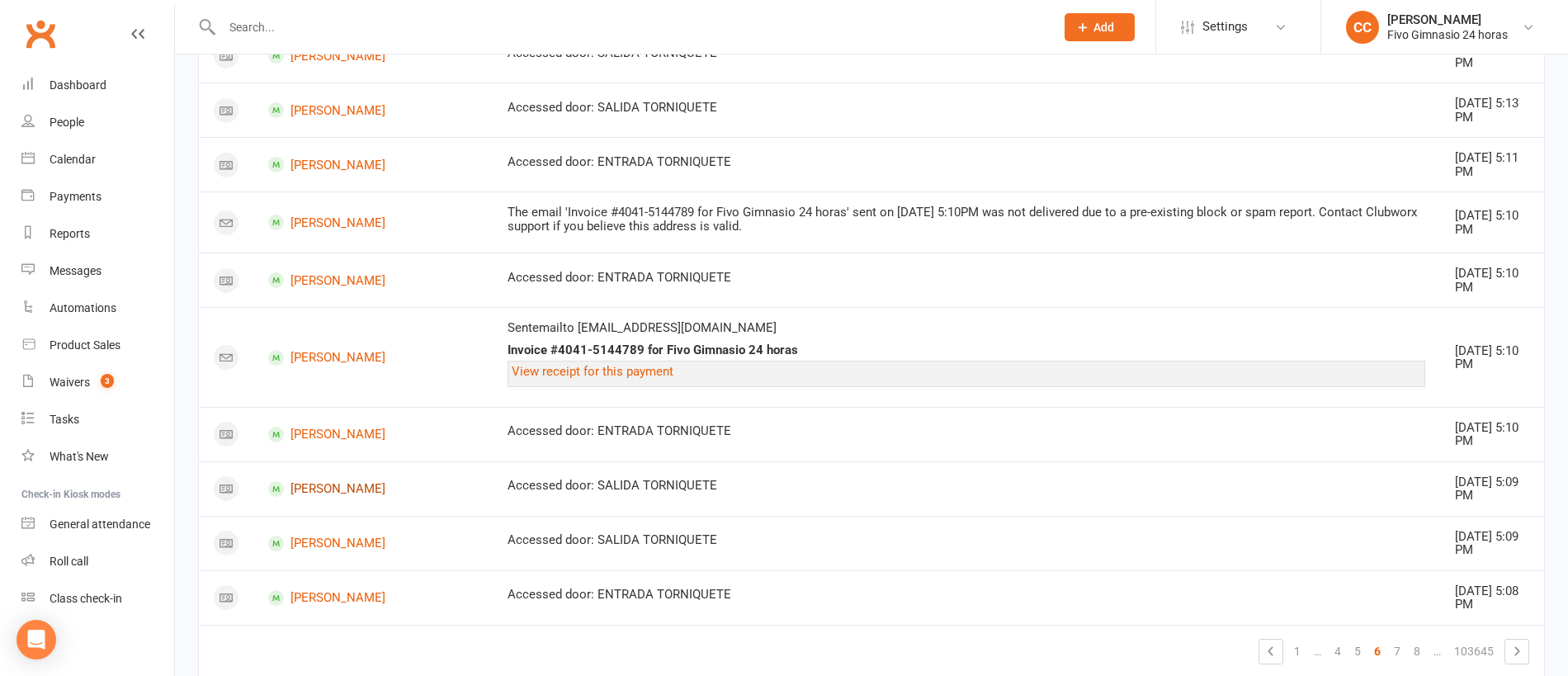
scroll to position [802, 0]
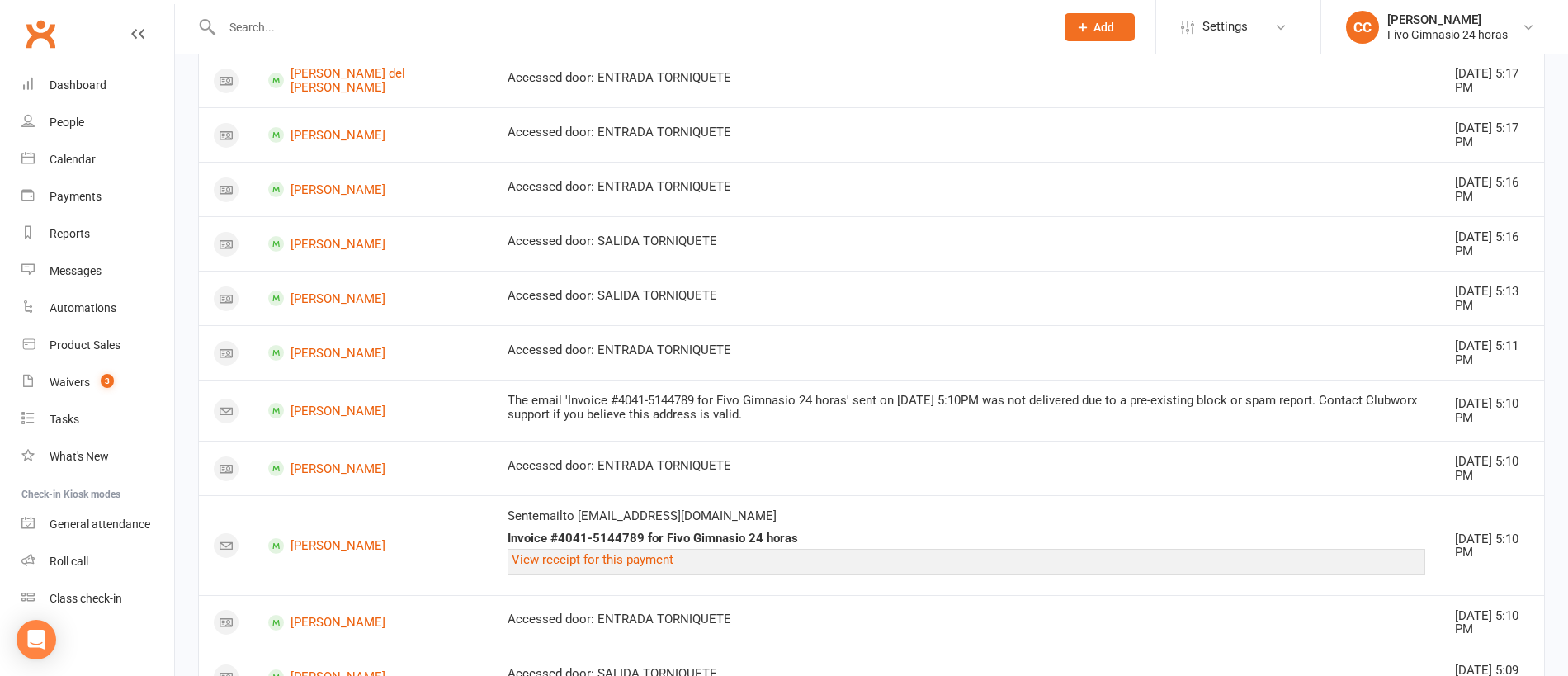
click at [327, 26] on input "text" at bounding box center [629, 28] width 826 height 23
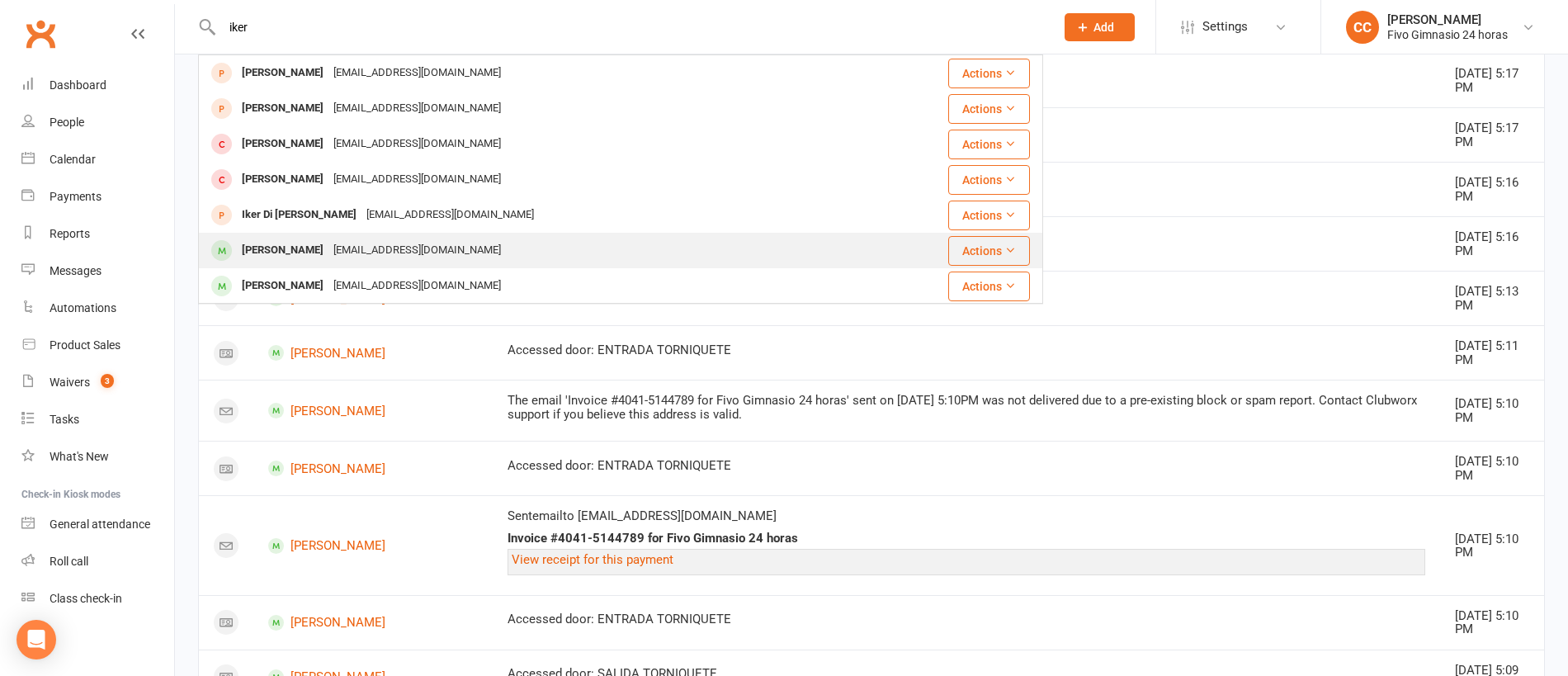
type input "iker"
click at [350, 245] on div "ikertrujilloartiles07@gmail.com" at bounding box center [417, 250] width 177 height 24
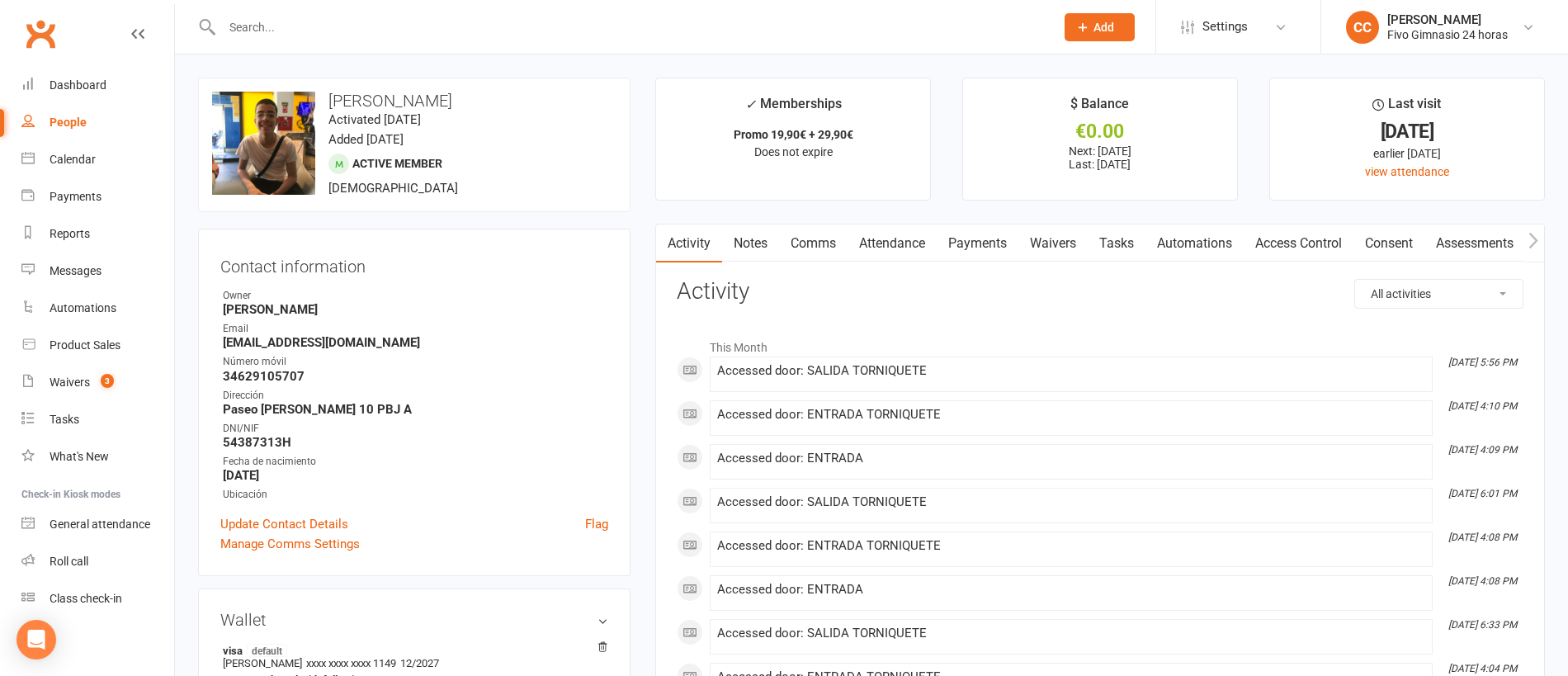
click at [253, 28] on input "text" at bounding box center [629, 28] width 826 height 23
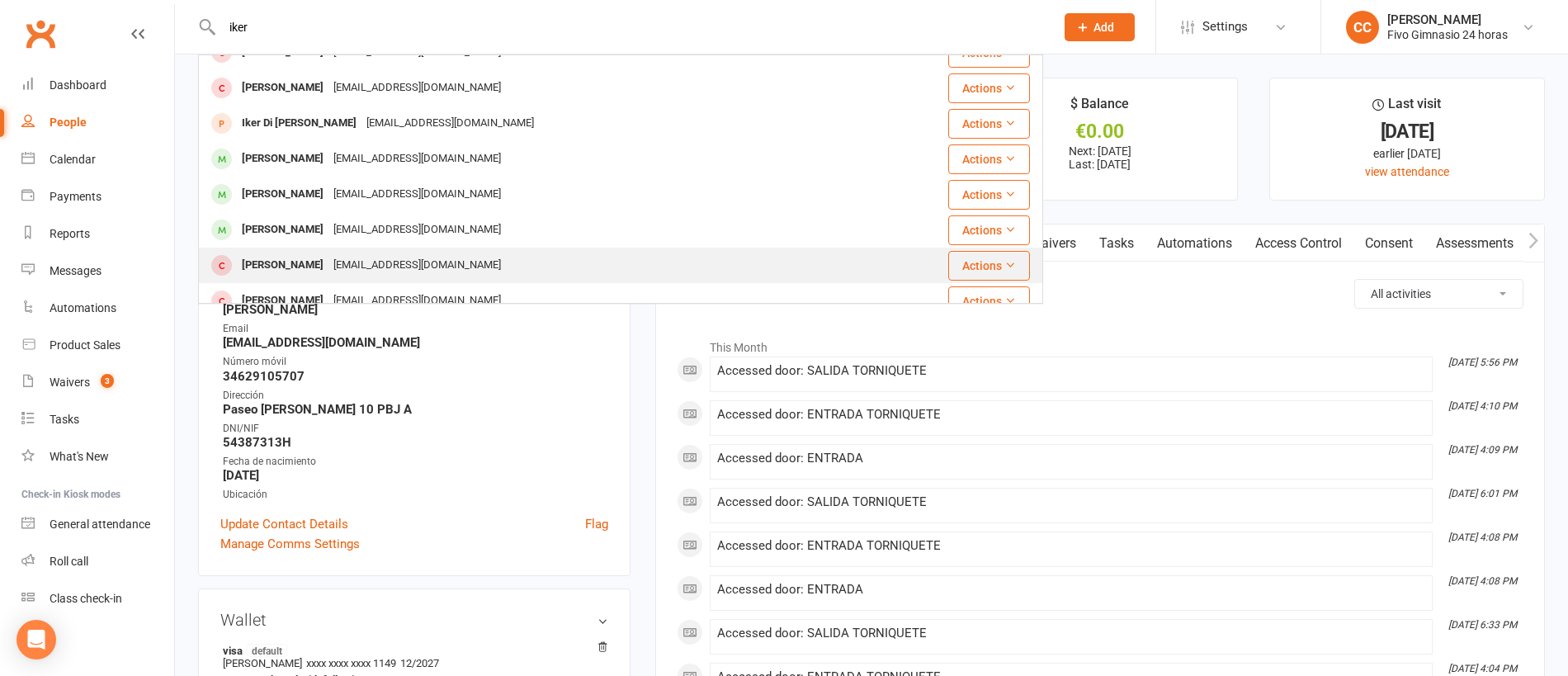
scroll to position [121, 0]
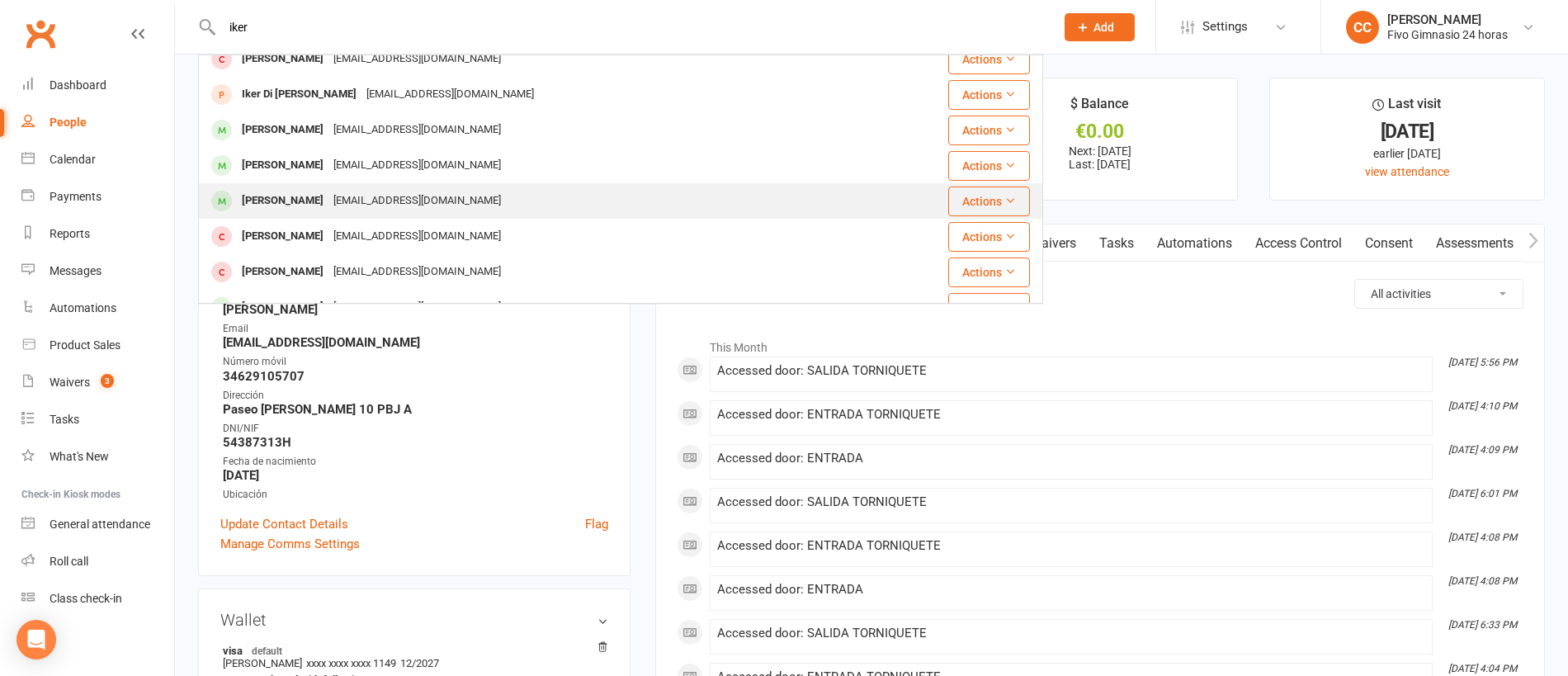
type input "iker"
click at [322, 206] on div "[PERSON_NAME]" at bounding box center [282, 201] width 92 height 24
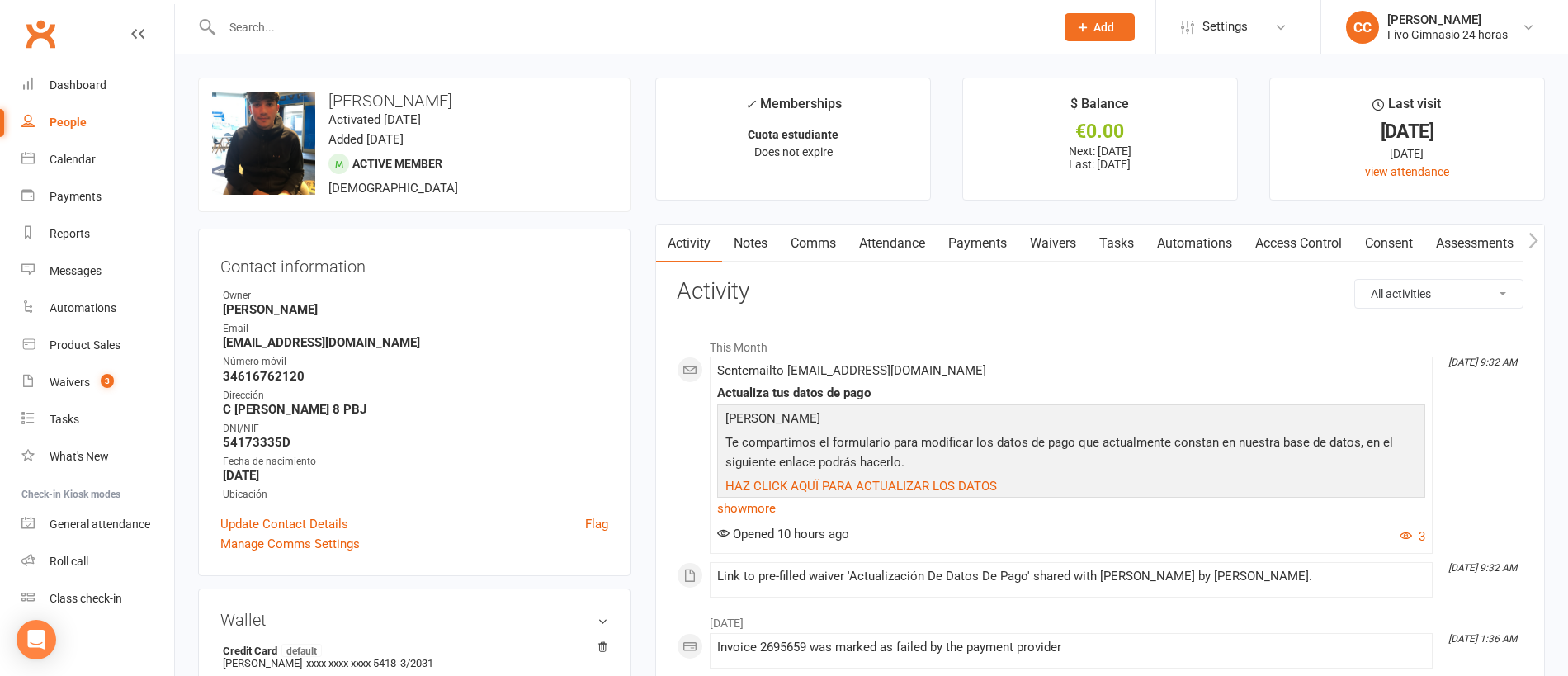
click at [972, 251] on link "Payments" at bounding box center [977, 243] width 82 height 38
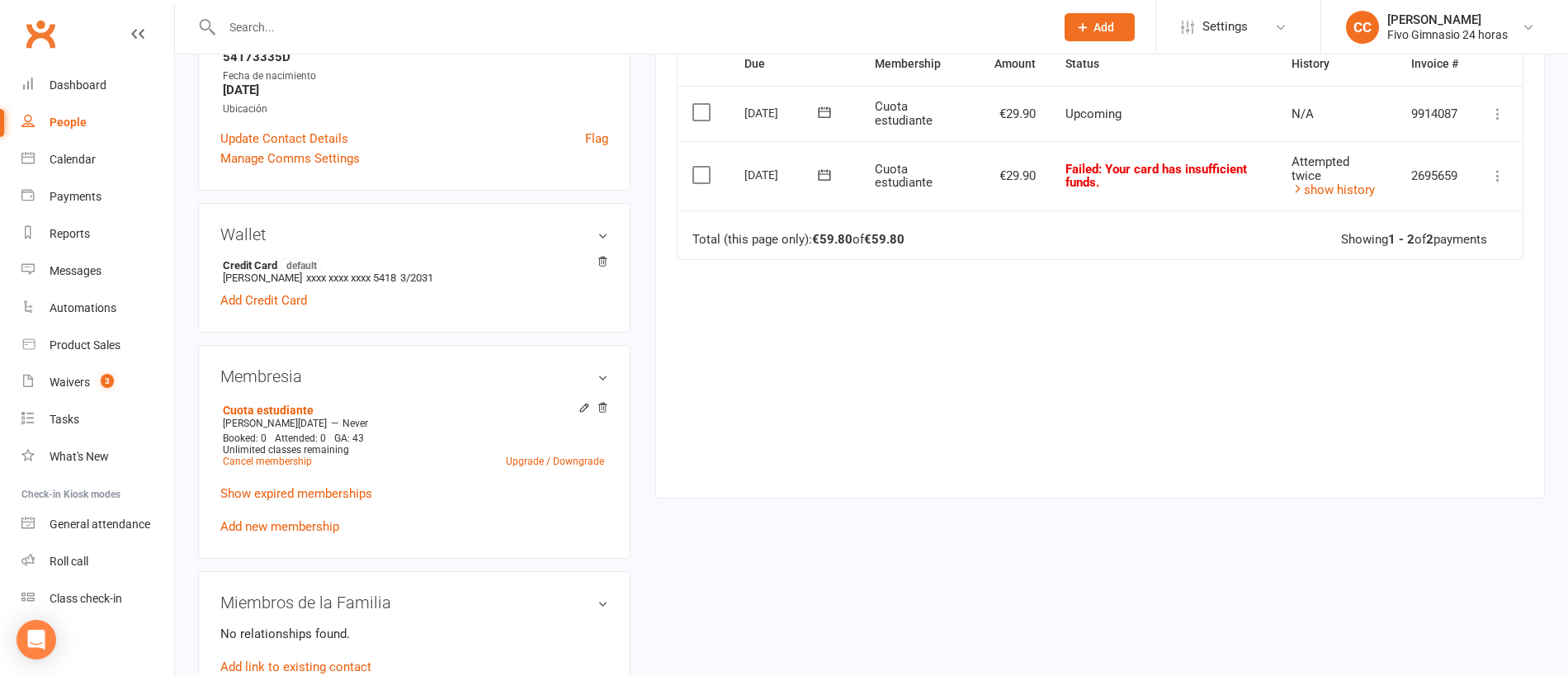
scroll to position [545, 0]
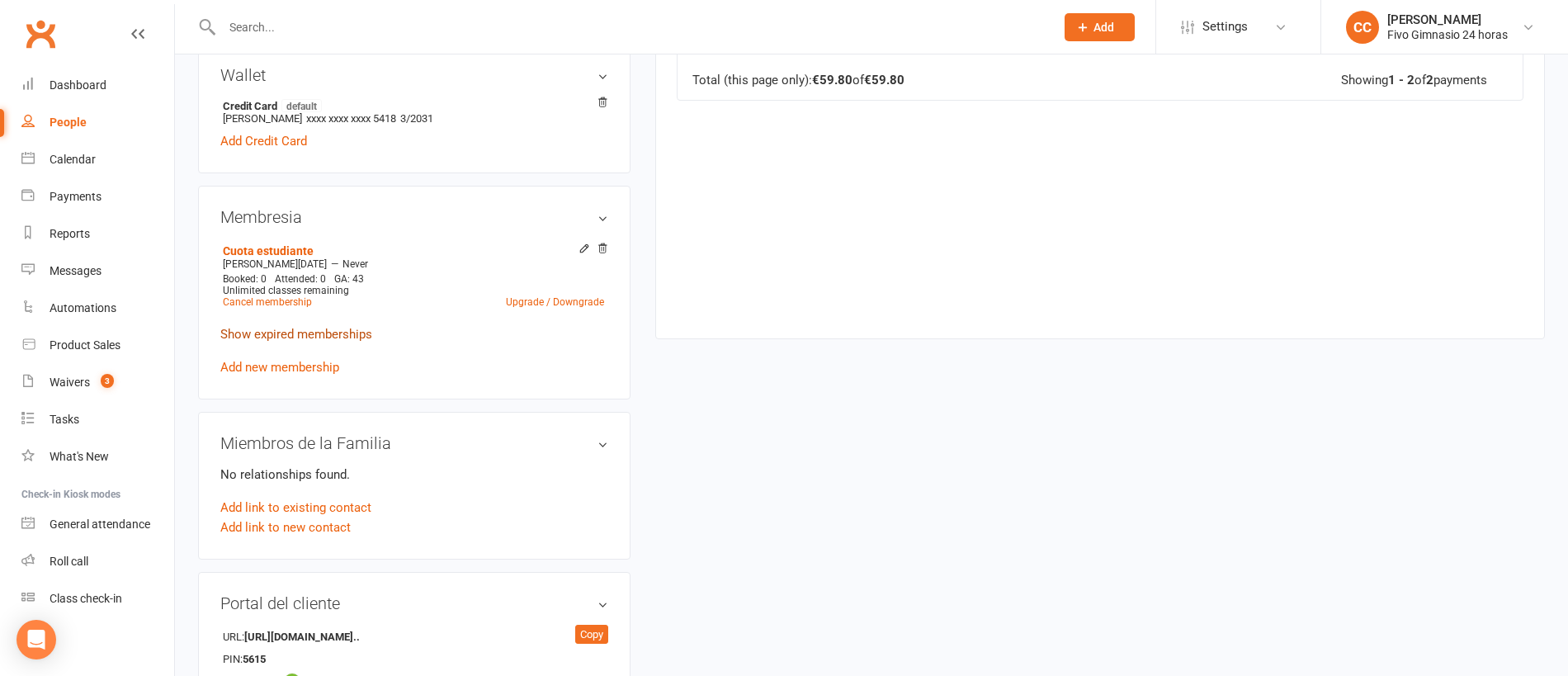
click at [279, 332] on link "Show expired memberships" at bounding box center [296, 334] width 152 height 15
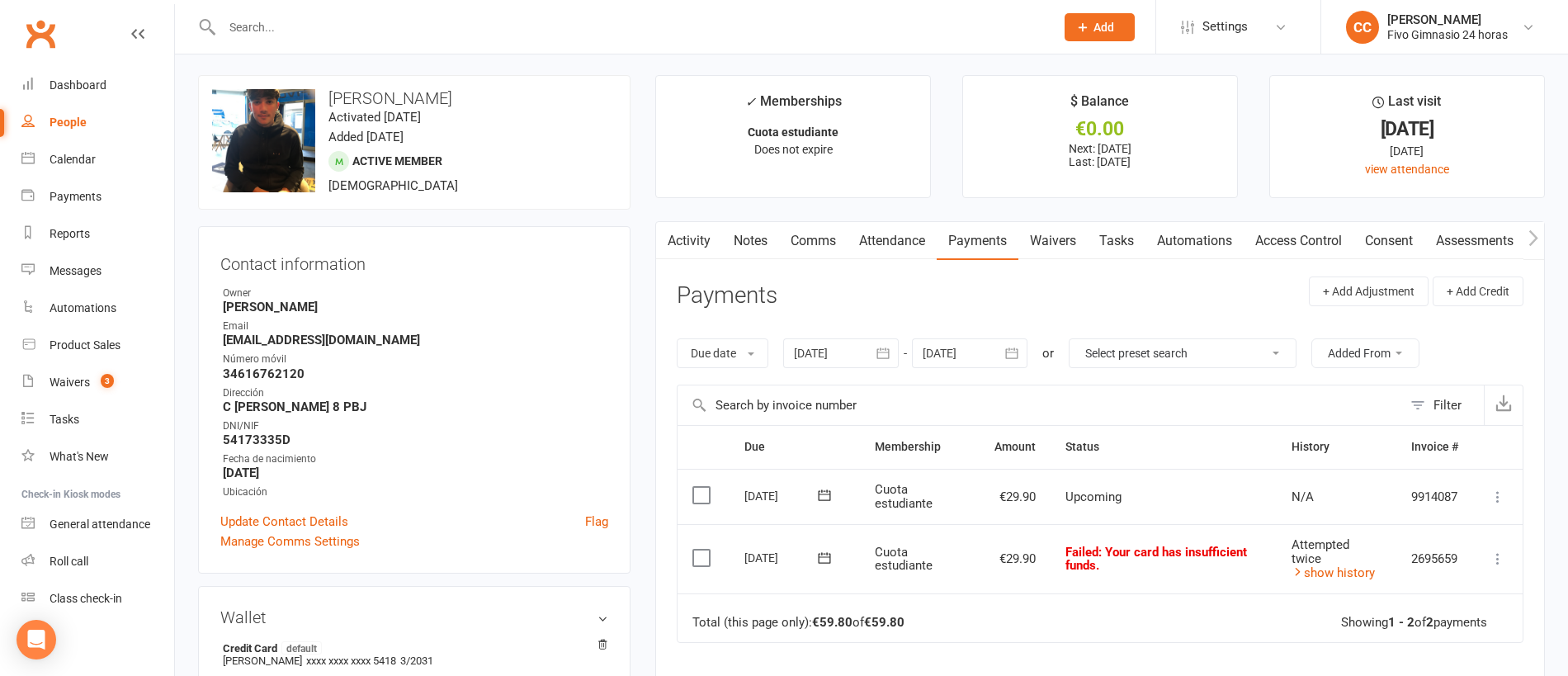
scroll to position [0, 0]
click at [878, 354] on icon "button" at bounding box center [883, 356] width 17 height 17
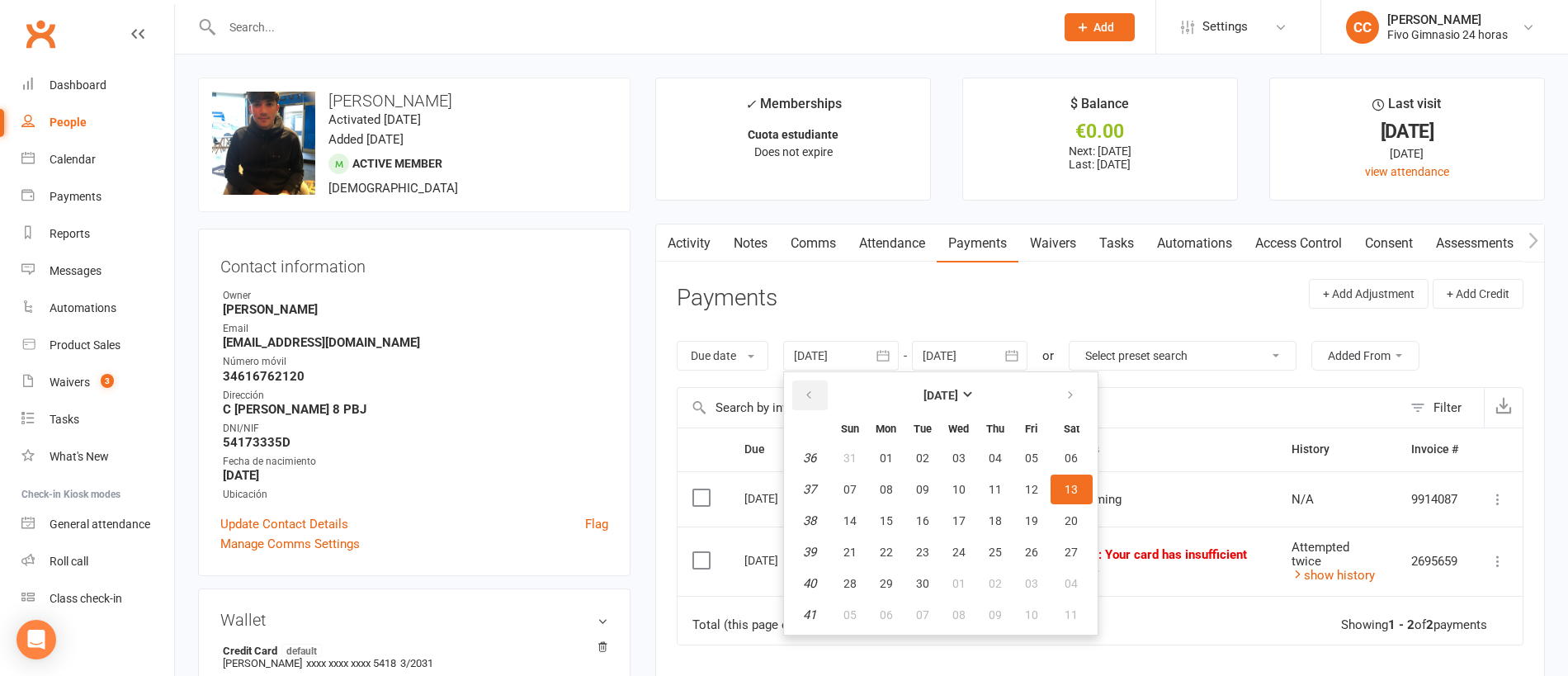
click at [805, 388] on button "button" at bounding box center [810, 396] width 36 height 30
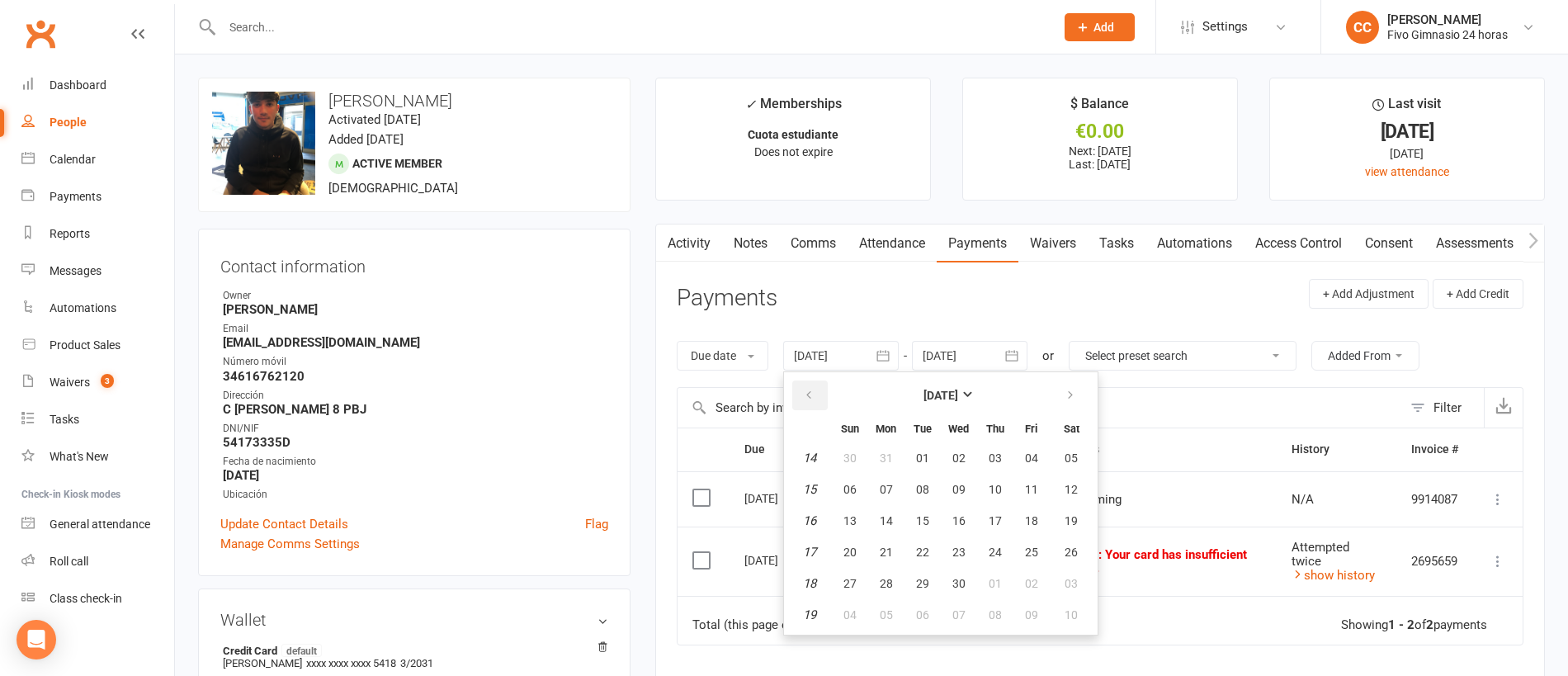
click at [805, 388] on button "button" at bounding box center [810, 396] width 36 height 30
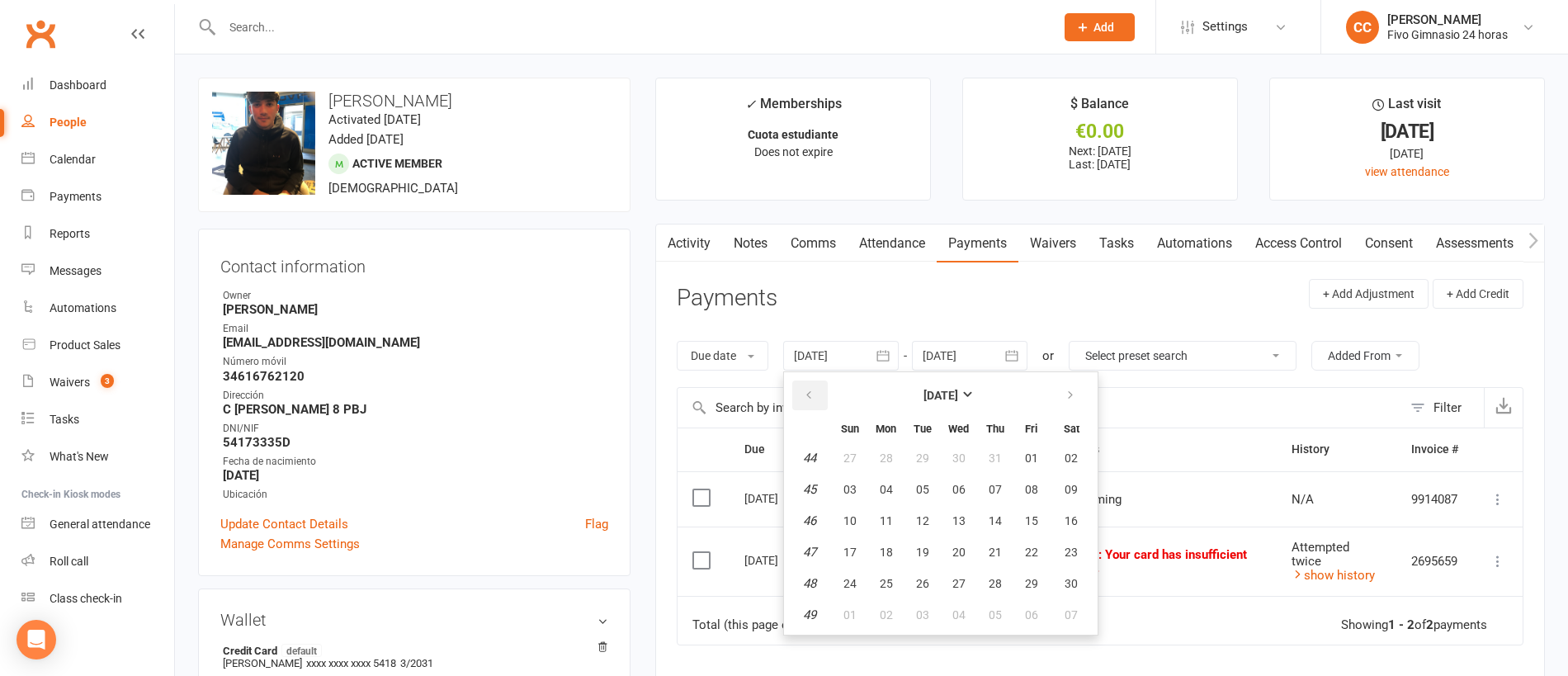
click at [805, 388] on button "button" at bounding box center [810, 396] width 36 height 30
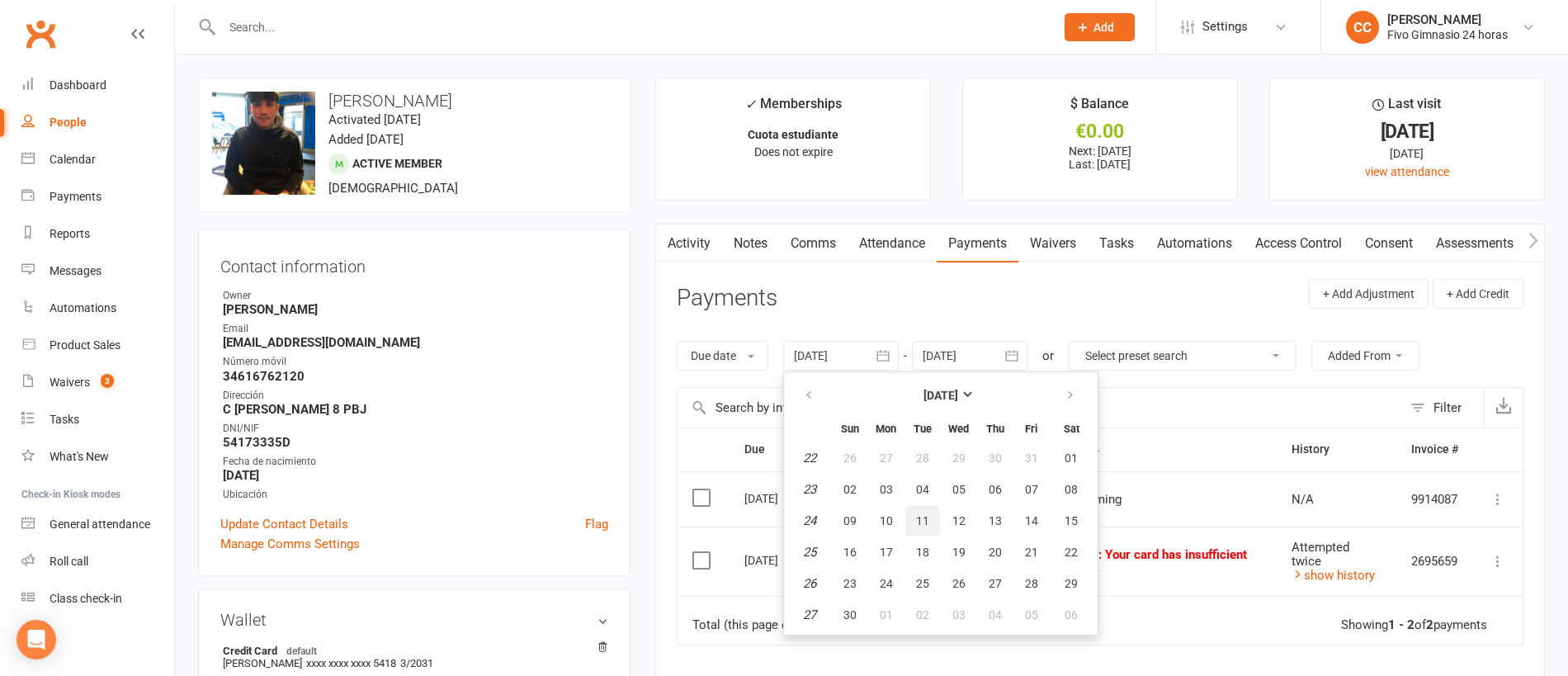
click at [915, 515] on button "11" at bounding box center [922, 521] width 35 height 30
type input "11 Jun 2024"
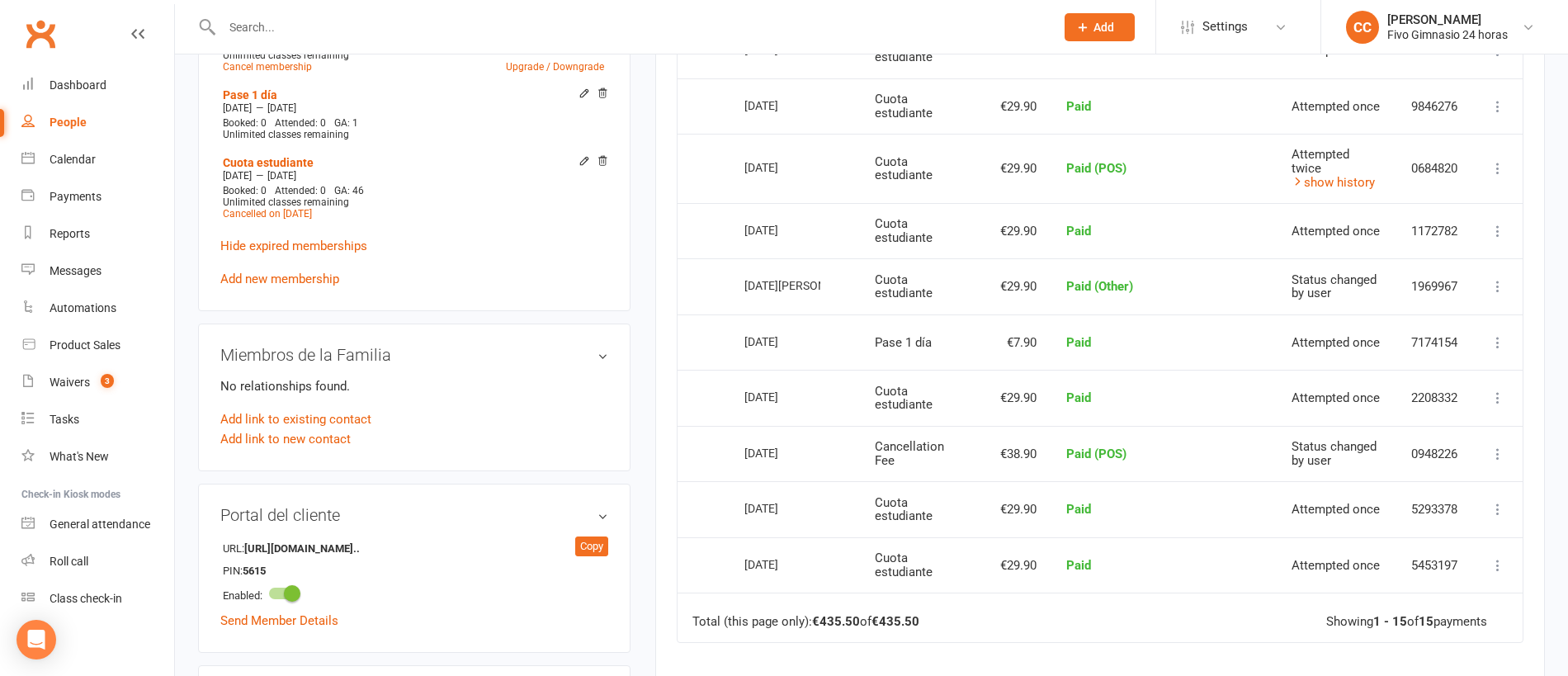
scroll to position [232, 0]
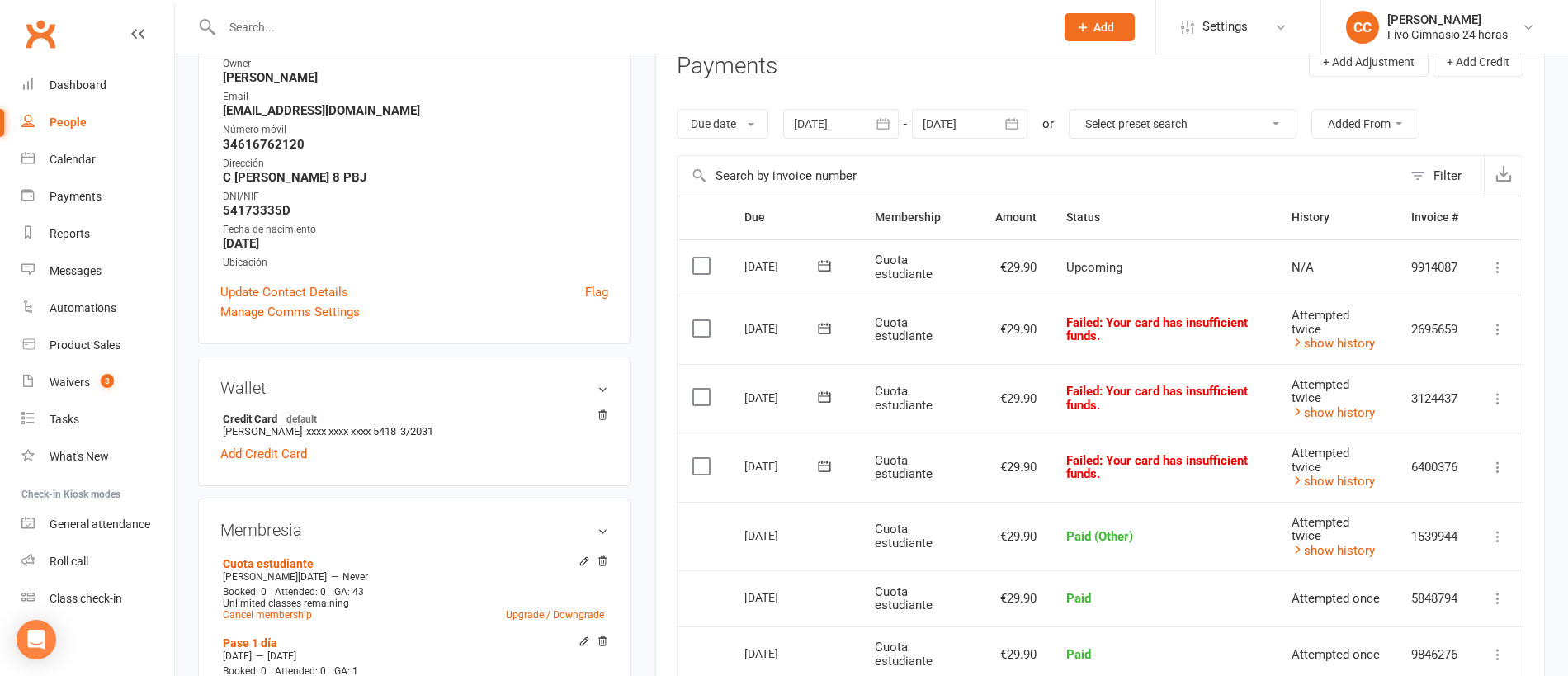
paste input "+34673955871"
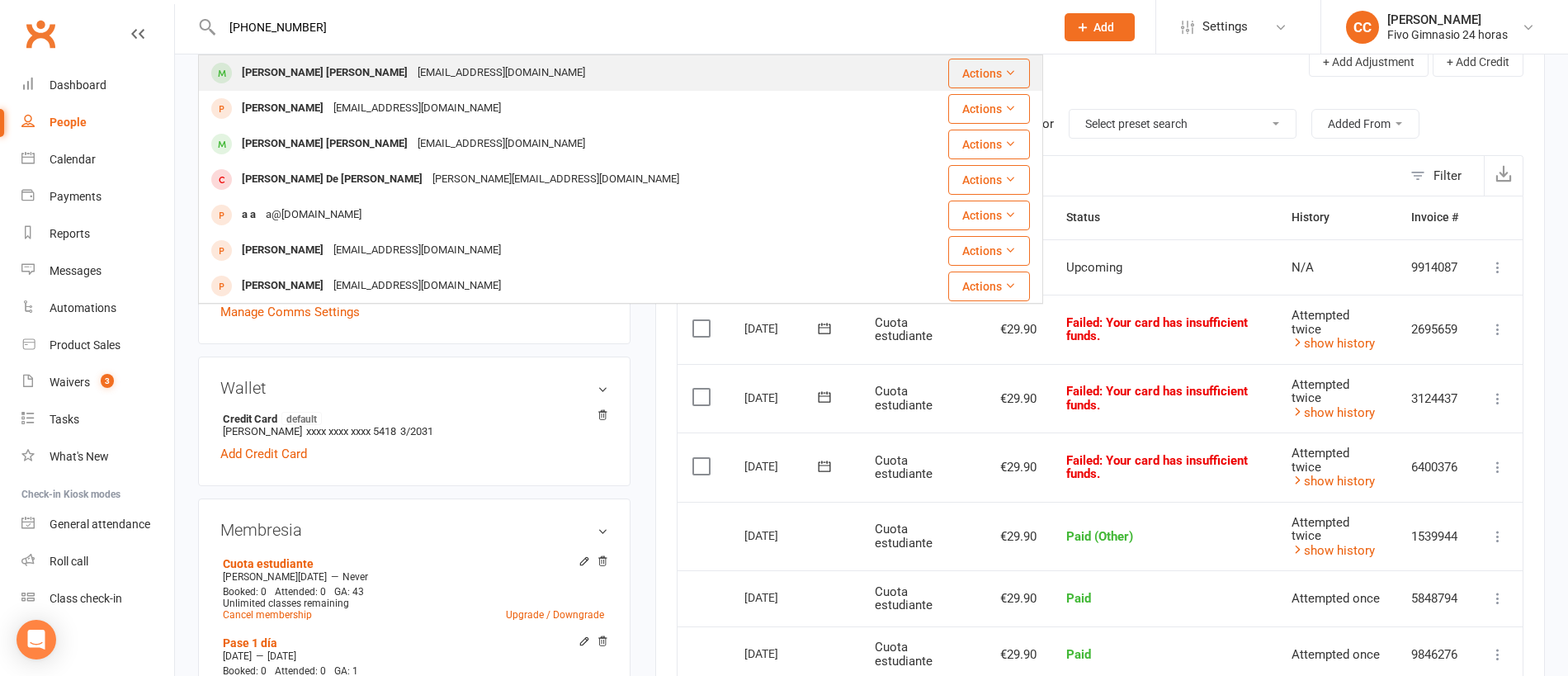
type input "+34673955871"
click at [412, 76] on div "jenniferjimenadiaz@gmail.com" at bounding box center [501, 73] width 177 height 24
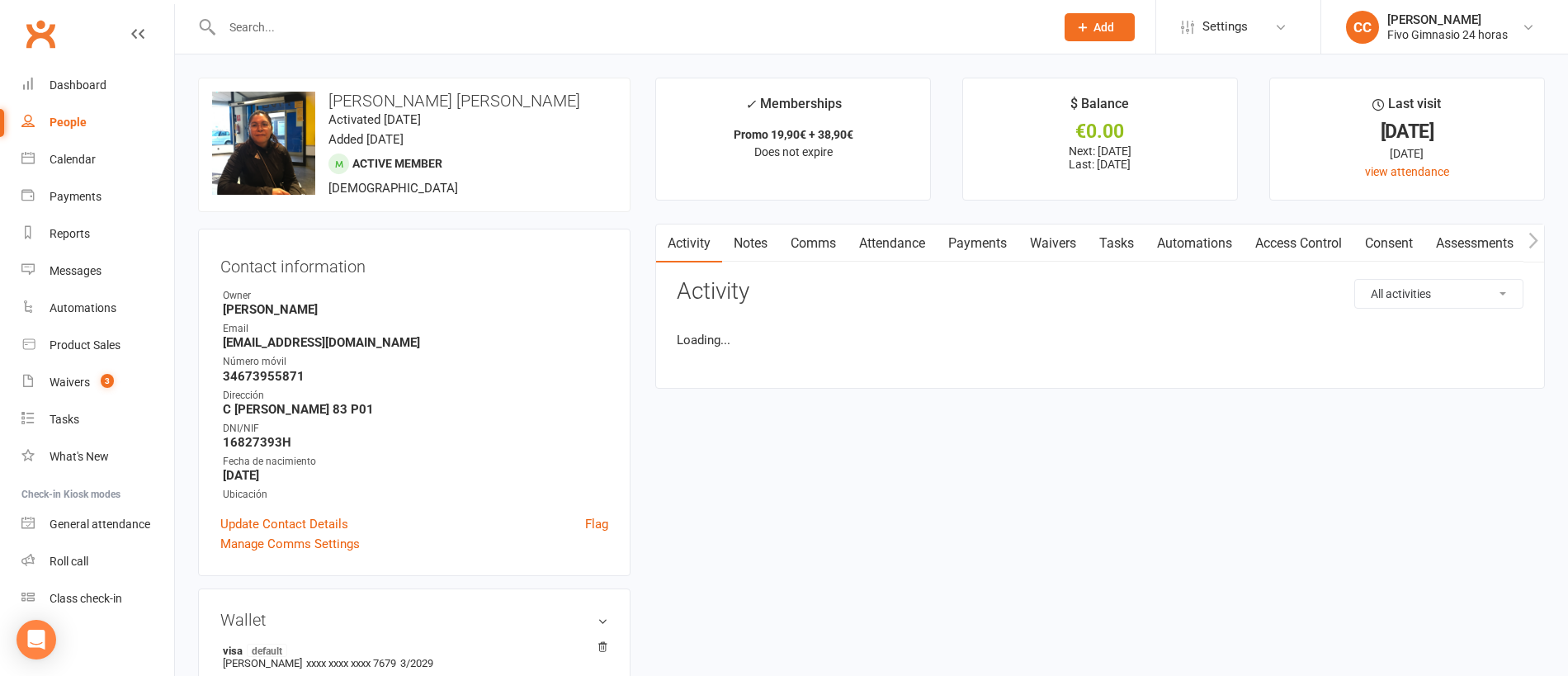
click at [977, 248] on link "Payments" at bounding box center [977, 243] width 82 height 38
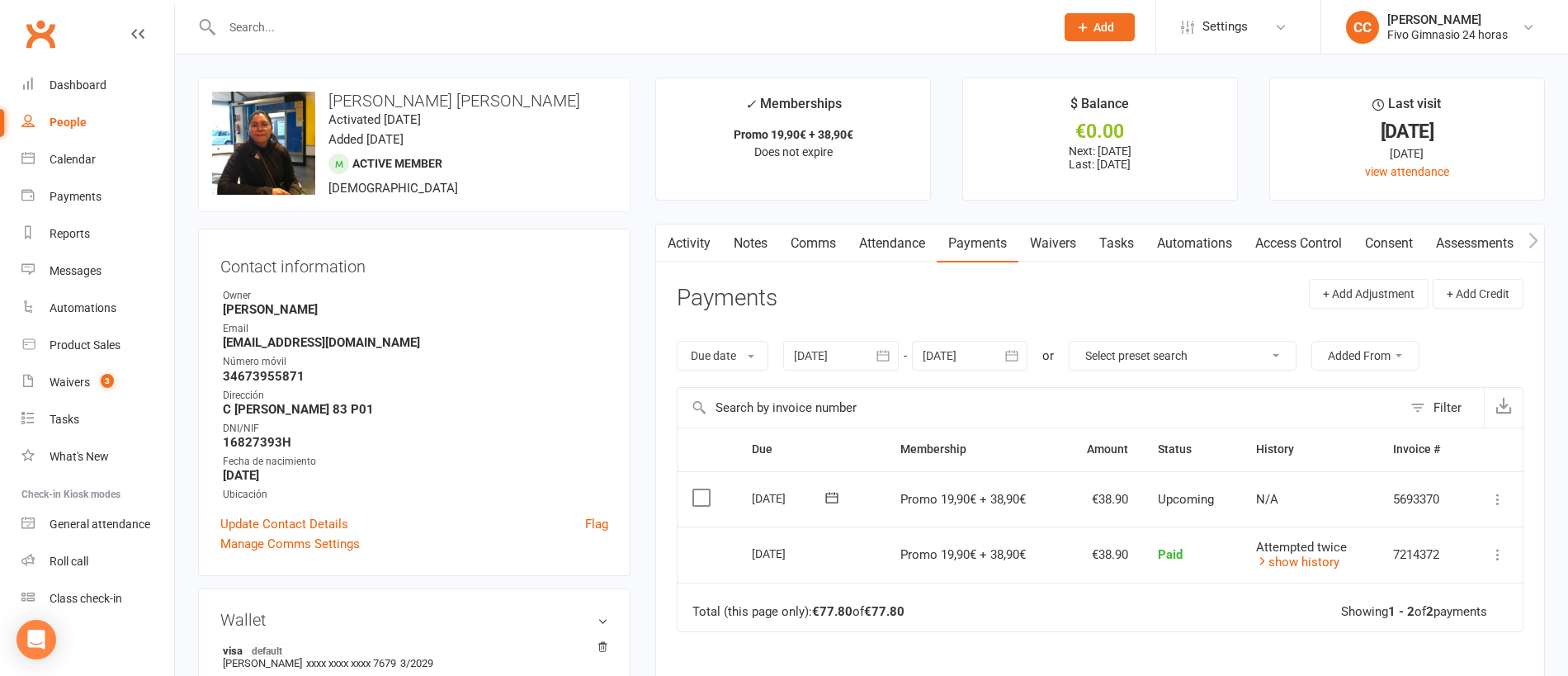
click at [354, 47] on div at bounding box center [621, 27] width 845 height 53
click at [347, 33] on input "text" at bounding box center [629, 28] width 826 height 23
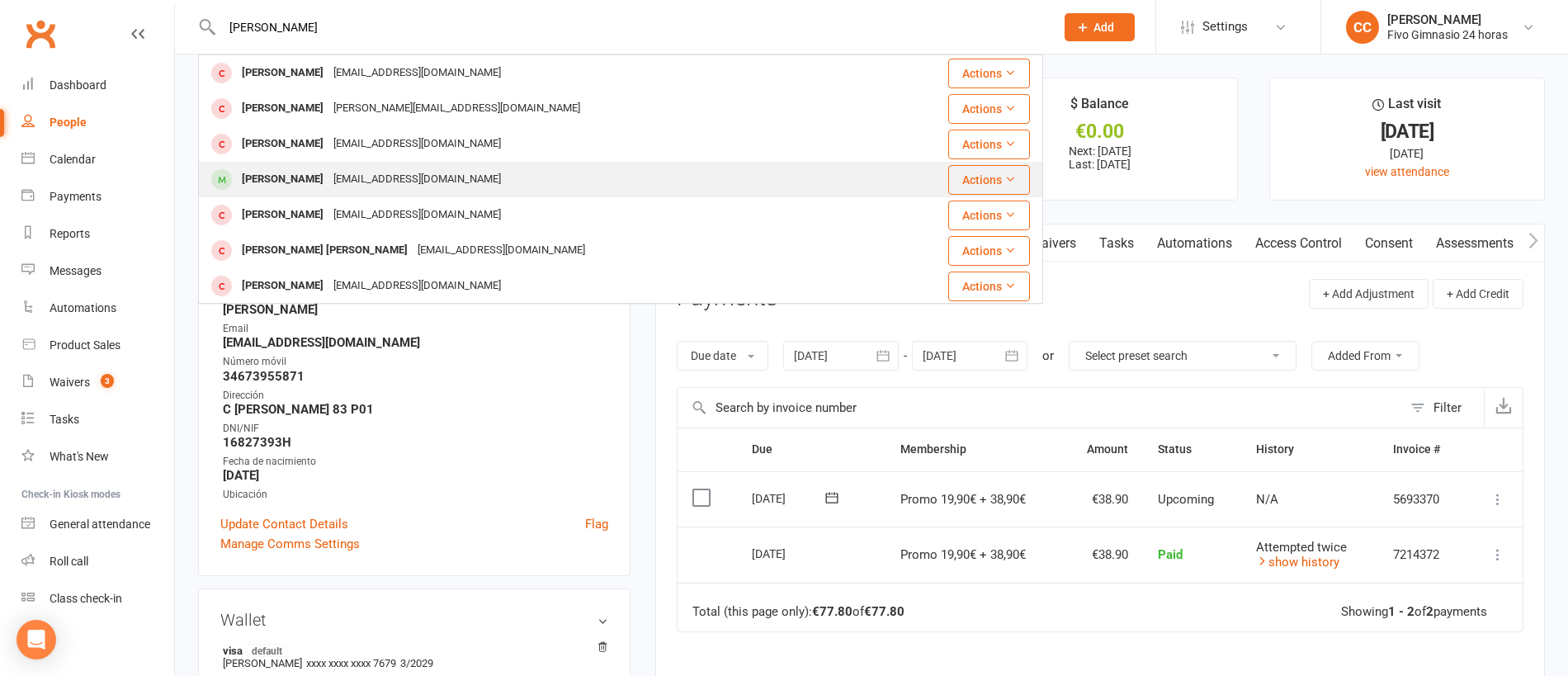
type input "hernandez sanchez"
click at [373, 187] on div "ikerhernandezsanchez10@gmail.com" at bounding box center [417, 179] width 177 height 24
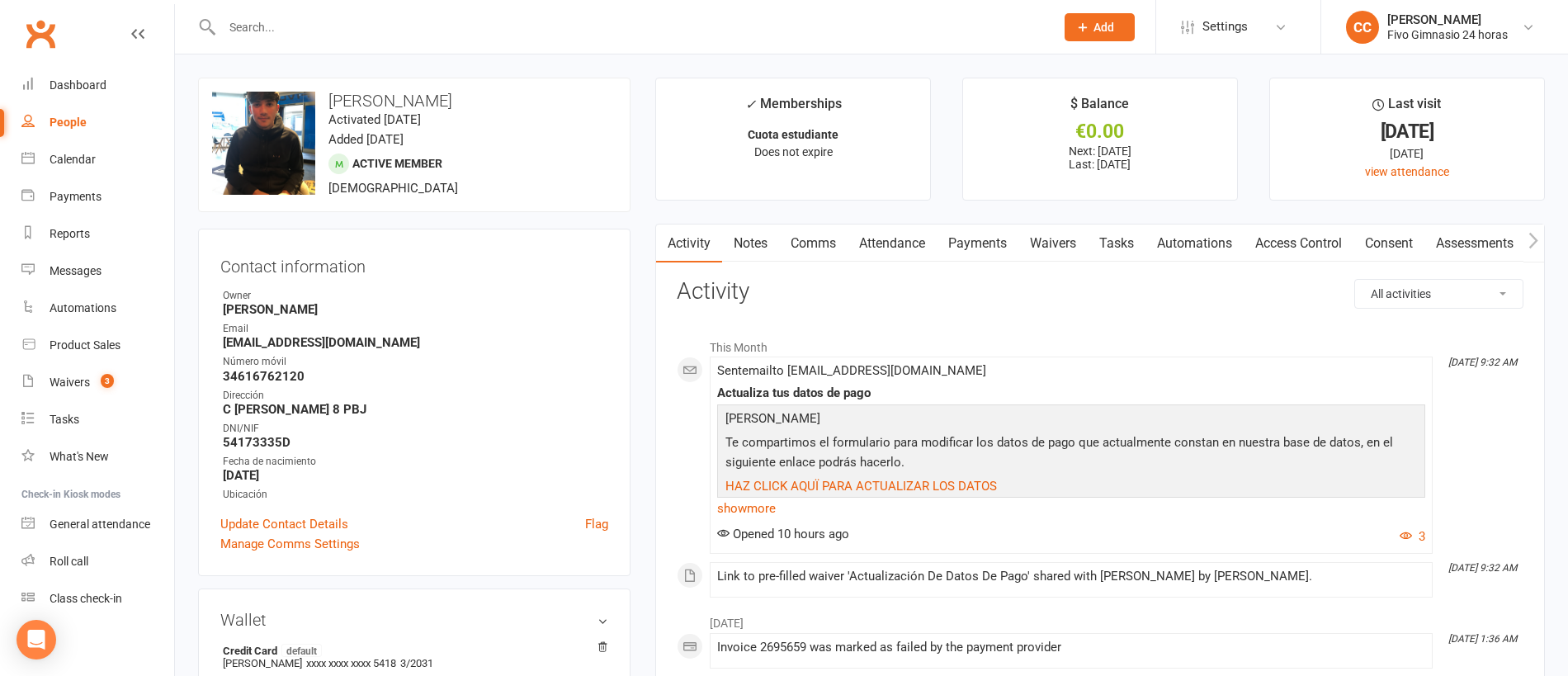
click at [997, 241] on link "Payments" at bounding box center [977, 243] width 82 height 38
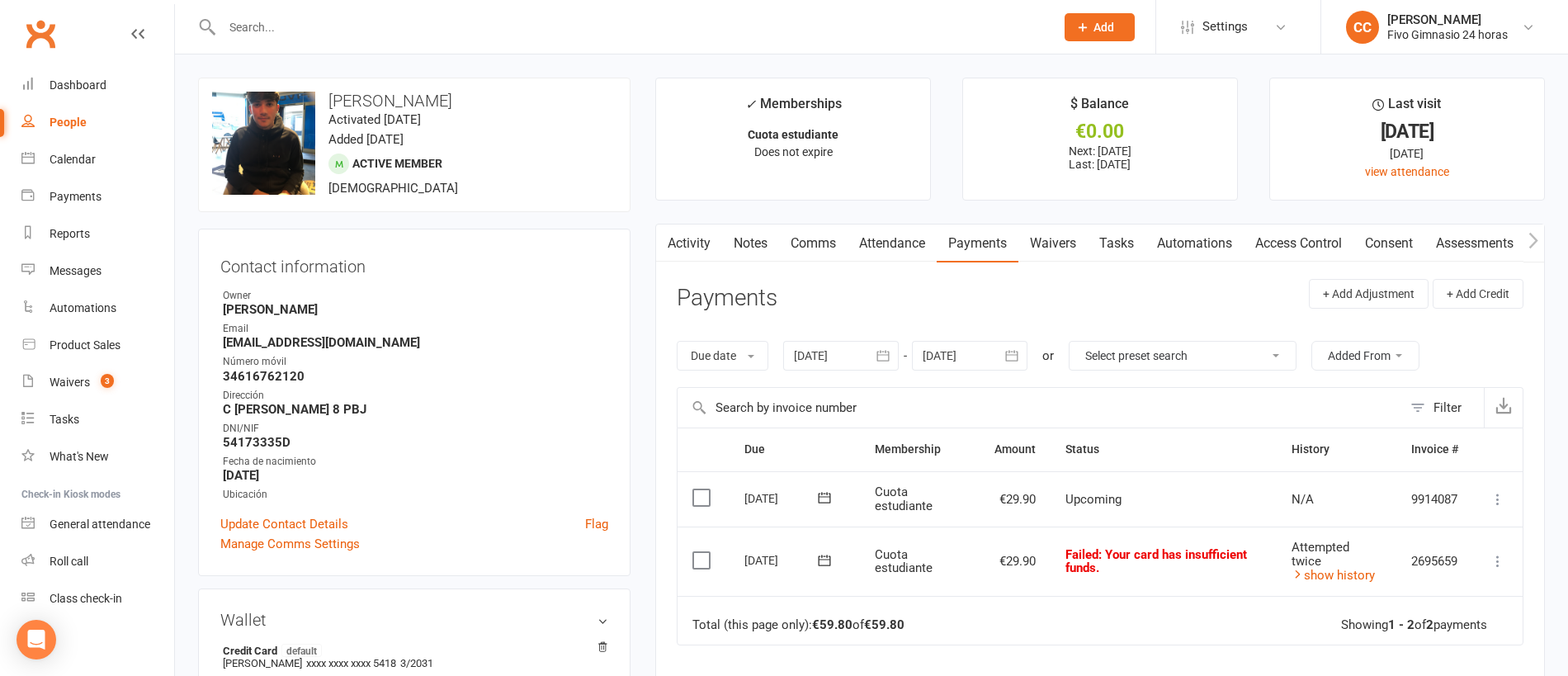
click at [896, 351] on button "button" at bounding box center [884, 356] width 30 height 30
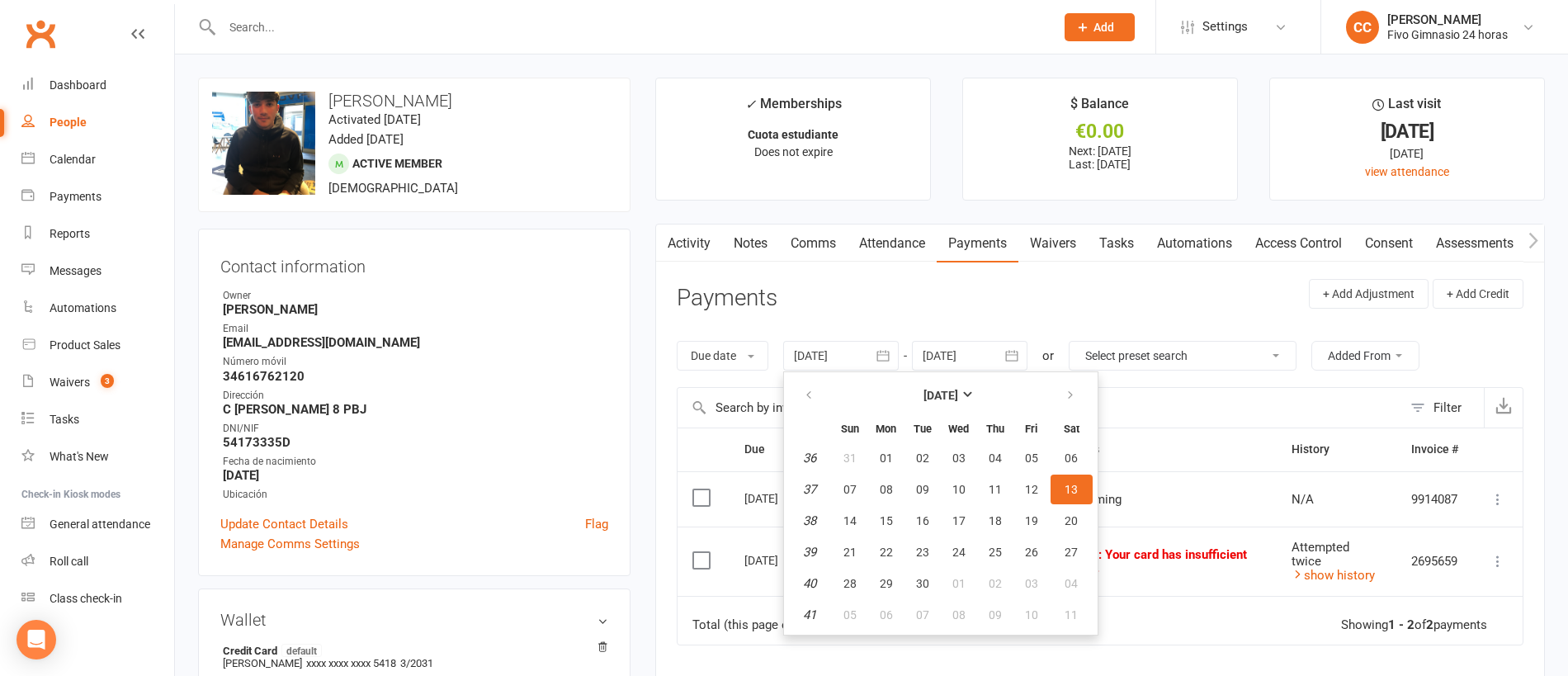
click at [796, 379] on th at bounding box center [810, 396] width 42 height 37
click at [811, 384] on button "button" at bounding box center [810, 396] width 36 height 30
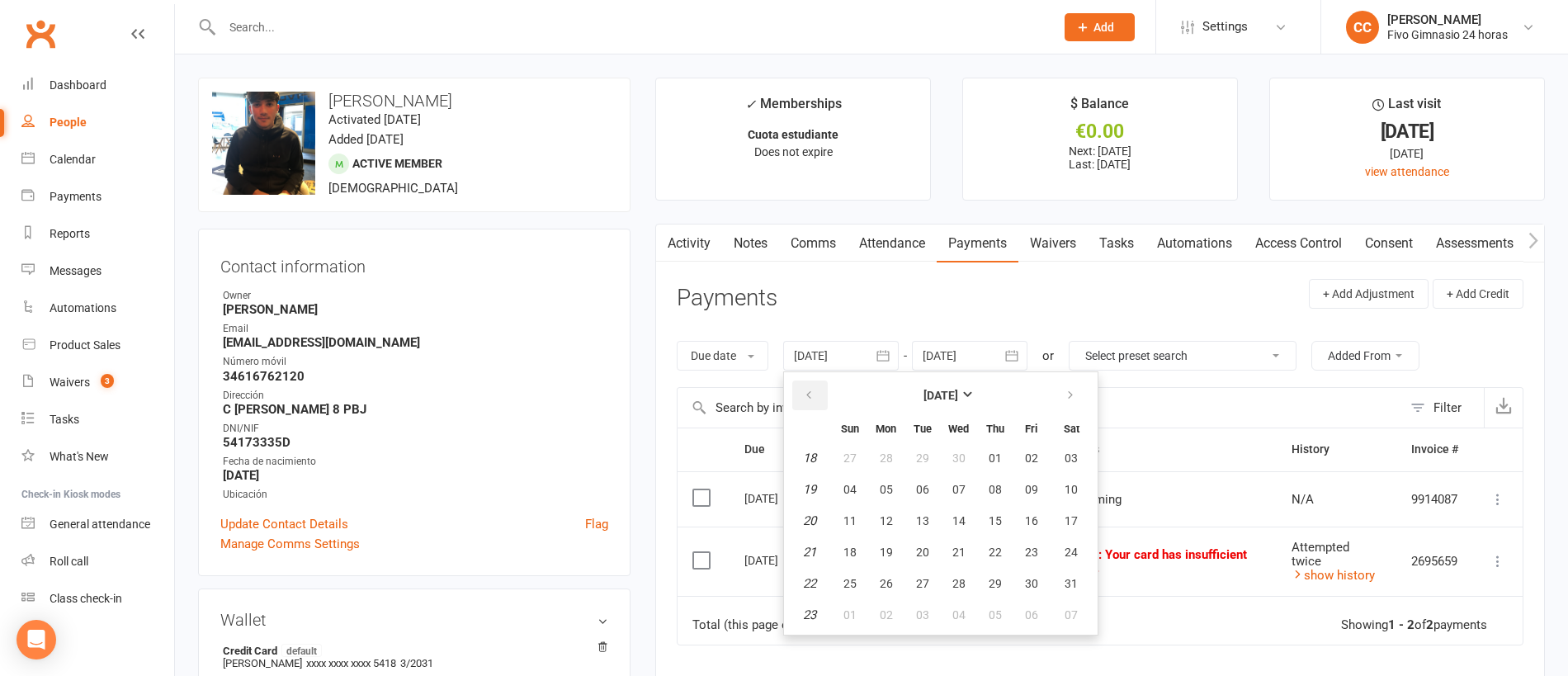
click at [811, 384] on button "button" at bounding box center [810, 396] width 36 height 30
click at [862, 480] on button "02" at bounding box center [850, 489] width 35 height 30
type input "02 Mar 2025"
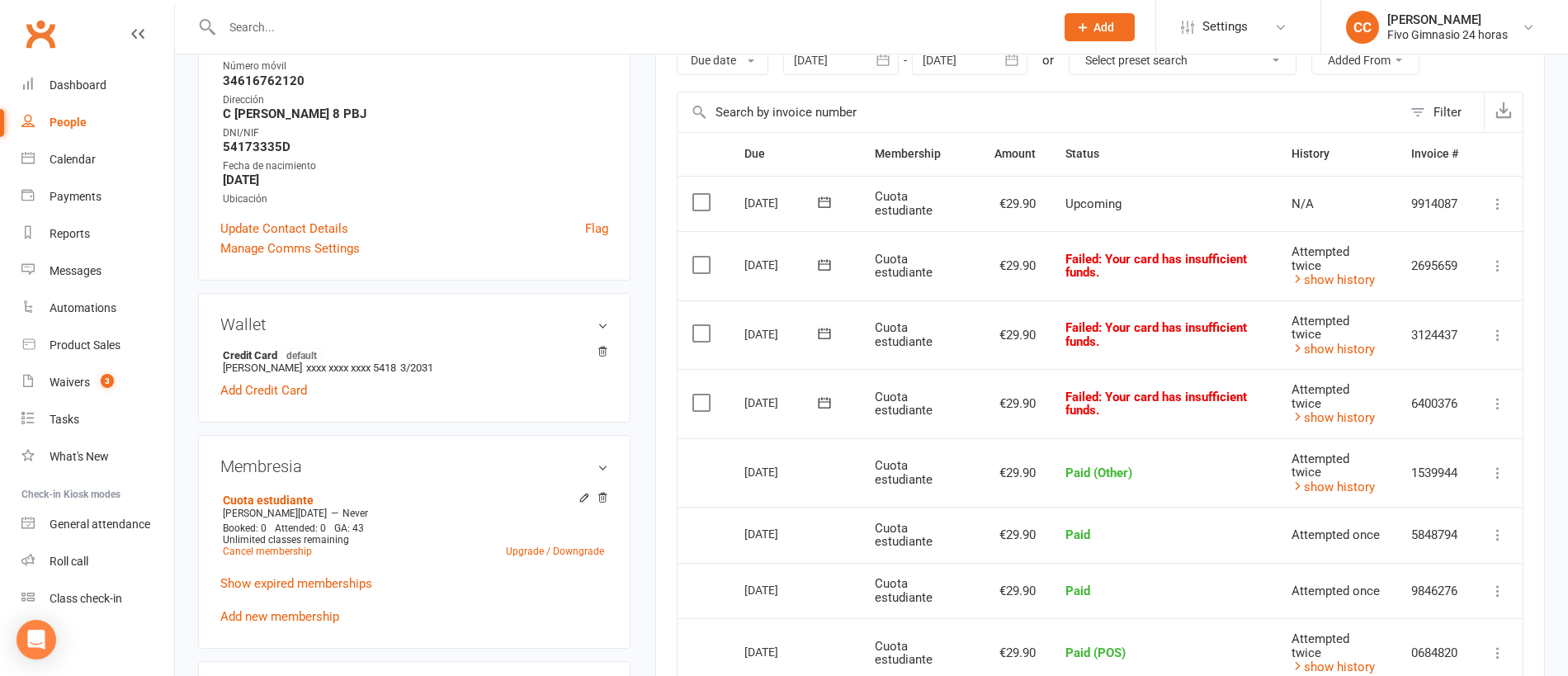
scroll to position [299, 0]
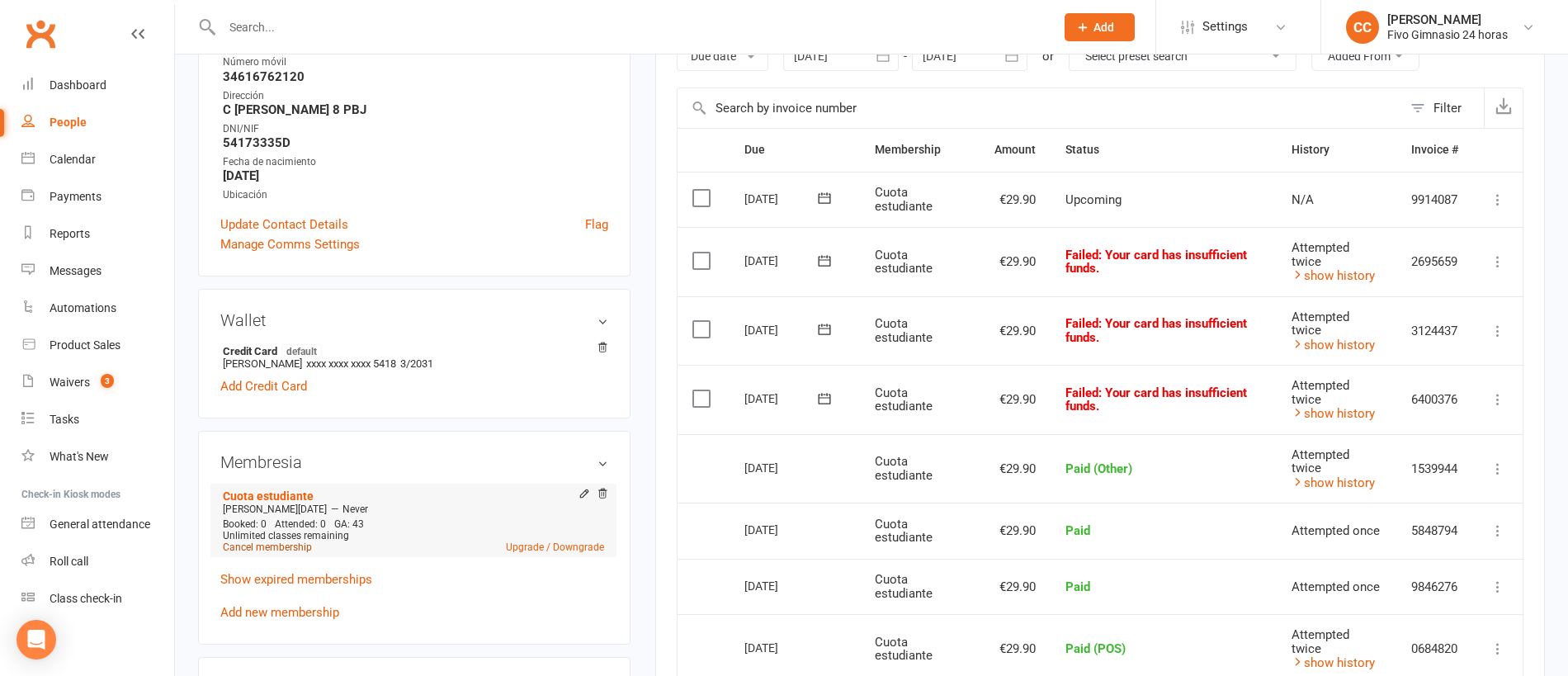
click at [248, 550] on link "Cancel membership" at bounding box center [267, 548] width 89 height 12
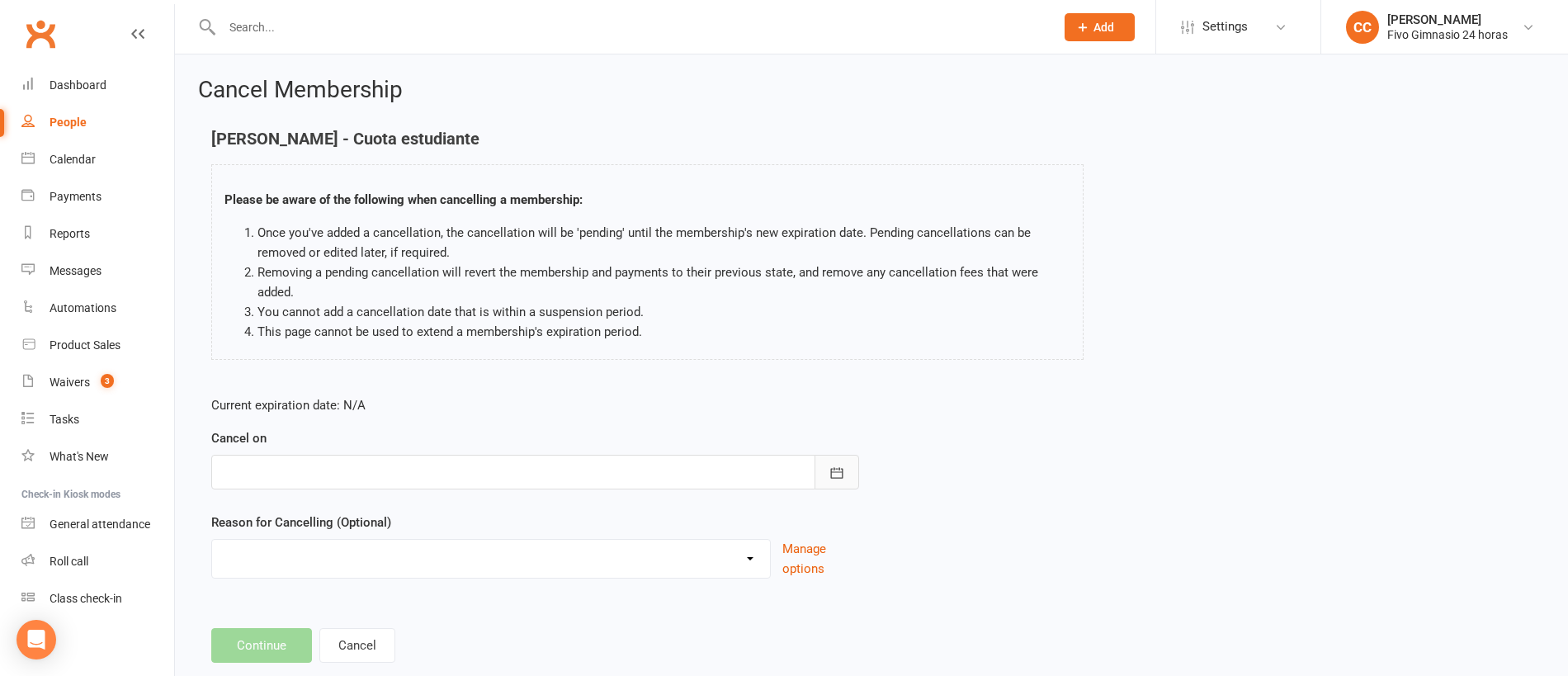
click at [839, 473] on icon "button" at bounding box center [836, 473] width 17 height 17
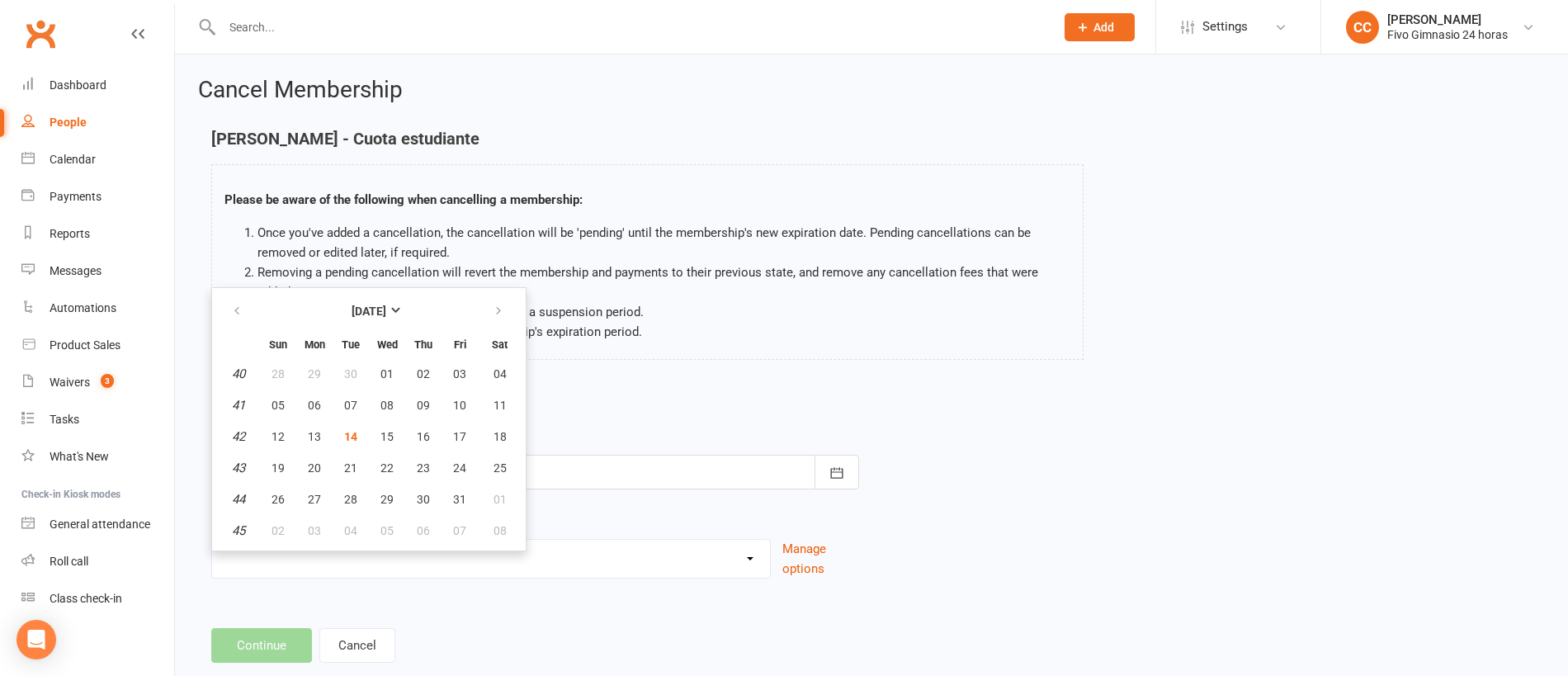
click at [647, 288] on li "Removing a pending cancellation will revert the membership and payments to thei…" at bounding box center [663, 283] width 812 height 40
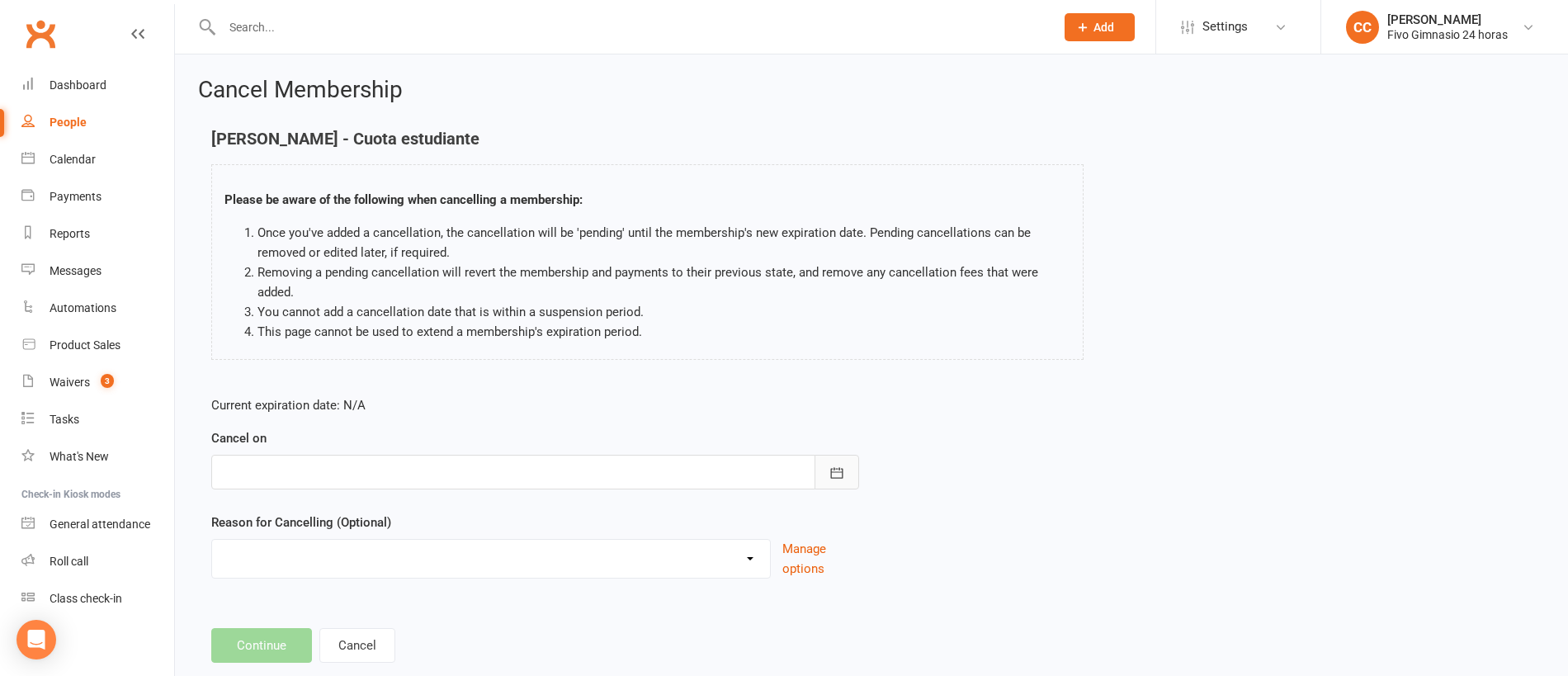
click at [846, 461] on button "button" at bounding box center [836, 473] width 44 height 35
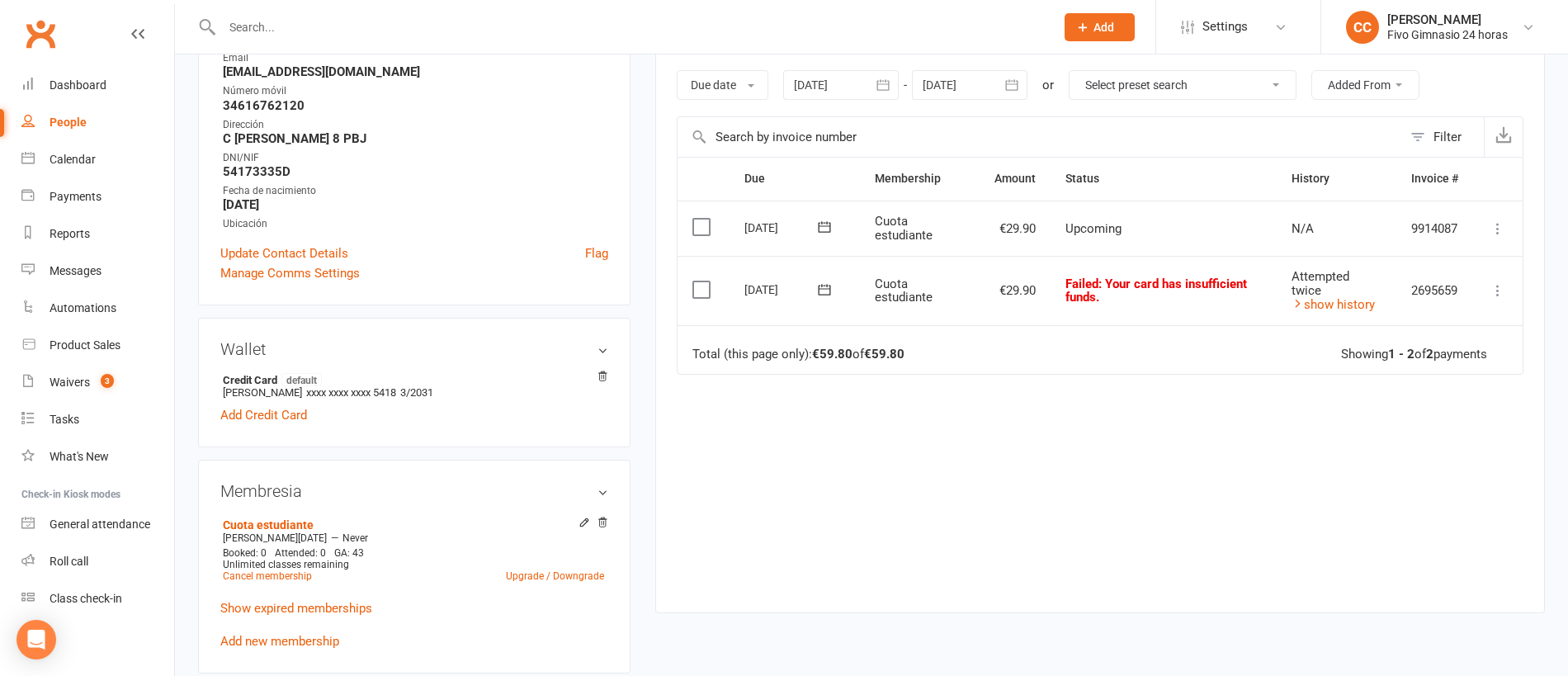
scroll to position [133, 0]
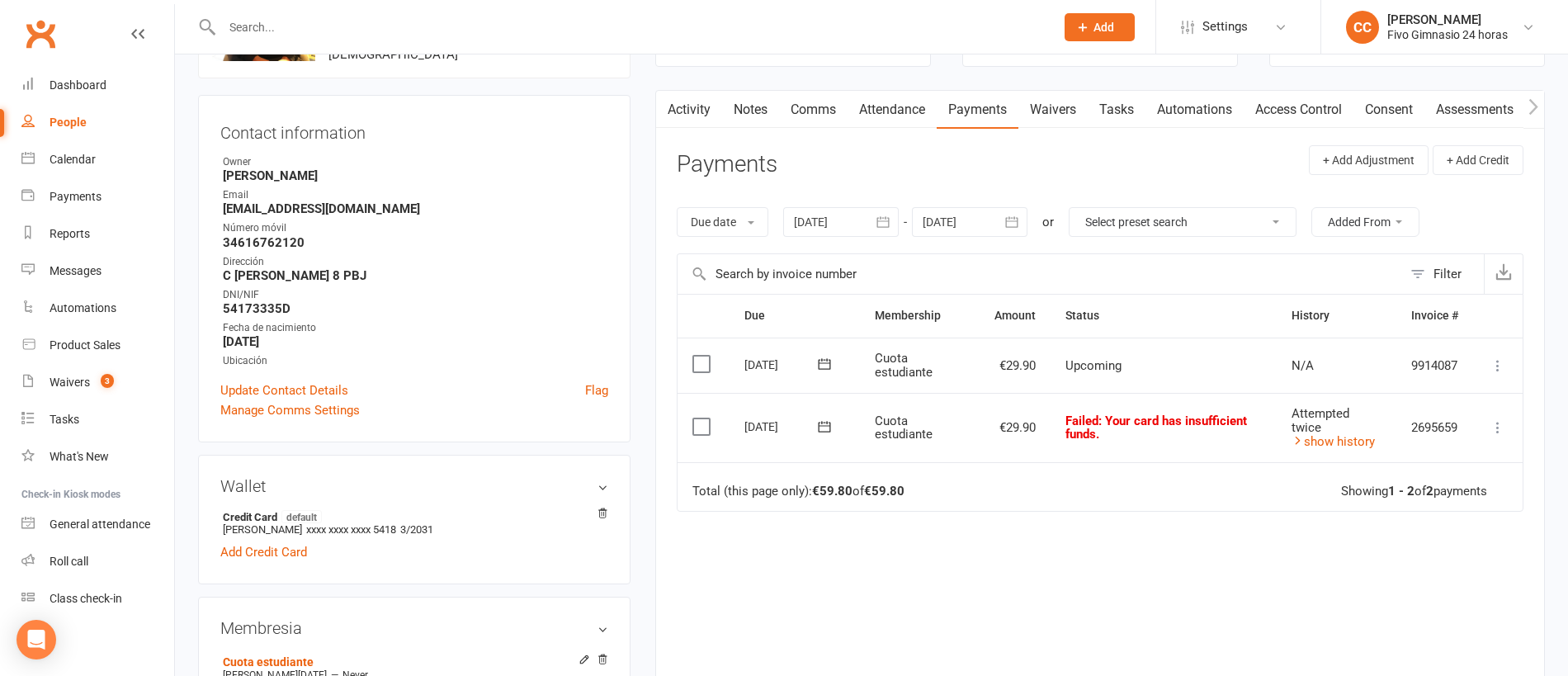
click at [891, 214] on icon "button" at bounding box center [883, 222] width 17 height 17
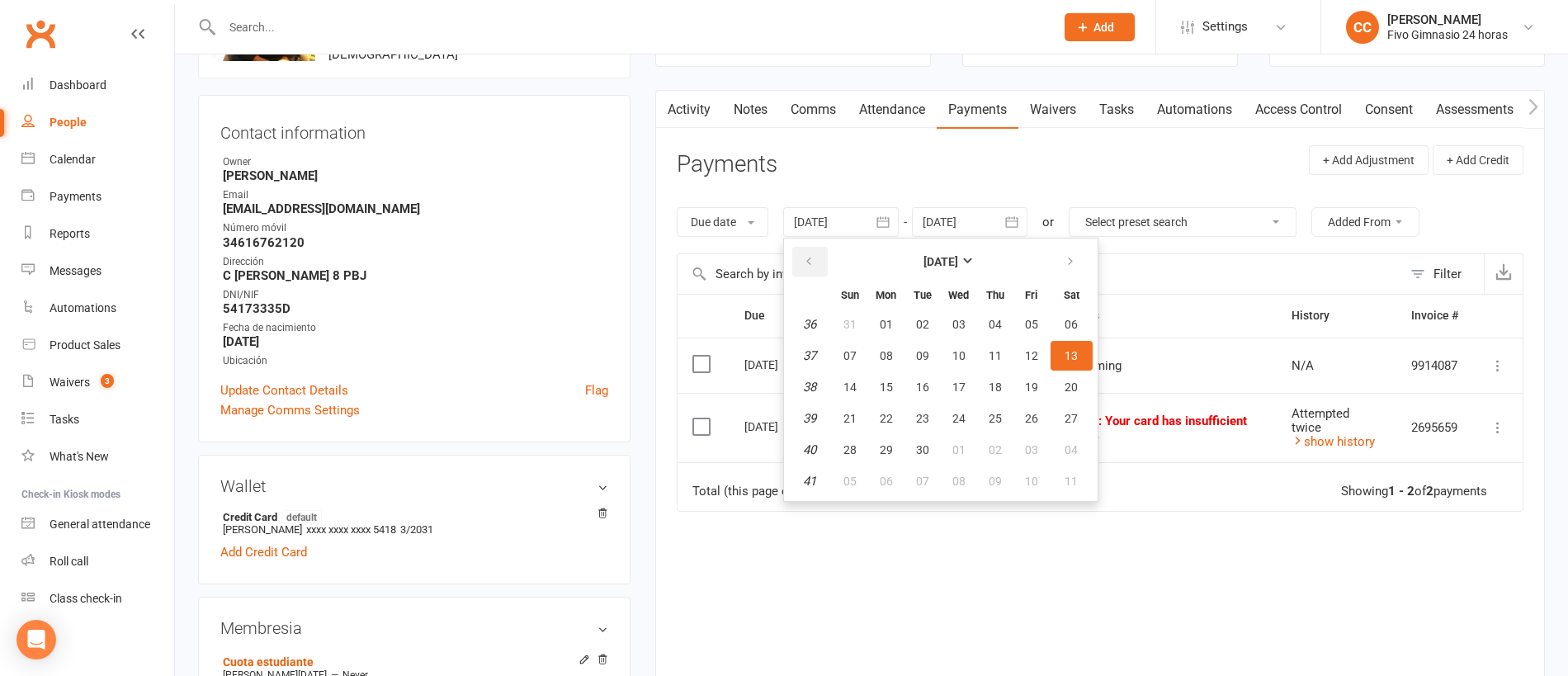
click at [807, 255] on icon "button" at bounding box center [809, 262] width 12 height 13
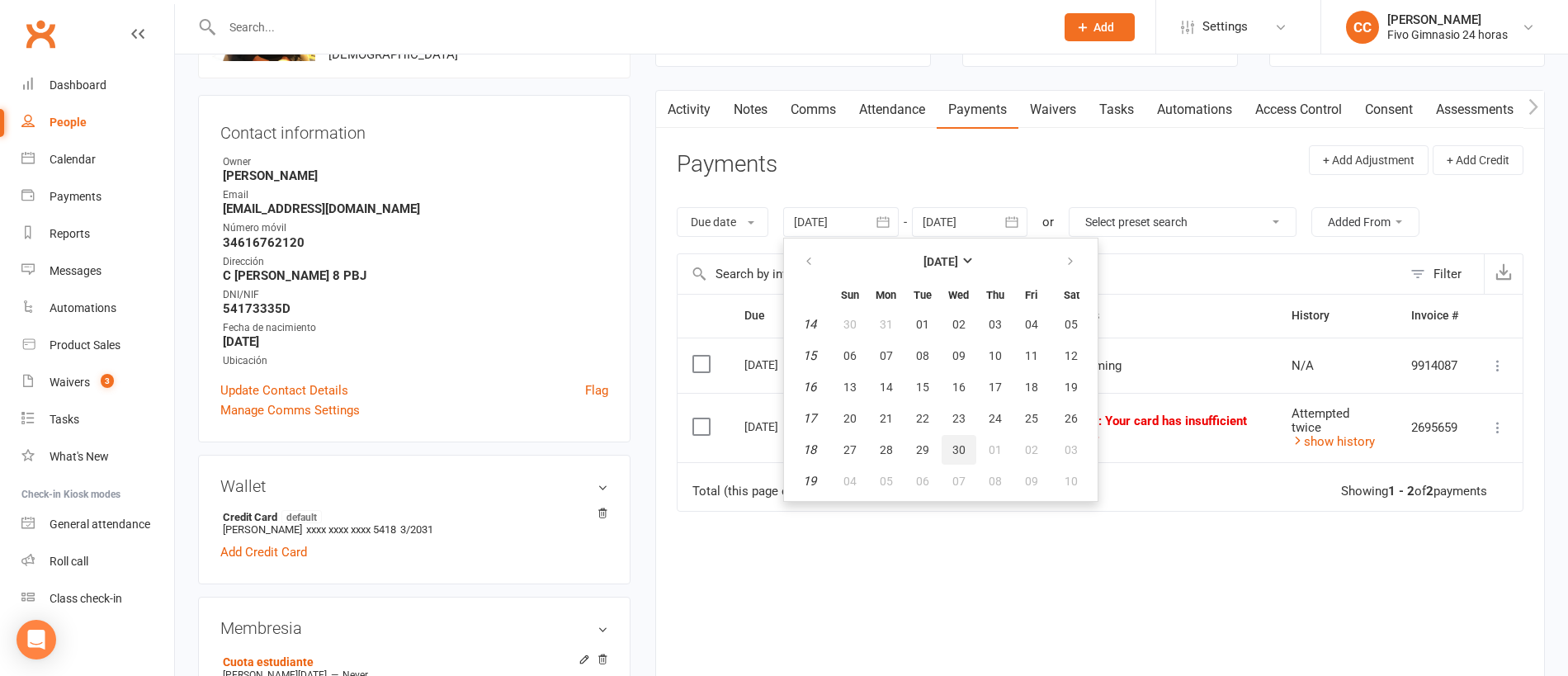
click at [957, 461] on button "30" at bounding box center [959, 450] width 35 height 30
type input "30 Apr 2025"
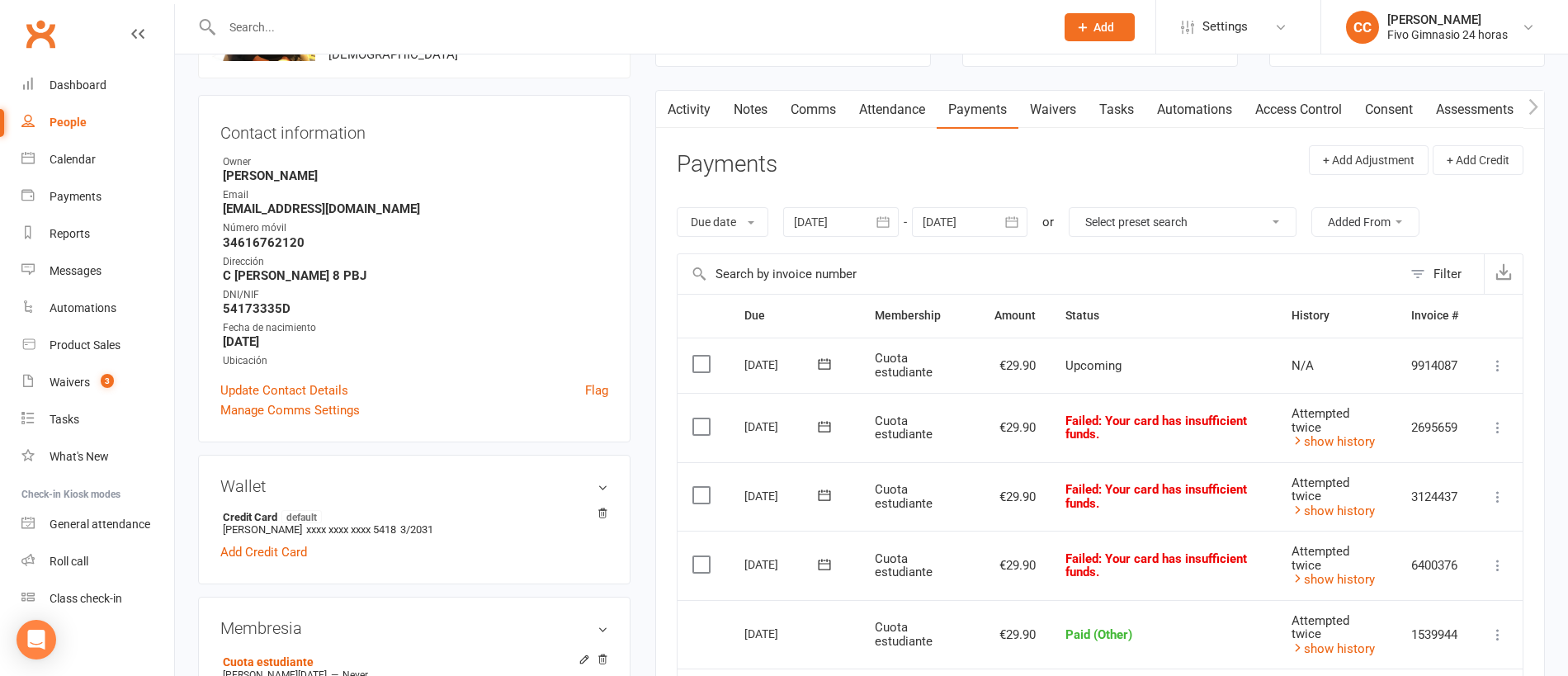
scroll to position [137, 0]
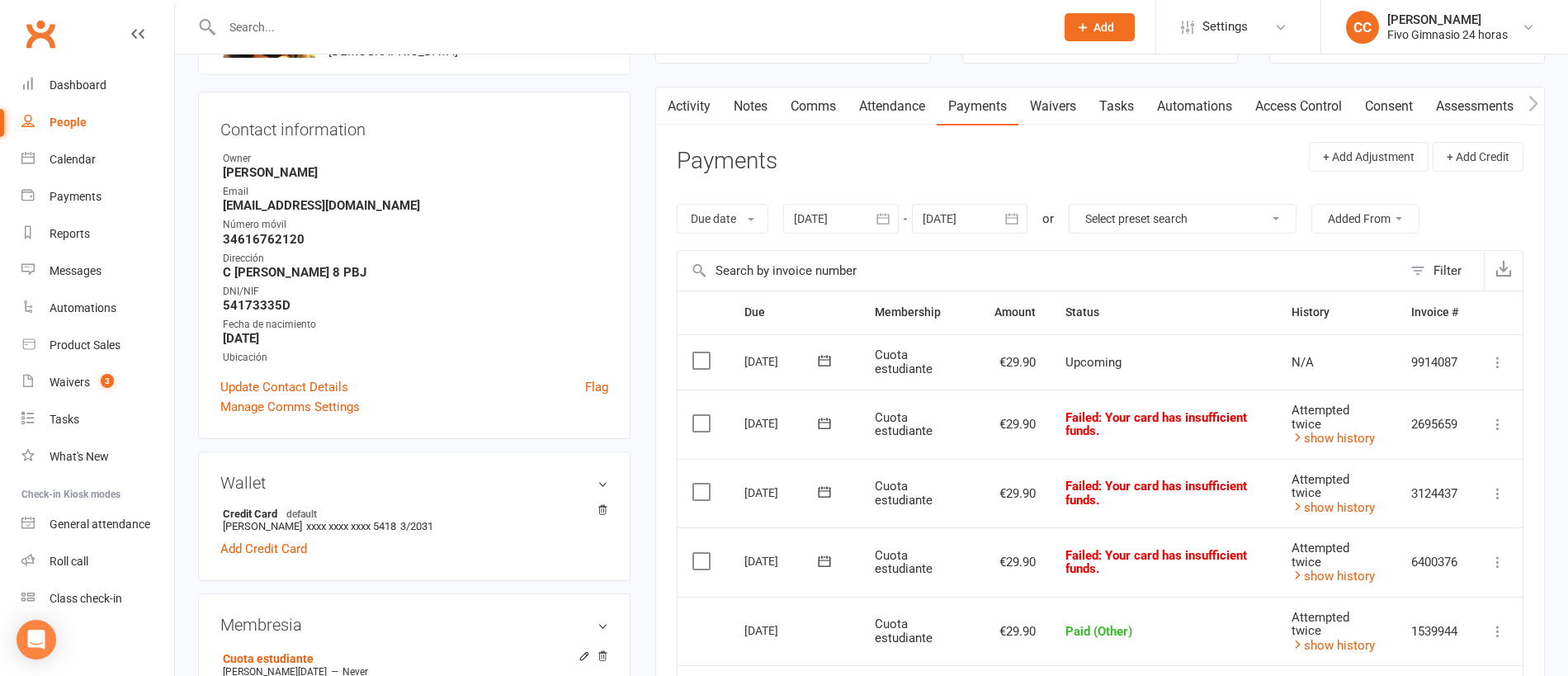
click at [1496, 559] on icon at bounding box center [1498, 563] width 17 height 17
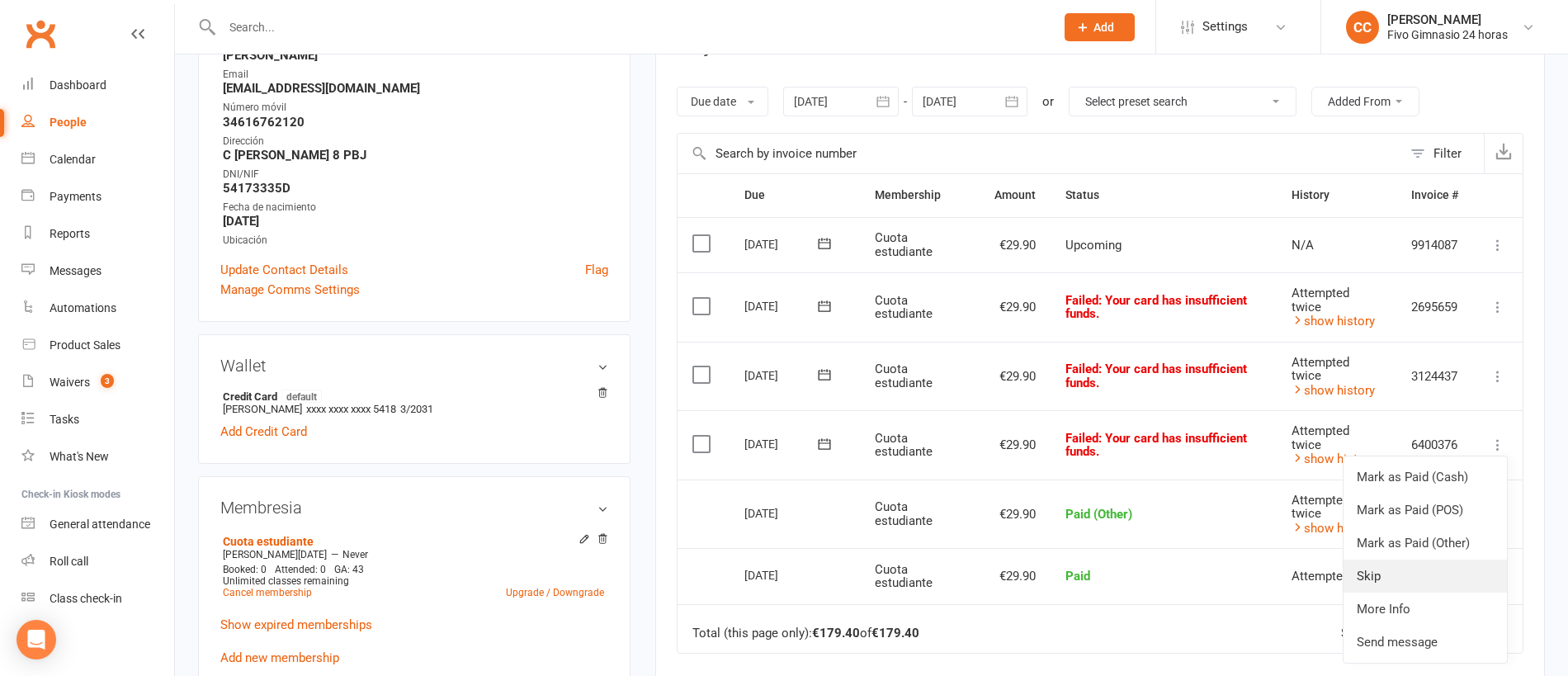
scroll to position [258, 0]
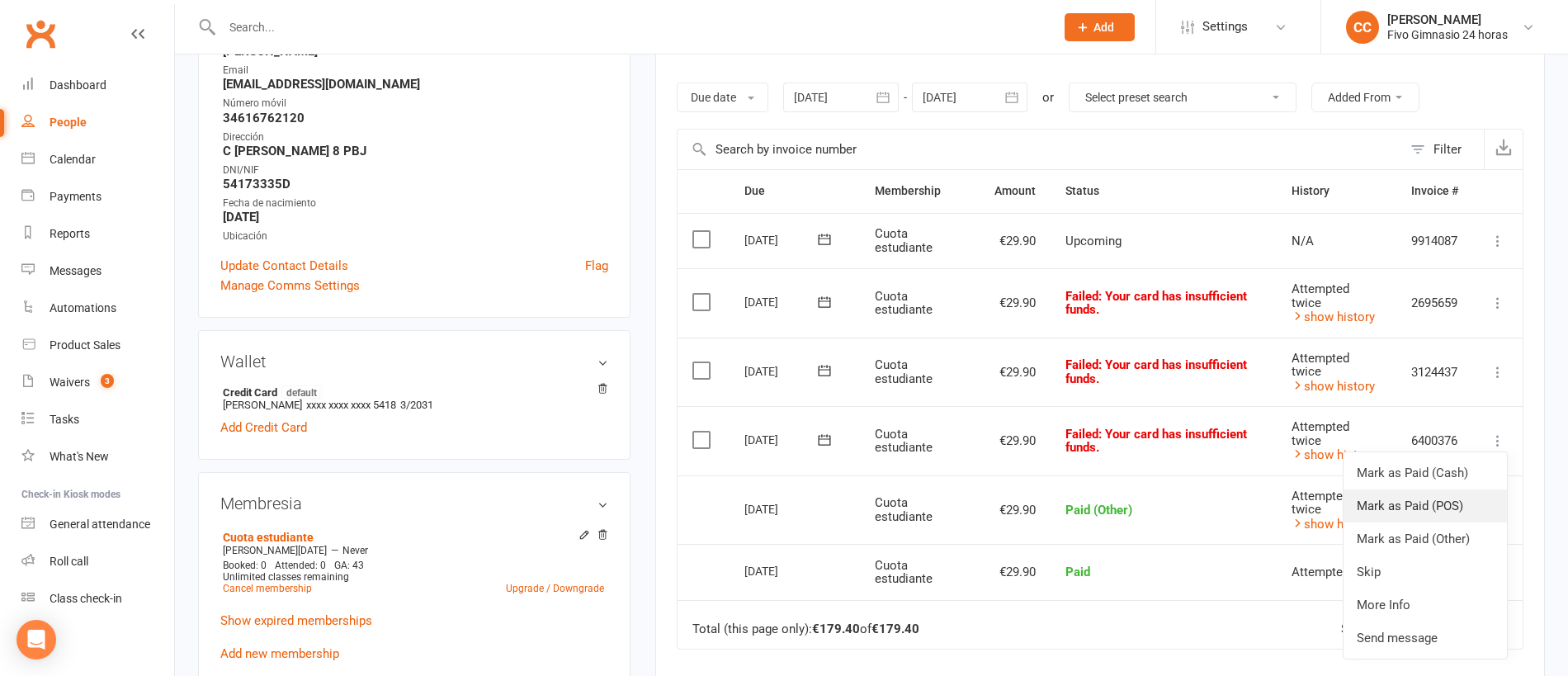
click at [1423, 507] on link "Mark as Paid (POS)" at bounding box center [1425, 506] width 163 height 33
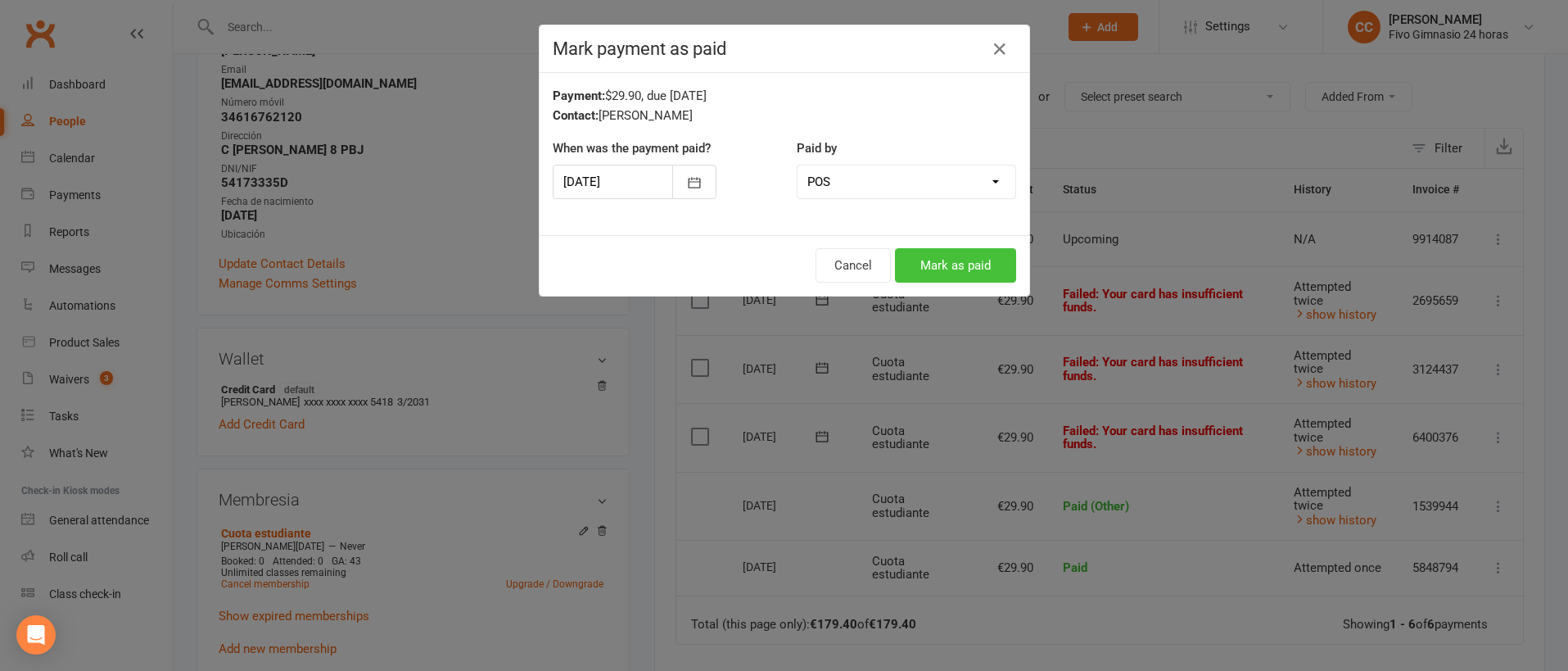
click at [953, 262] on button "Mark as paid" at bounding box center [955, 266] width 122 height 35
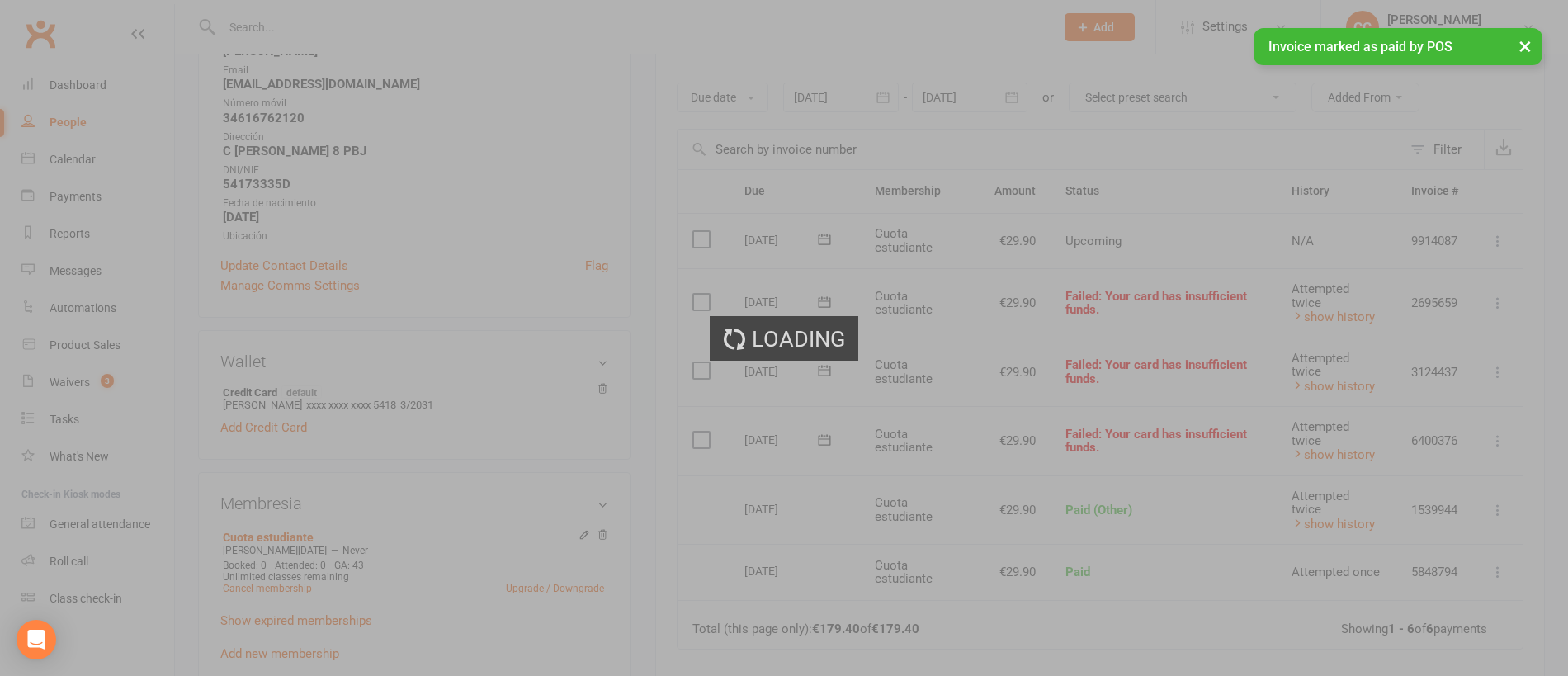
click at [1508, 373] on td "Mark as Paid (Cash) Mark as Paid (POS) Mark as Paid (Other) Skip More Info Send…" at bounding box center [1497, 372] width 49 height 69
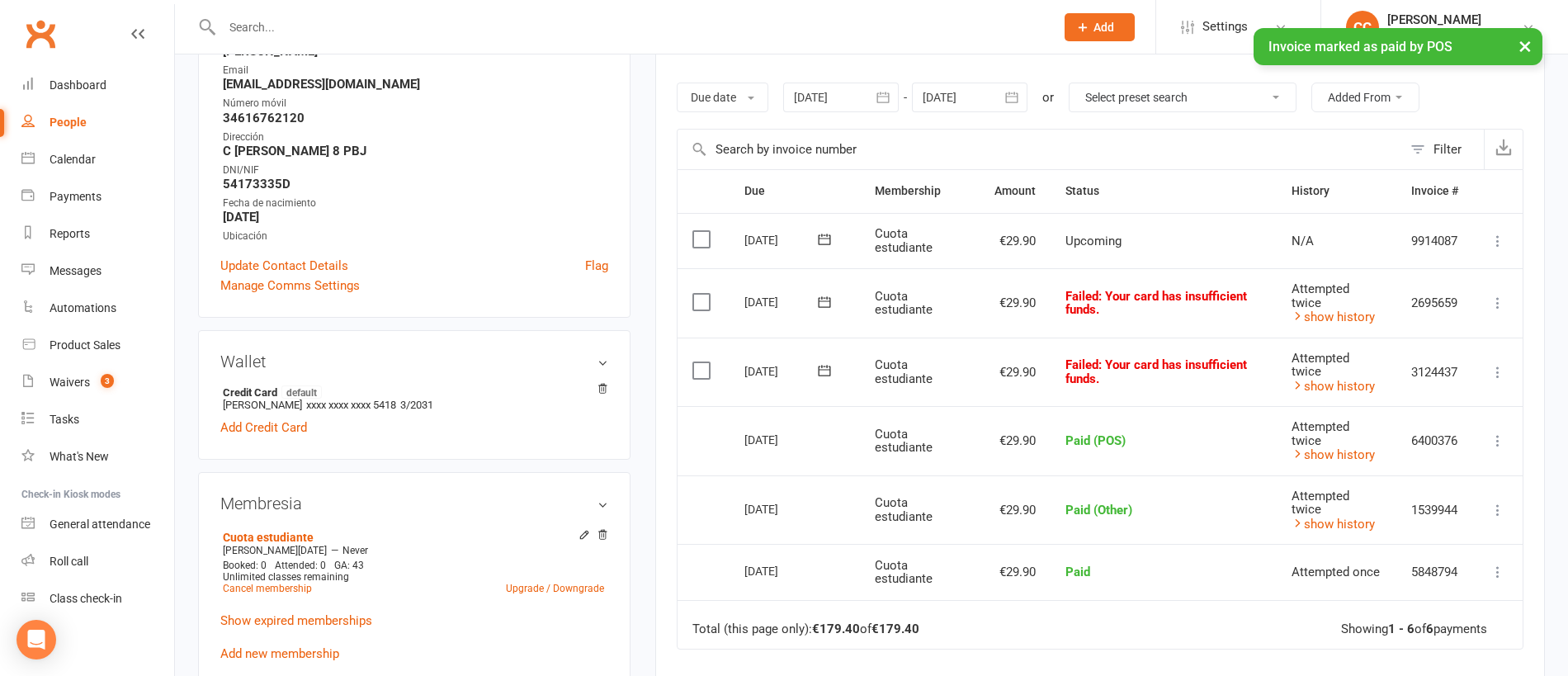
click at [1501, 373] on icon at bounding box center [1498, 373] width 17 height 17
click at [1451, 437] on link "Mark as Paid (POS)" at bounding box center [1425, 438] width 163 height 33
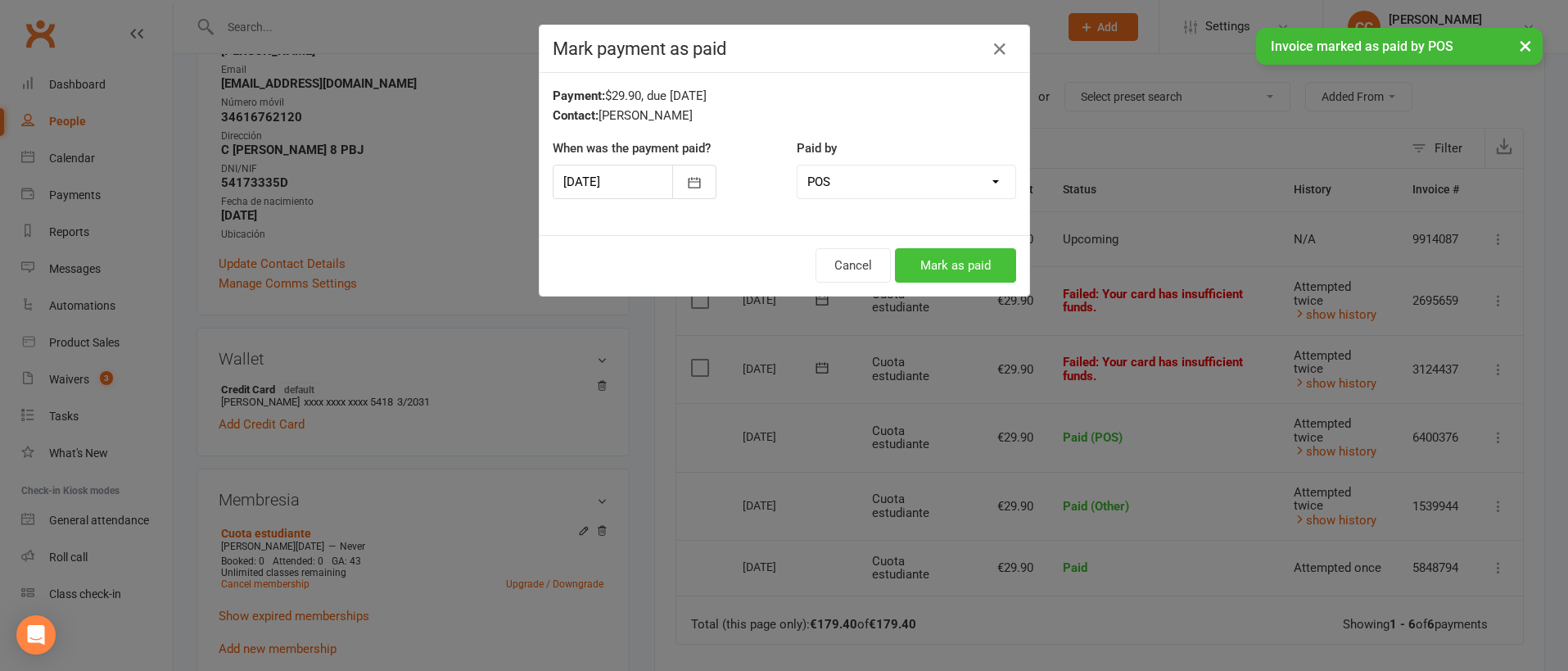
click at [984, 250] on button "Mark as paid" at bounding box center [955, 266] width 122 height 35
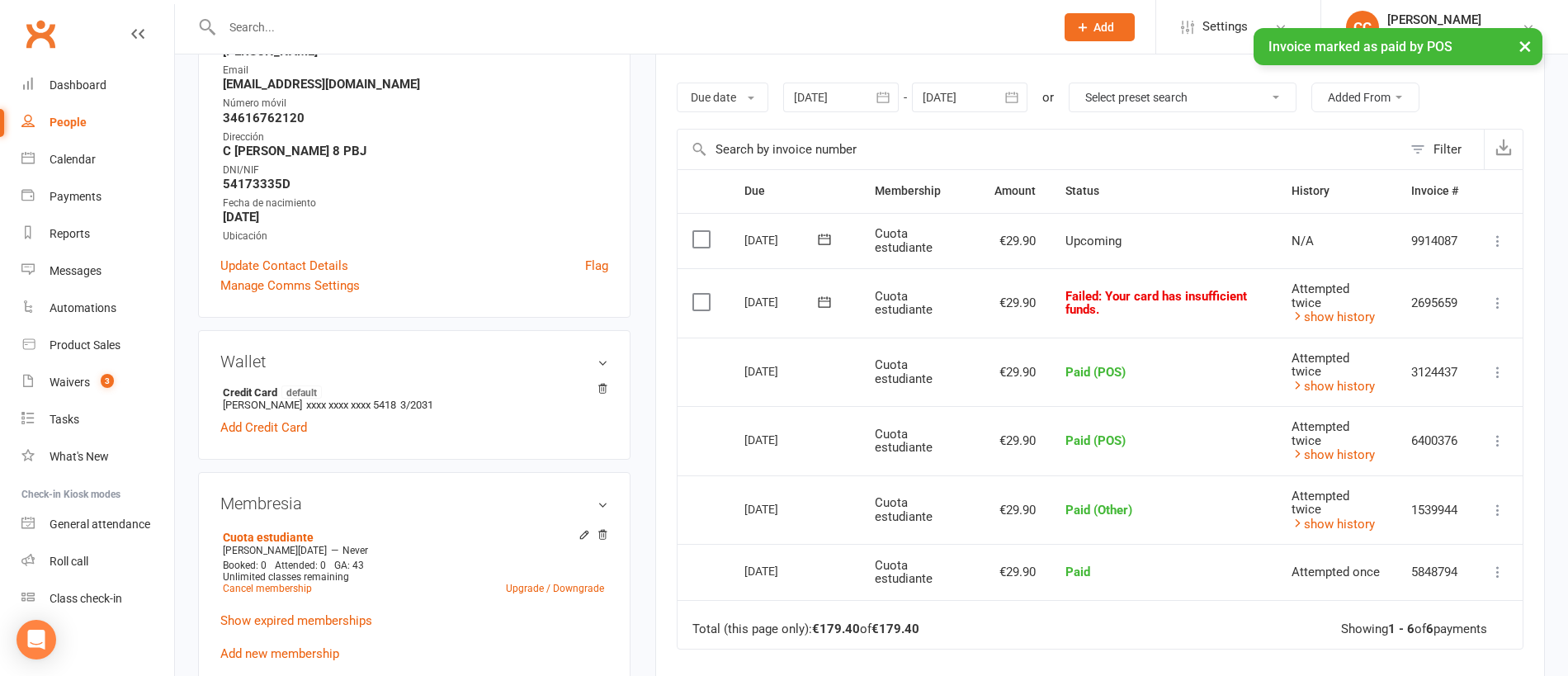
click at [1496, 306] on icon at bounding box center [1498, 303] width 17 height 17
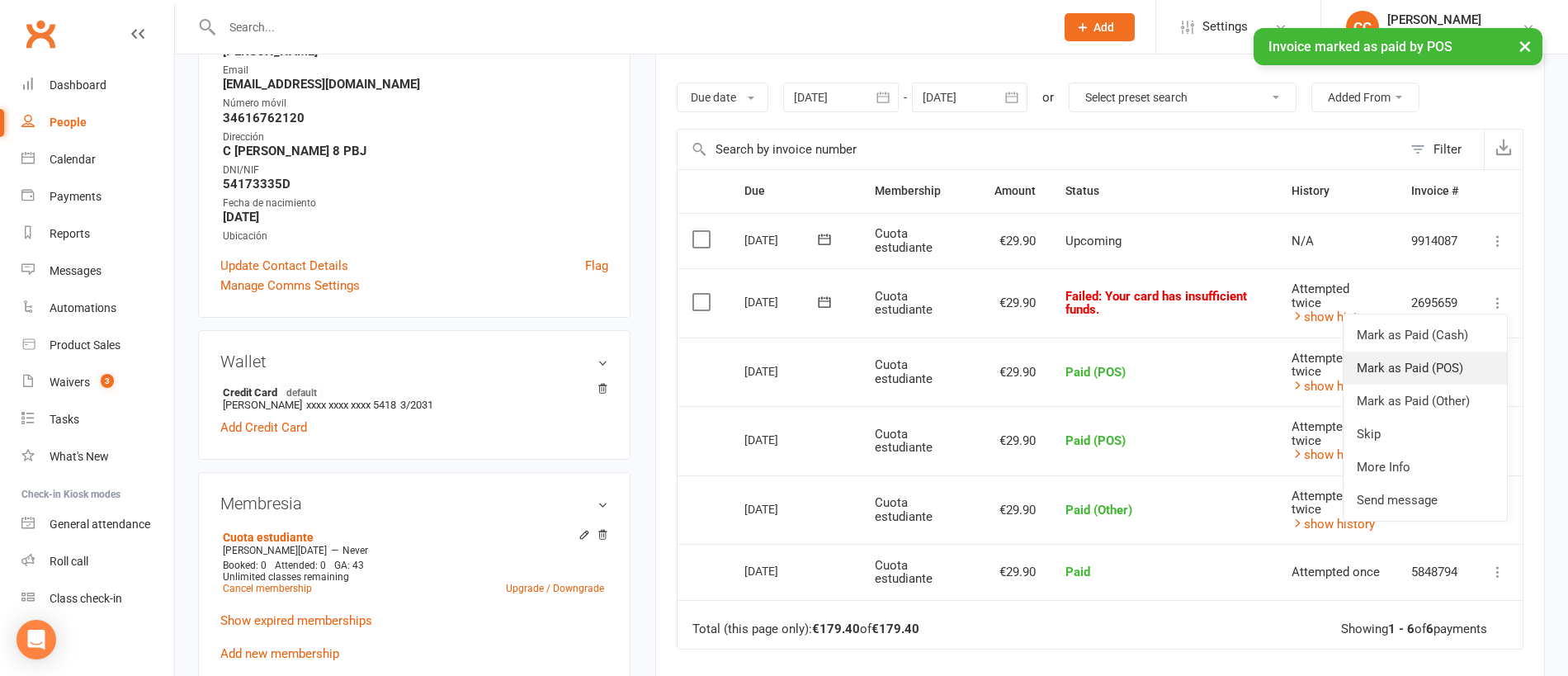
click at [1449, 365] on link "Mark as Paid (POS)" at bounding box center [1425, 368] width 163 height 33
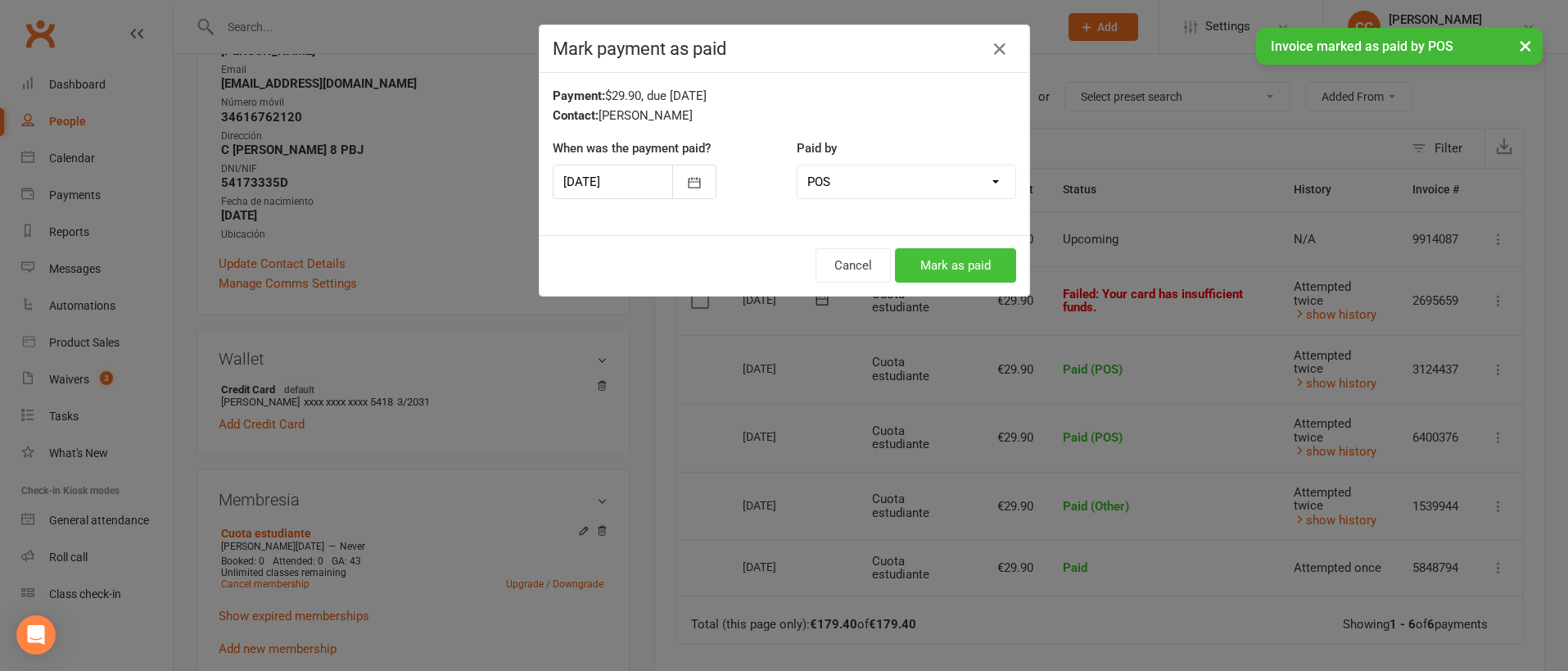
click at [968, 263] on button "Mark as paid" at bounding box center [955, 266] width 122 height 35
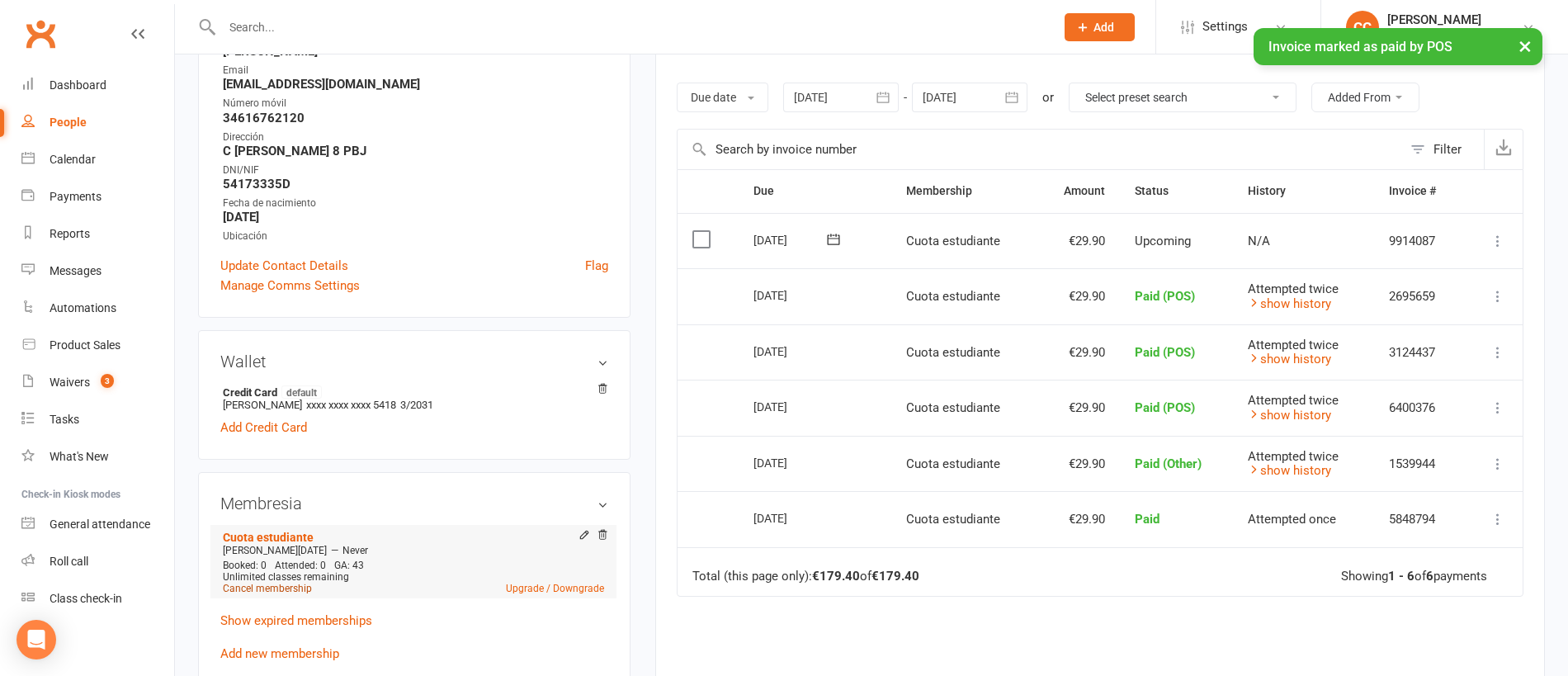
click at [295, 592] on link "Cancel membership" at bounding box center [267, 588] width 89 height 12
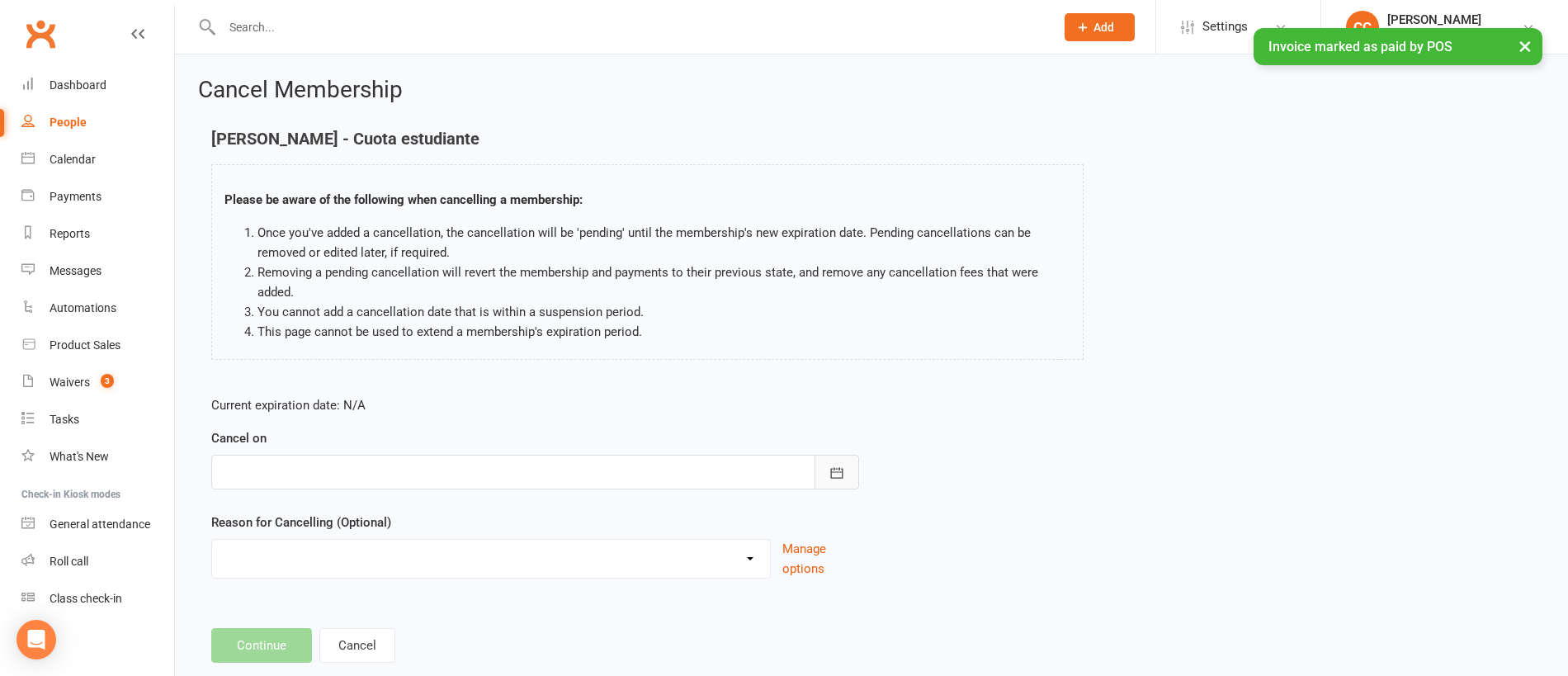
drag, startPoint x: 819, startPoint y: 460, endPoint x: 813, endPoint y: 452, distance: 10.0
click at [819, 460] on button "button" at bounding box center [836, 473] width 44 height 35
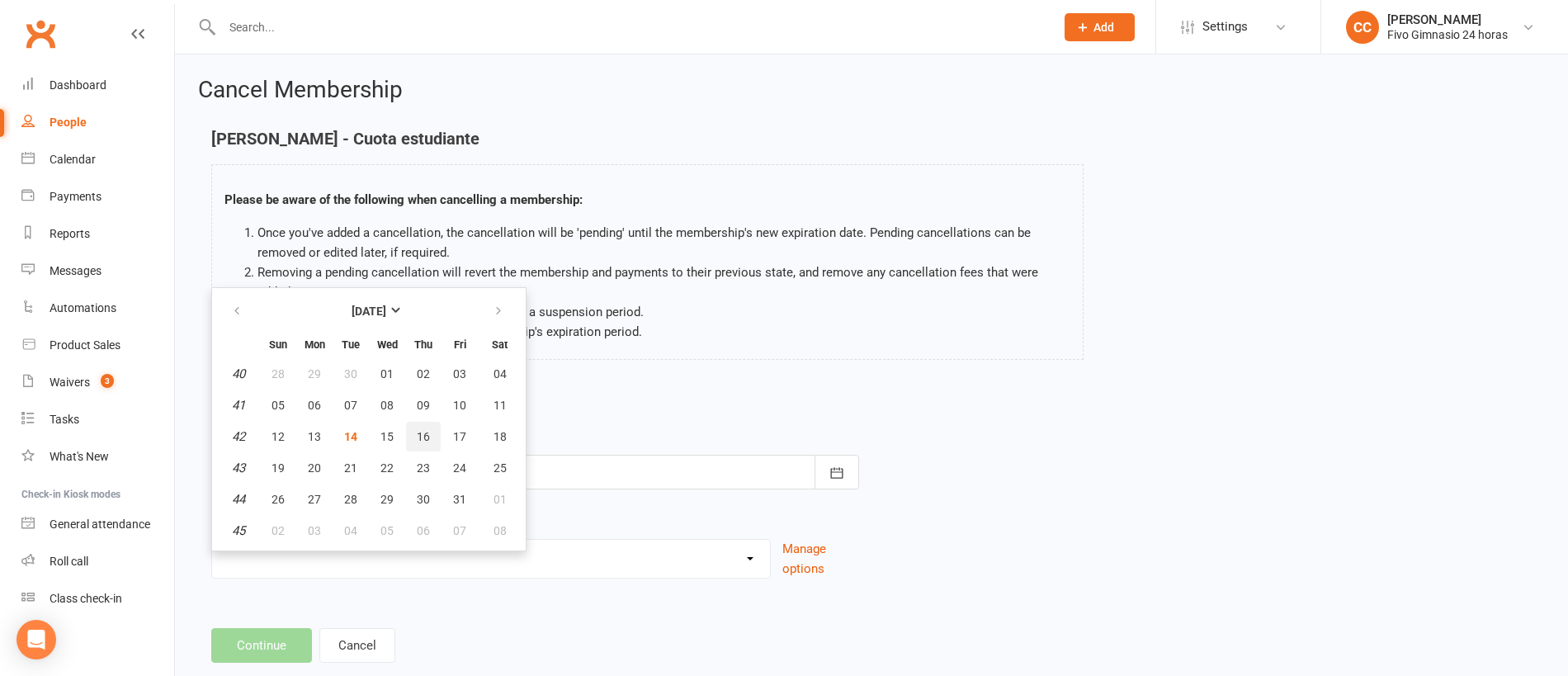
click at [417, 438] on span "16" at bounding box center [423, 437] width 13 height 13
type input "16 Oct 2025"
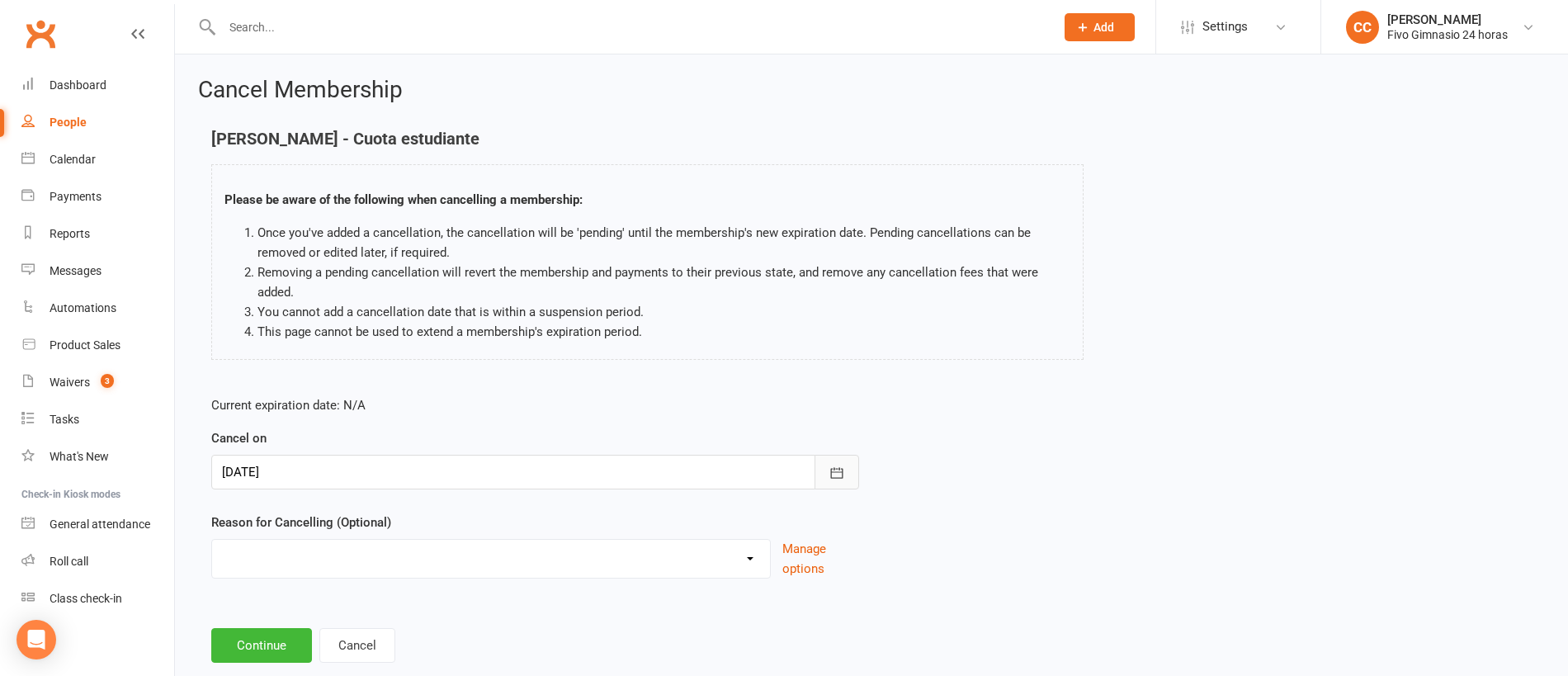
click at [834, 478] on icon "button" at bounding box center [836, 473] width 12 height 11
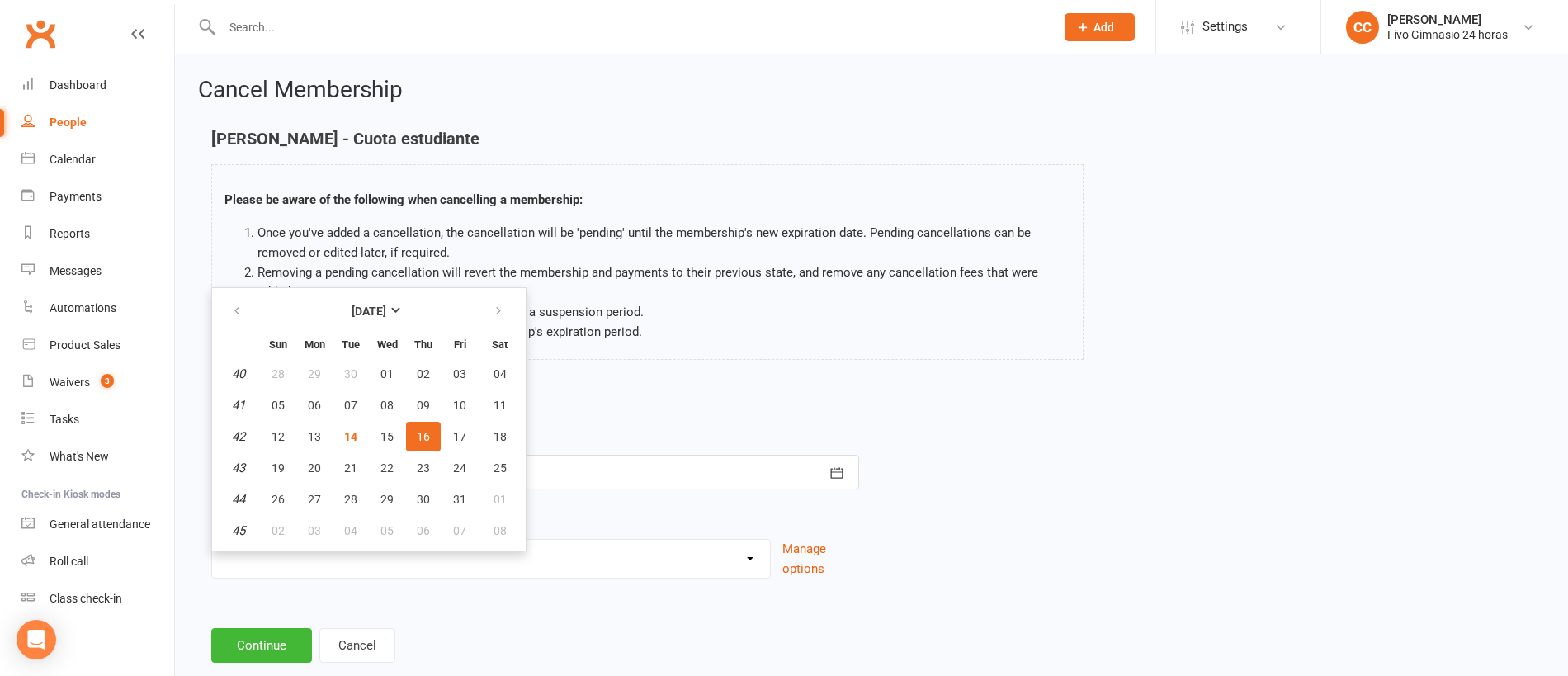
click at [1386, 441] on div "Current expiration date: N/A Cancel on 16 Oct 2025 October 2025 Sun Mon Tue Wed…" at bounding box center [871, 493] width 1345 height 218
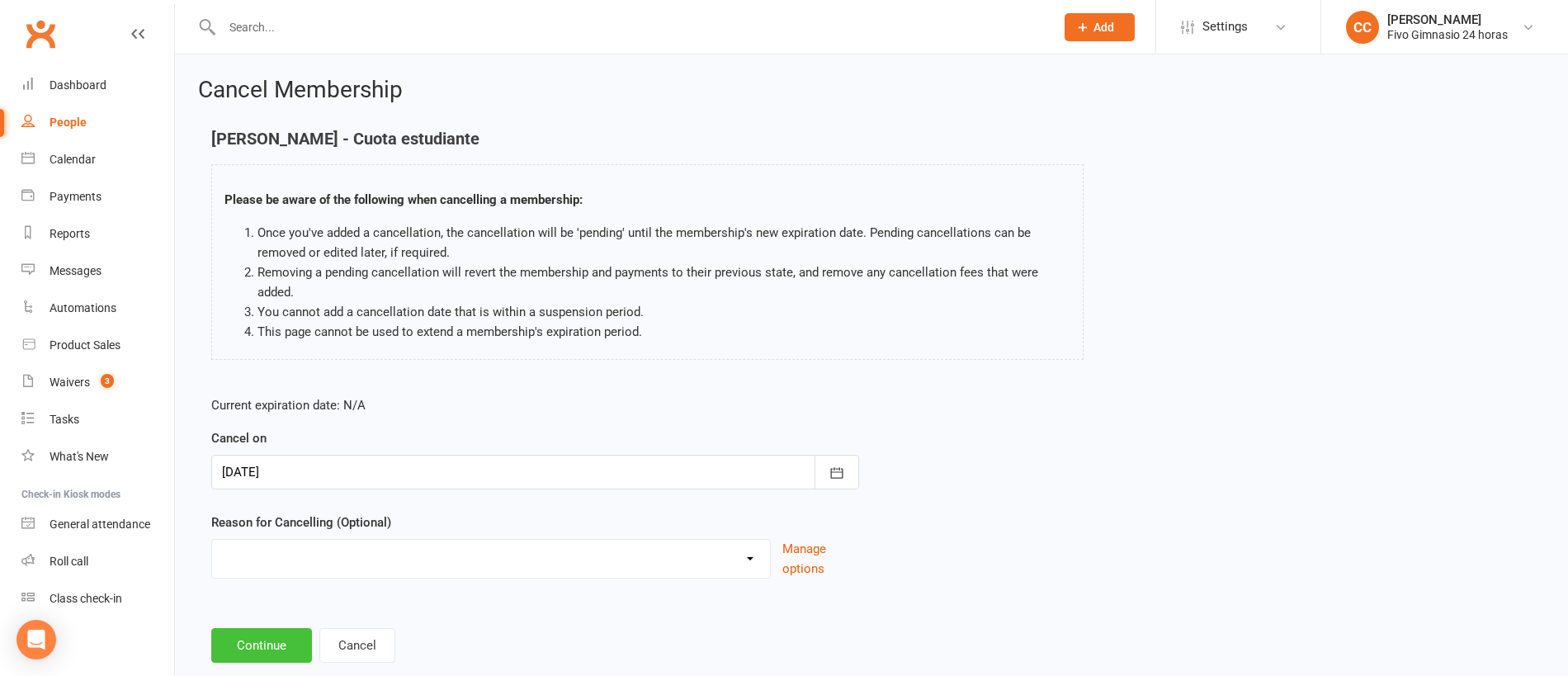
click at [271, 640] on button "Continue" at bounding box center [262, 646] width 101 height 35
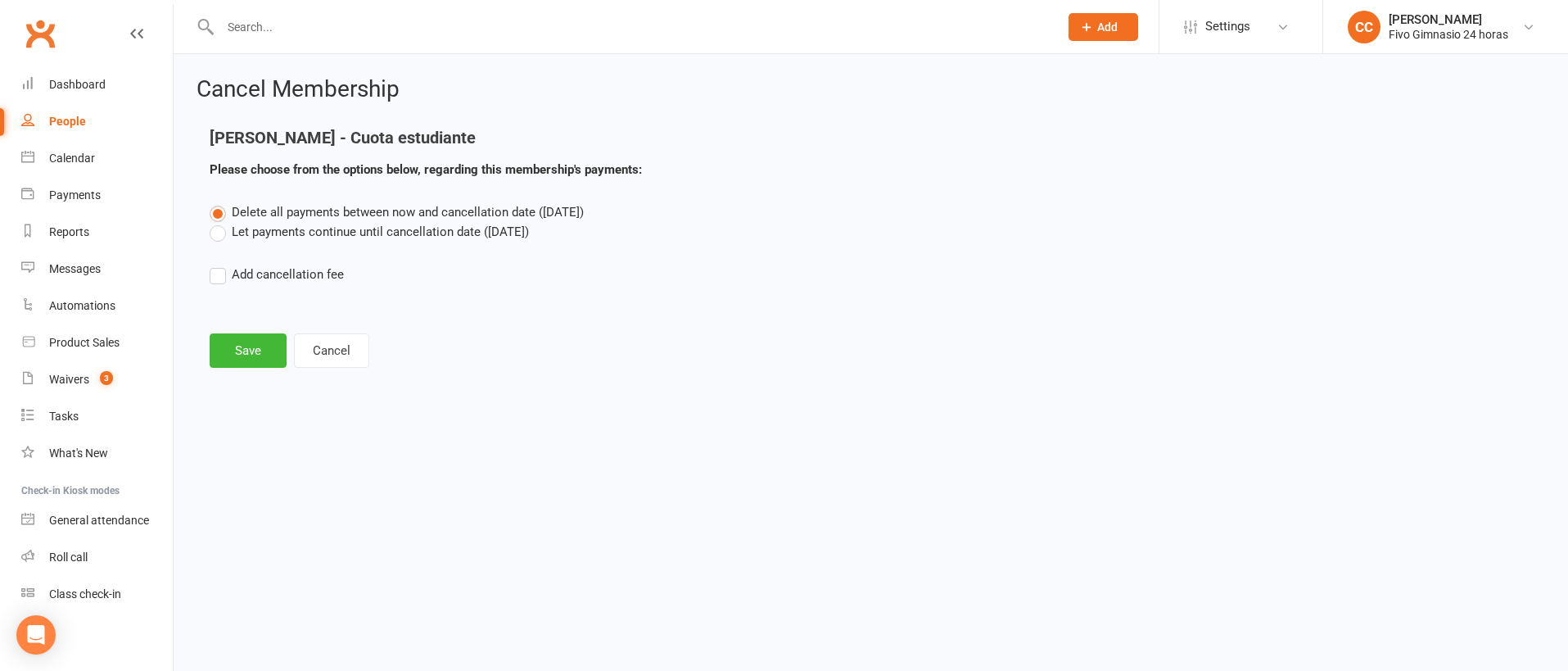
click at [217, 270] on label "Add cancellation fee" at bounding box center [277, 275] width 134 height 20
click at [217, 265] on input "Add cancellation fee" at bounding box center [215, 265] width 11 height 0
click at [388, 331] on input "number" at bounding box center [357, 324] width 136 height 35
type input "38.90"
click at [605, 327] on button "button" at bounding box center [594, 324] width 44 height 35
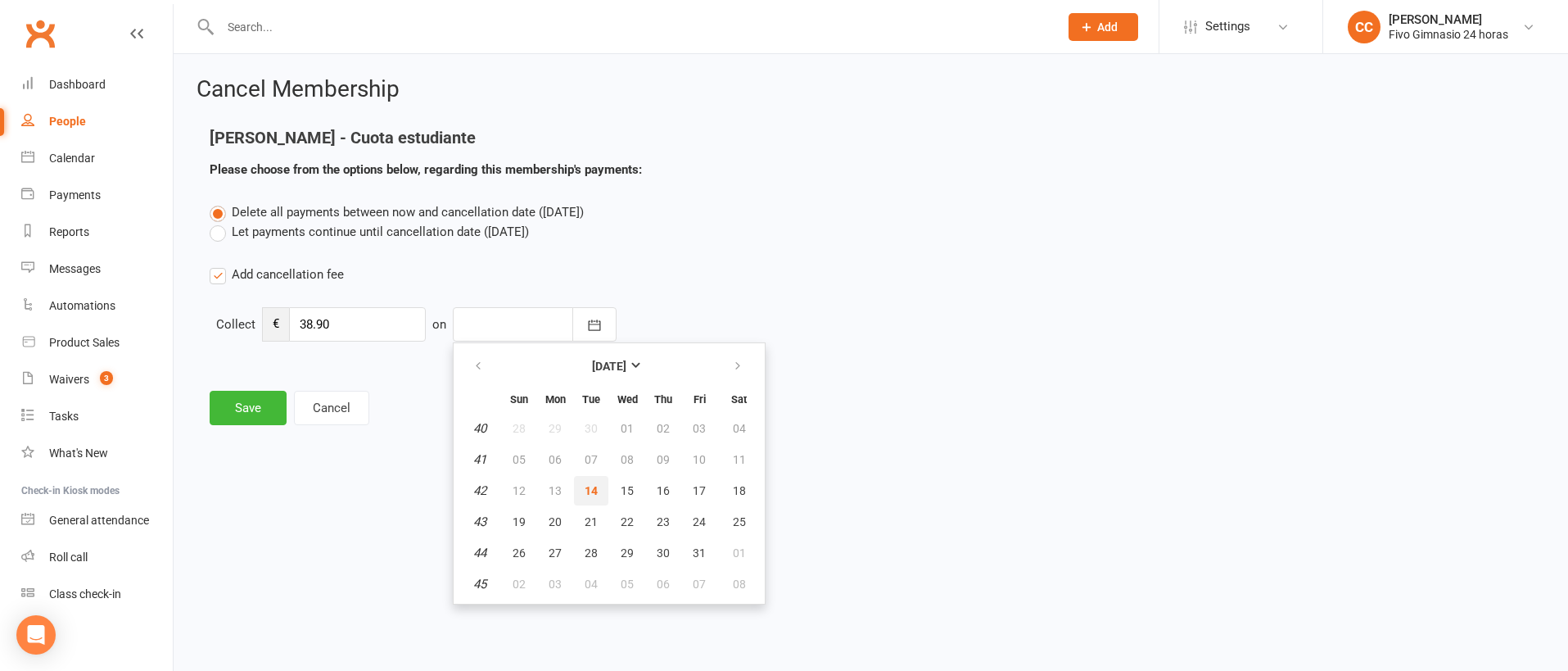
click at [583, 499] on button "14" at bounding box center [591, 491] width 35 height 30
type input "[DATE]"
click at [235, 402] on button "Save" at bounding box center [248, 408] width 77 height 35
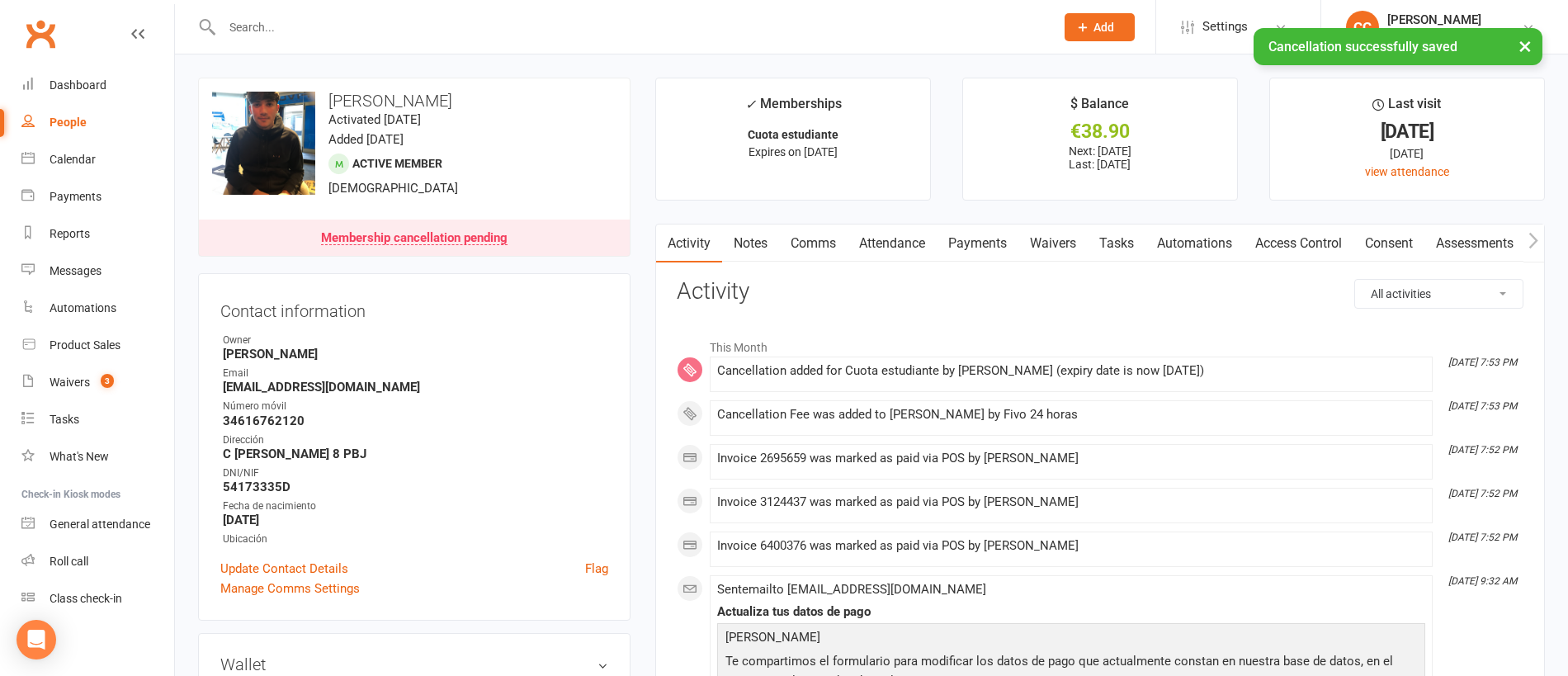
click at [959, 234] on link "Payments" at bounding box center [977, 243] width 82 height 38
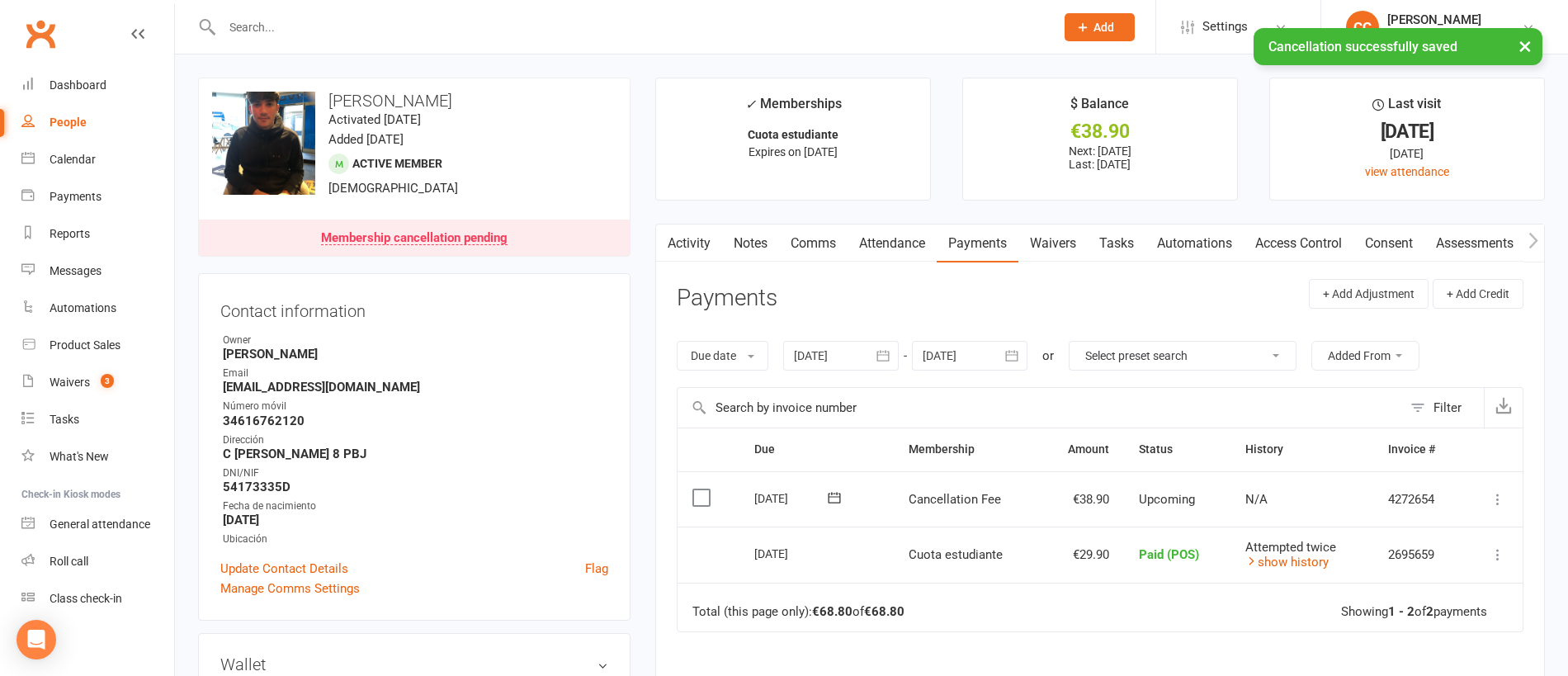
click at [1504, 498] on icon at bounding box center [1498, 499] width 17 height 17
click at [1453, 554] on link "Mark as Paid (POS)" at bounding box center [1425, 565] width 163 height 33
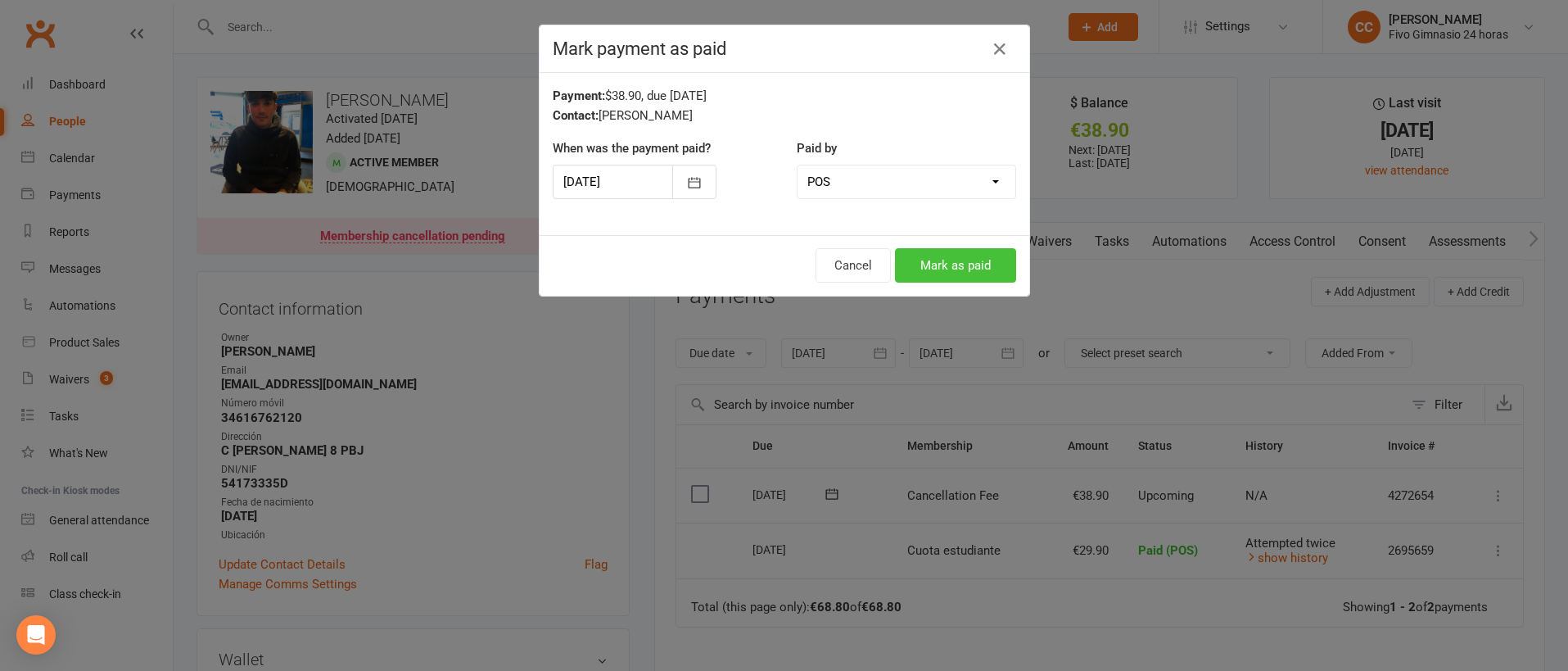
drag, startPoint x: 954, startPoint y: 272, endPoint x: 1104, endPoint y: 265, distance: 150.2
click at [954, 271] on button "Mark as paid" at bounding box center [955, 266] width 122 height 35
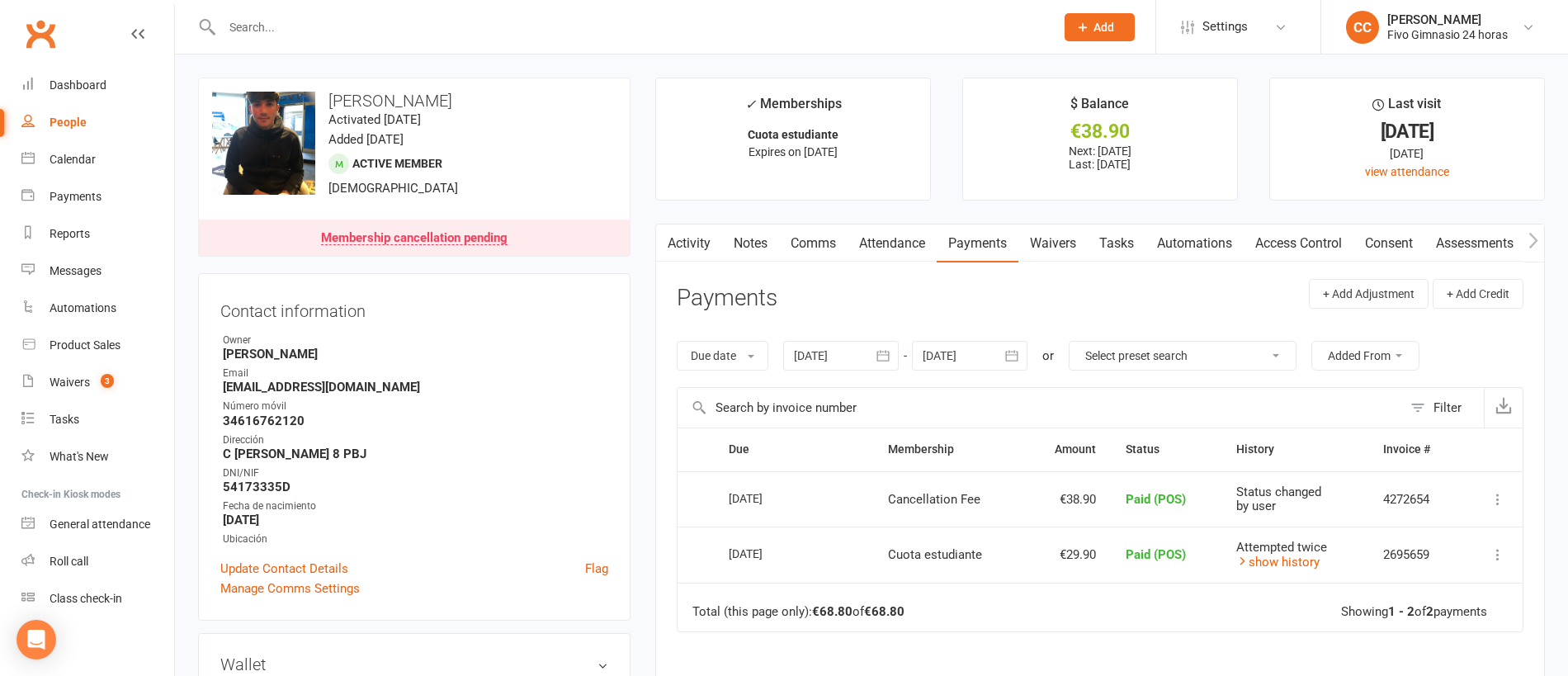
click at [826, 232] on link "Comms" at bounding box center [813, 243] width 68 height 38
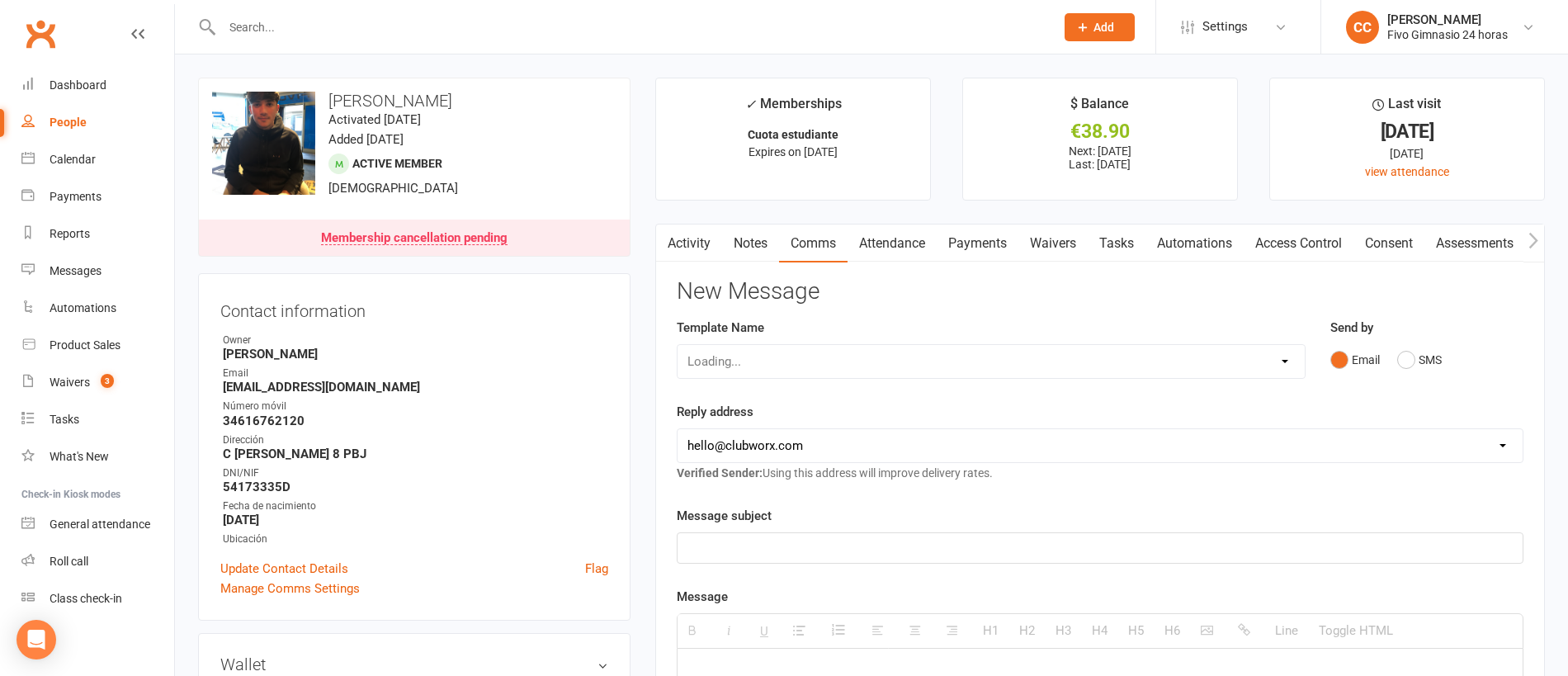
click at [833, 357] on div "Loading..." at bounding box center [991, 362] width 629 height 35
click at [814, 358] on select "Select Template [Email] Información fase 3 [Email] Aviso primero de incumplimie…" at bounding box center [991, 362] width 627 height 33
select select "18"
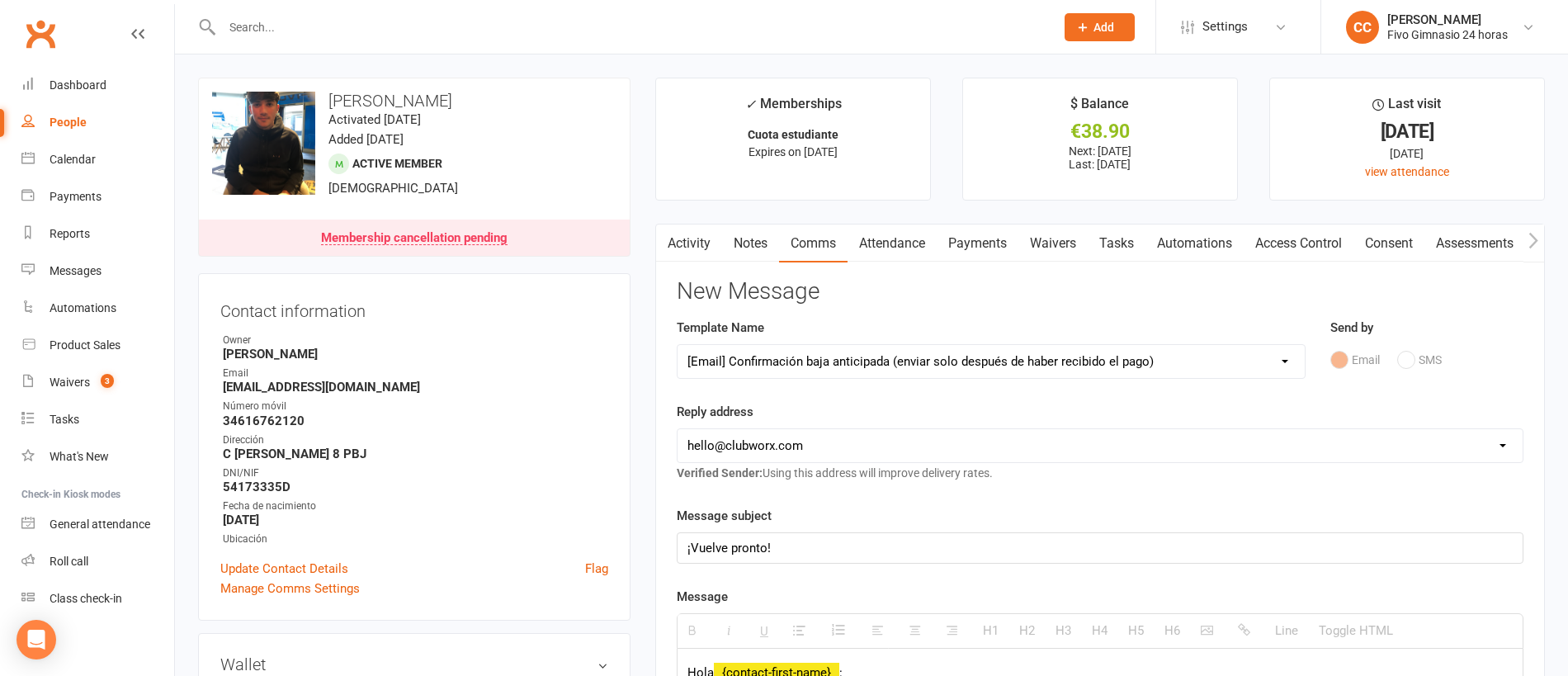
scroll to position [545, 0]
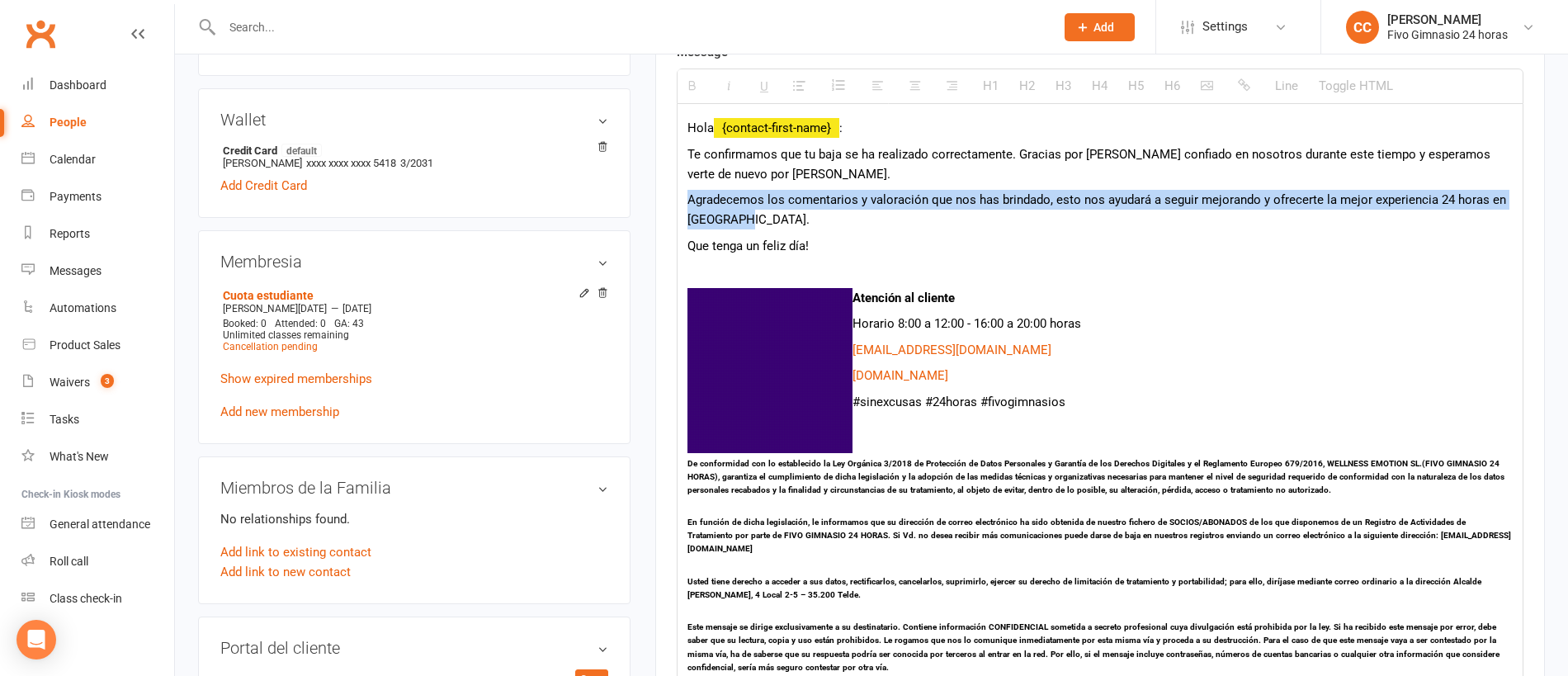
drag, startPoint x: 685, startPoint y: 195, endPoint x: 812, endPoint y: 222, distance: 129.8
click at [812, 222] on div "Hola {contact-first-name} : Te confirmamos que tu baja se ha realizado correcta…" at bounding box center [1100, 401] width 845 height 594
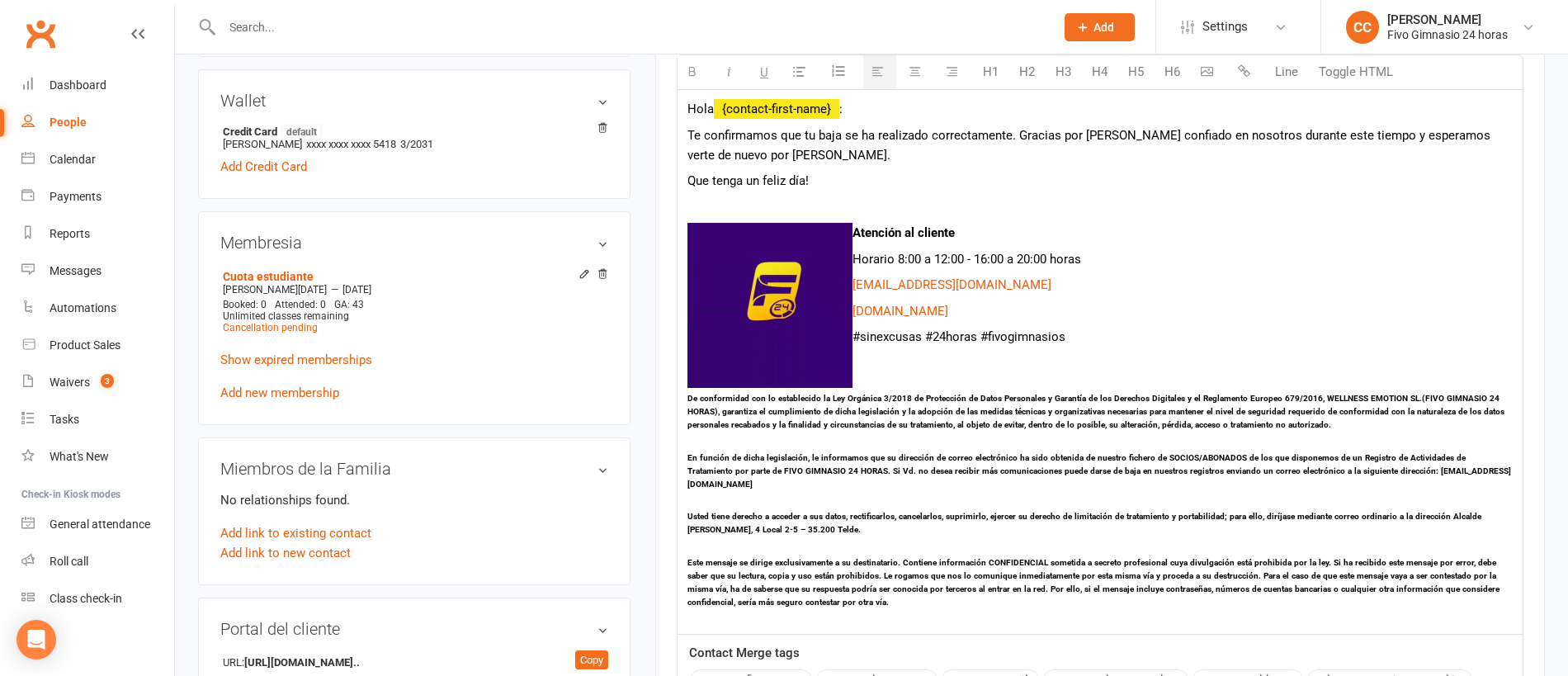
scroll to position [1209, 0]
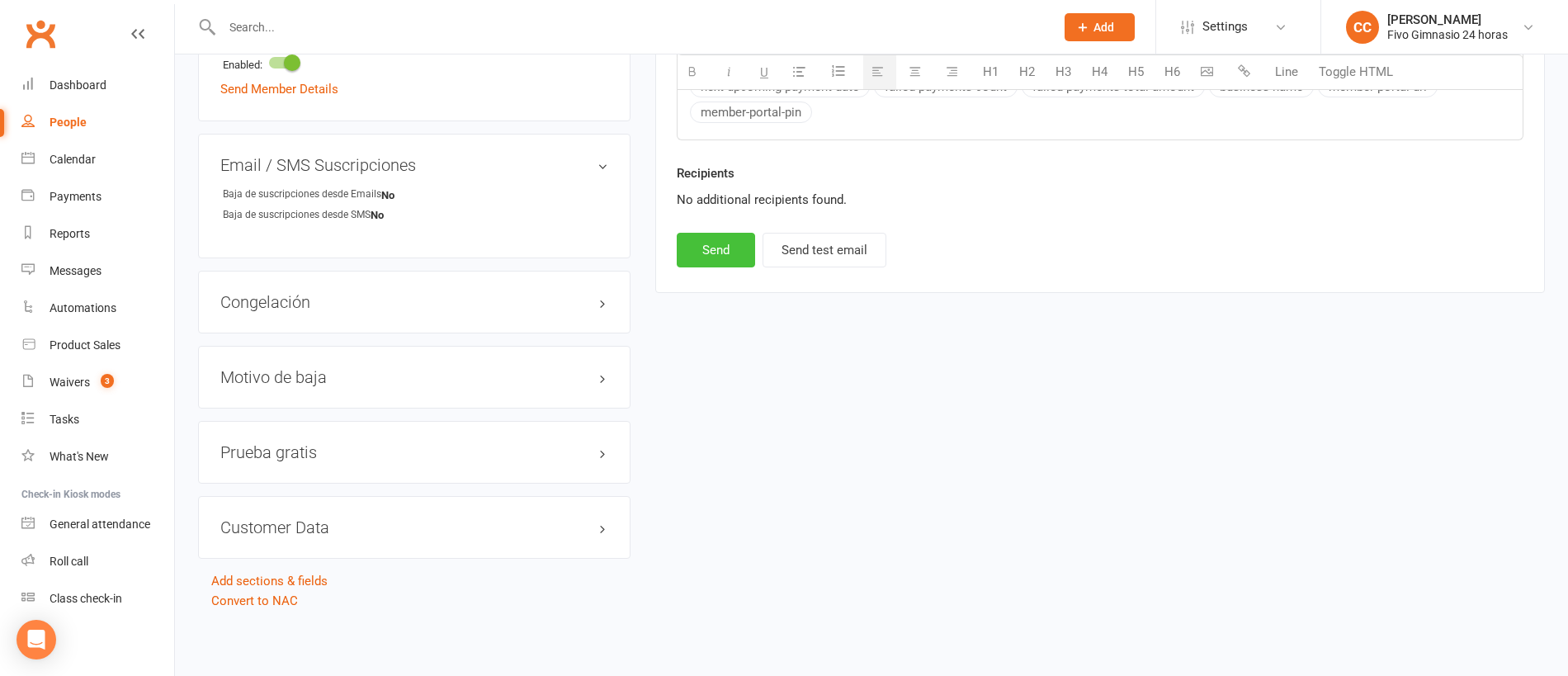
click at [732, 243] on button "Send" at bounding box center [716, 250] width 78 height 35
select select
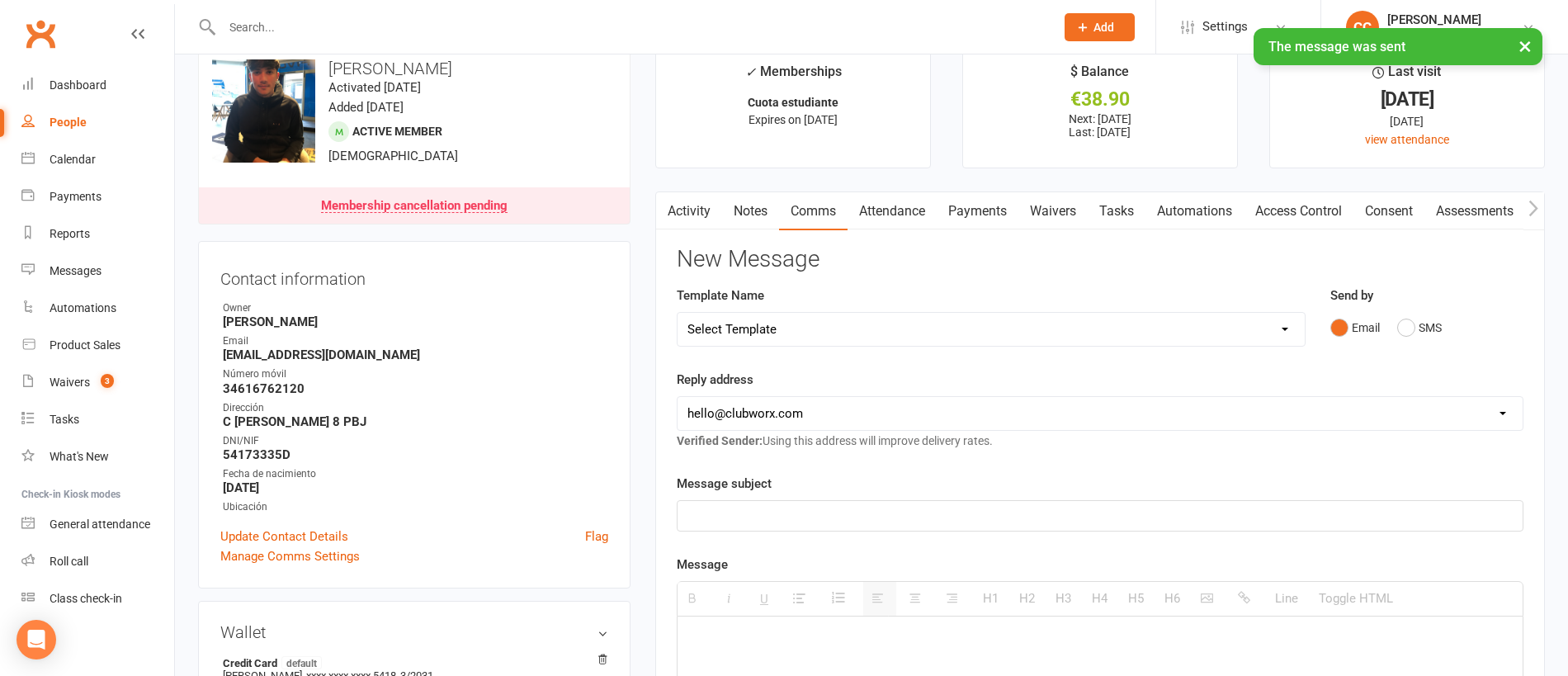
scroll to position [119, 0]
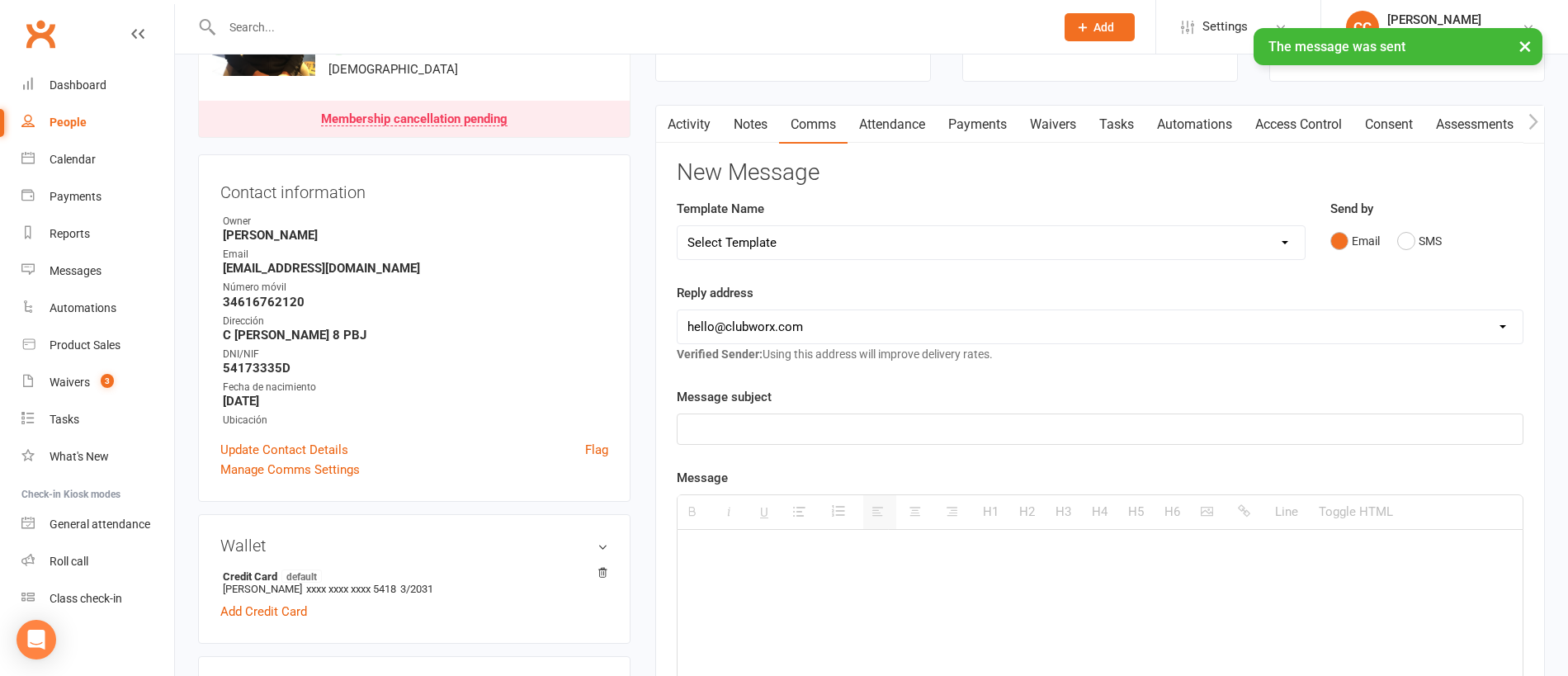
click at [708, 120] on link "Activity" at bounding box center [688, 125] width 66 height 38
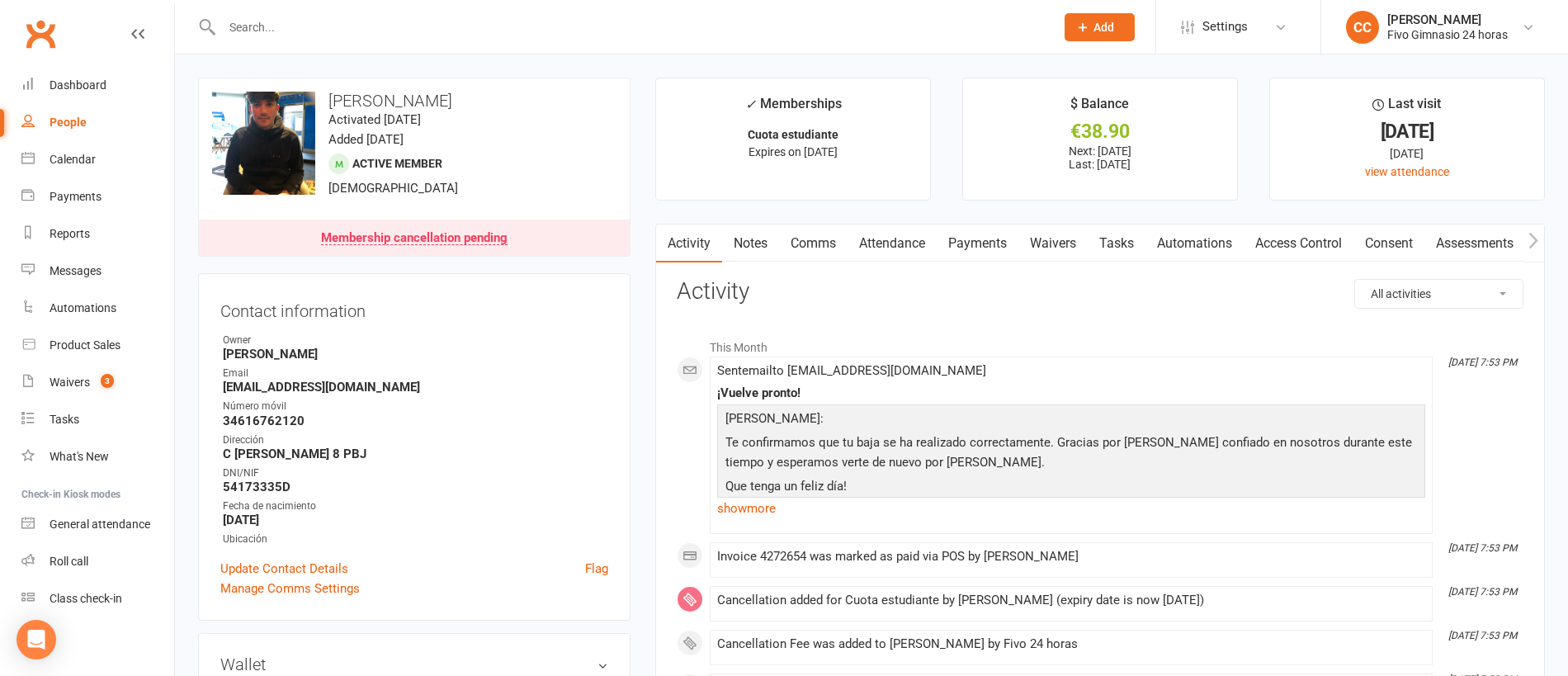
click at [966, 250] on link "Payments" at bounding box center [977, 243] width 82 height 38
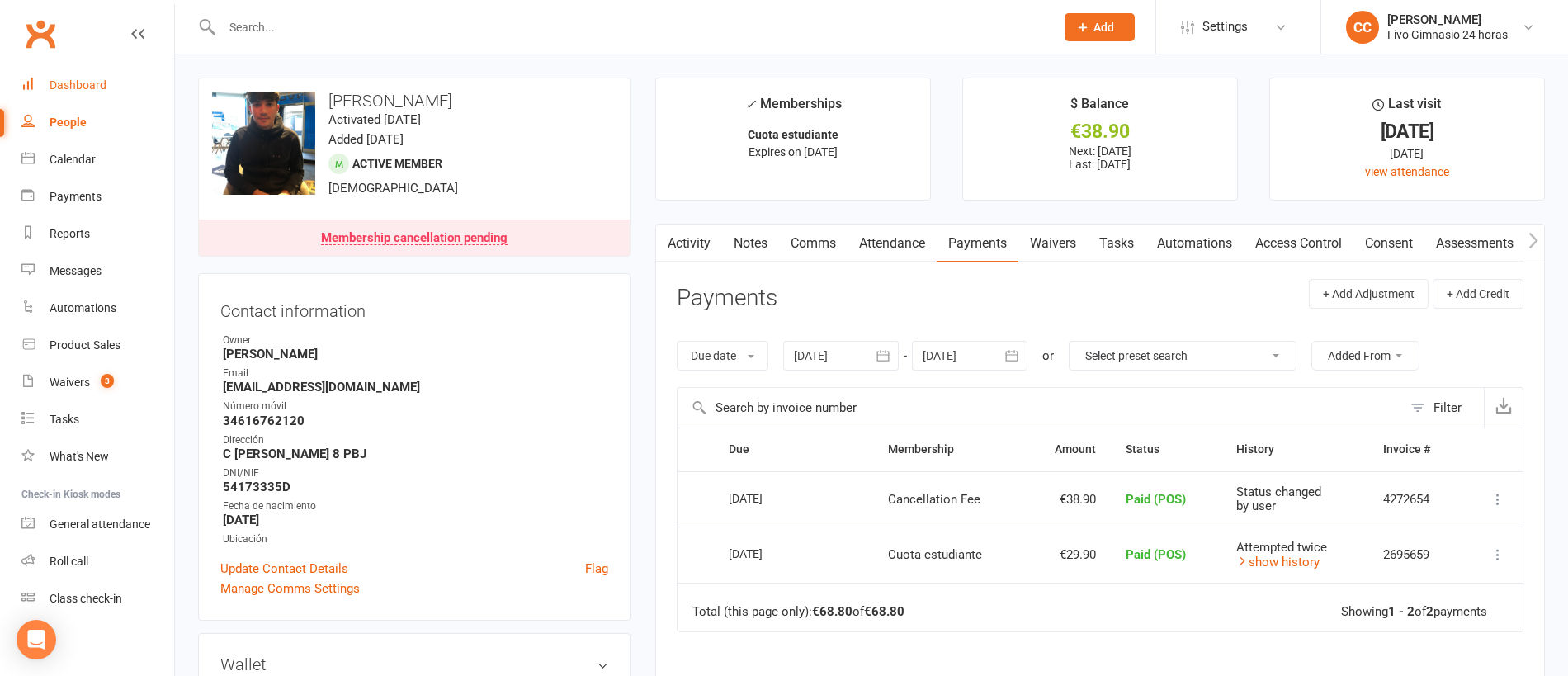
click at [92, 86] on div "Dashboard" at bounding box center [77, 85] width 57 height 13
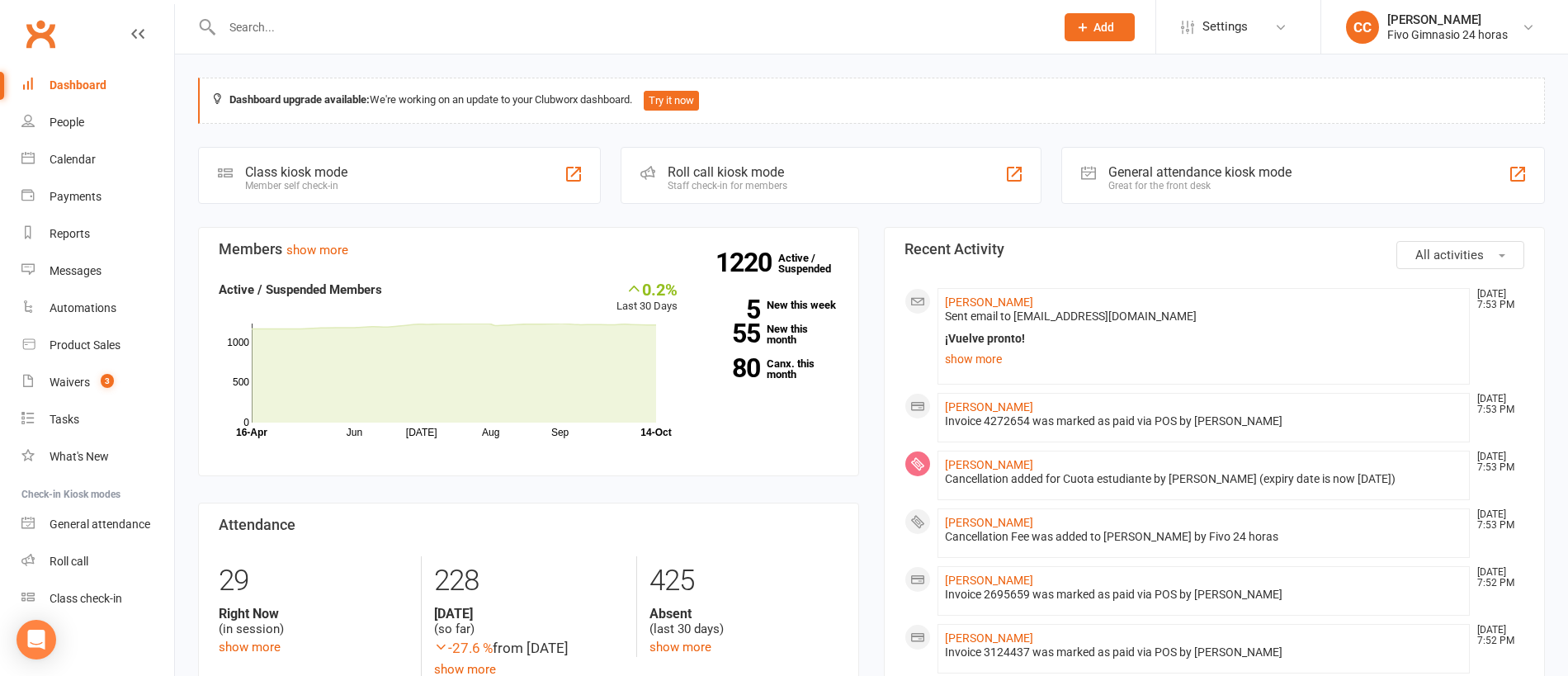
click at [249, 35] on input "text" at bounding box center [629, 28] width 826 height 23
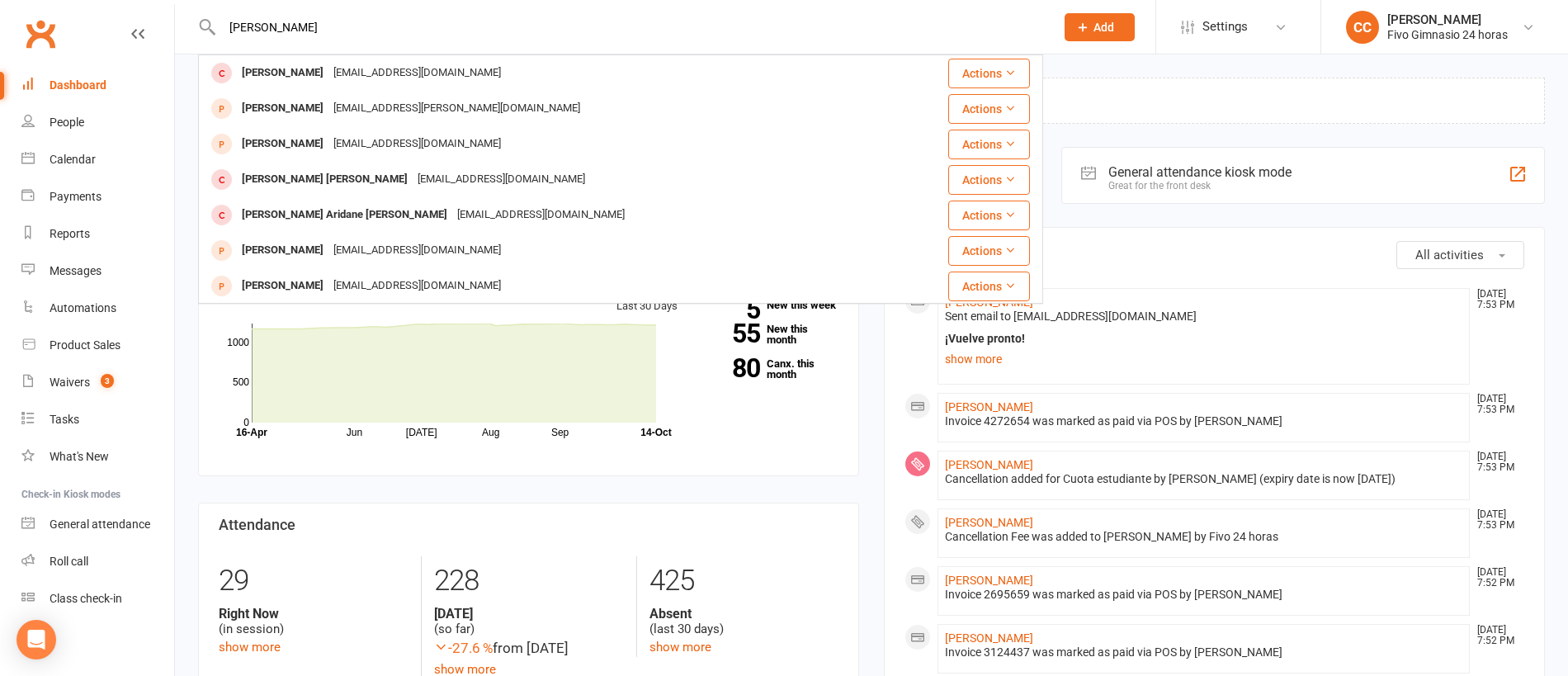
type input "morales artero"
click at [446, 75] on div "[EMAIL_ADDRESS][DOMAIN_NAME]" at bounding box center [417, 73] width 177 height 24
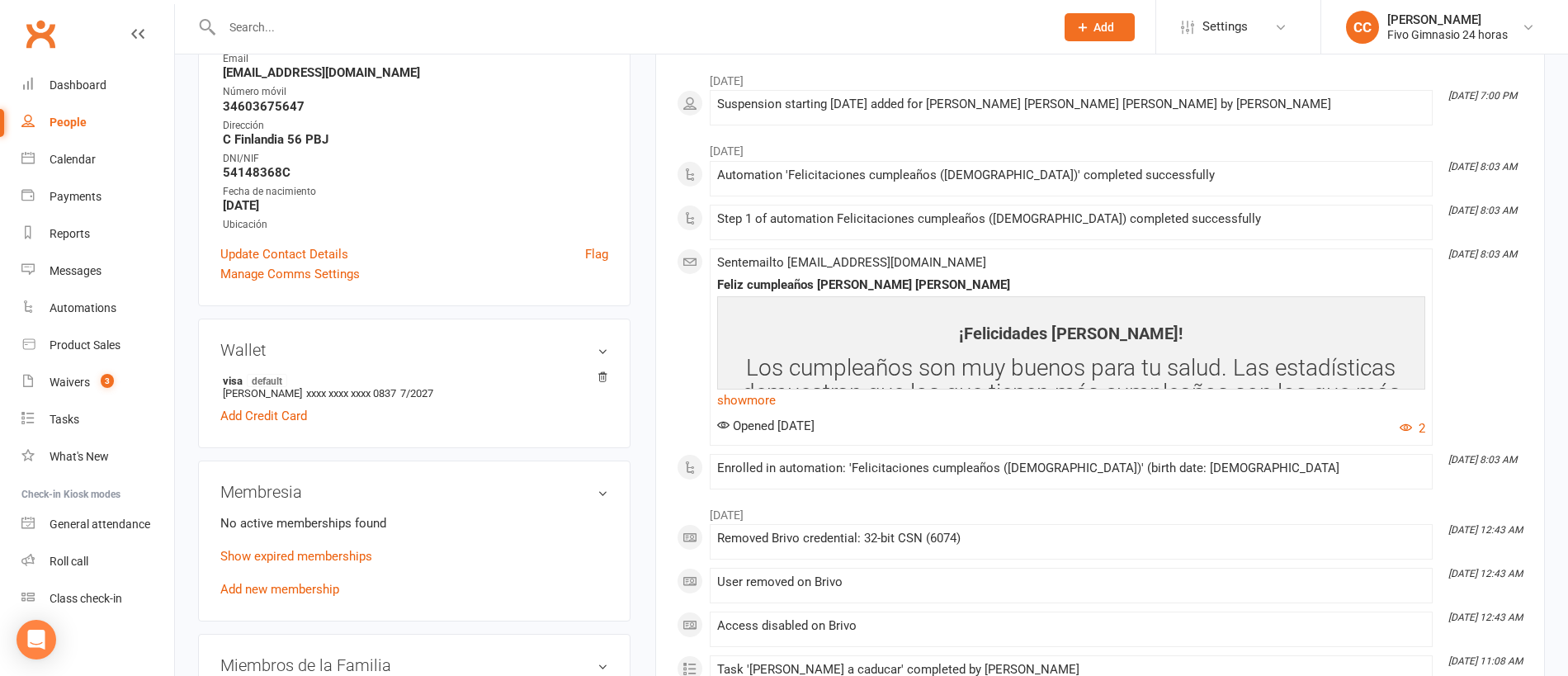
scroll to position [301, 0]
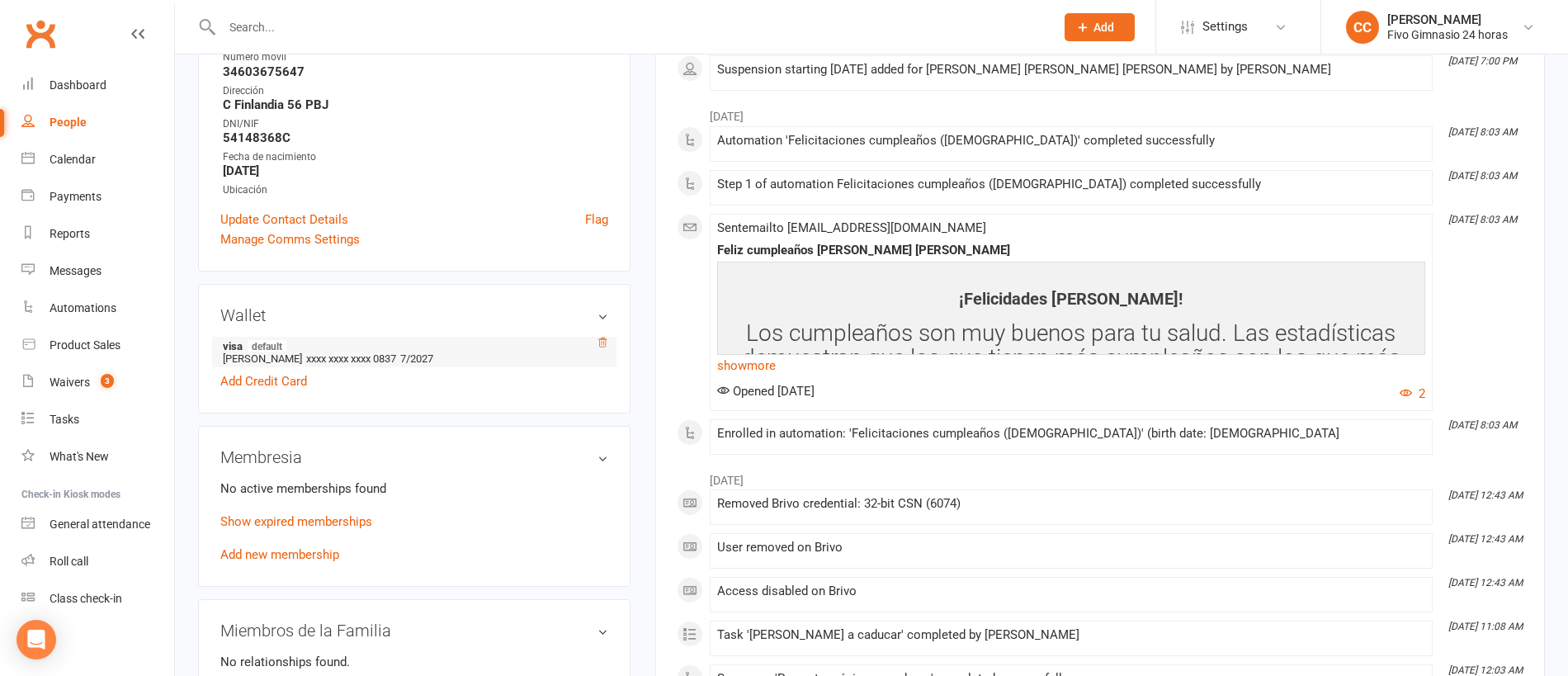
click at [597, 337] on icon at bounding box center [602, 343] width 12 height 12
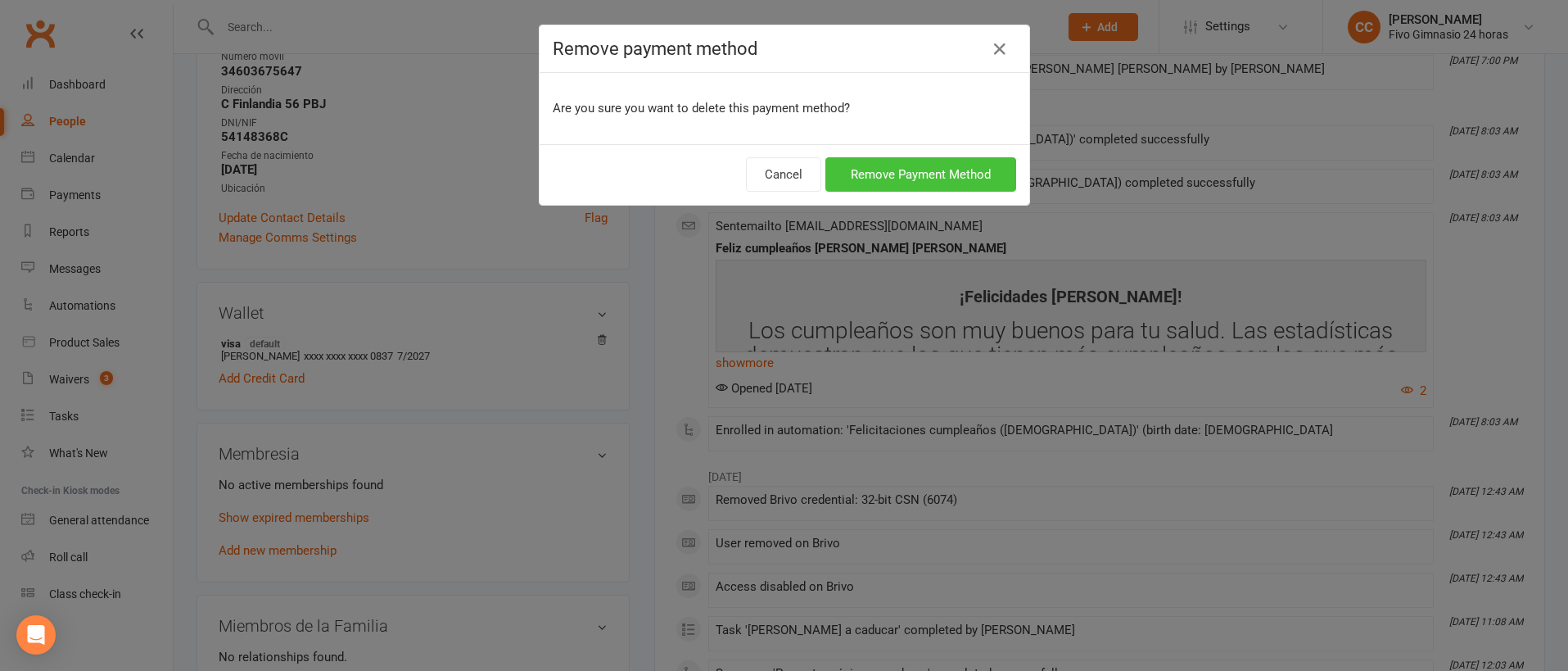
click at [878, 177] on button "Remove Payment Method" at bounding box center [920, 175] width 191 height 35
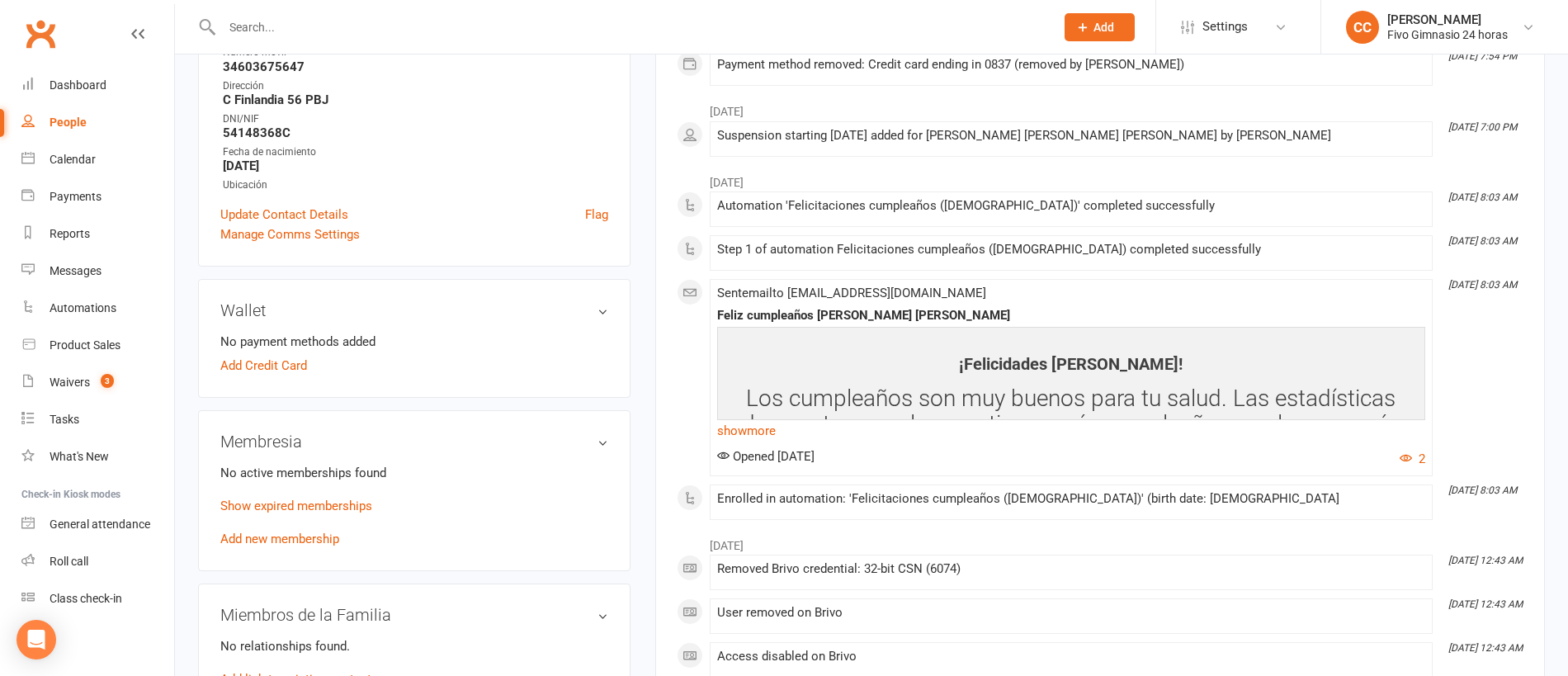
scroll to position [309, 0]
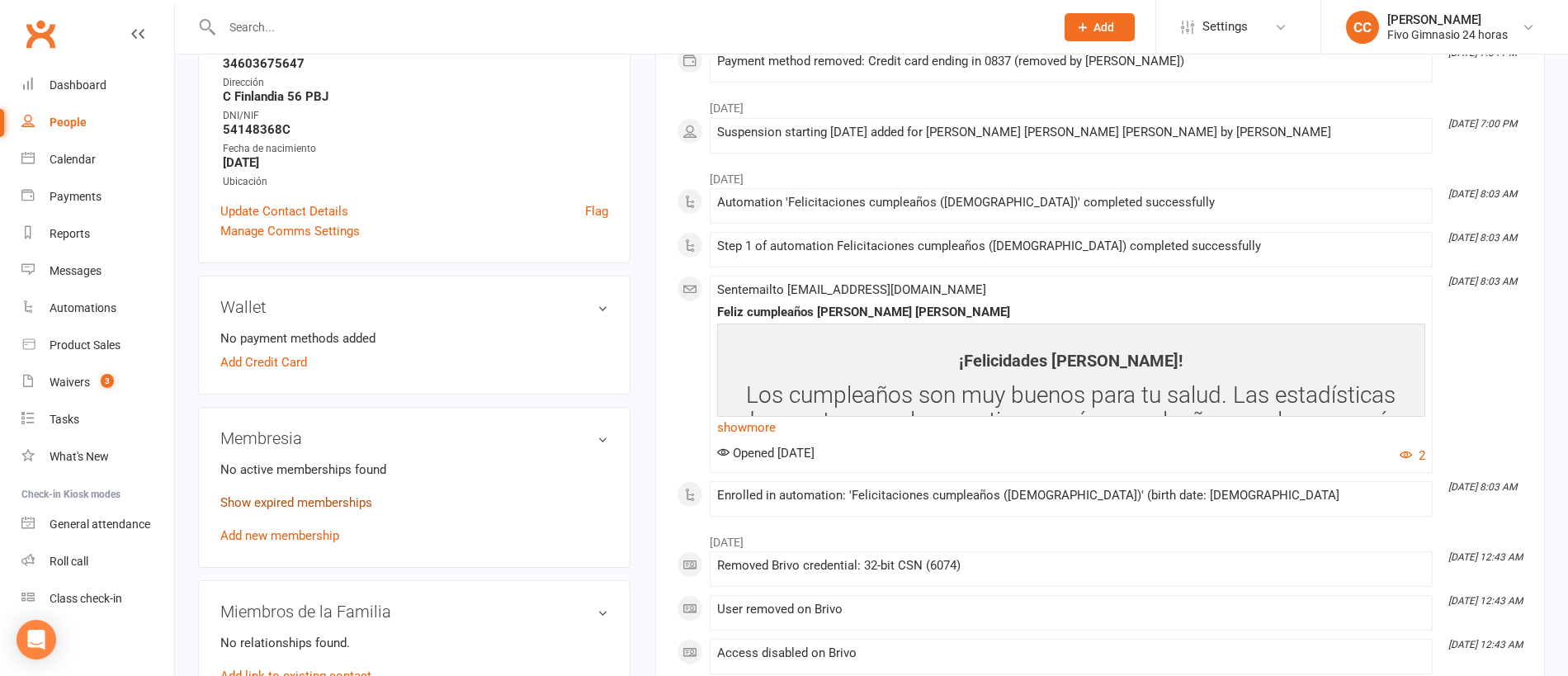
click at [297, 500] on link "Show expired memberships" at bounding box center [296, 503] width 152 height 15
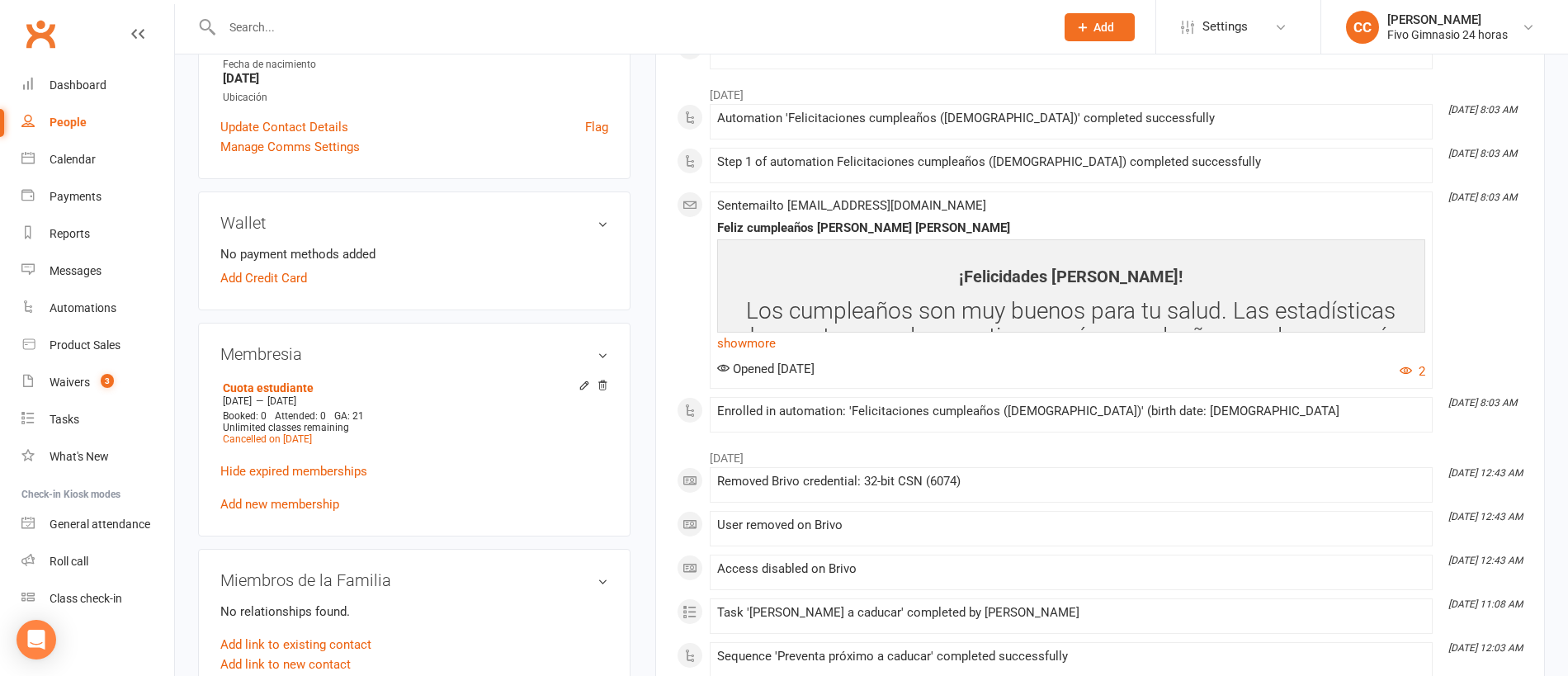
scroll to position [470, 0]
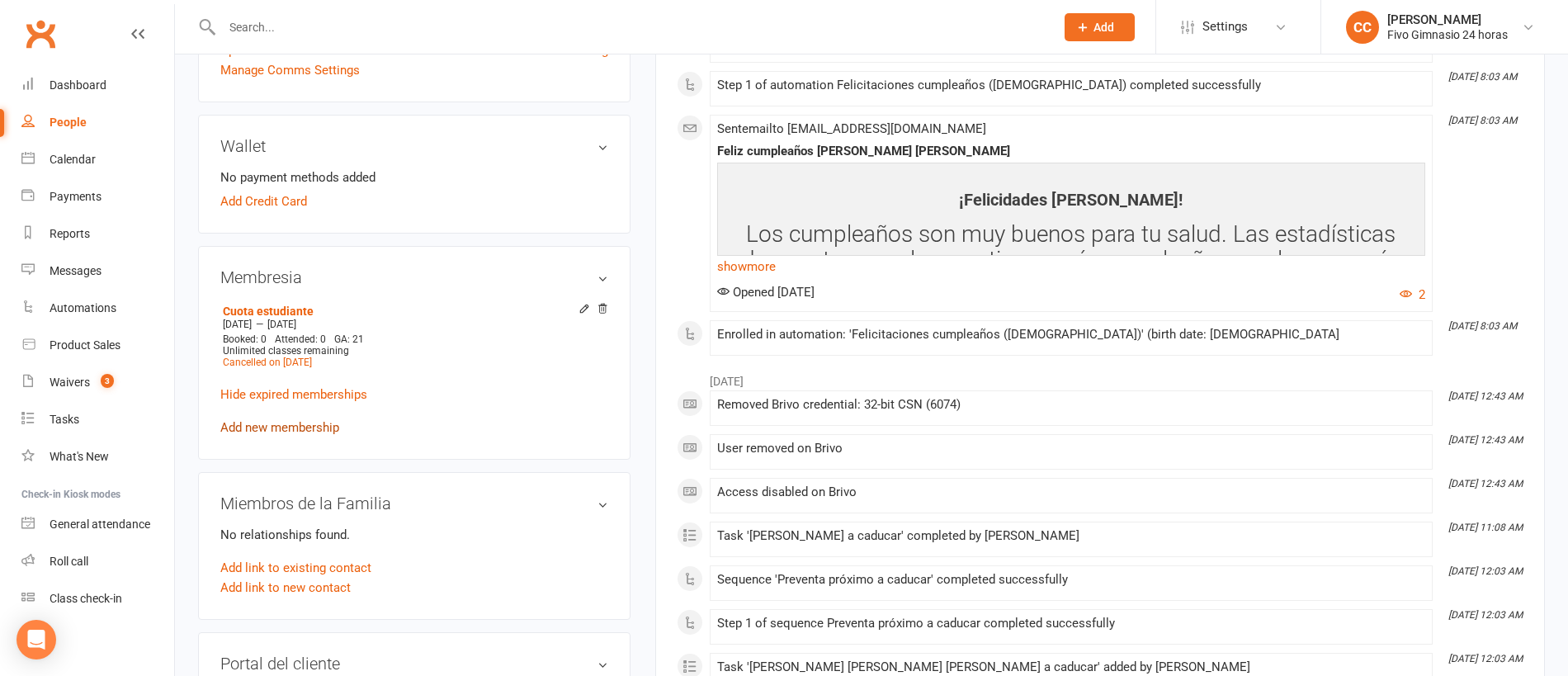
click at [300, 426] on link "Add new membership" at bounding box center [279, 428] width 119 height 15
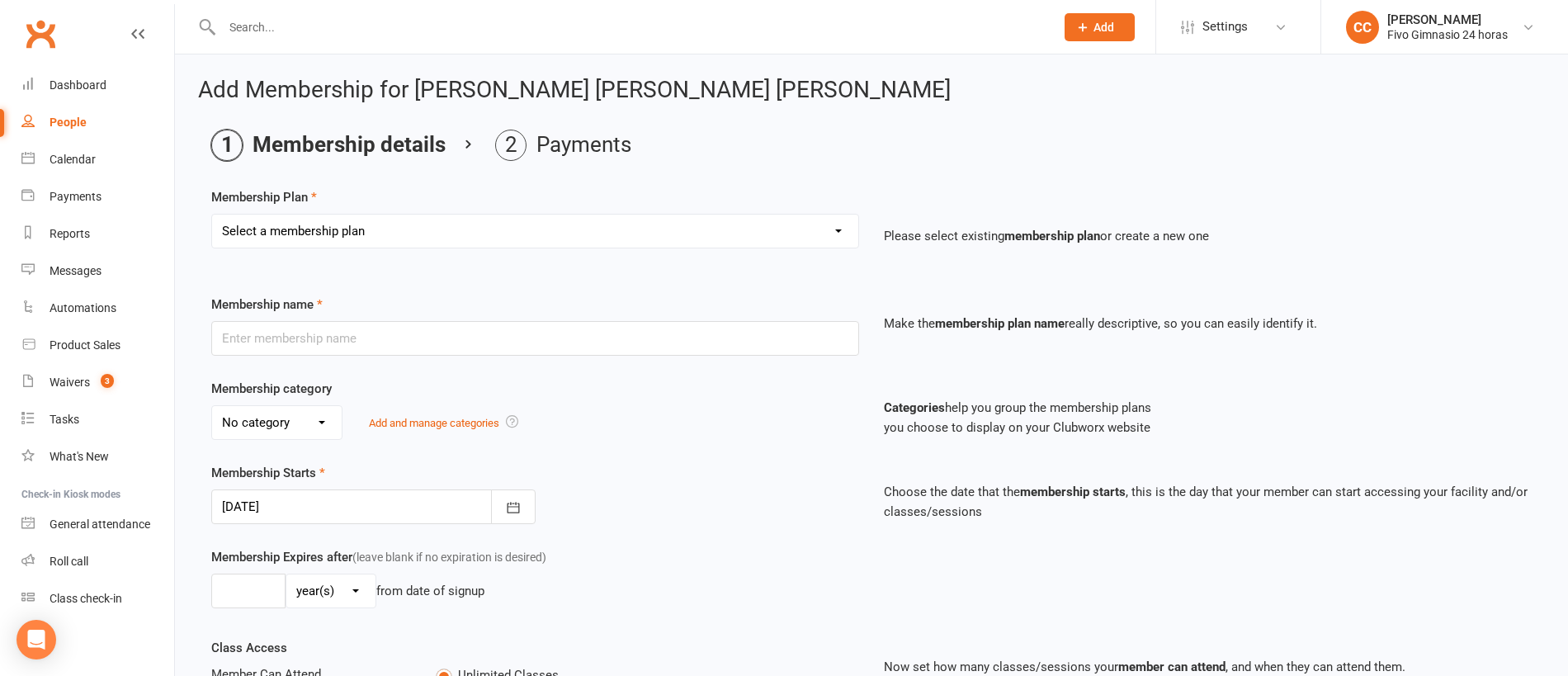
click at [353, 217] on select "Select a membership plan Cuota familiar Cuota estudiante 10 pases full Anual Se…" at bounding box center [535, 231] width 646 height 33
select select "1"
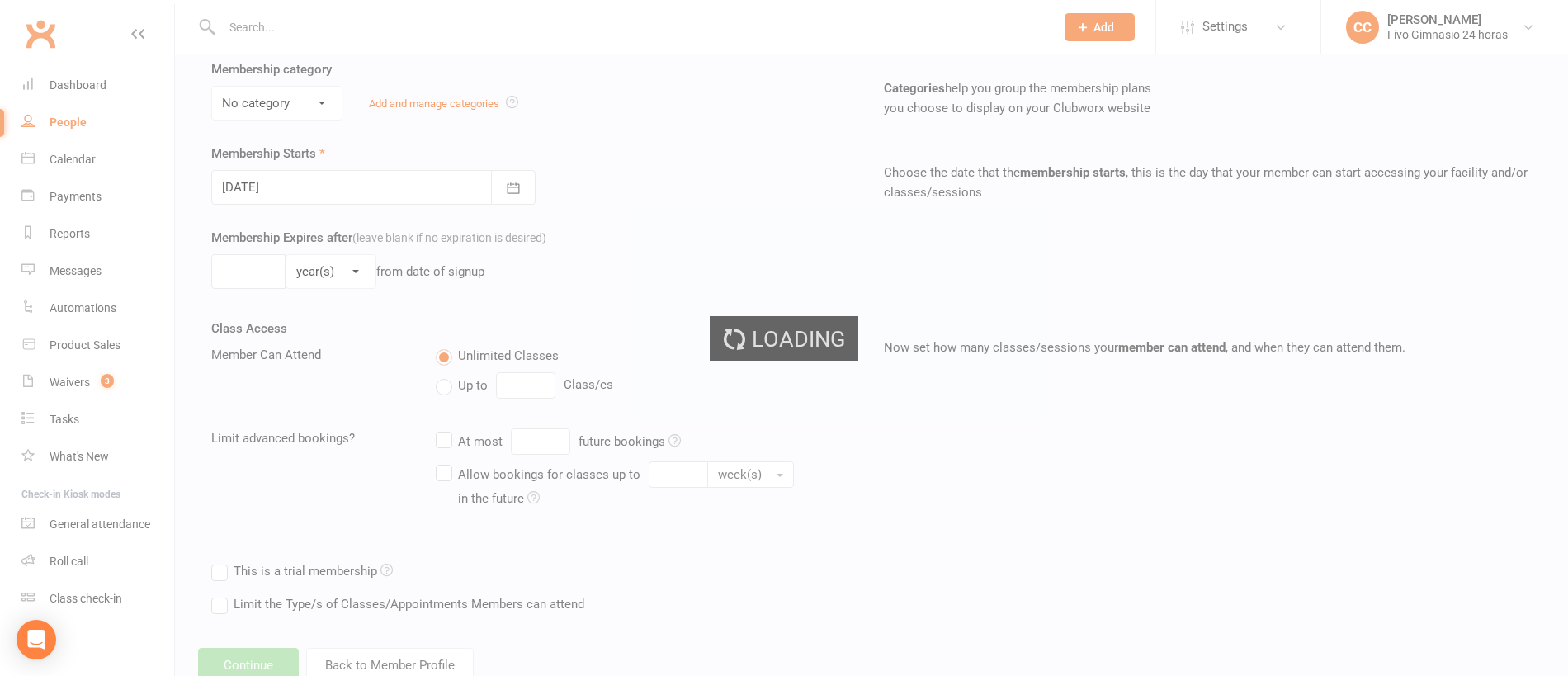
type input "Cuota estudiante"
select select "1"
type input "0"
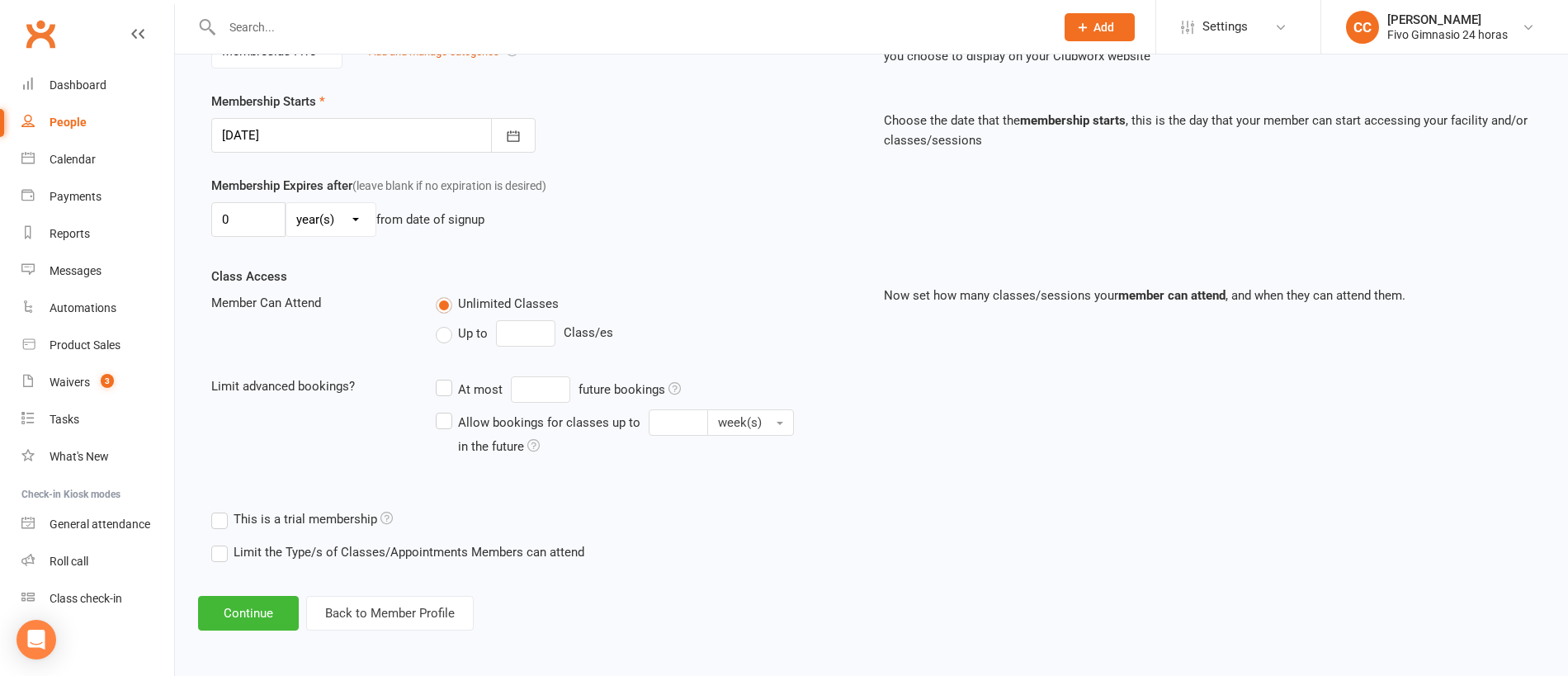
scroll to position [373, 0]
click at [248, 608] on button "Continue" at bounding box center [248, 612] width 101 height 35
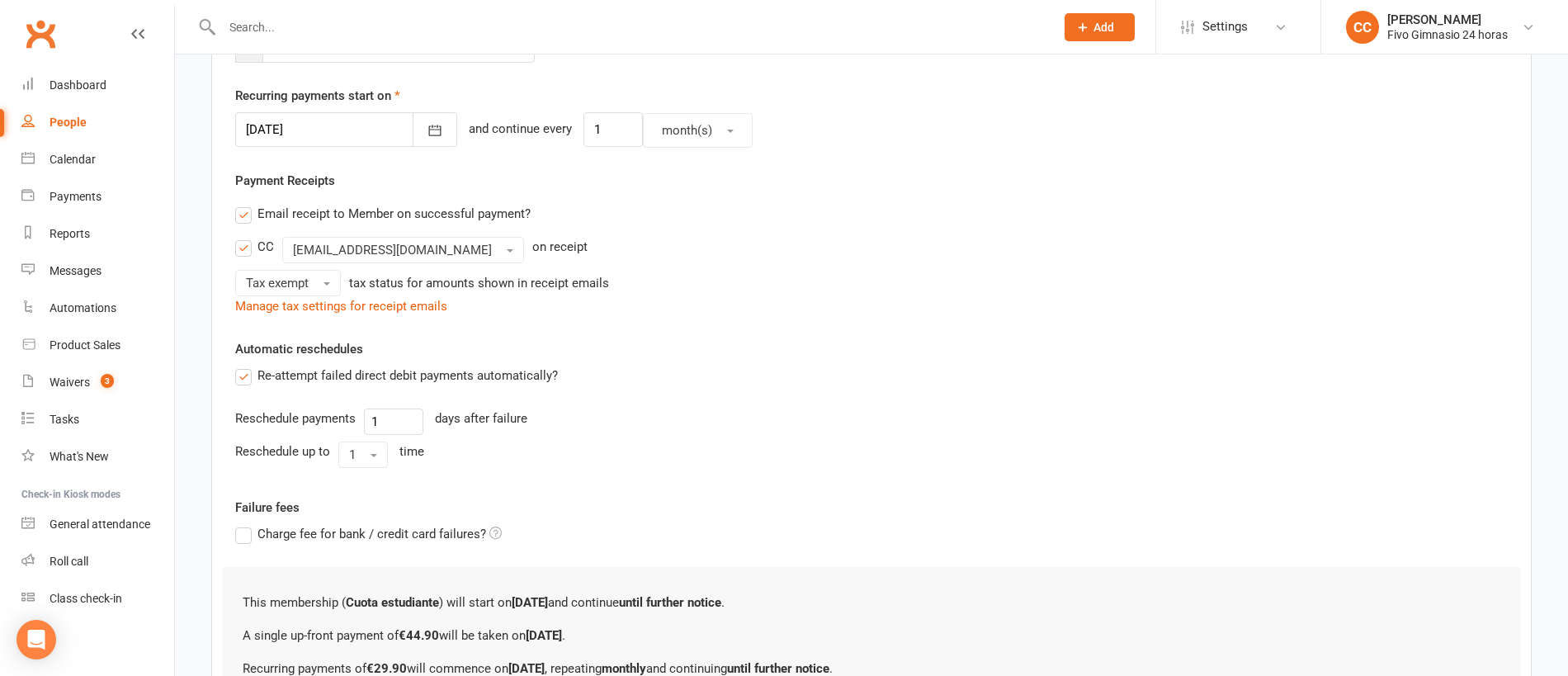
scroll to position [0, 0]
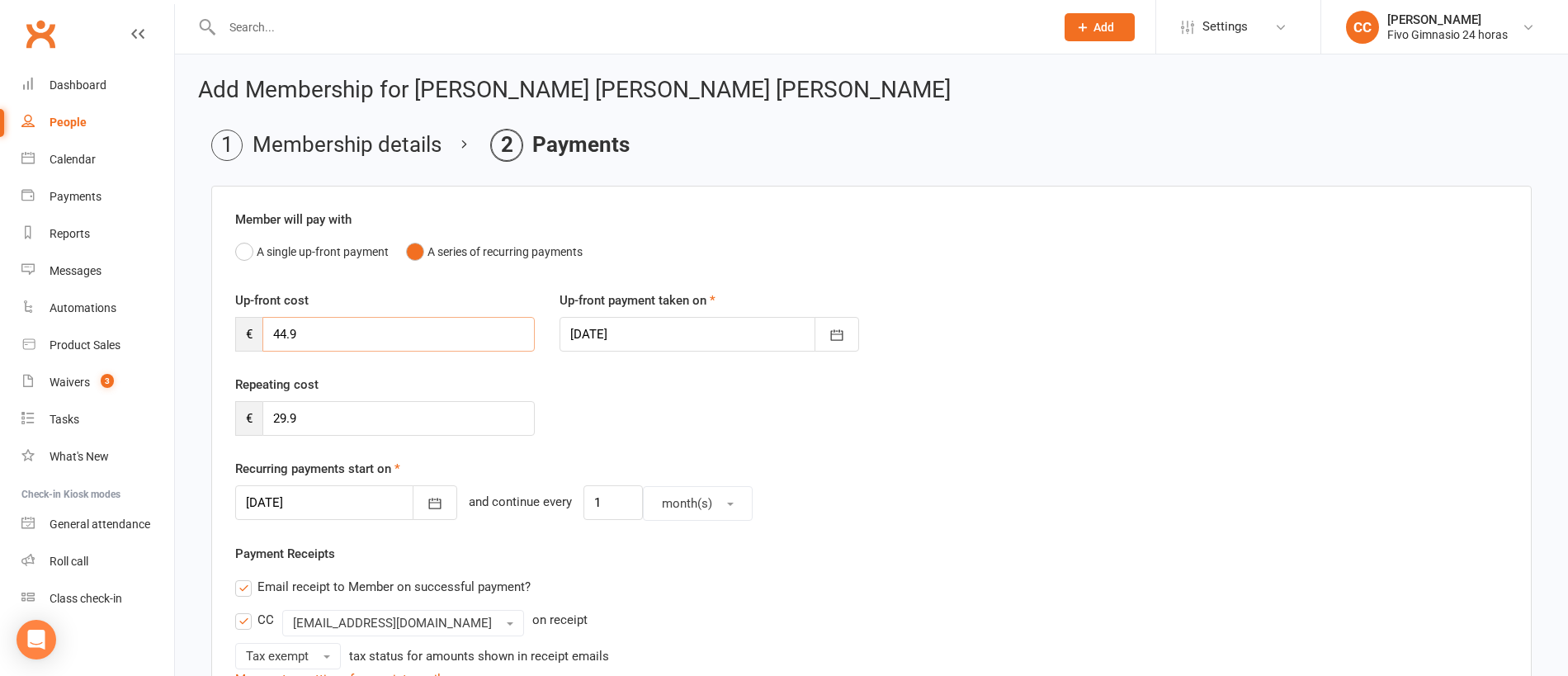
drag, startPoint x: 325, startPoint y: 333, endPoint x: 254, endPoint y: 323, distance: 71.7
click at [254, 323] on div "€ 44.9" at bounding box center [384, 334] width 299 height 35
type input "29.90"
click at [427, 506] on icon "button" at bounding box center [435, 503] width 17 height 17
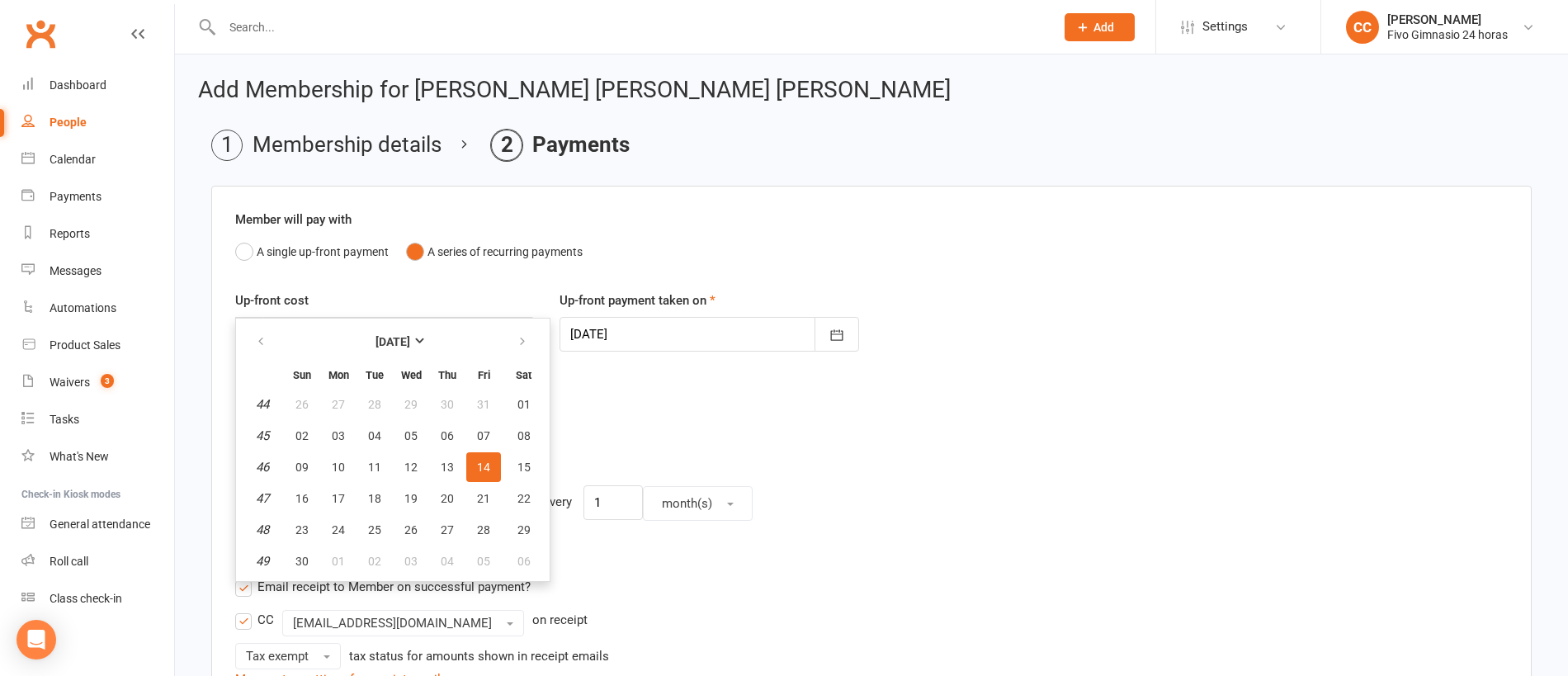
click at [503, 333] on th at bounding box center [523, 342] width 42 height 37
click at [509, 336] on button "button" at bounding box center [523, 342] width 36 height 30
click at [343, 402] on span "01" at bounding box center [338, 404] width 13 height 13
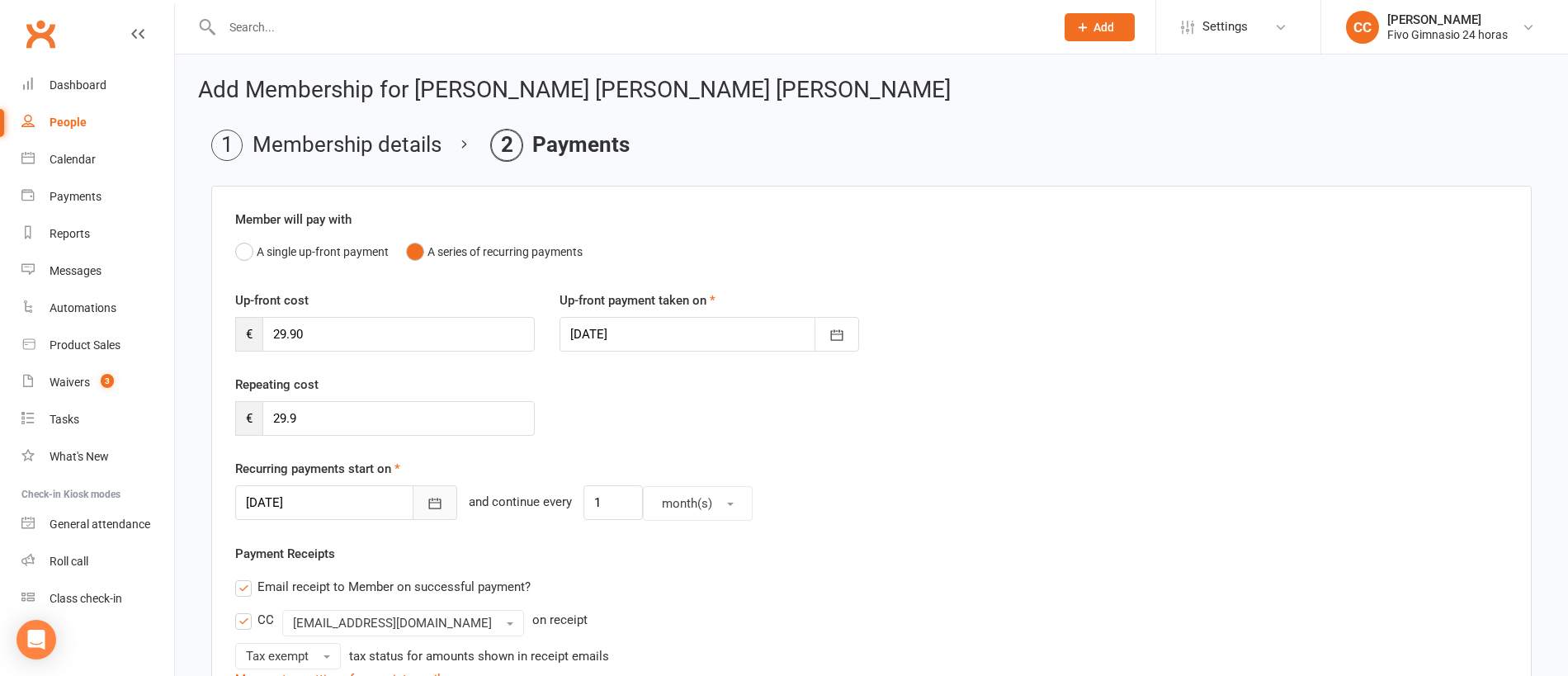
click at [427, 497] on icon "button" at bounding box center [435, 503] width 17 height 17
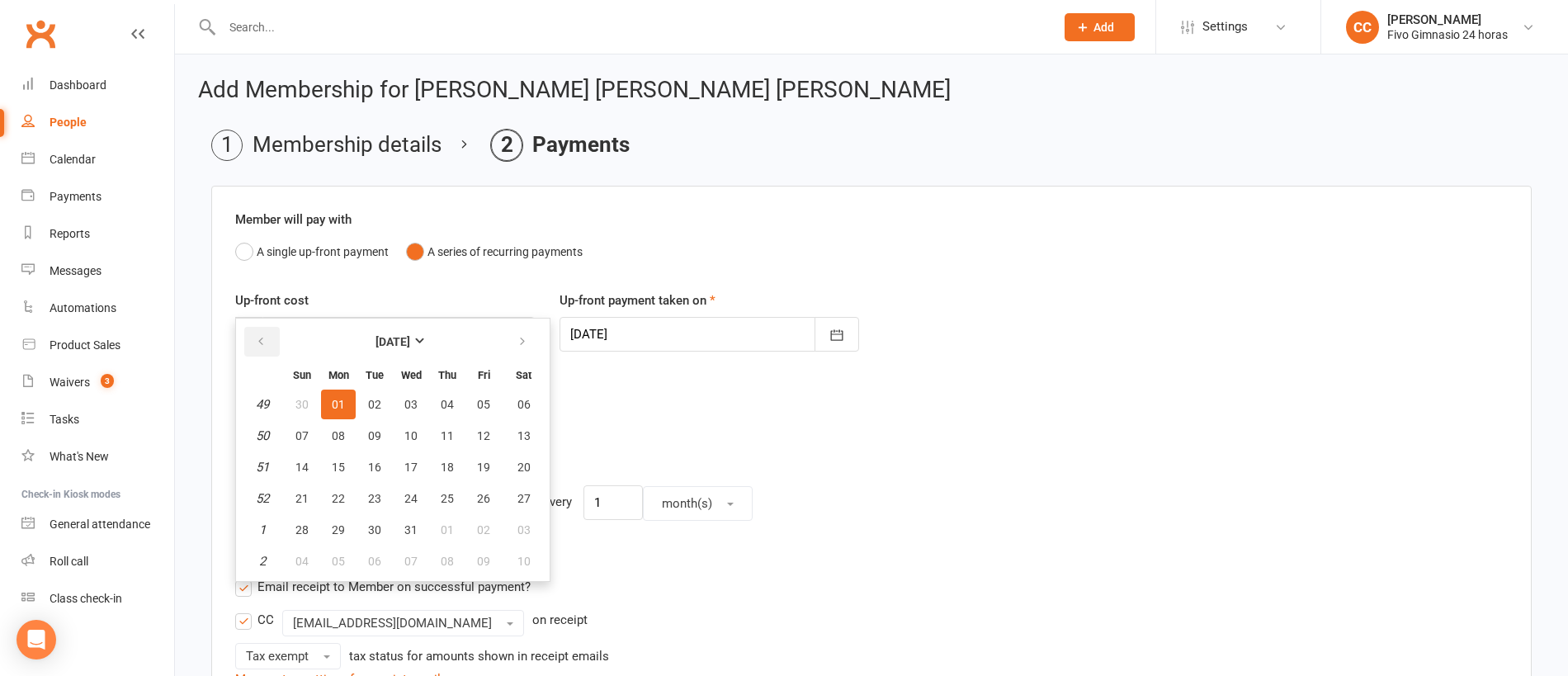
click at [266, 332] on button "button" at bounding box center [262, 342] width 36 height 30
click at [477, 465] on span "14" at bounding box center [483, 468] width 13 height 13
type input "14 Nov 2025"
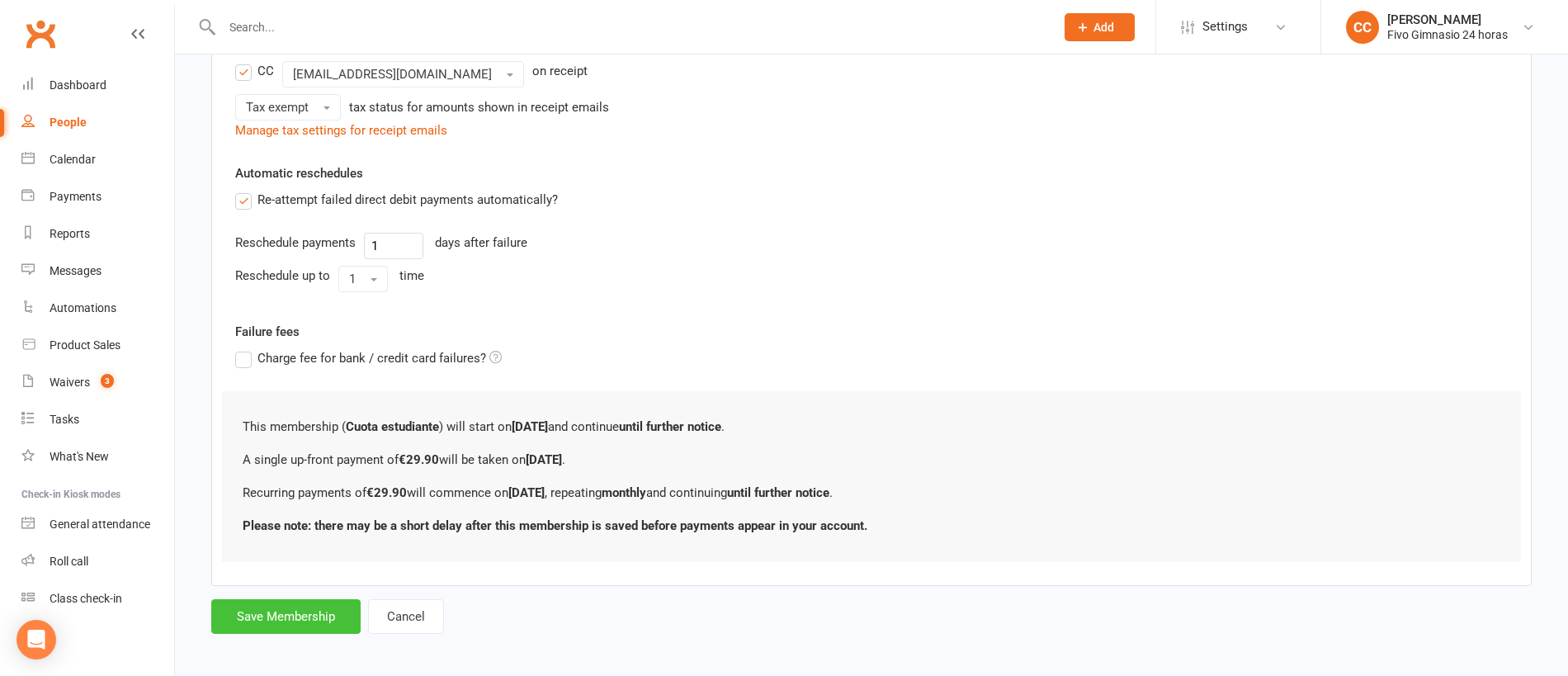
scroll to position [557, 0]
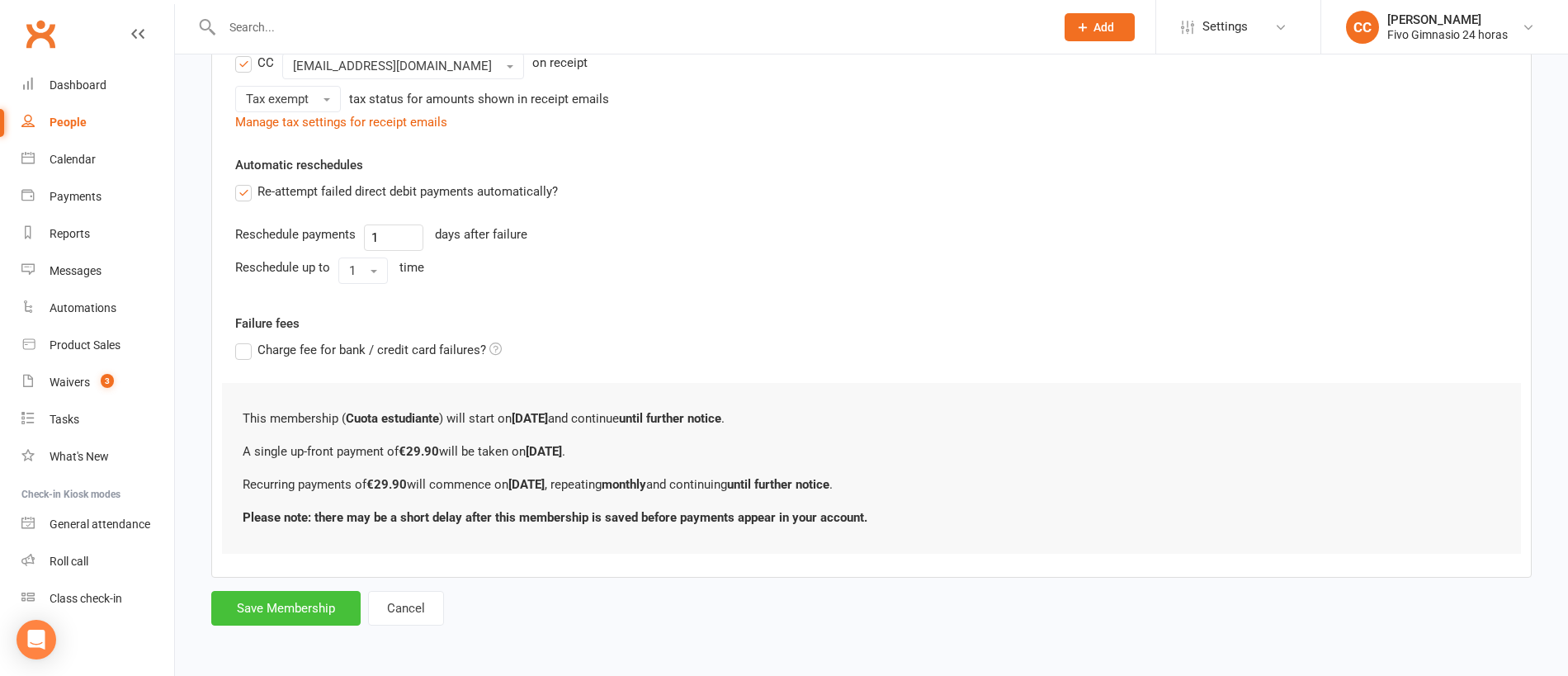
click at [281, 616] on button "Save Membership" at bounding box center [286, 608] width 149 height 35
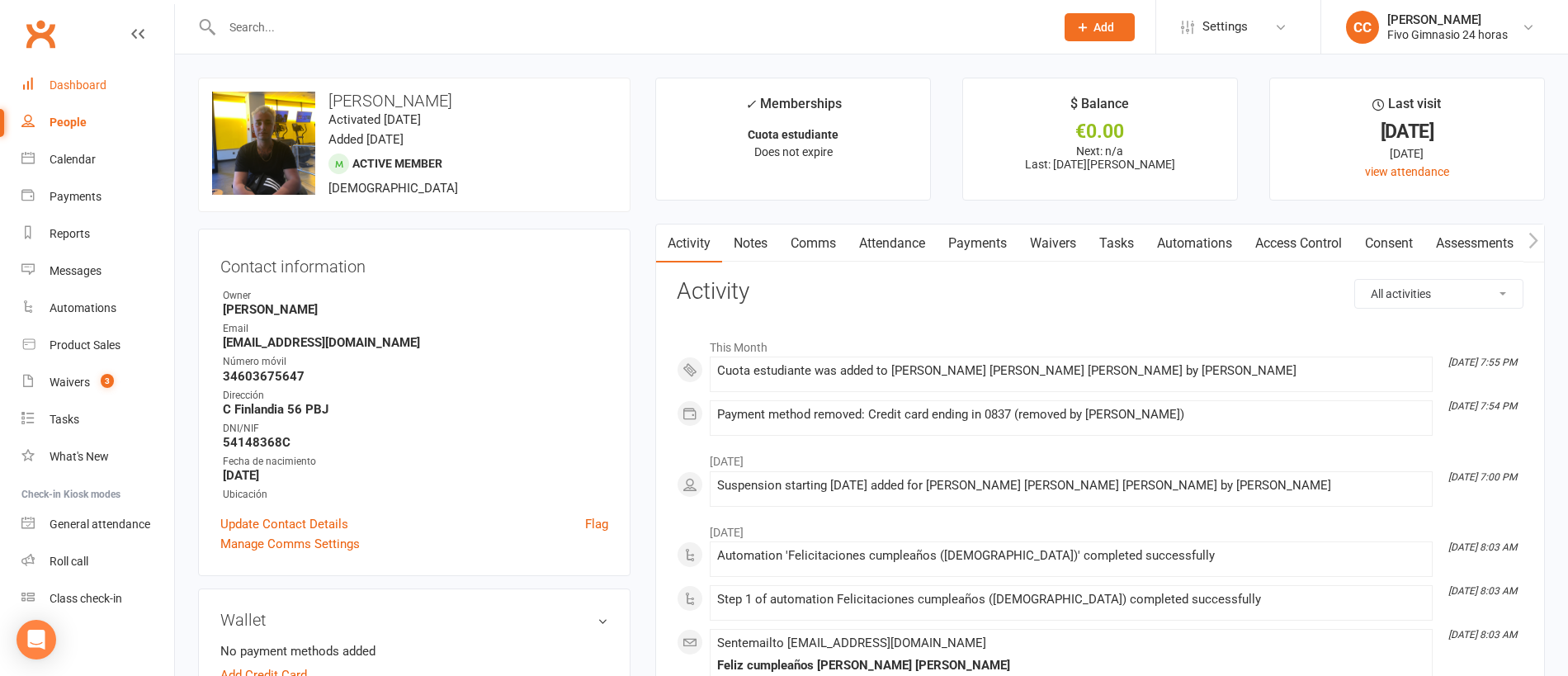
click at [64, 78] on div "Dashboard" at bounding box center [77, 85] width 57 height 13
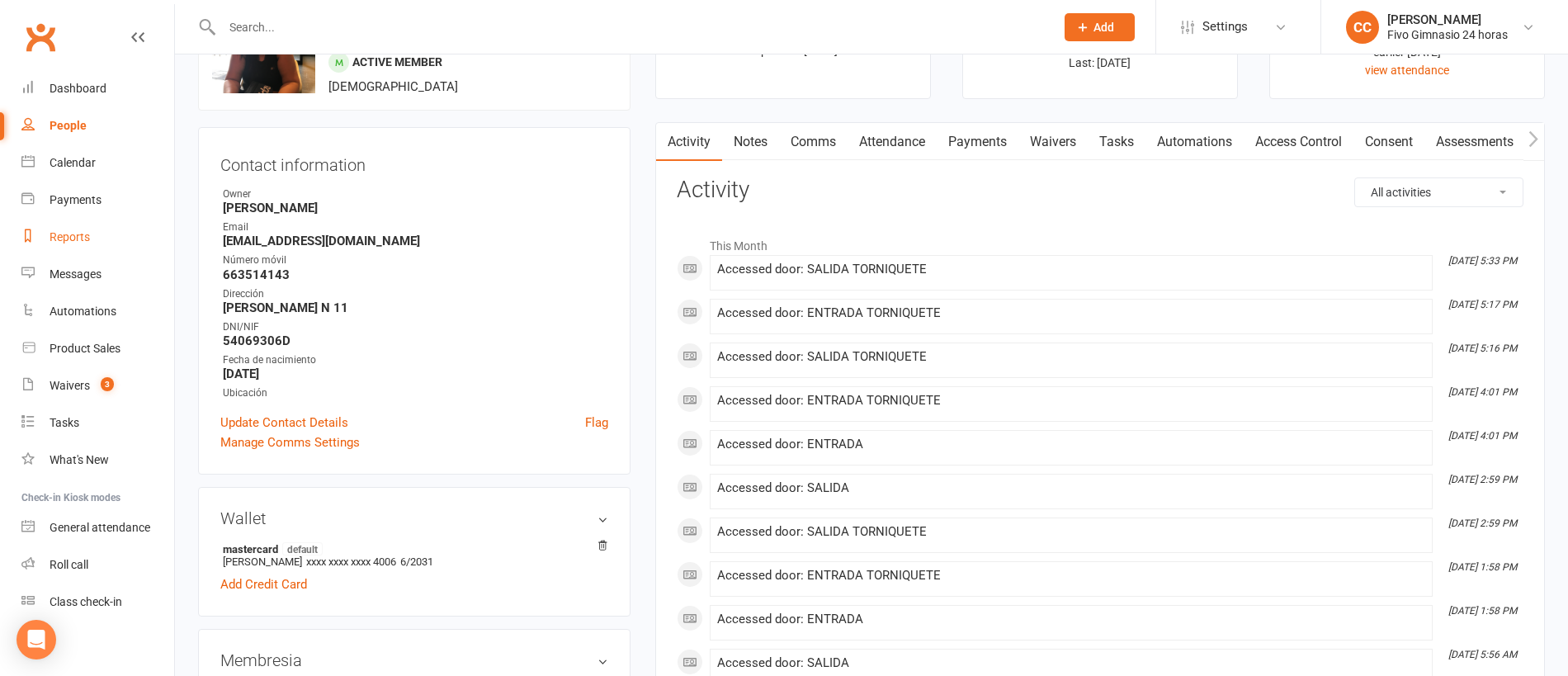
scroll to position [111, 0]
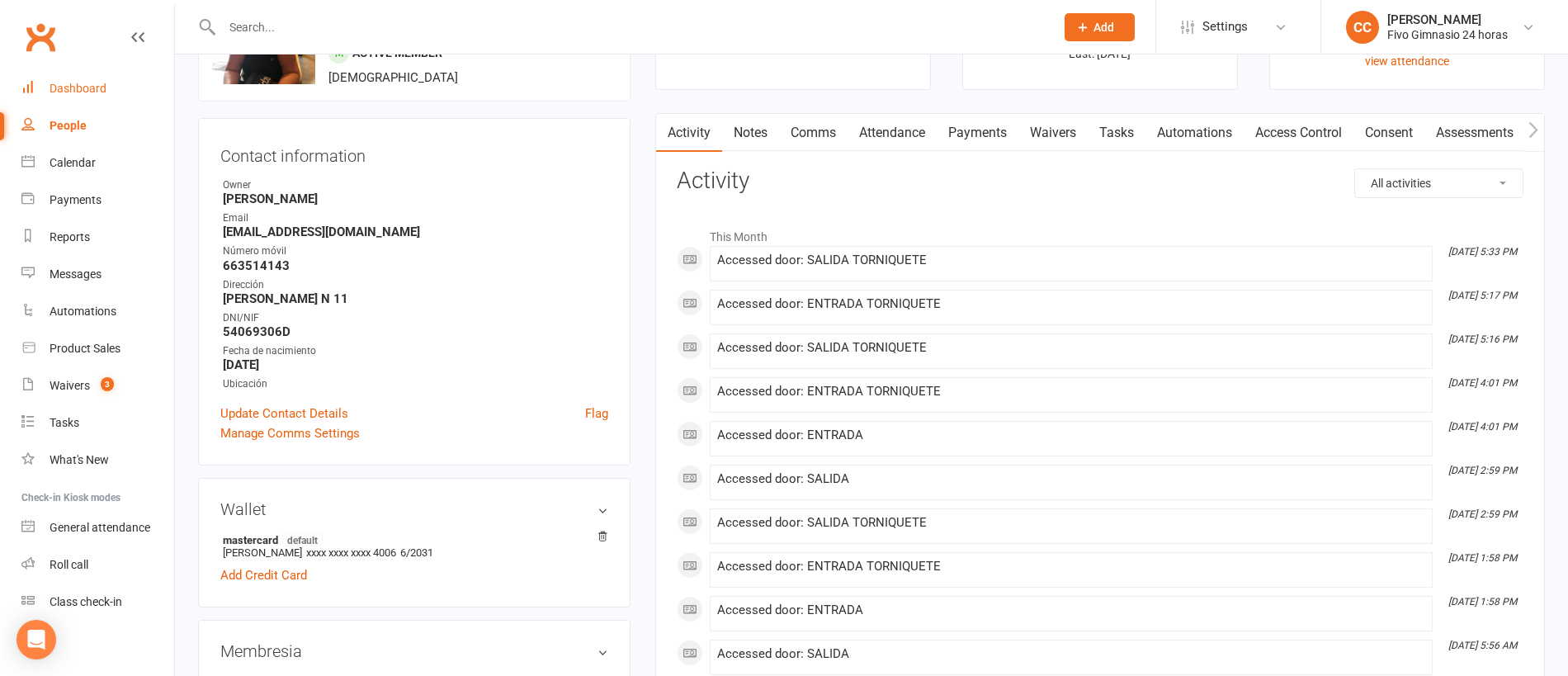
click at [59, 74] on link "Dashboard" at bounding box center [97, 88] width 152 height 38
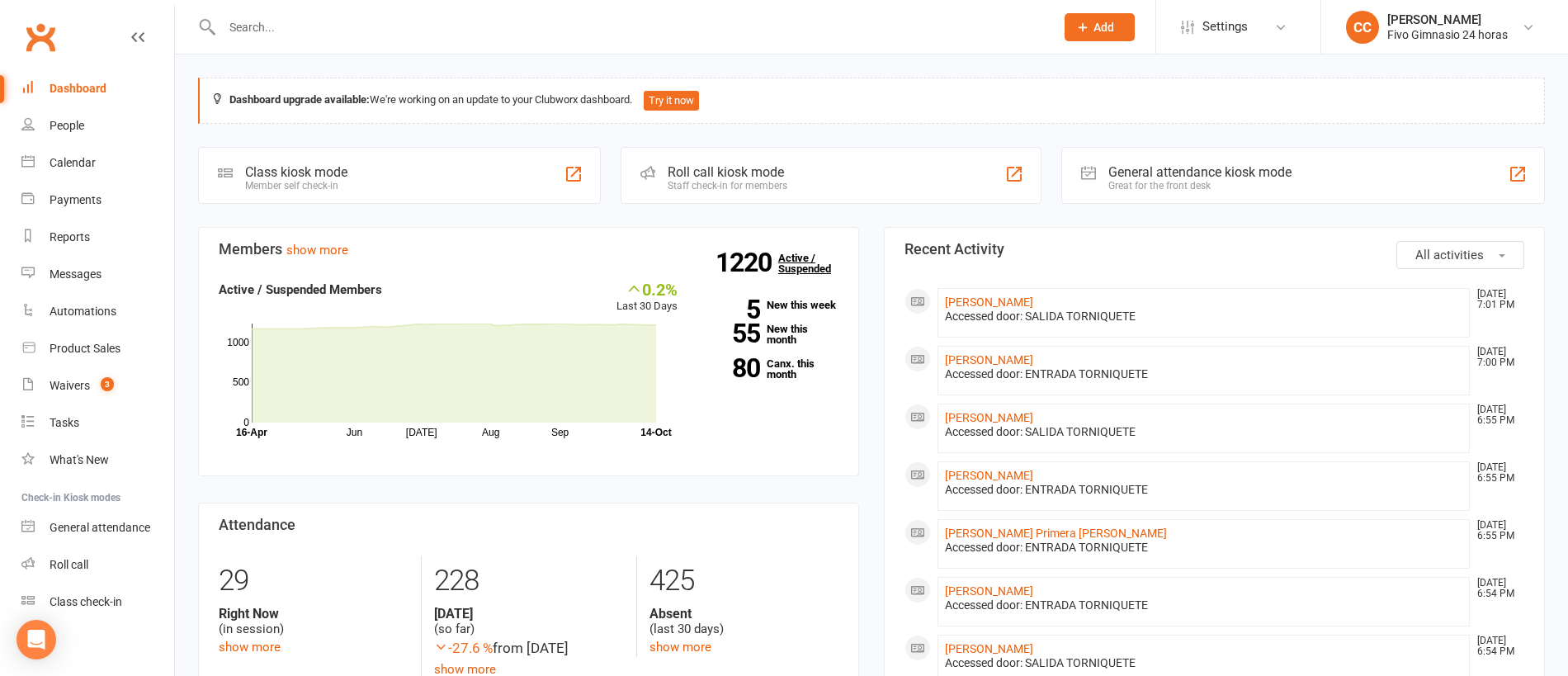
click at [22, 70] on link "Dashboard" at bounding box center [97, 88] width 152 height 38
click at [80, 119] on div "People" at bounding box center [67, 126] width 35 height 13
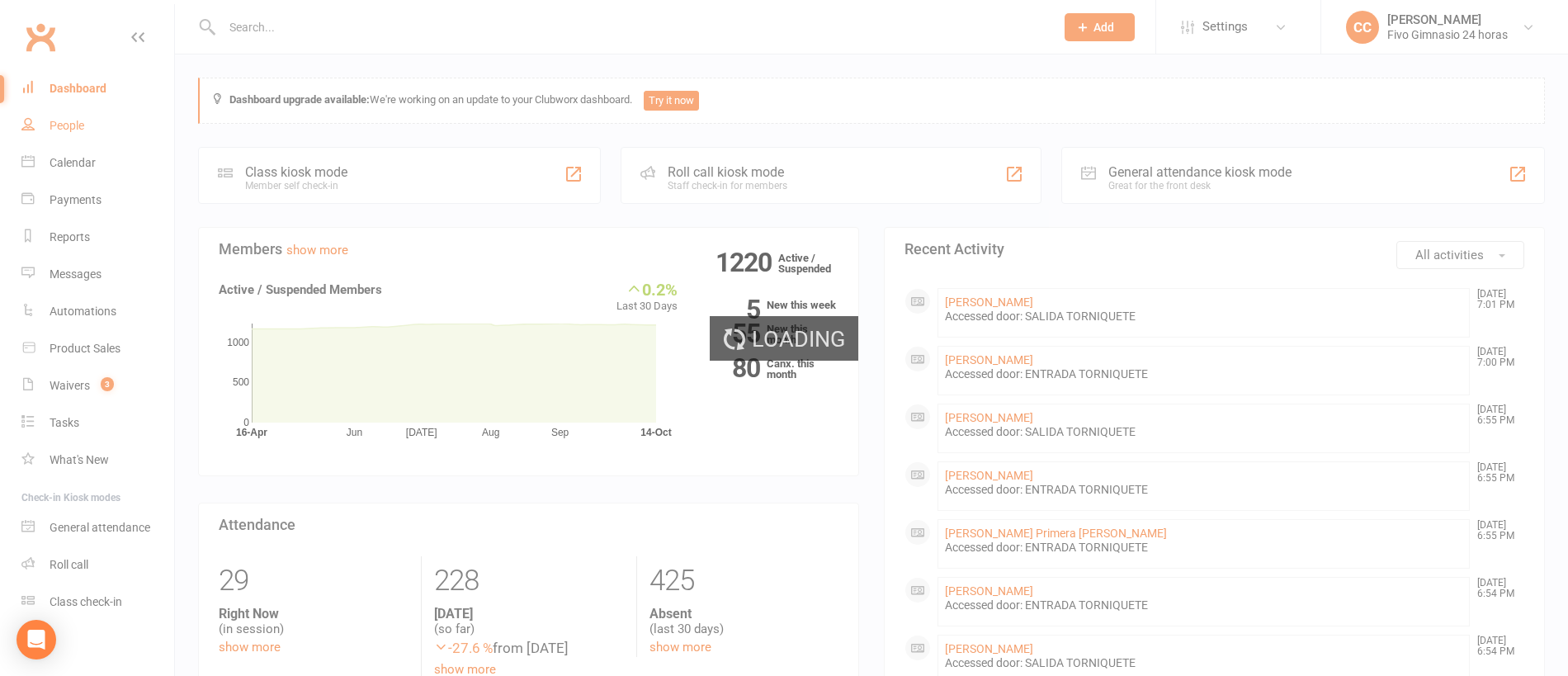
select select "100"
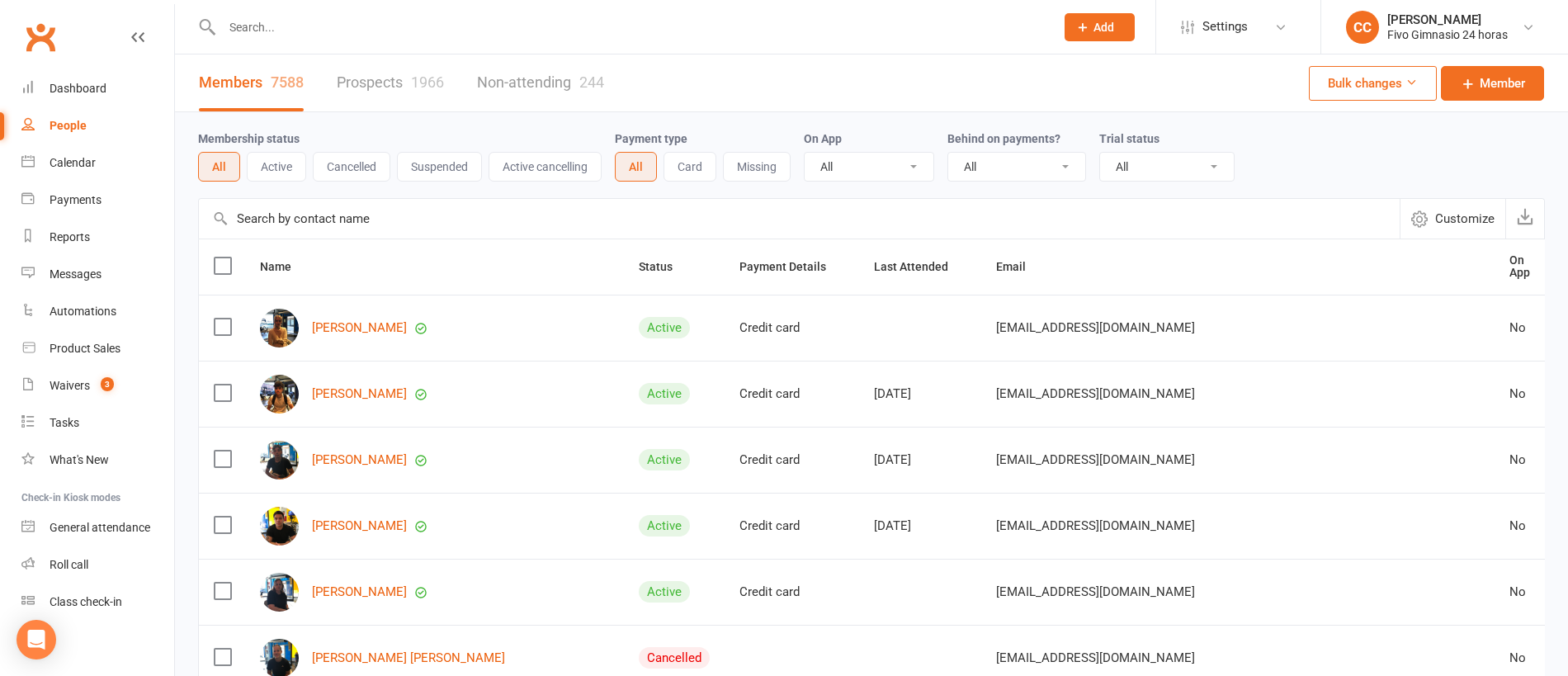
scroll to position [3, 0]
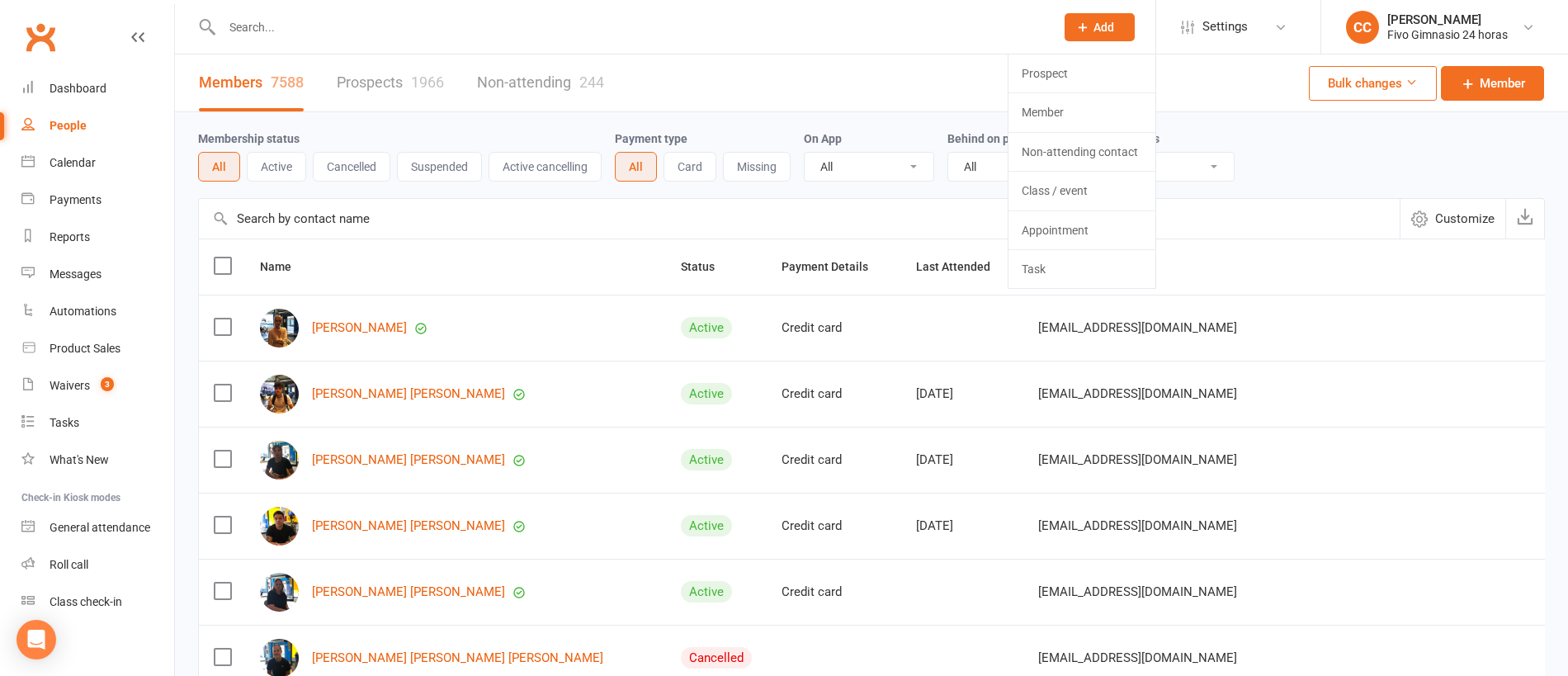
select select "100"
click at [1072, 112] on link "Member" at bounding box center [1081, 113] width 147 height 38
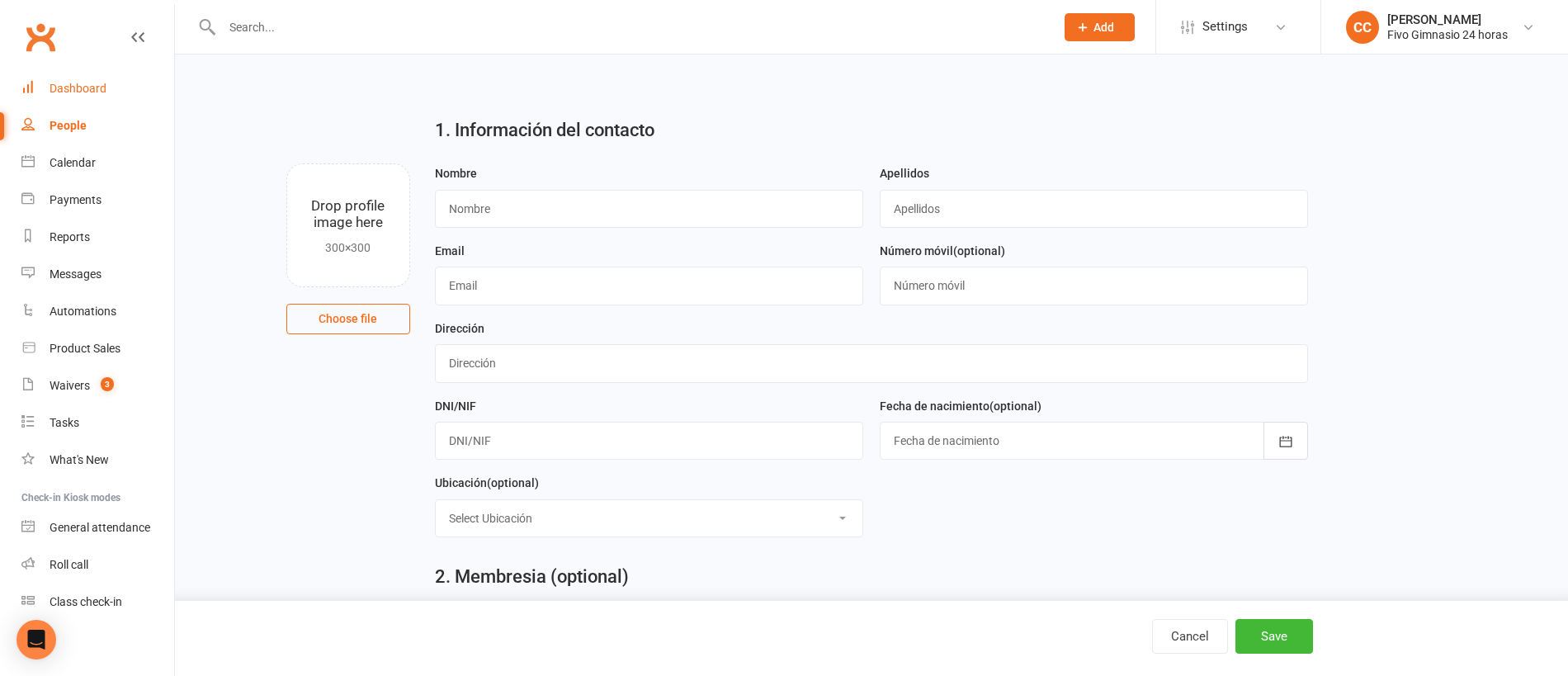
click at [68, 83] on div "Dashboard" at bounding box center [77, 88] width 57 height 13
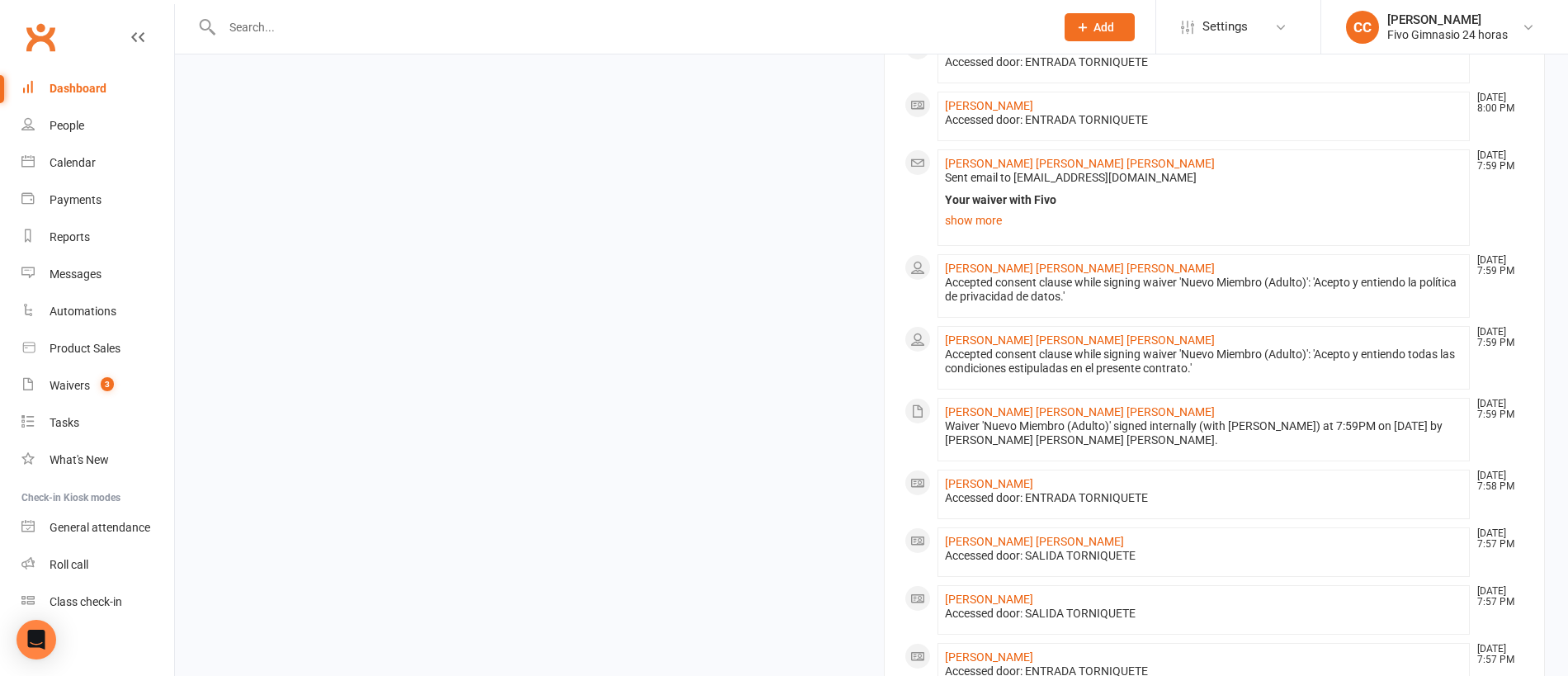
scroll to position [981, 0]
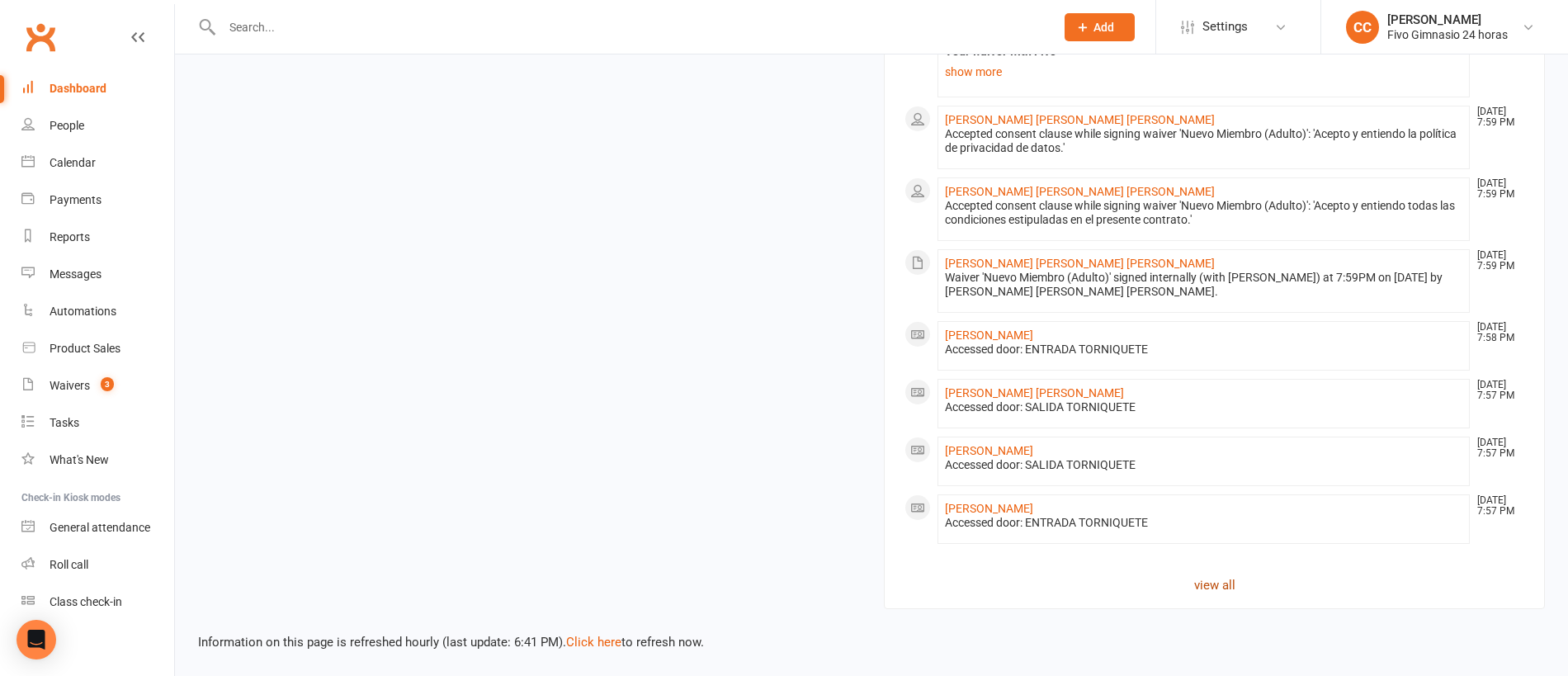
click at [1211, 584] on link "view all" at bounding box center [1214, 585] width 620 height 20
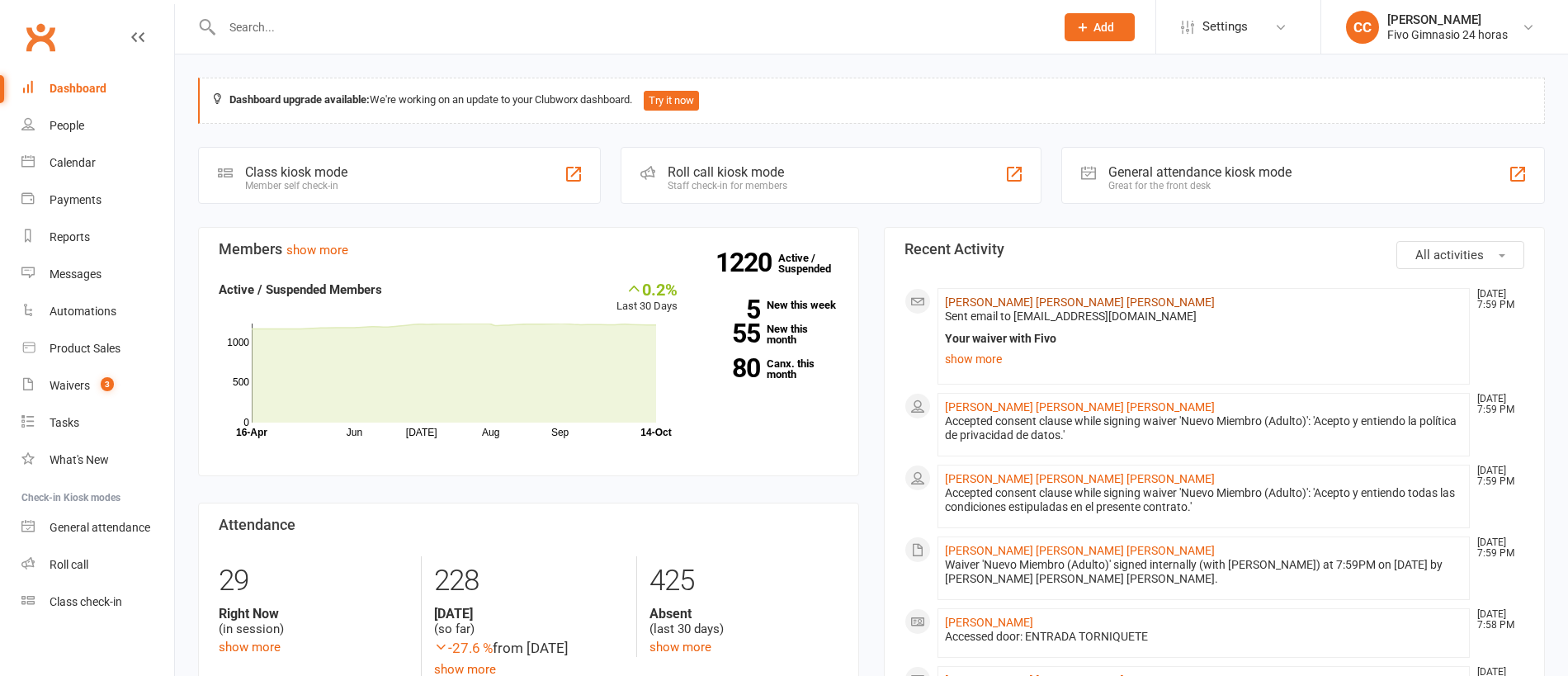
click at [987, 298] on link "[PERSON_NAME] [PERSON_NAME] [PERSON_NAME]" at bounding box center [1080, 303] width 270 height 13
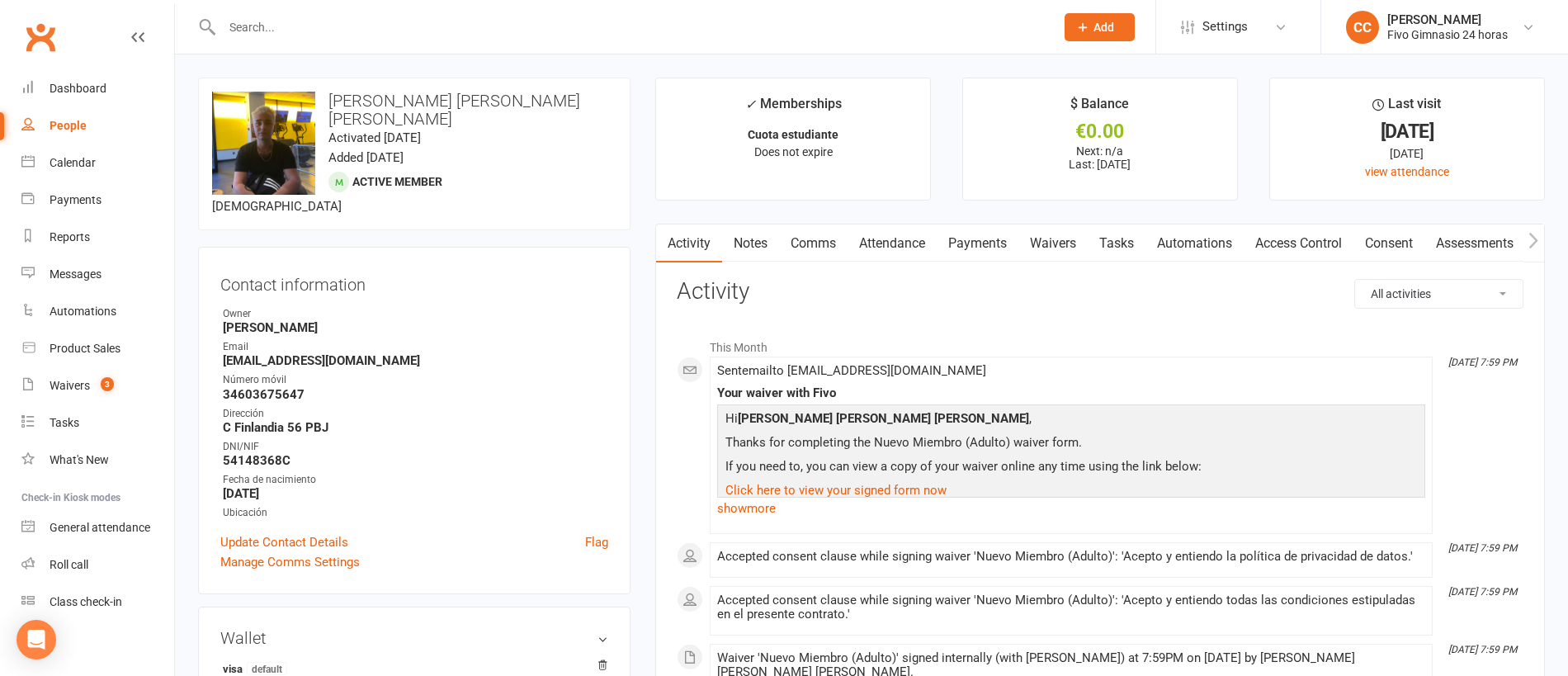
click at [998, 235] on link "Payments" at bounding box center [977, 243] width 82 height 38
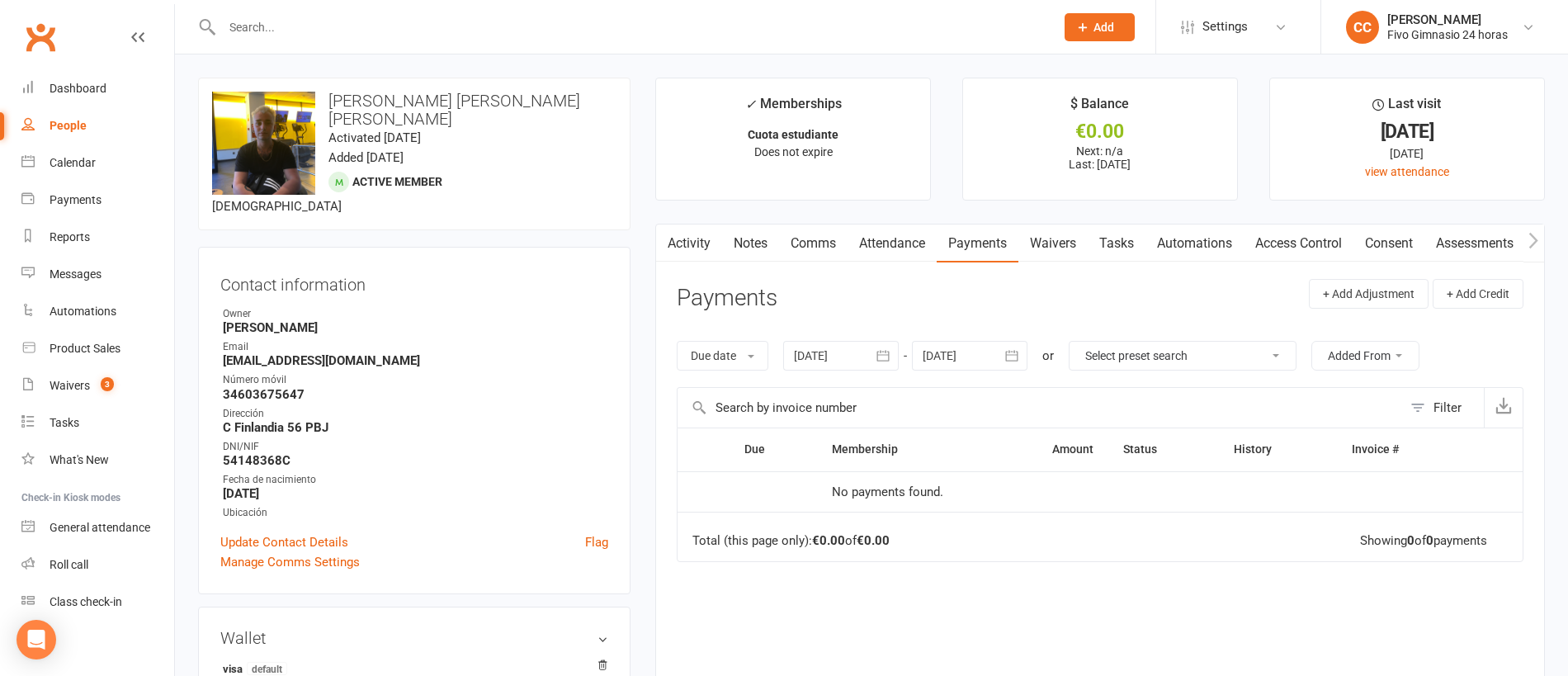
click at [1318, 247] on link "Access Control" at bounding box center [1298, 243] width 110 height 38
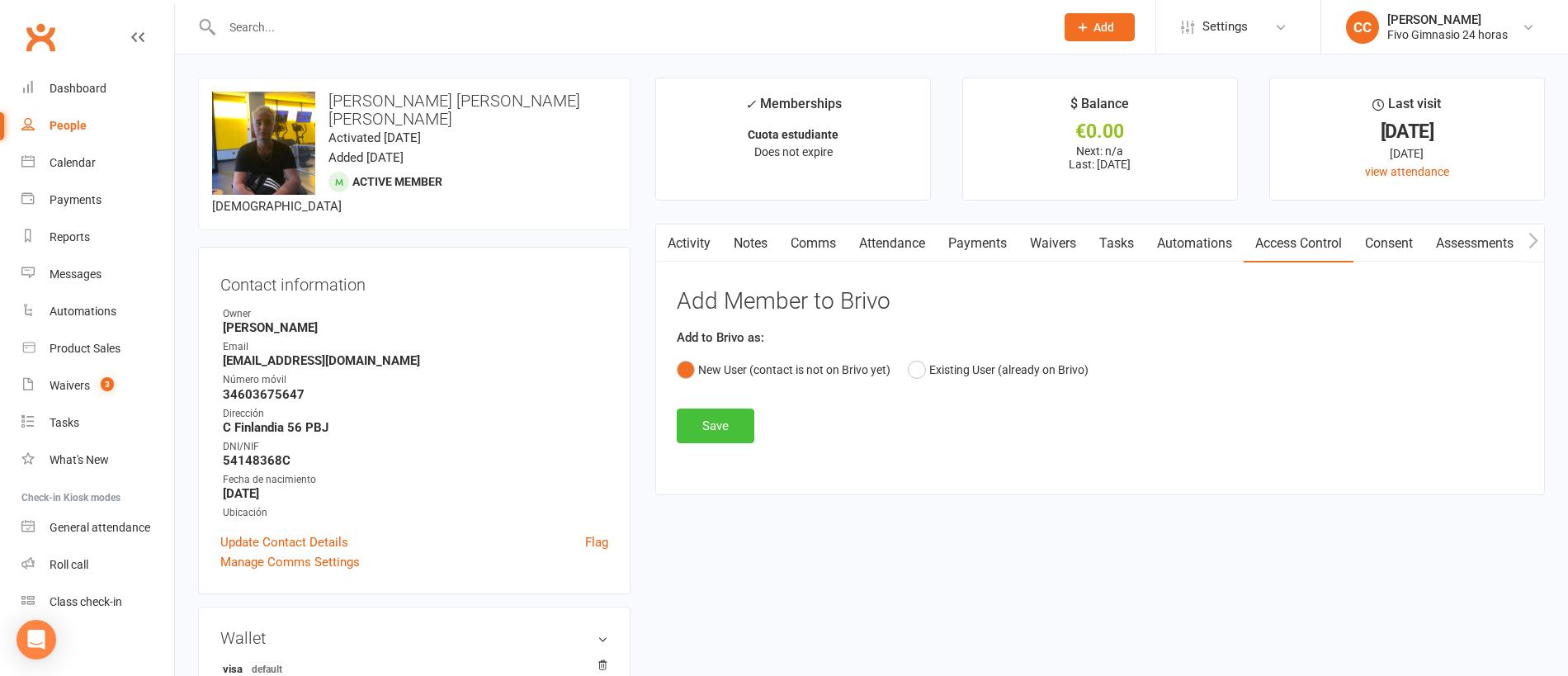
click at [722, 423] on button "Save" at bounding box center [715, 426] width 77 height 35
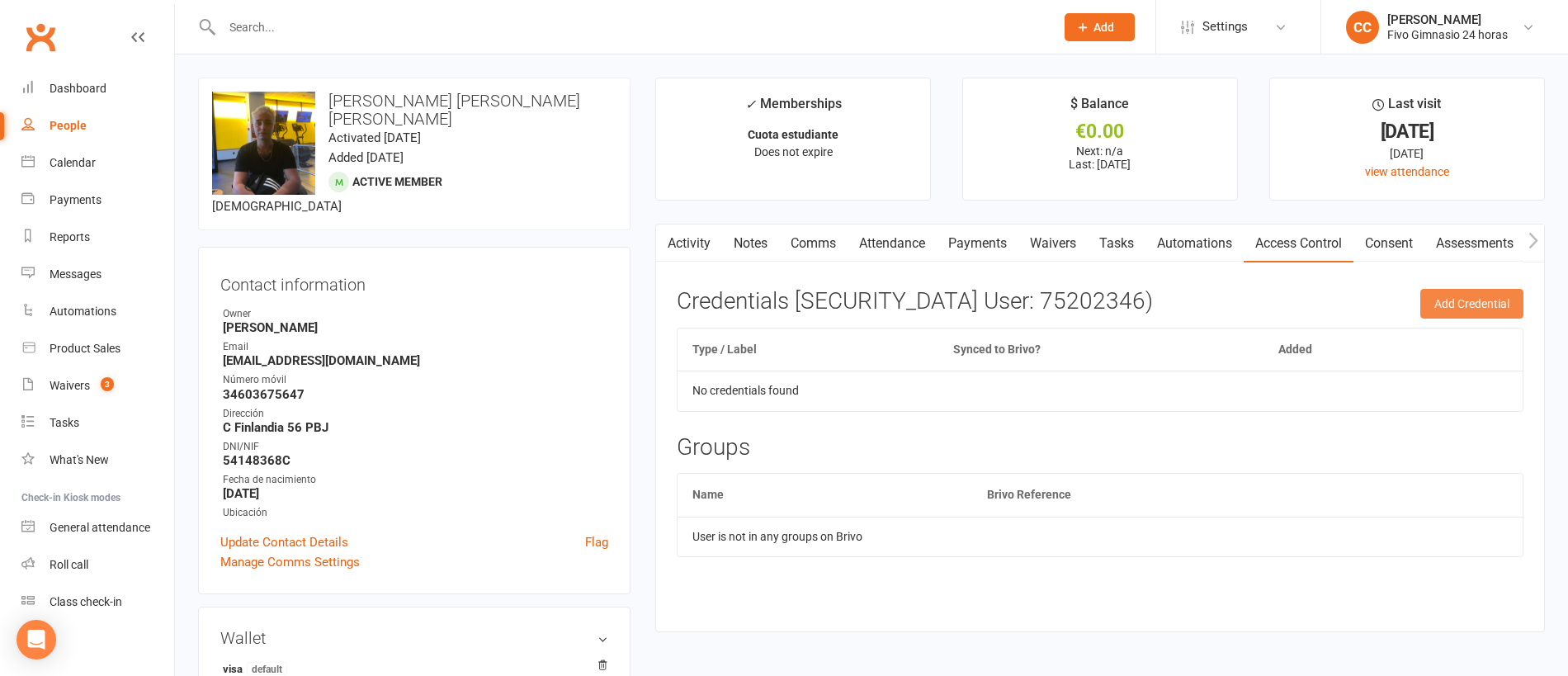
click at [1455, 301] on button "Add Credential" at bounding box center [1471, 304] width 103 height 30
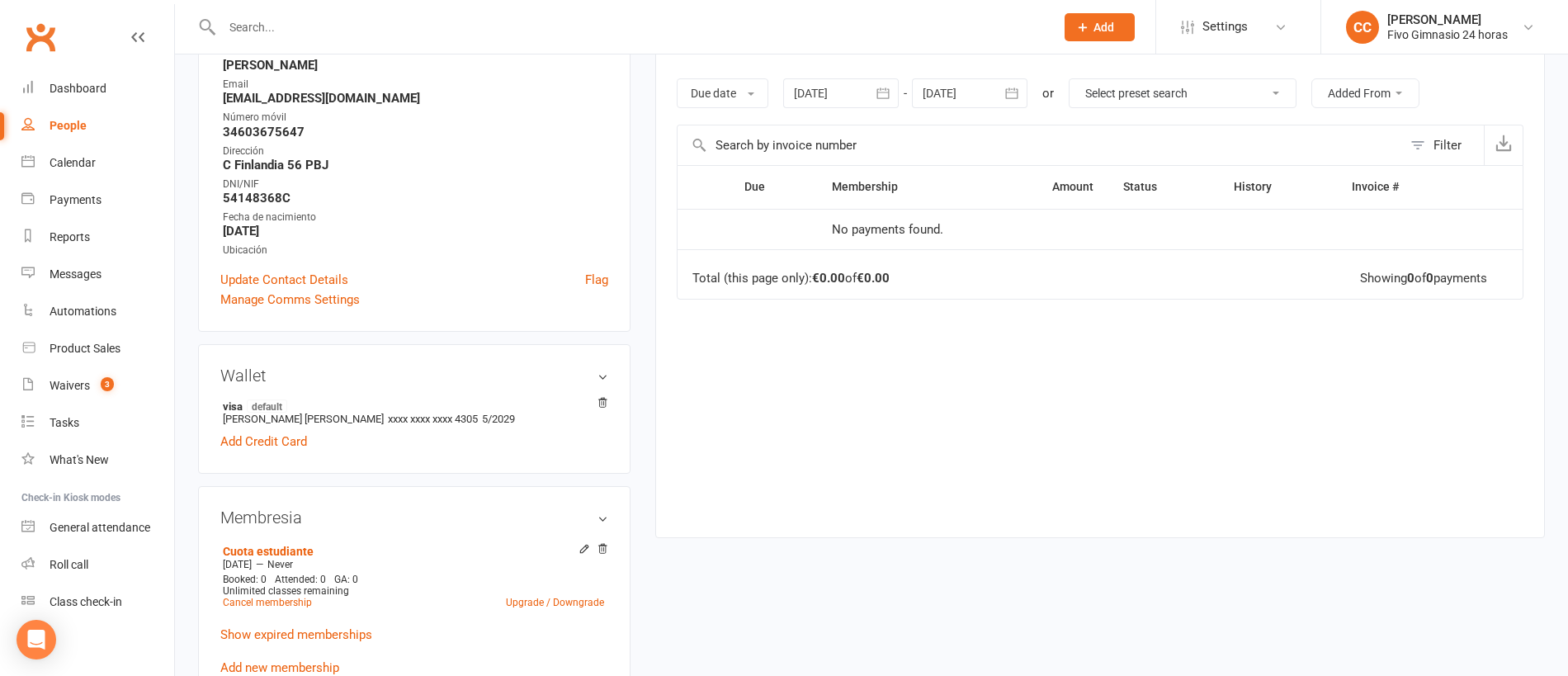
scroll to position [538, 0]
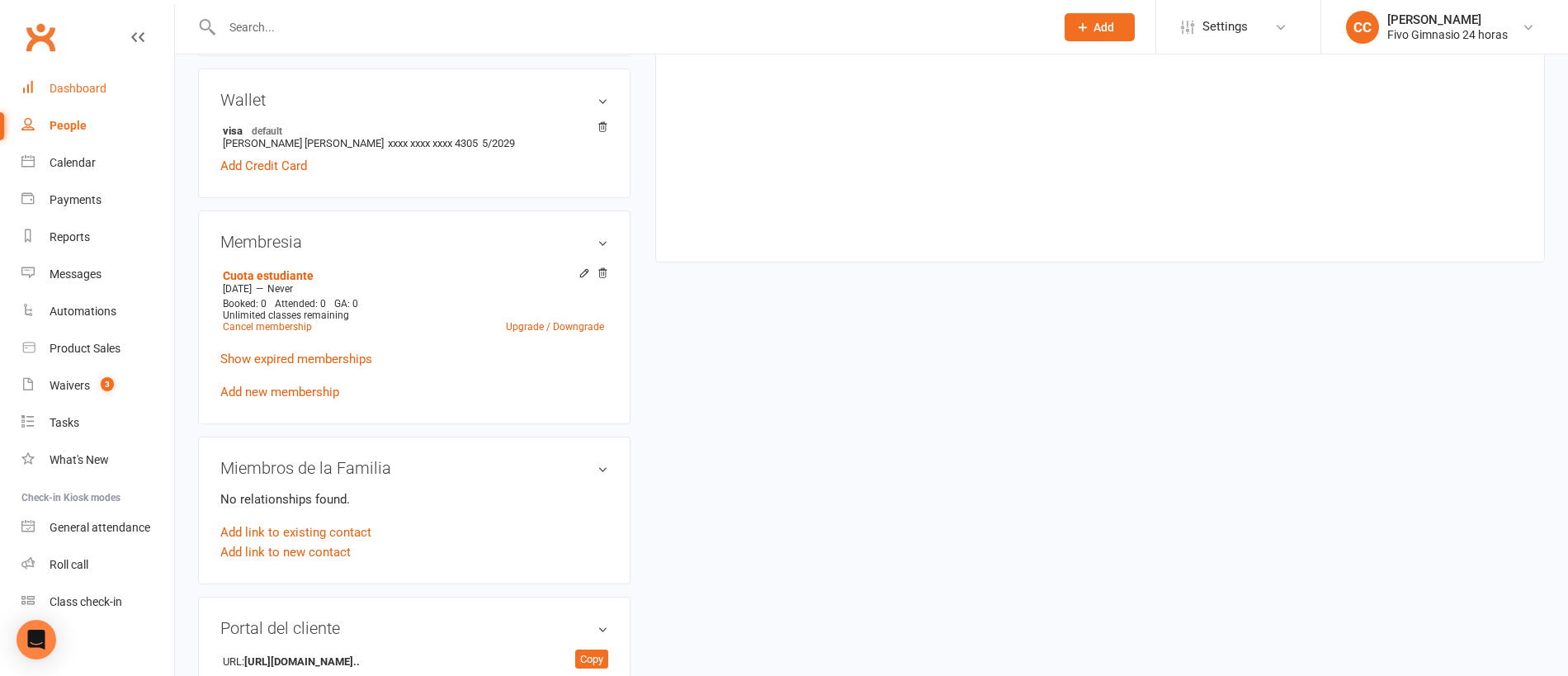
click at [97, 84] on div "Dashboard" at bounding box center [77, 88] width 57 height 13
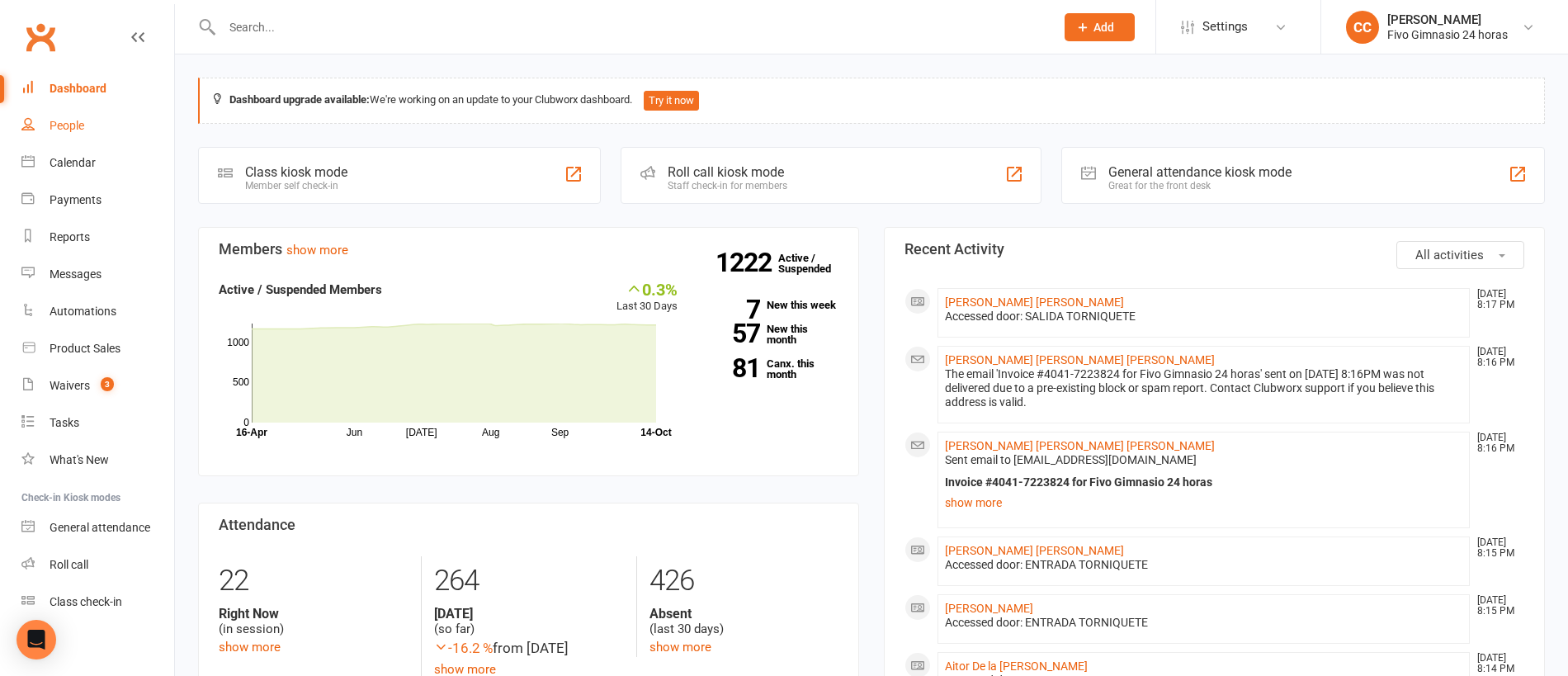
click at [79, 129] on div "People" at bounding box center [67, 126] width 35 height 13
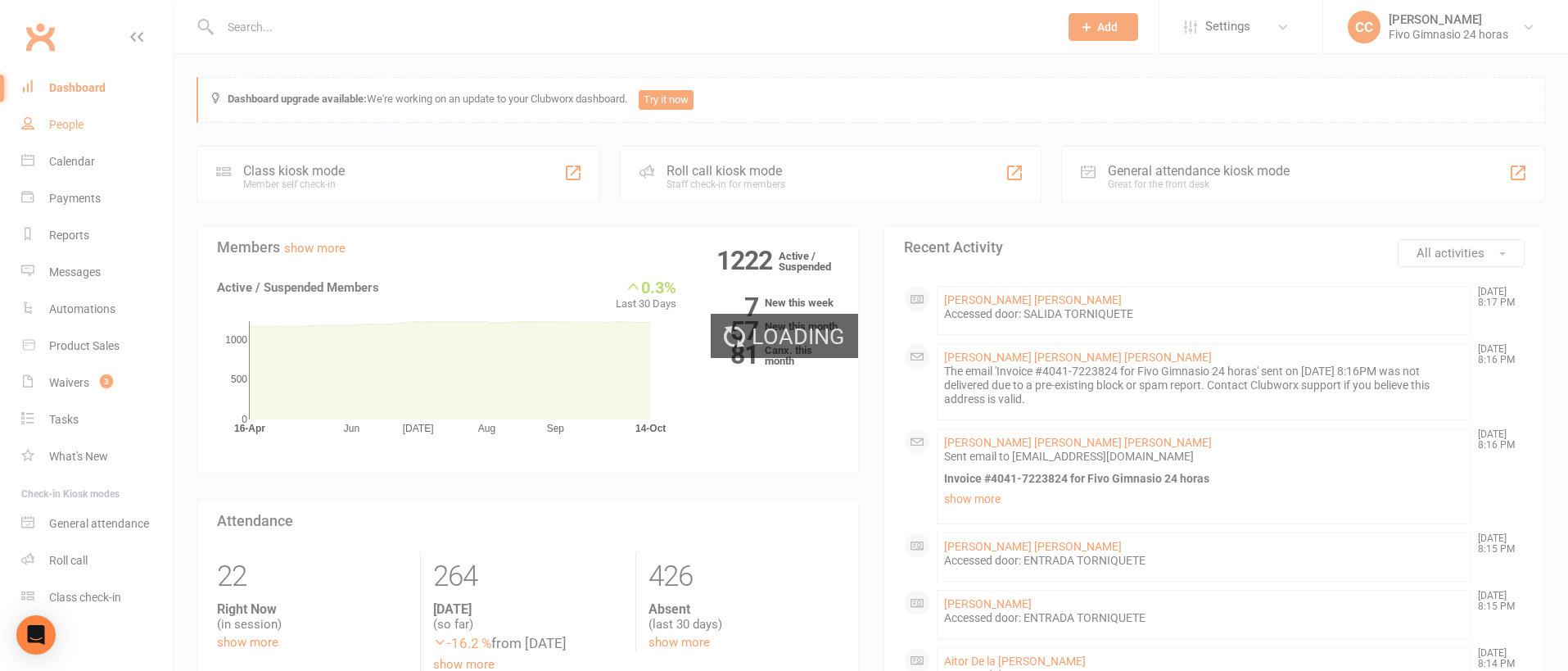
select select "100"
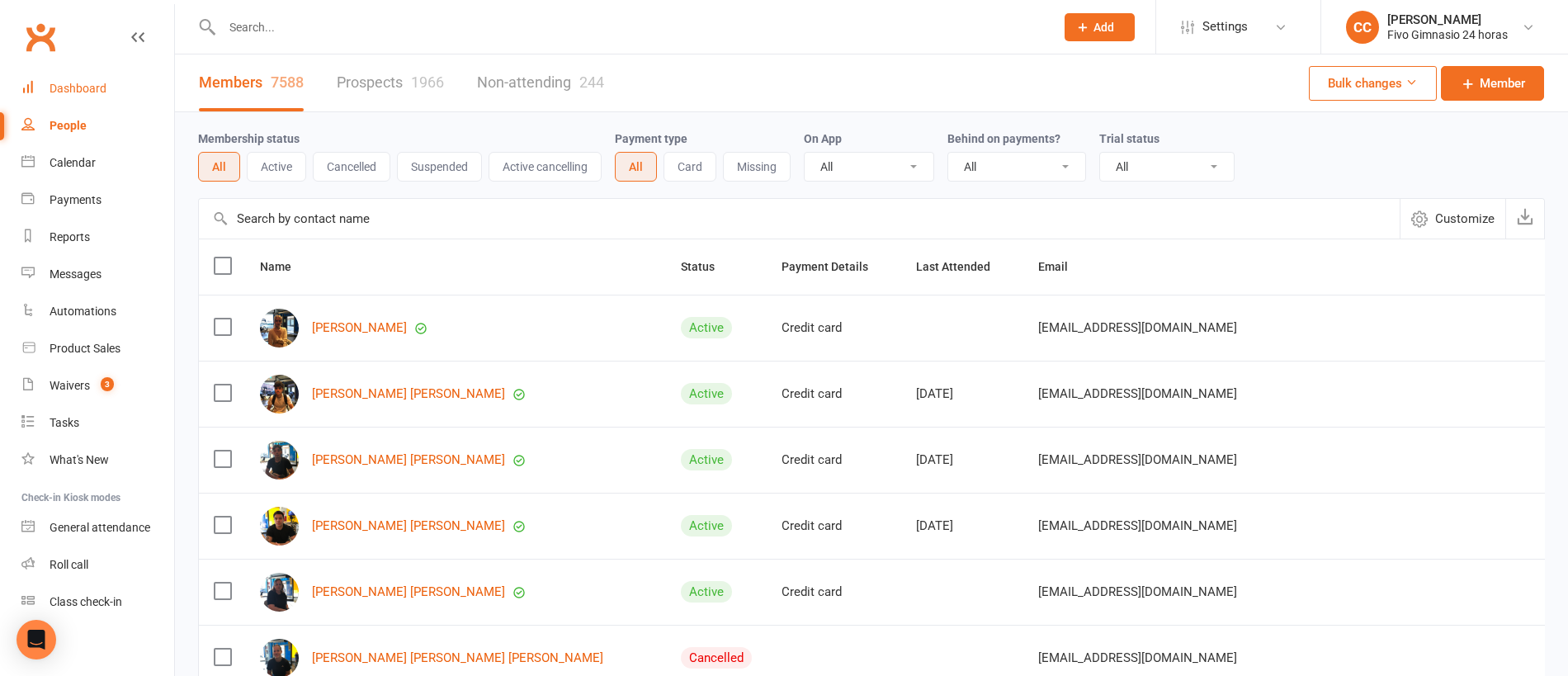
click at [70, 98] on link "Dashboard" at bounding box center [97, 88] width 152 height 38
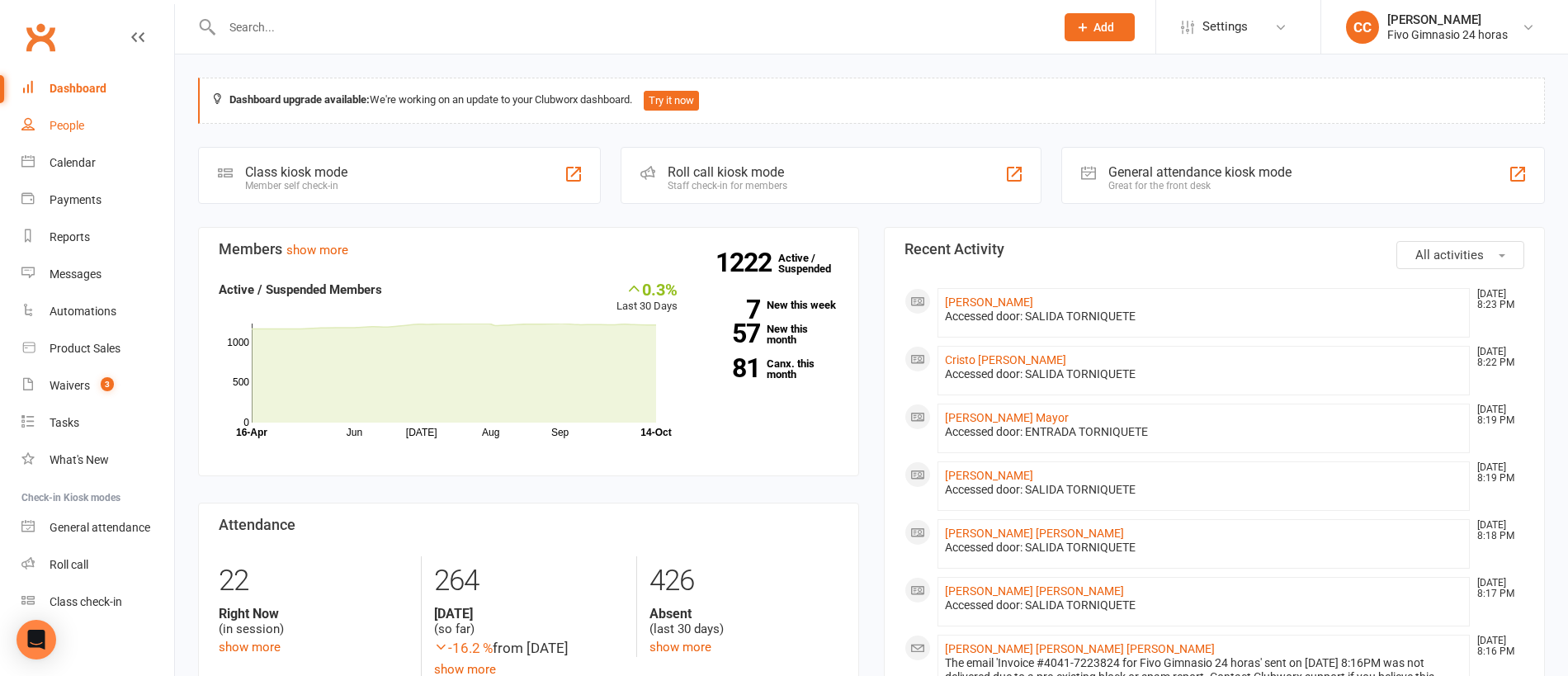
click at [68, 134] on link "People" at bounding box center [97, 126] width 152 height 38
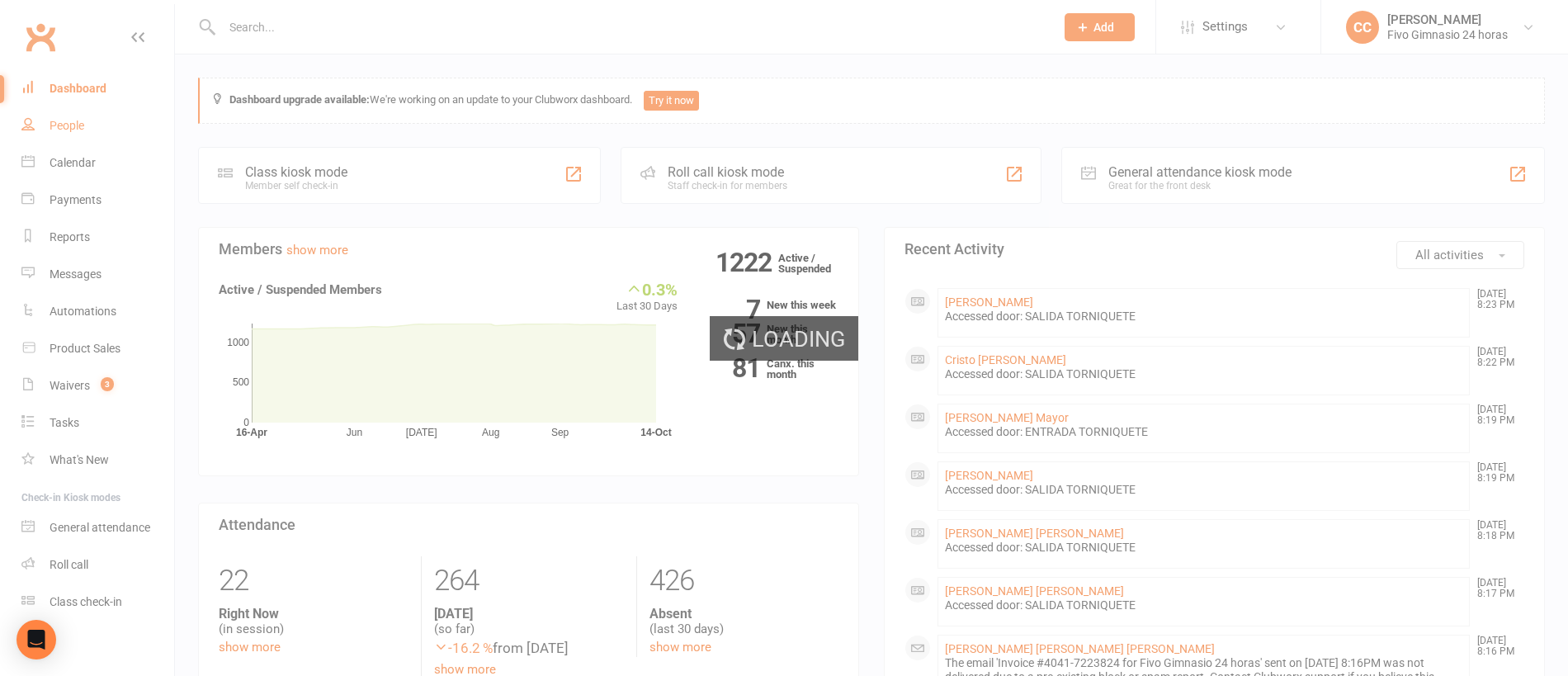
select select "100"
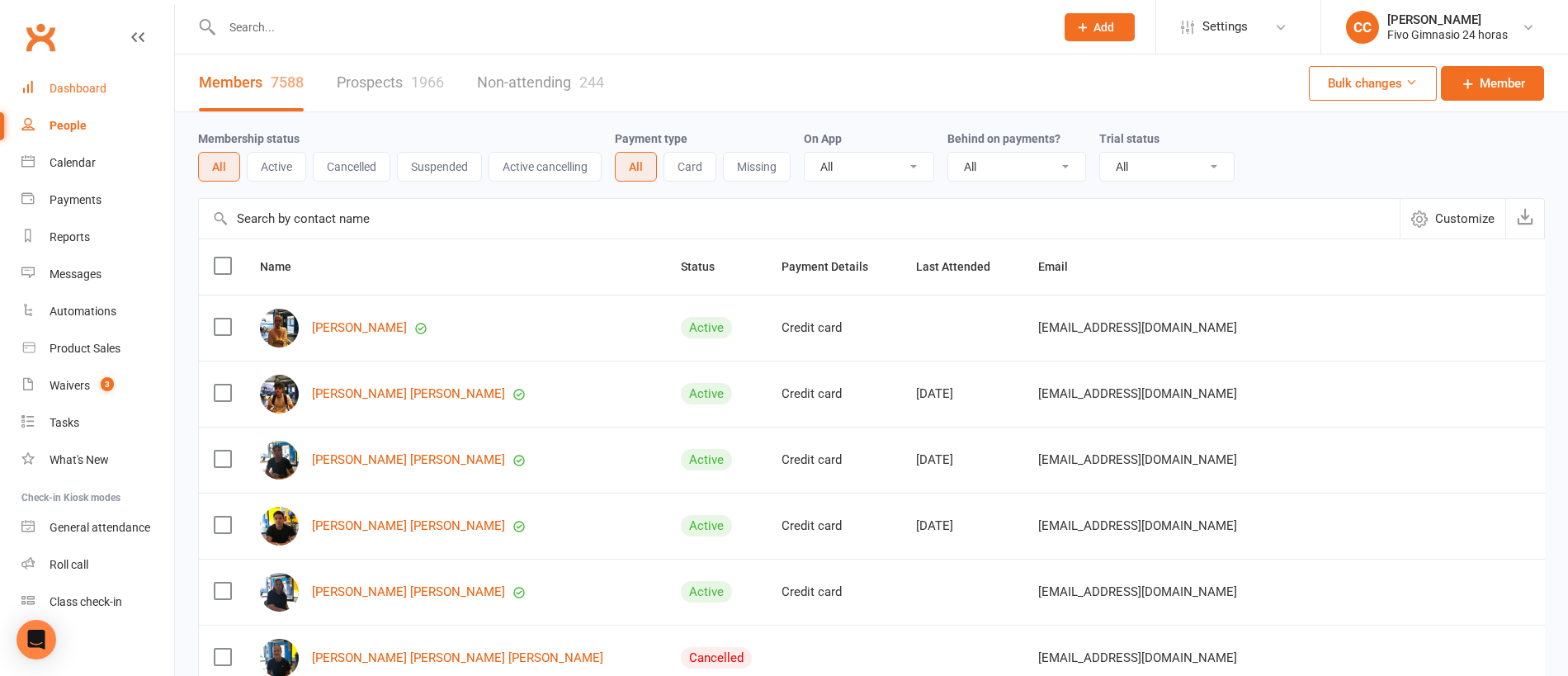
click at [88, 91] on div "Dashboard" at bounding box center [77, 88] width 57 height 13
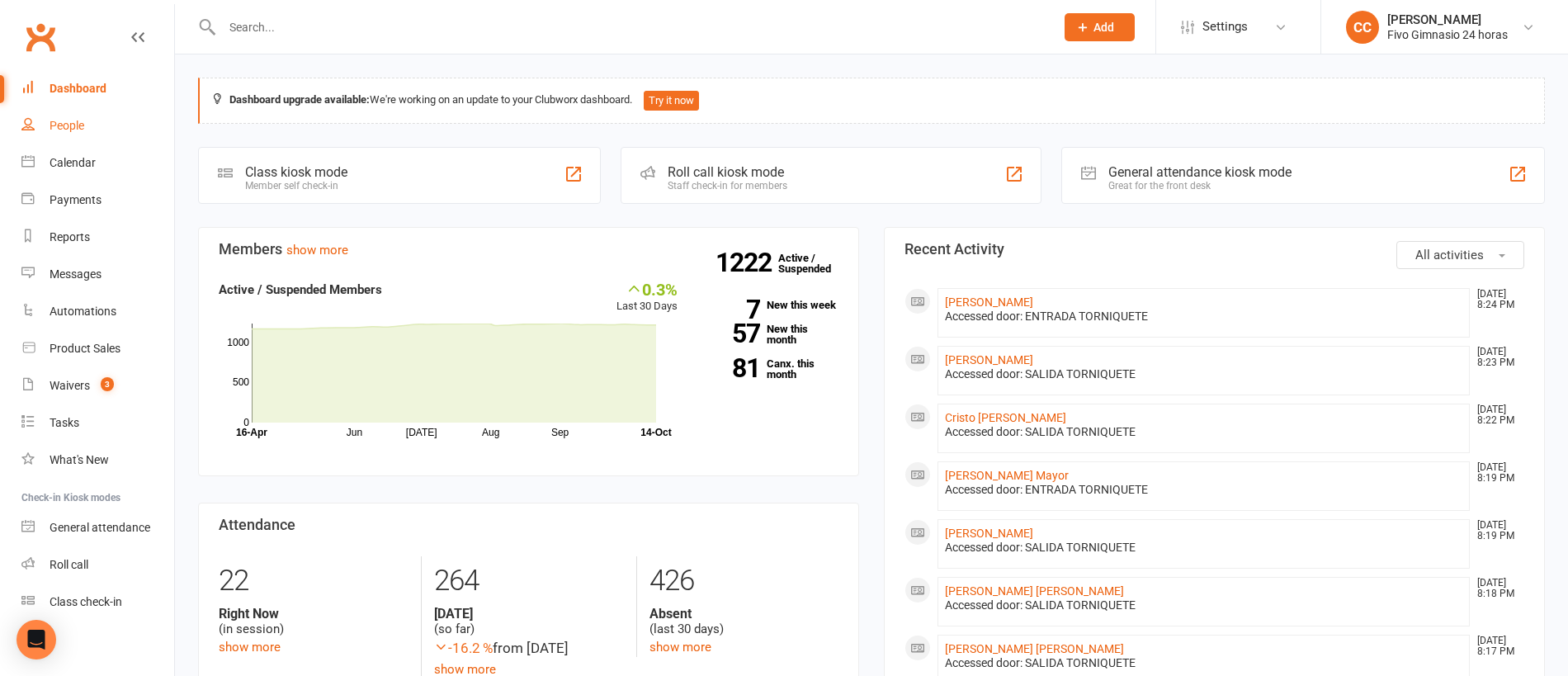
click at [87, 129] on link "People" at bounding box center [97, 126] width 152 height 38
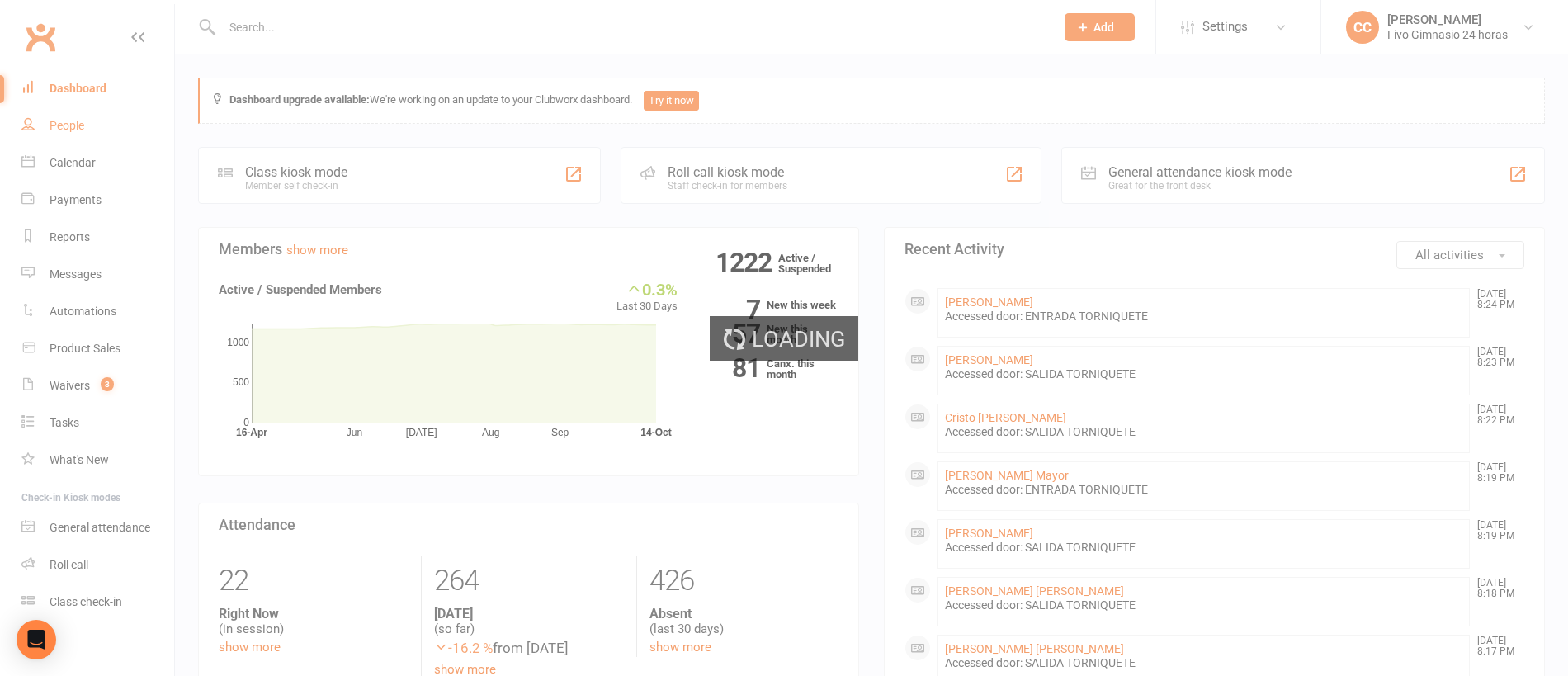
select select "100"
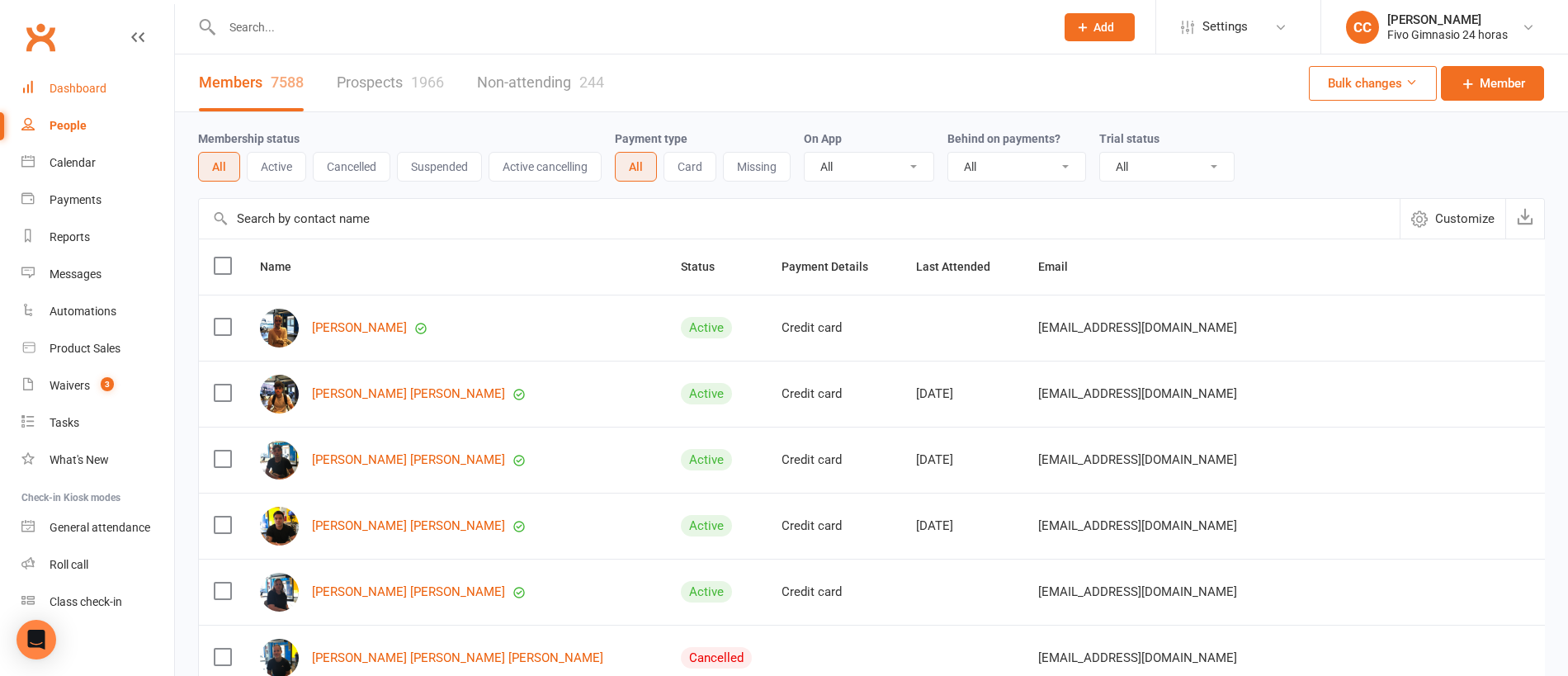
click at [77, 86] on div "Dashboard" at bounding box center [77, 88] width 57 height 13
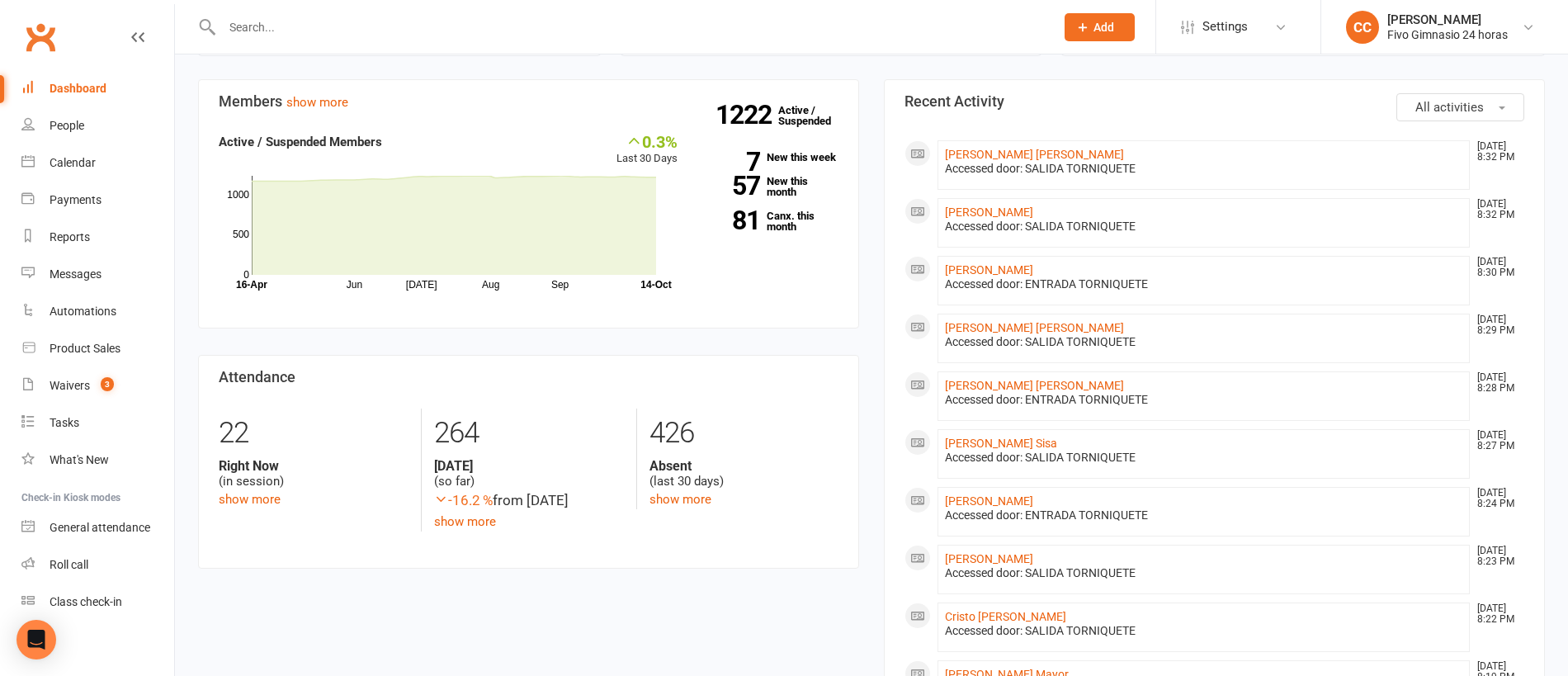
scroll to position [151, 0]
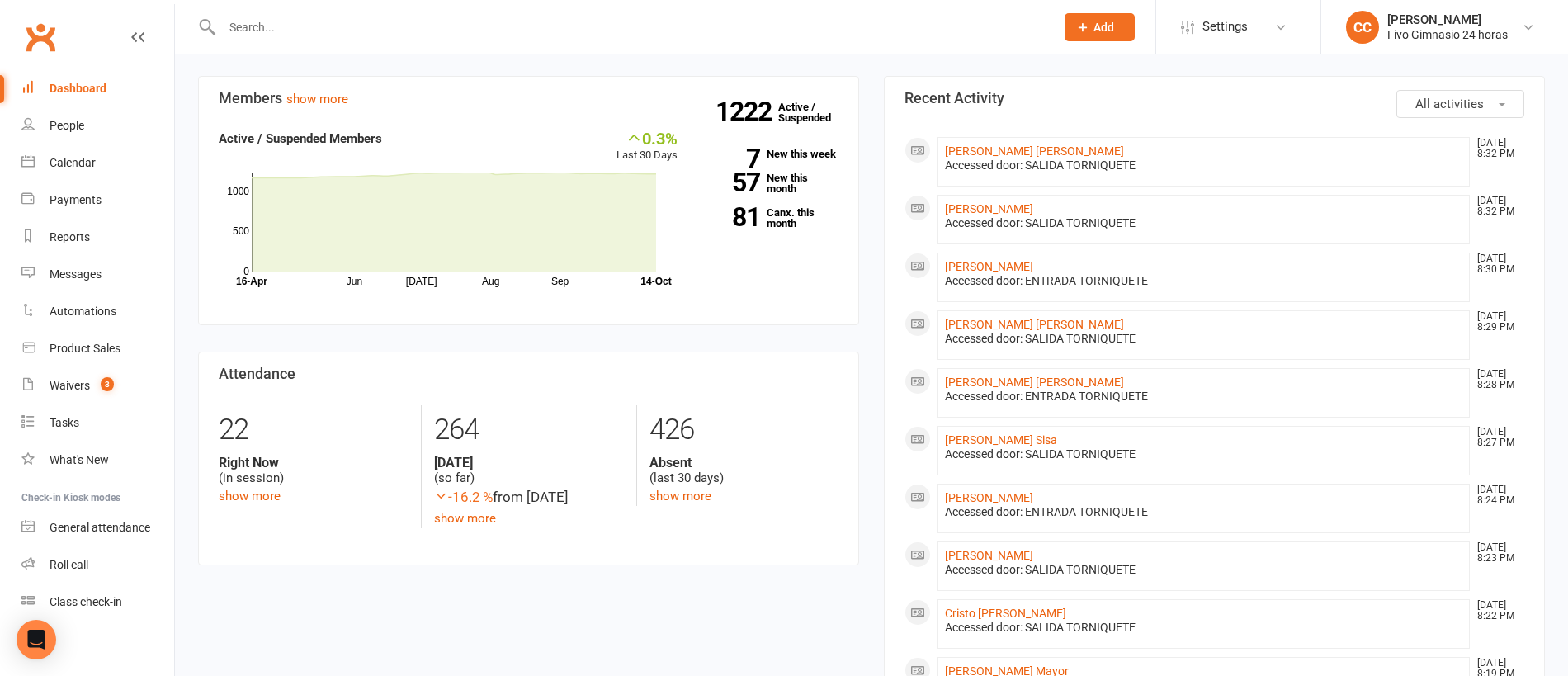
click at [319, 26] on input "text" at bounding box center [629, 28] width 826 height 23
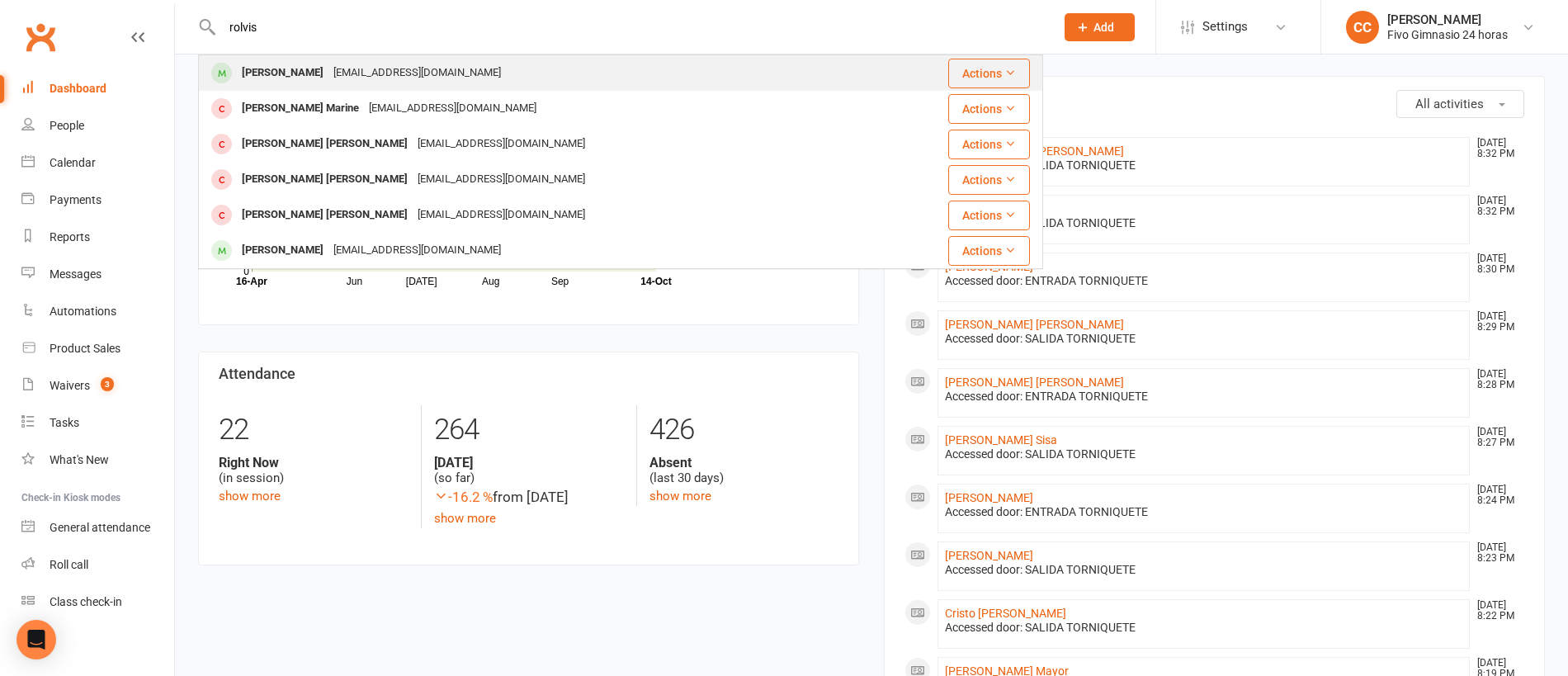
type input "rolvis"
click at [322, 64] on div "[PERSON_NAME]" at bounding box center [282, 73] width 92 height 24
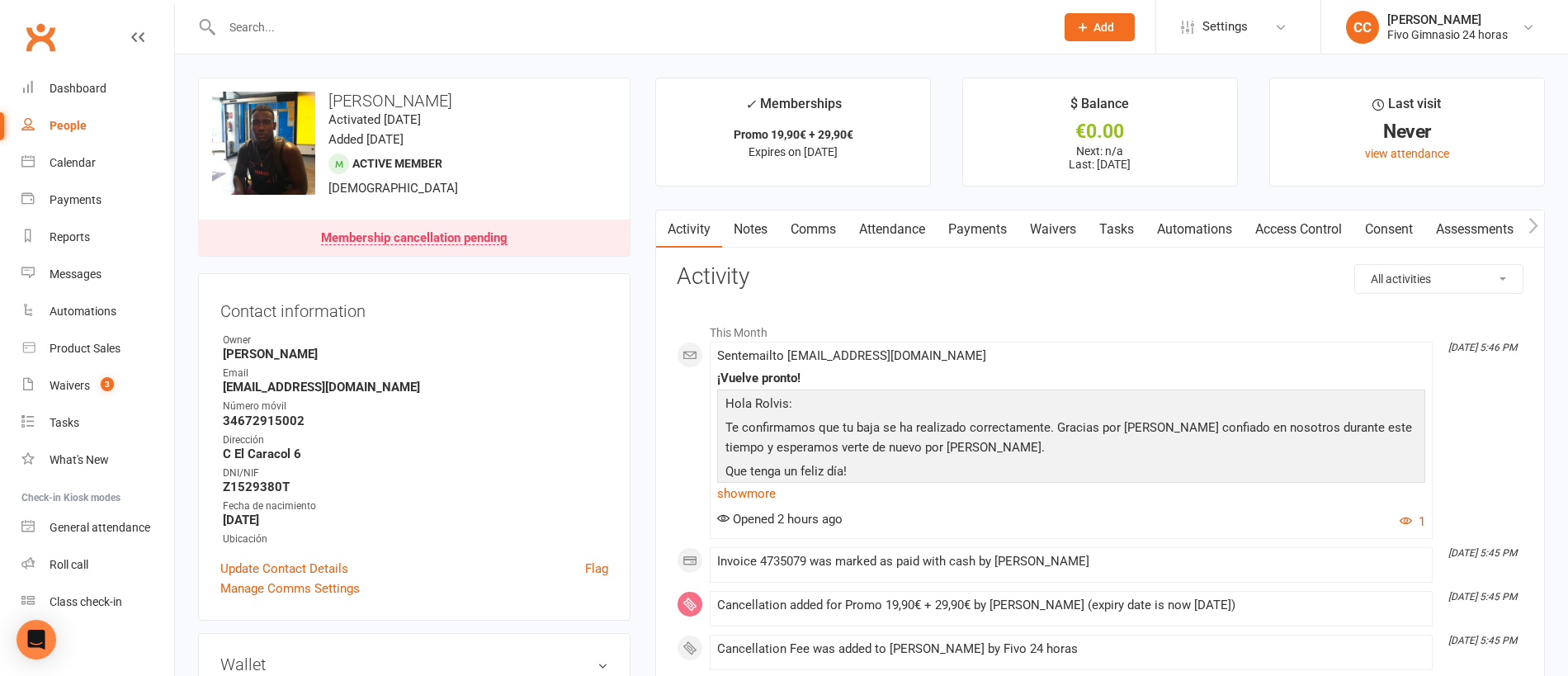
drag, startPoint x: 325, startPoint y: 102, endPoint x: 499, endPoint y: 93, distance: 174.2
click at [499, 93] on h3 "[PERSON_NAME]" at bounding box center [414, 101] width 404 height 18
copy h3 "[PERSON_NAME]"
click at [965, 233] on link "Payments" at bounding box center [977, 230] width 82 height 38
